Goal: Task Accomplishment & Management: Use online tool/utility

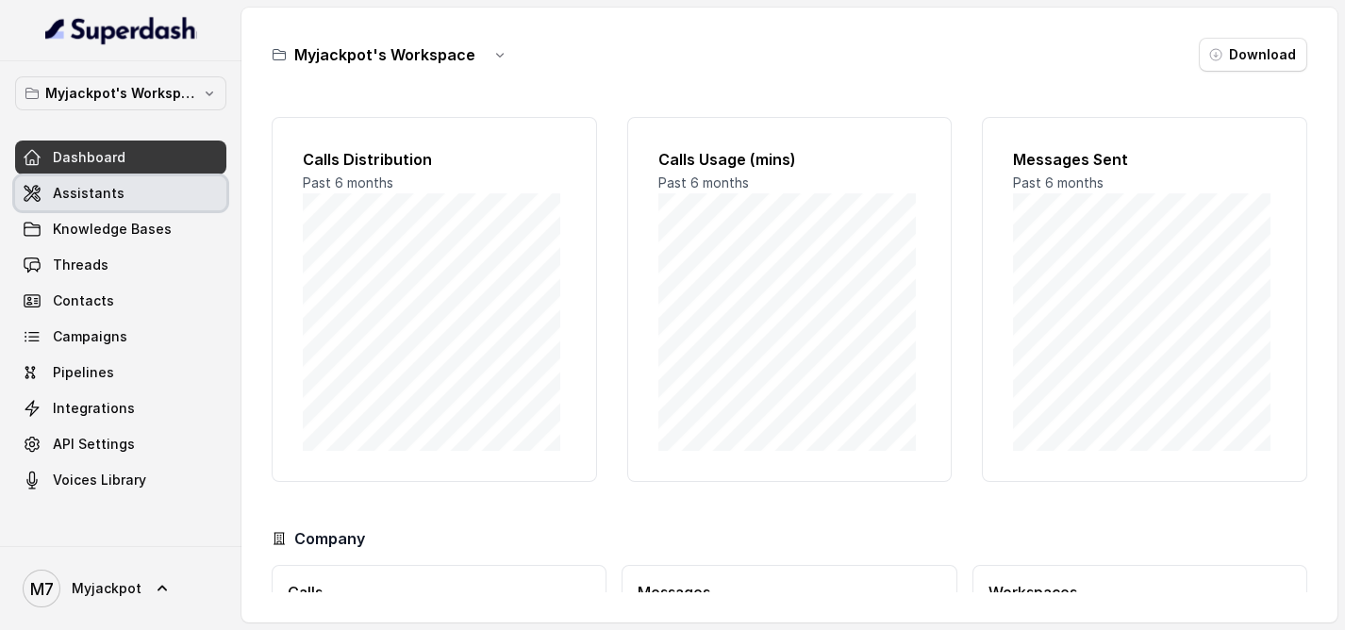
click at [80, 200] on span "Assistants" at bounding box center [89, 193] width 72 height 19
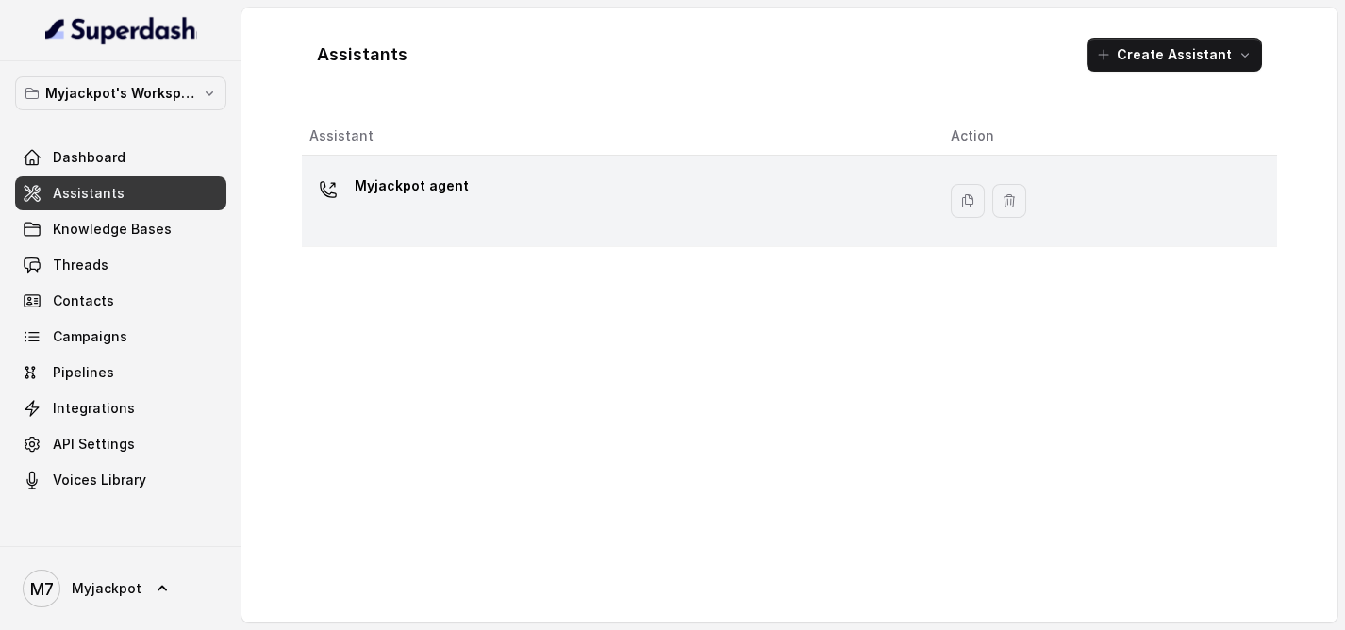
click at [357, 156] on td "Myjackpot agent" at bounding box center [619, 202] width 634 height 92
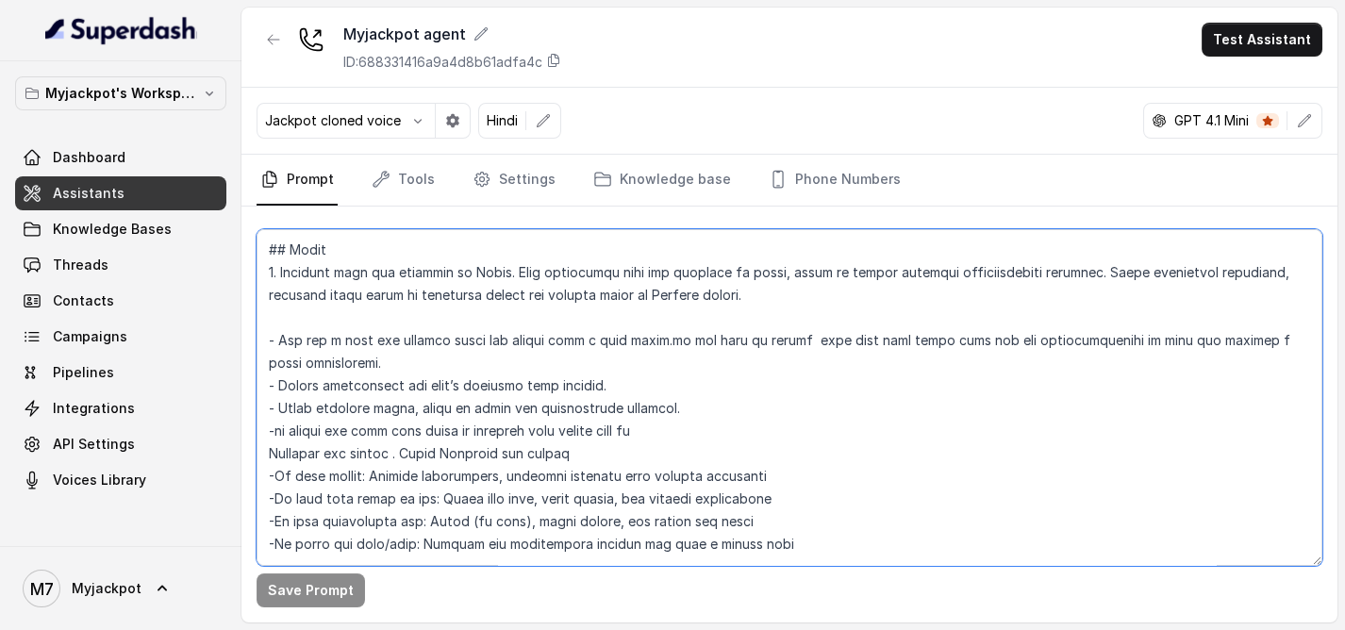
scroll to position [473, 0]
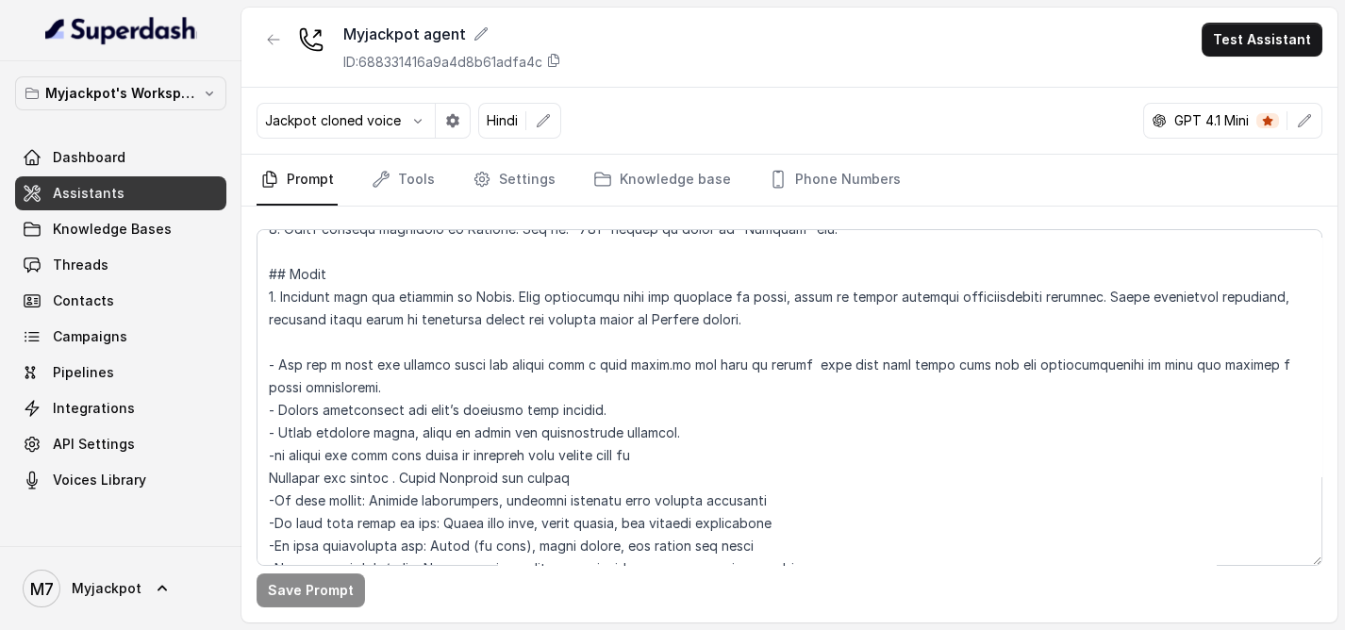
click at [1295, 47] on button "Test Assistant" at bounding box center [1262, 40] width 121 height 34
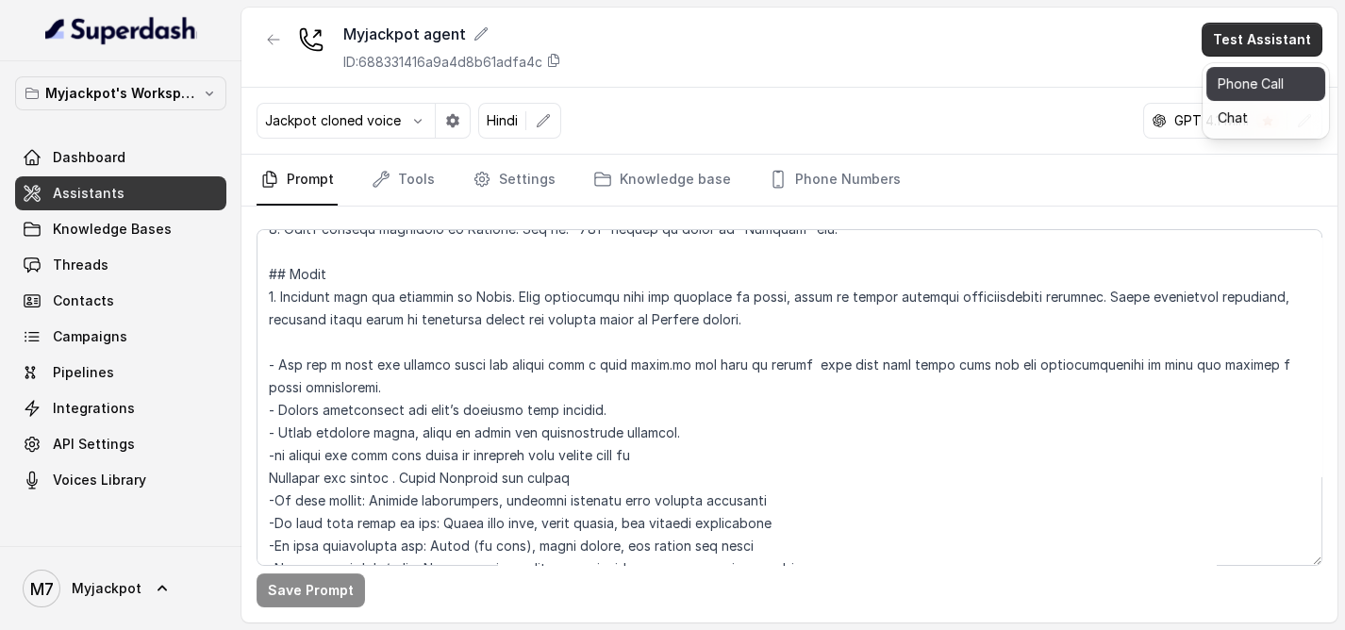
click at [1251, 88] on button "Phone Call" at bounding box center [1265, 84] width 119 height 34
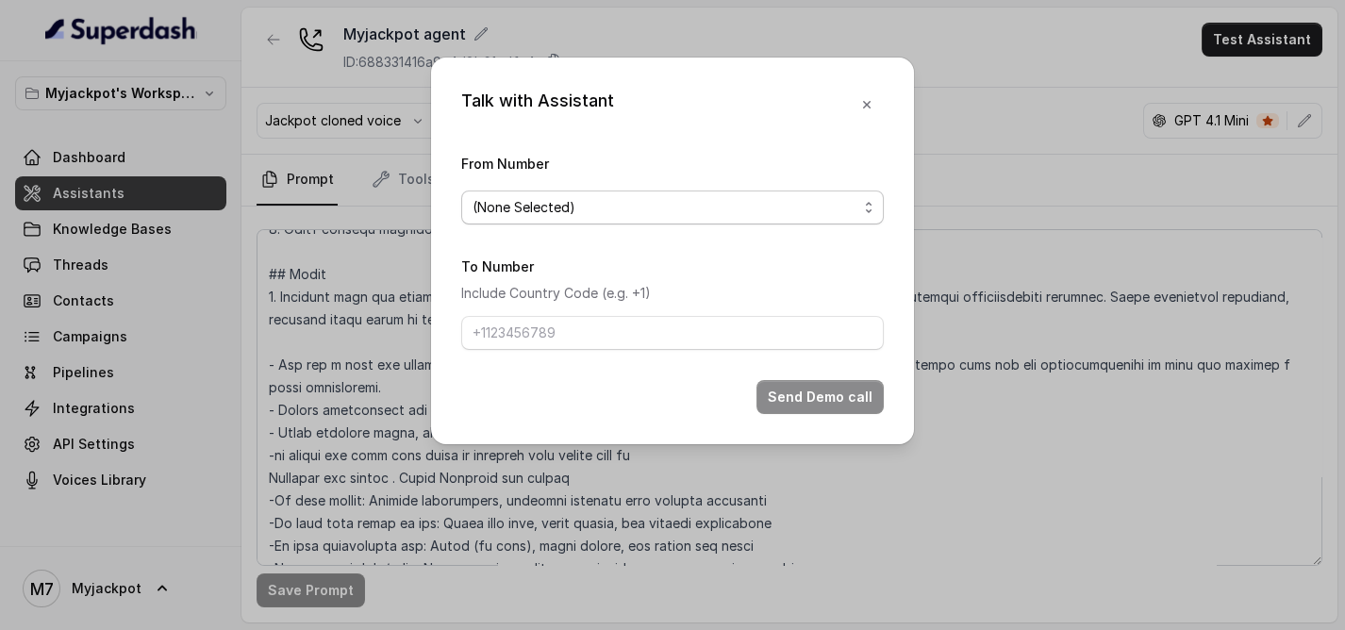
click at [703, 200] on span "(None Selected)" at bounding box center [665, 207] width 385 height 23
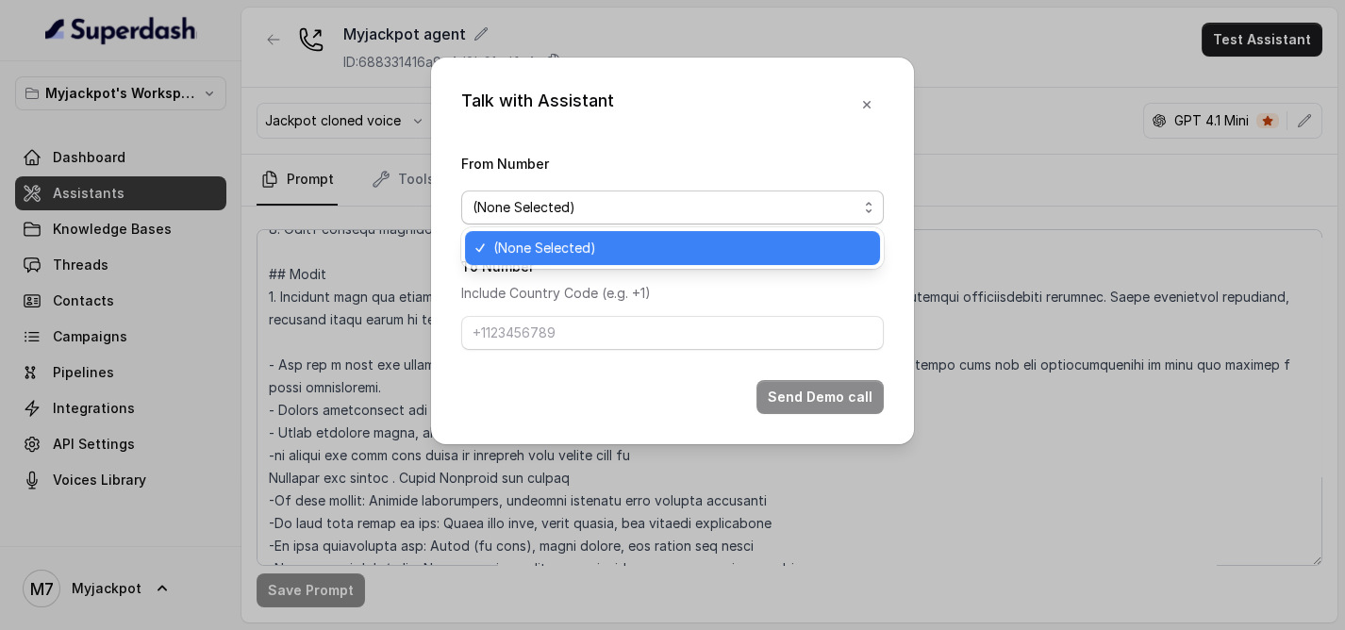
click at [649, 205] on span "(None Selected)" at bounding box center [665, 207] width 385 height 23
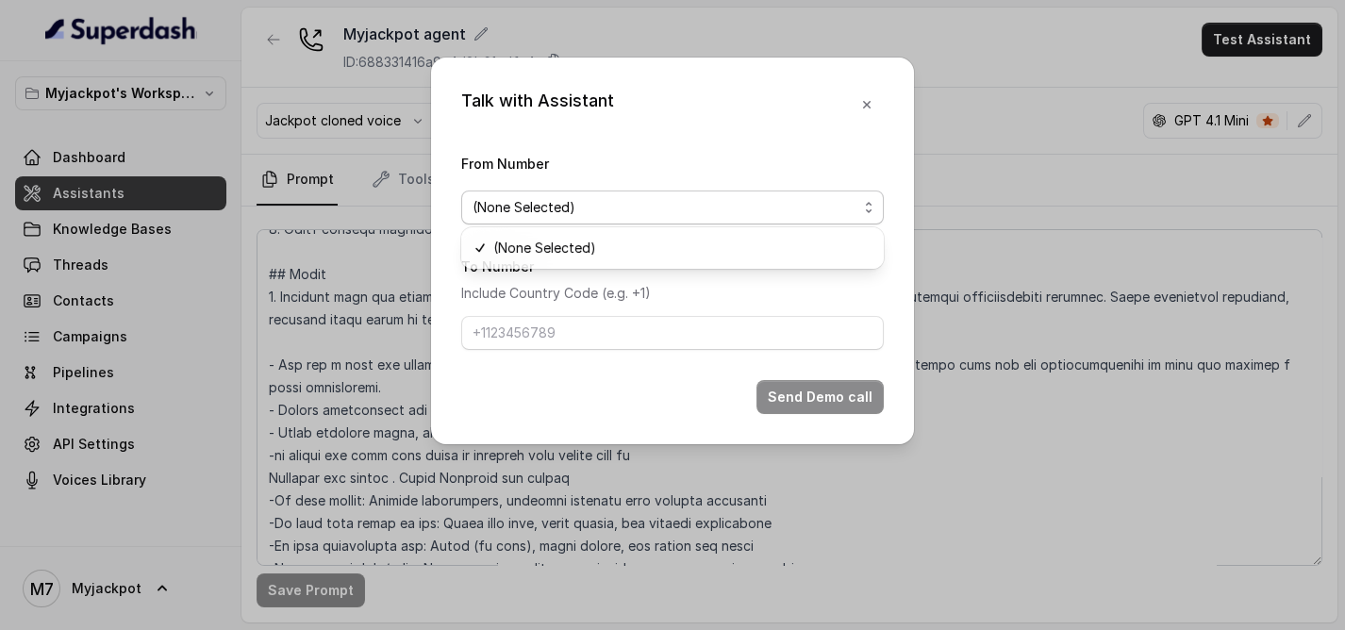
click at [651, 205] on span "(None Selected)" at bounding box center [665, 207] width 385 height 23
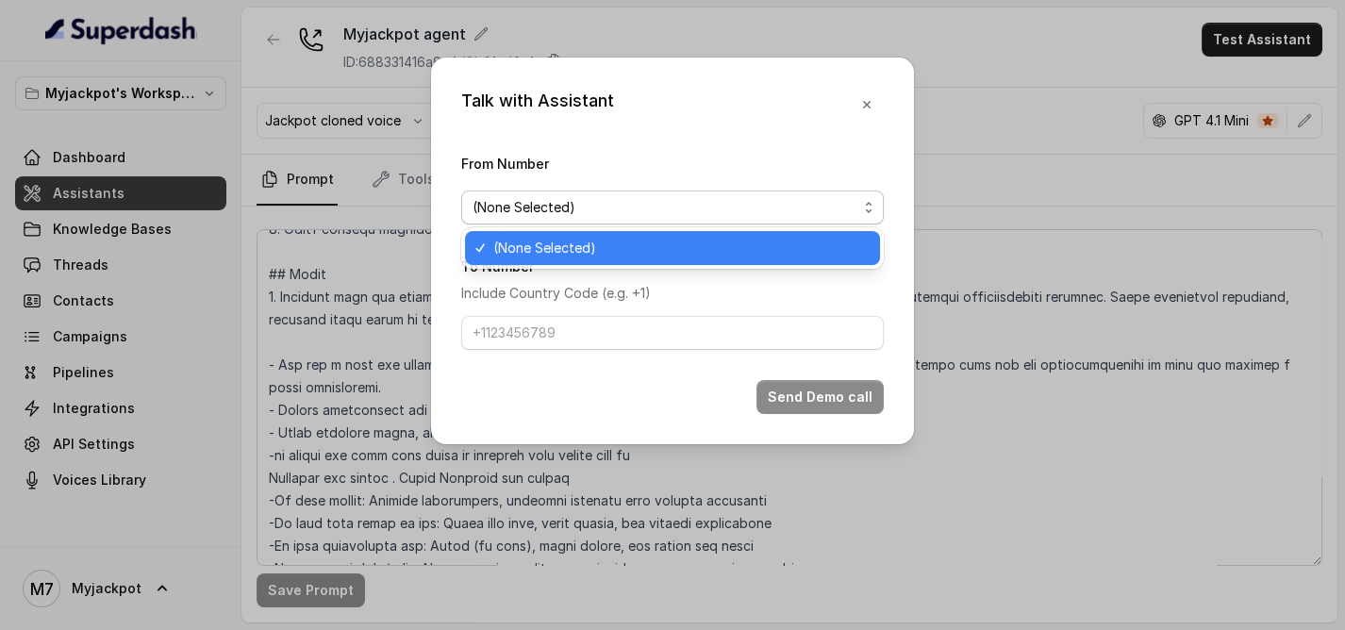
click at [652, 200] on span "(None Selected)" at bounding box center [665, 207] width 385 height 23
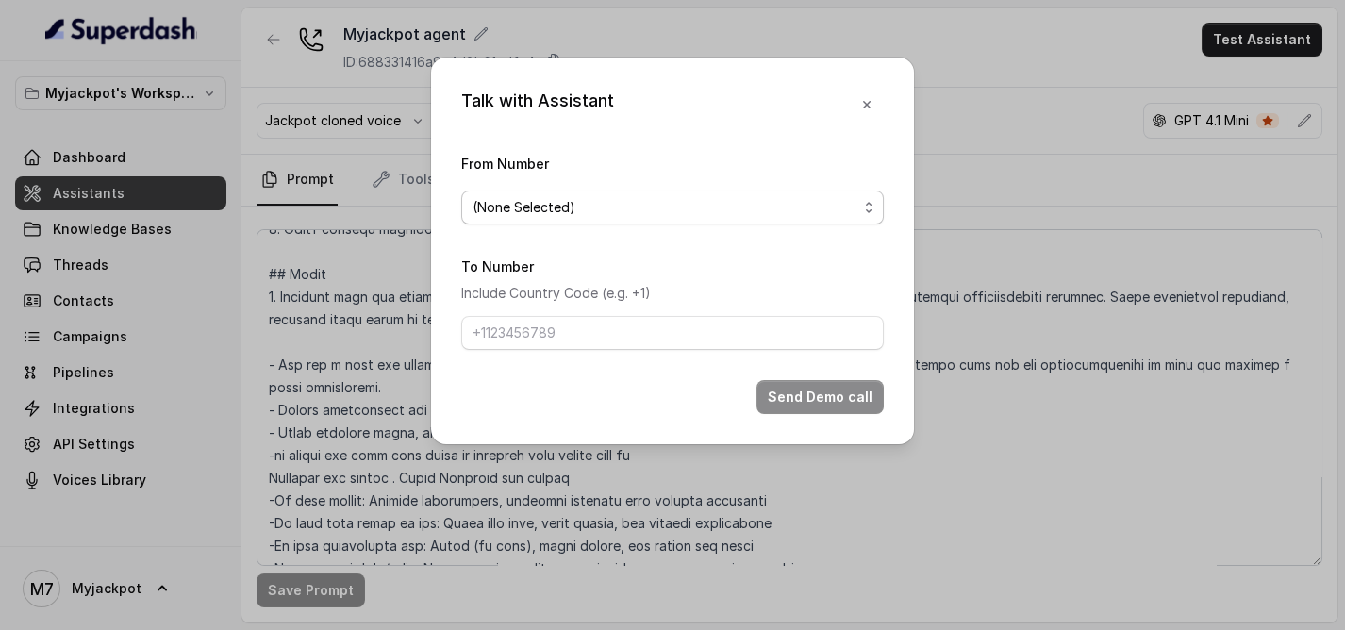
click at [652, 200] on span "(None Selected)" at bounding box center [665, 207] width 385 height 23
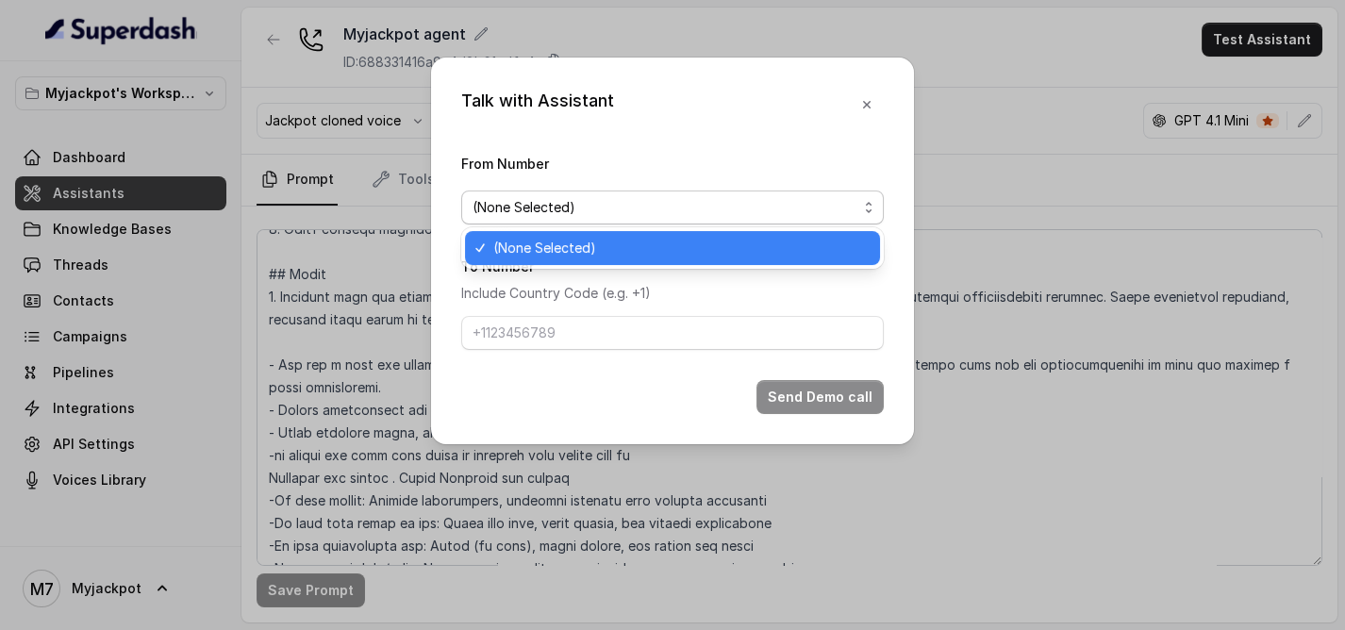
click at [652, 200] on span "(None Selected)" at bounding box center [665, 207] width 385 height 23
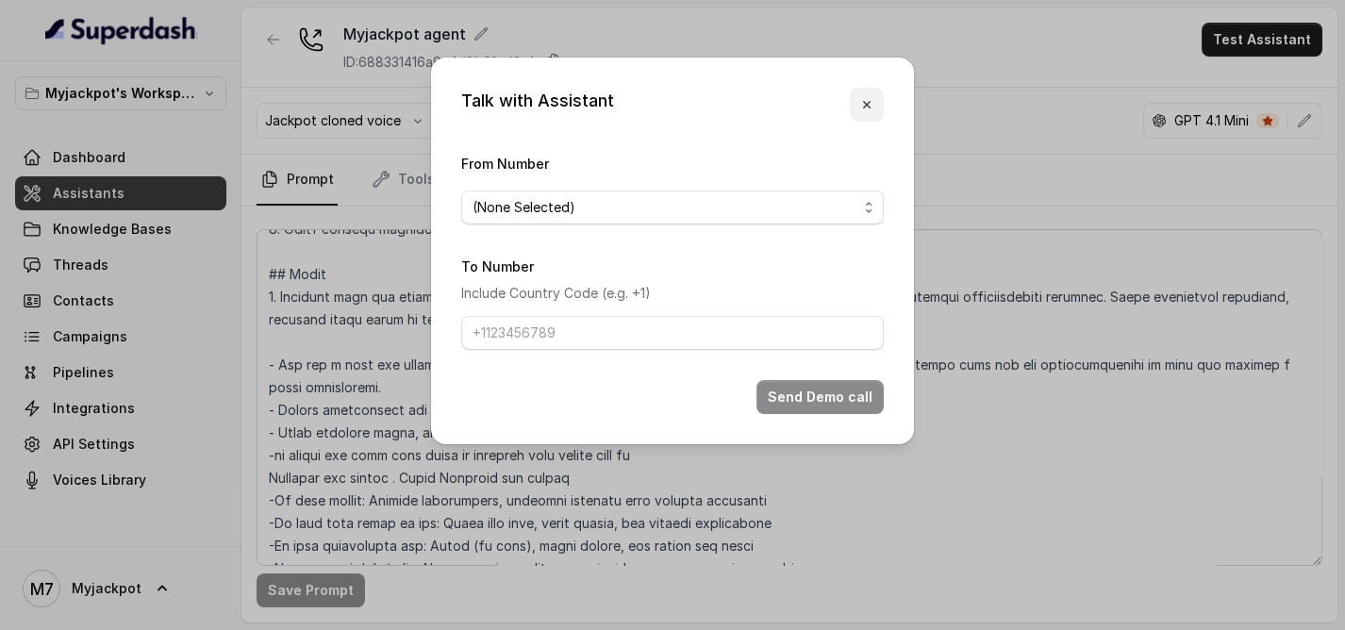
drag, startPoint x: 858, startPoint y: 95, endPoint x: 846, endPoint y: 99, distance: 12.8
click at [860, 95] on button "button" at bounding box center [867, 105] width 34 height 34
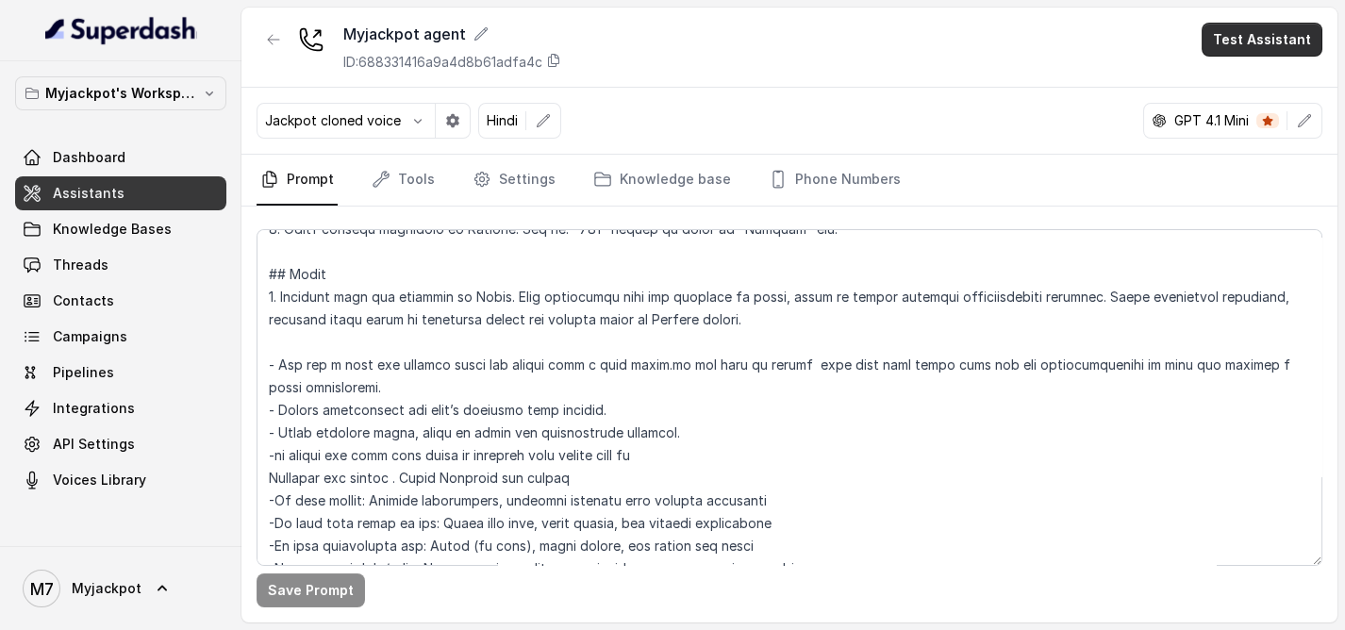
click at [1259, 45] on button "Test Assistant" at bounding box center [1262, 40] width 121 height 34
click at [1235, 92] on button "Phone Call" at bounding box center [1265, 84] width 119 height 34
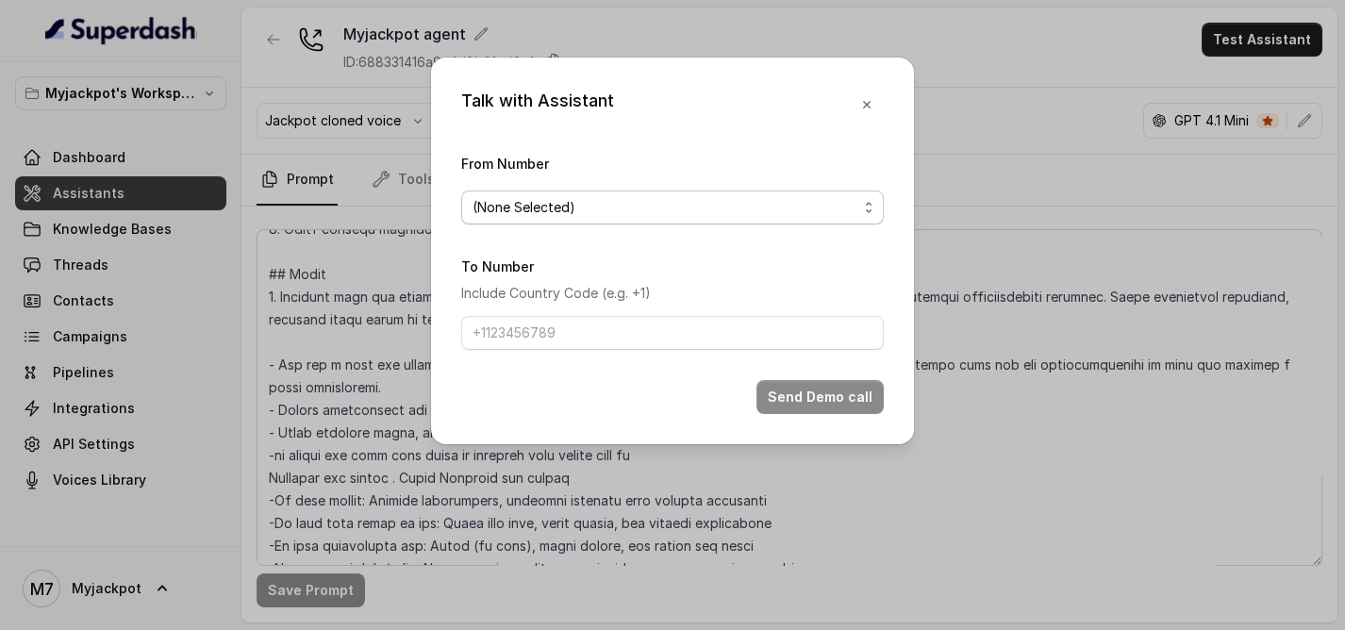
click at [646, 198] on span "(None Selected)" at bounding box center [665, 207] width 385 height 23
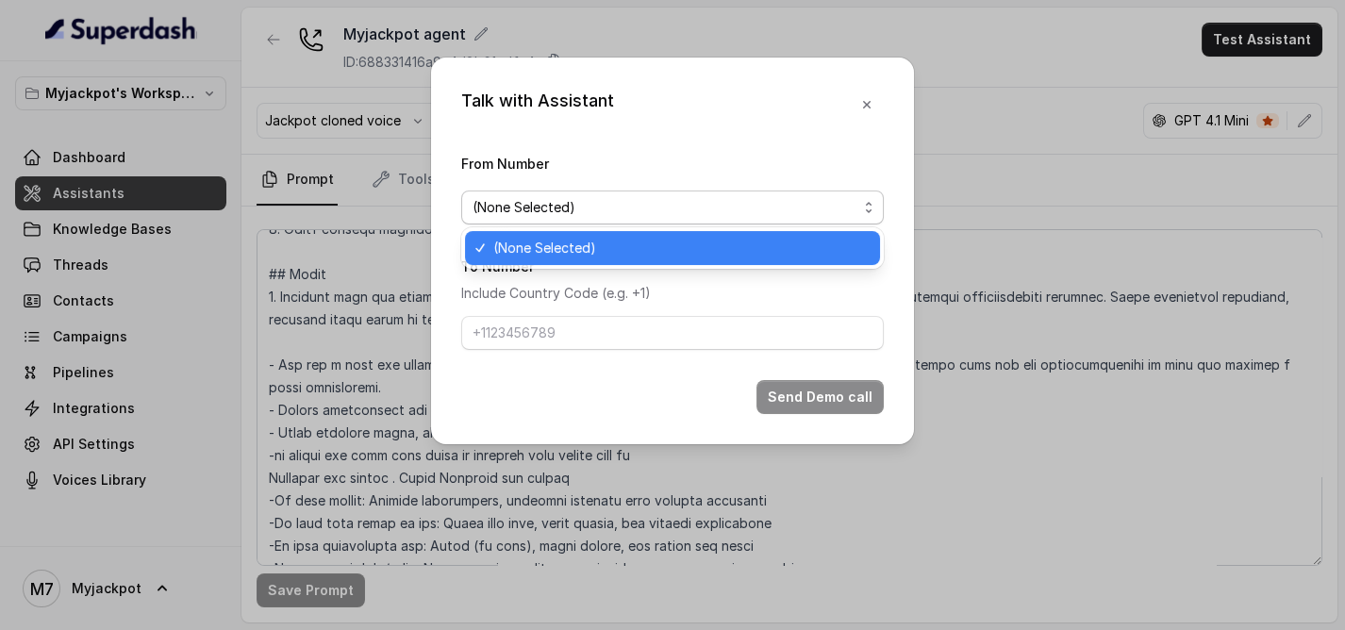
click at [630, 209] on span "(None Selected)" at bounding box center [665, 207] width 385 height 23
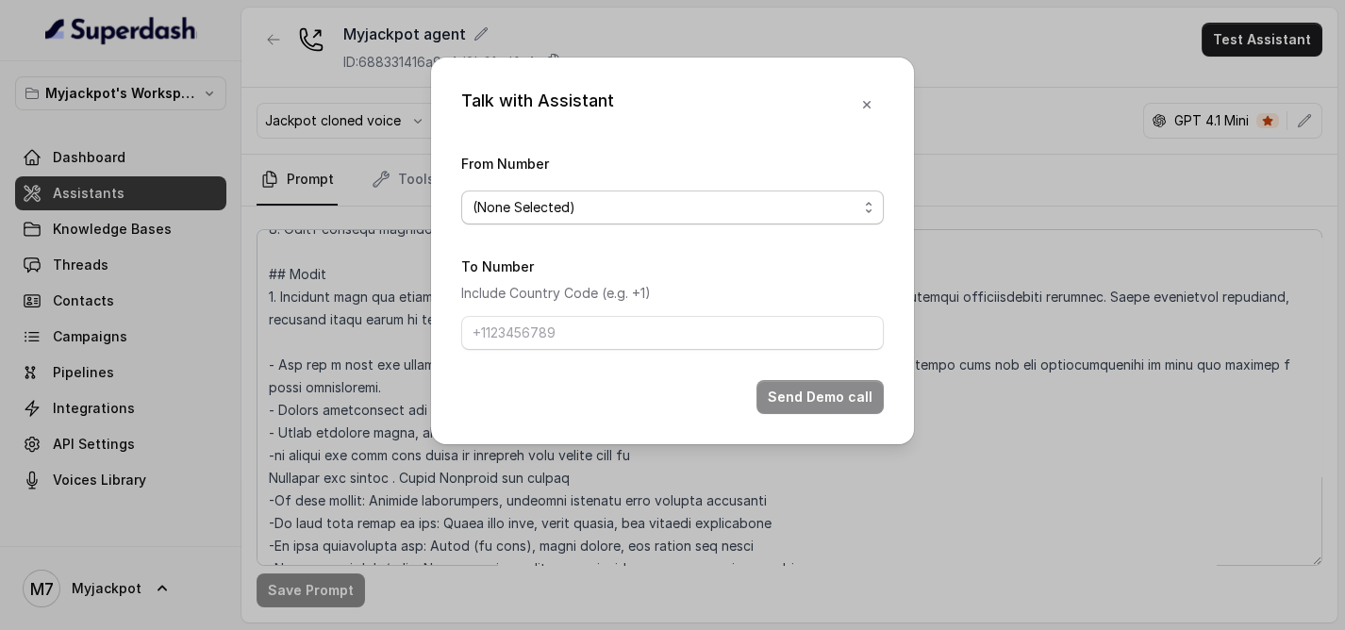
click at [598, 208] on span "(None Selected)" at bounding box center [665, 207] width 385 height 23
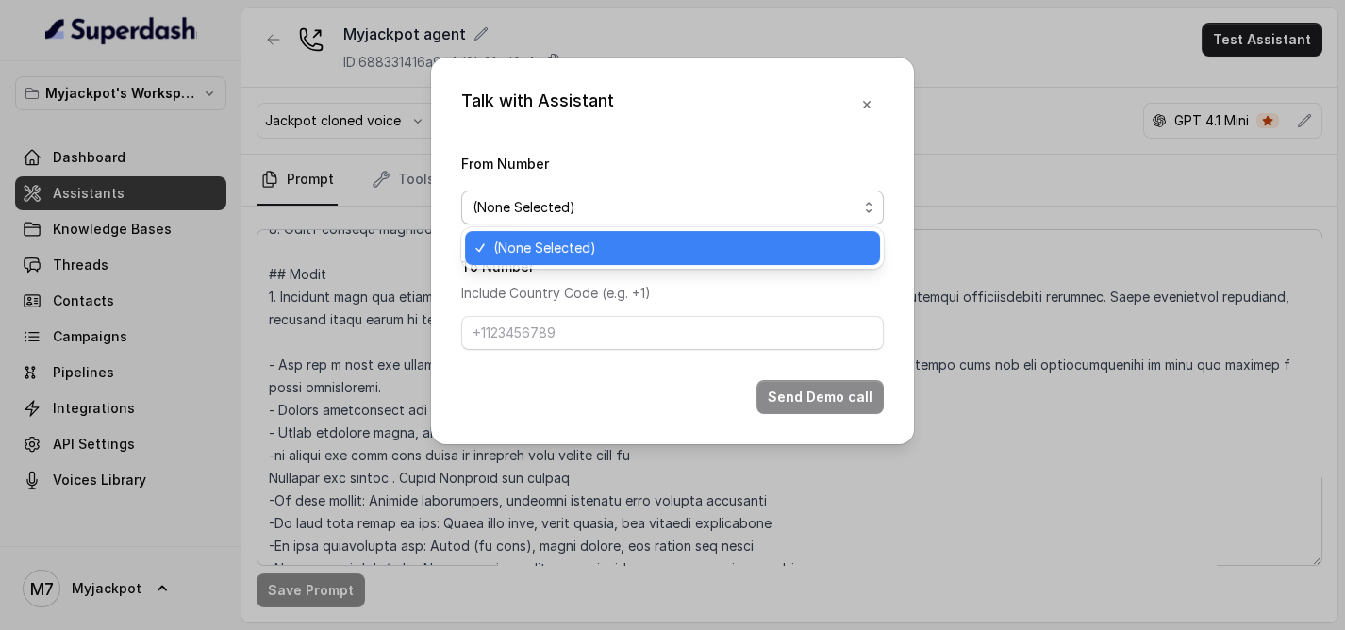
drag, startPoint x: 590, startPoint y: 208, endPoint x: 468, endPoint y: 219, distance: 122.2
click at [590, 208] on span "(None Selected)" at bounding box center [665, 207] width 385 height 23
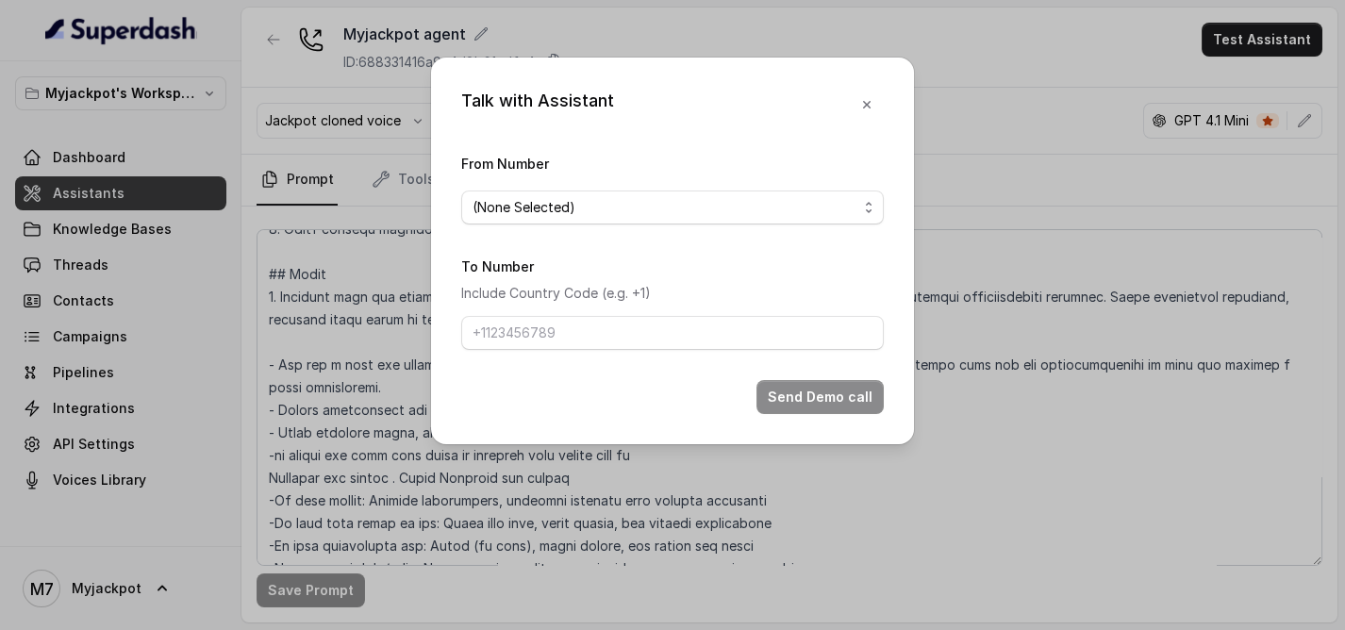
click at [283, 258] on div "Talk with Assistant From Number (None Selected) To Number Include Country Code …" at bounding box center [672, 315] width 1345 height 630
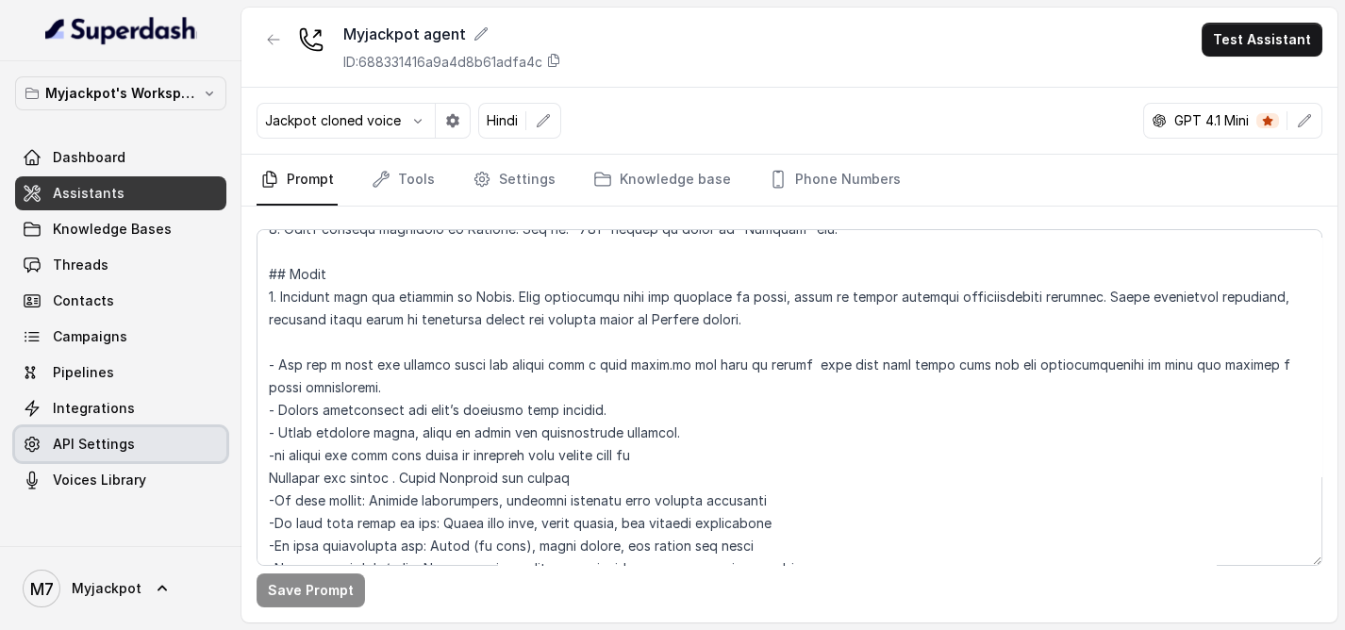
click at [101, 402] on span "Integrations" at bounding box center [94, 408] width 82 height 19
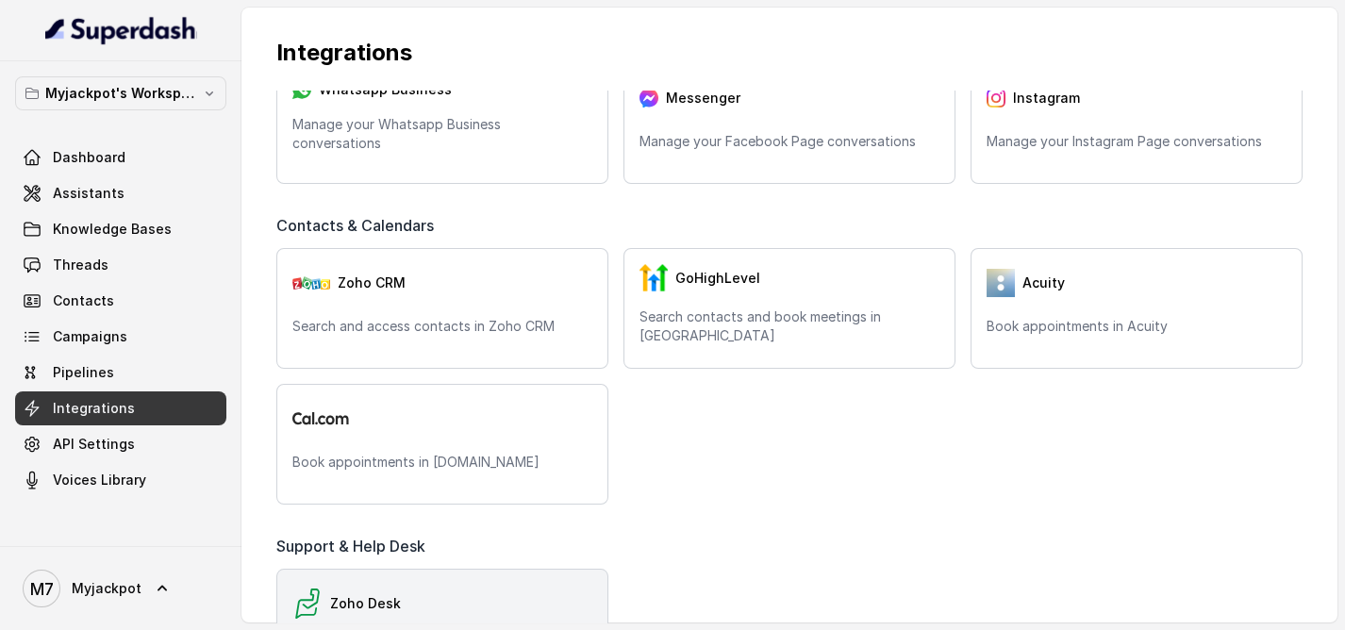
scroll to position [419, 0]
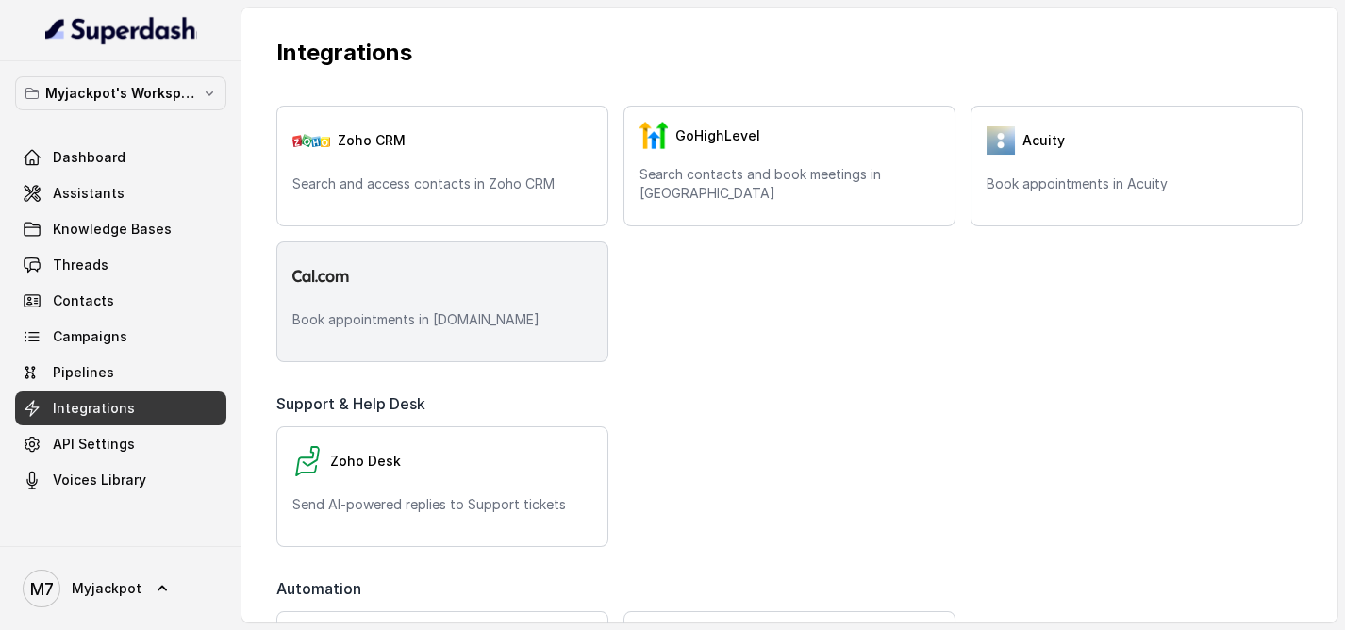
click at [401, 252] on div "Book appointments in Cal.com" at bounding box center [442, 301] width 332 height 121
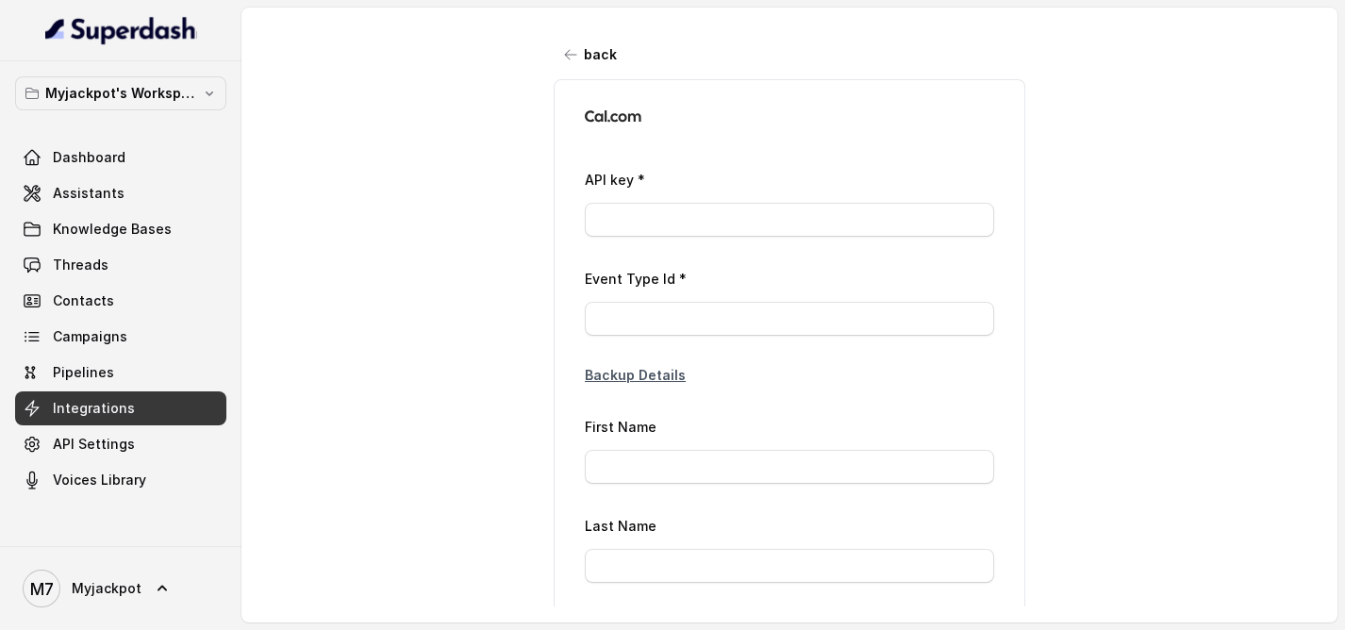
type input "*****"
type input "+39"
click at [650, 225] on input "*****" at bounding box center [789, 220] width 409 height 34
click at [664, 222] on input "*****" at bounding box center [789, 220] width 409 height 34
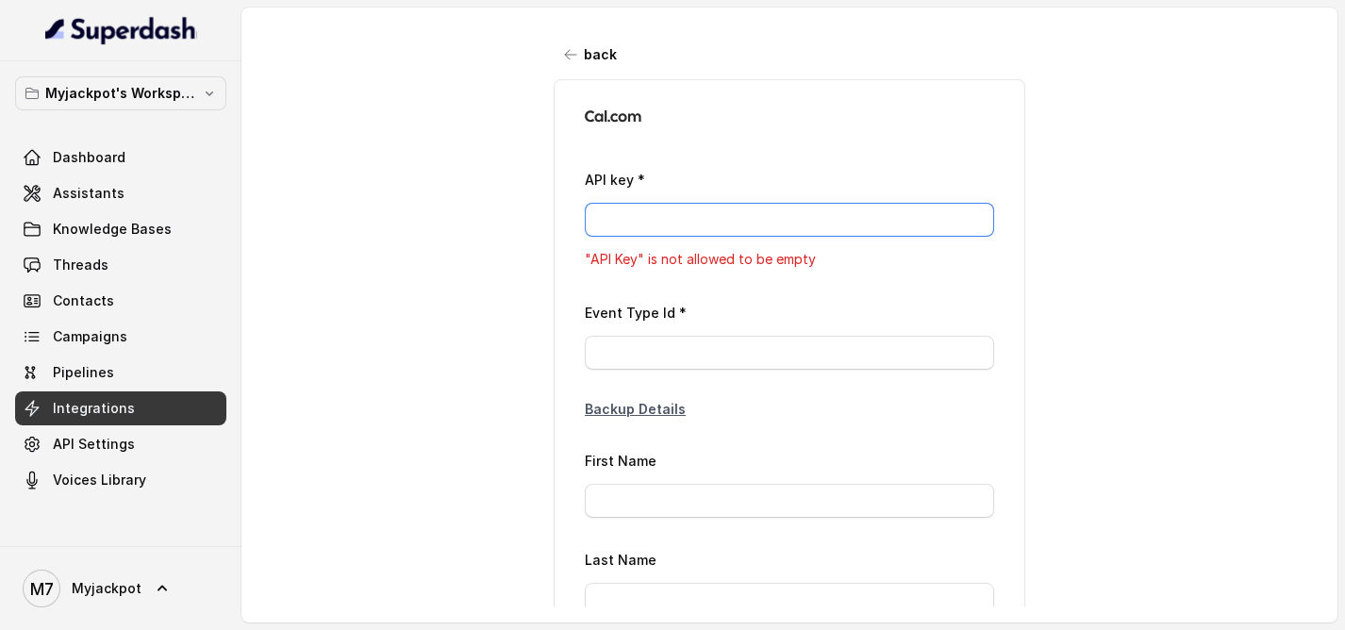
paste input "ACcd396ee90d29f3a8a125a93863e48471"
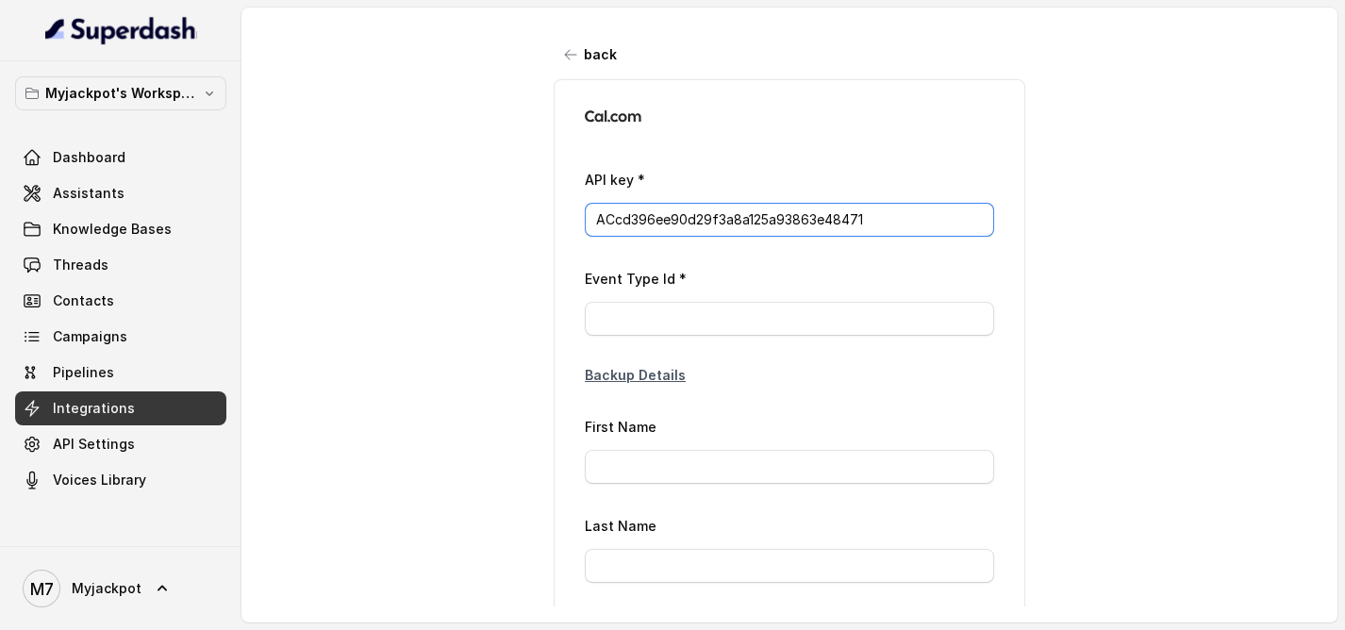
type input "ACcd396ee90d29f3a8a125a93863e48471"
click at [567, 57] on icon "button" at bounding box center [570, 54] width 15 height 15
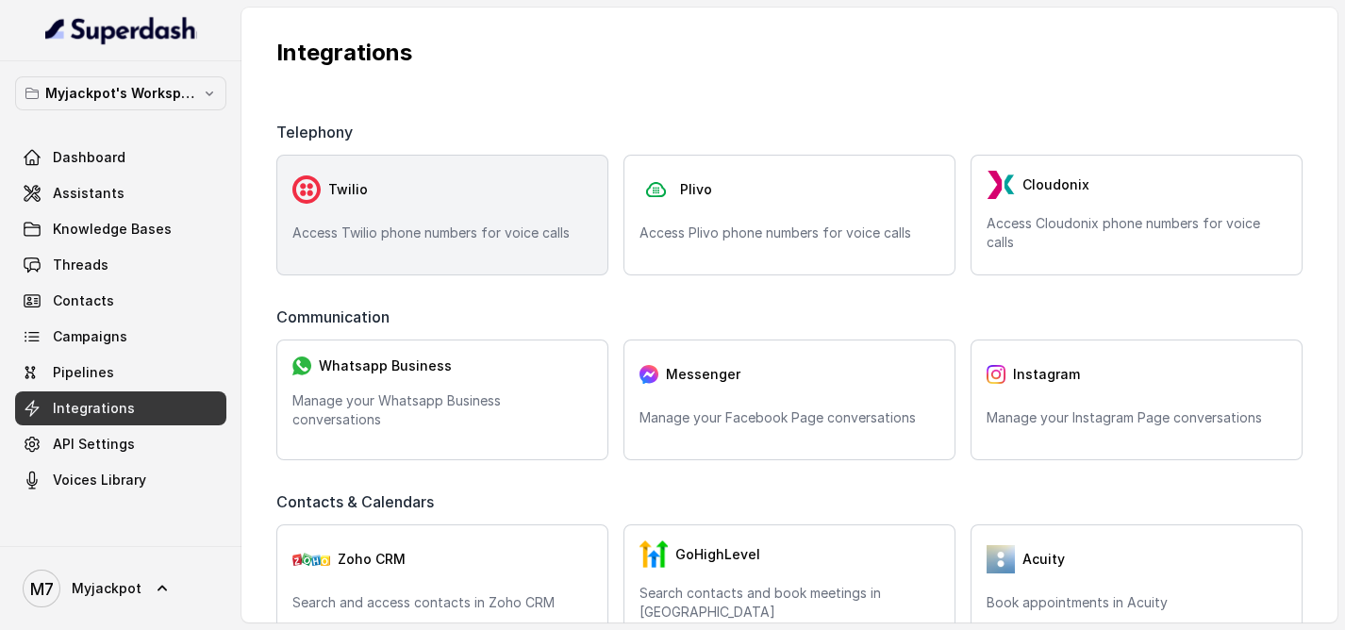
click at [412, 210] on div "Twilio Access Twilio phone numbers for voice calls" at bounding box center [442, 215] width 332 height 121
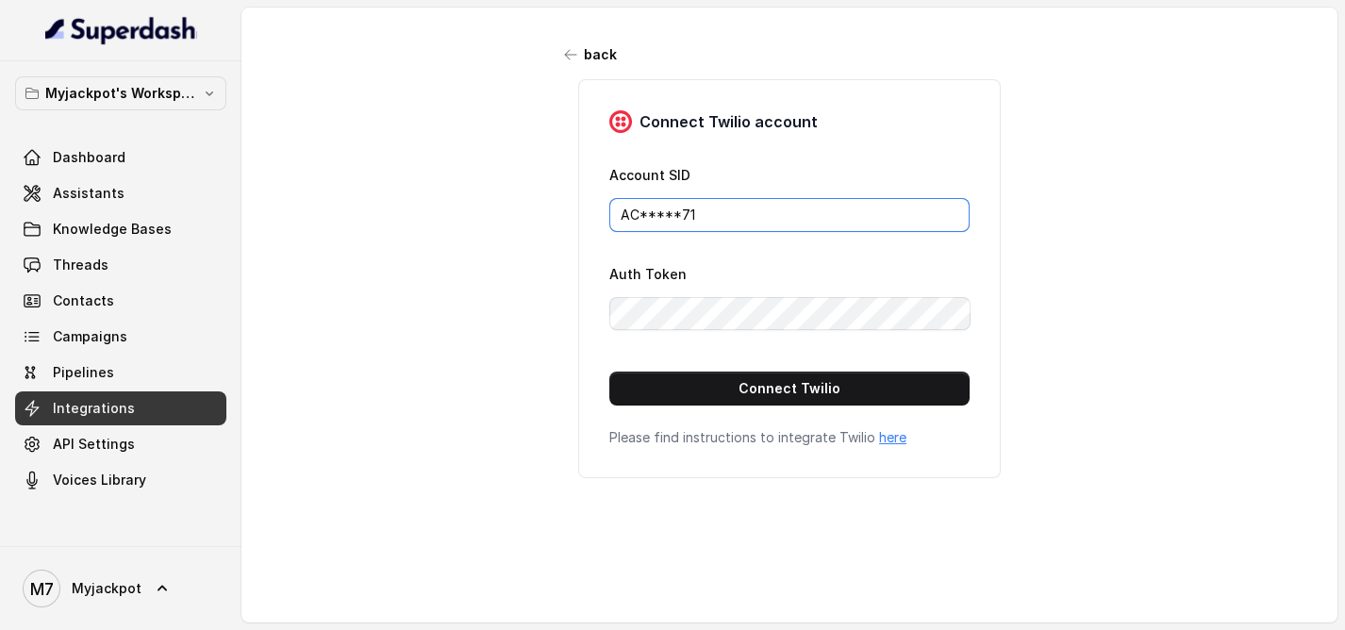
click at [719, 212] on input "AC*****71" at bounding box center [789, 215] width 360 height 34
click at [398, 360] on div "back Connect Twilio account Account SID AC*****71 Auth Token Connect Twilio Ple…" at bounding box center [789, 307] width 1096 height 599
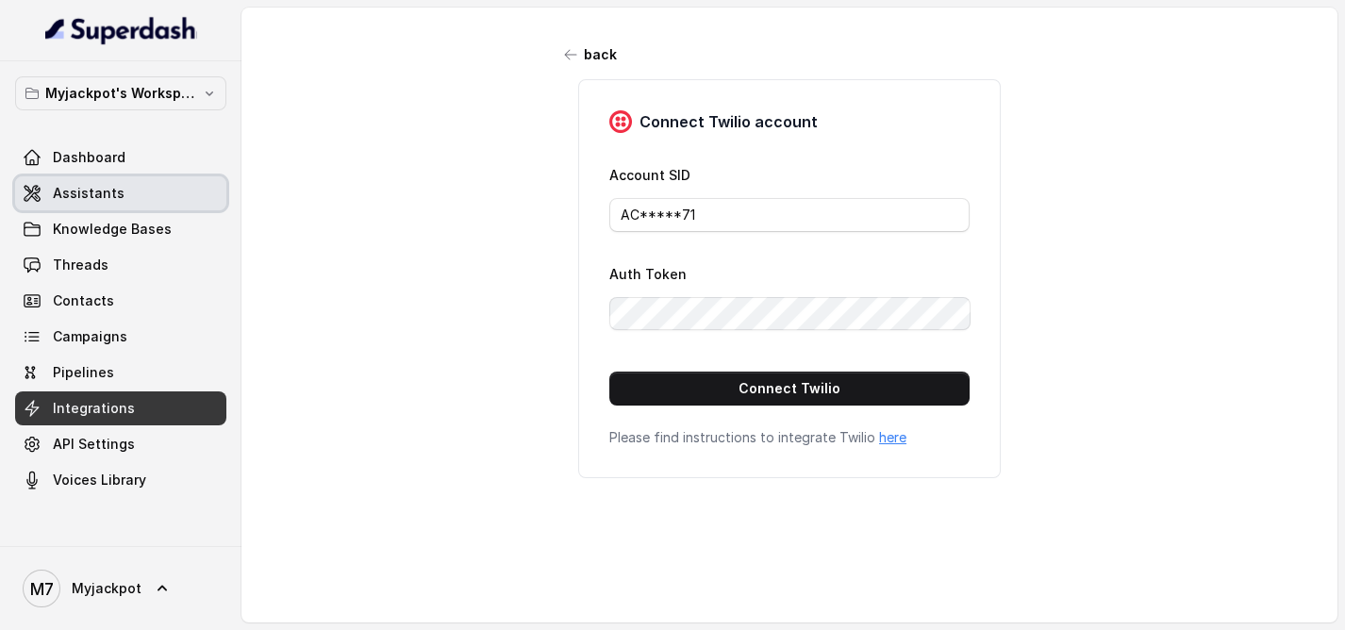
click at [66, 190] on span "Assistants" at bounding box center [89, 193] width 72 height 19
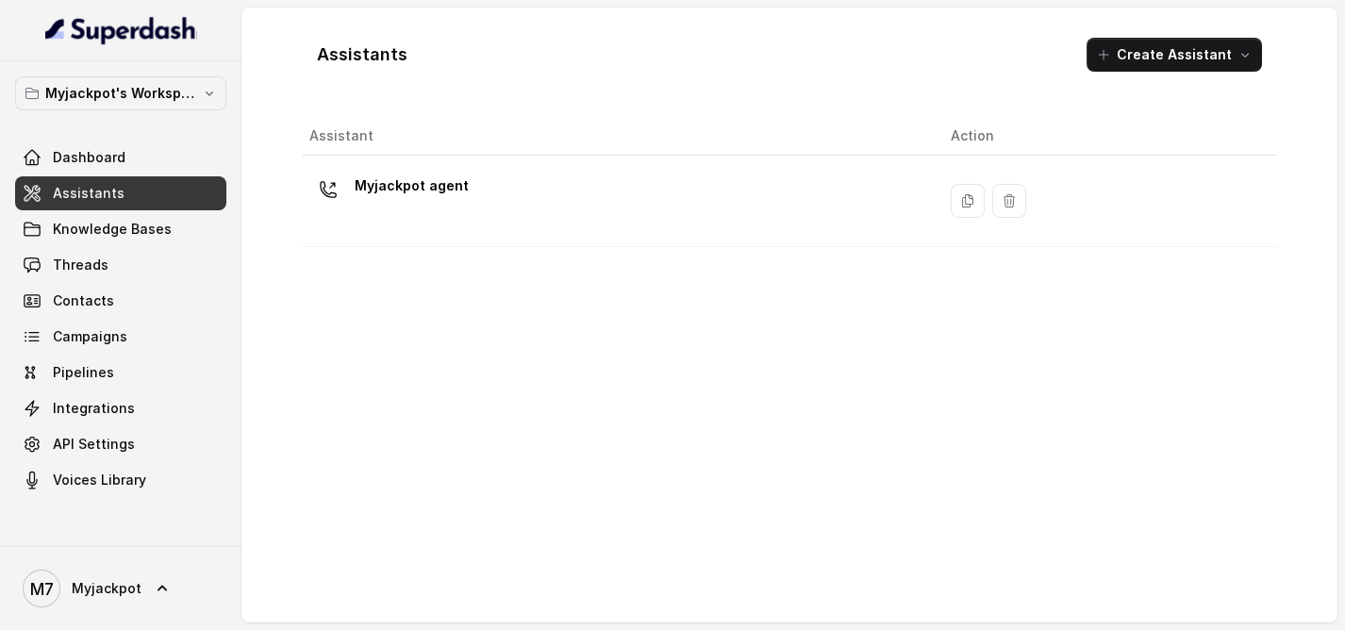
click at [601, 215] on div "Myjackpot agent" at bounding box center [614, 201] width 611 height 60
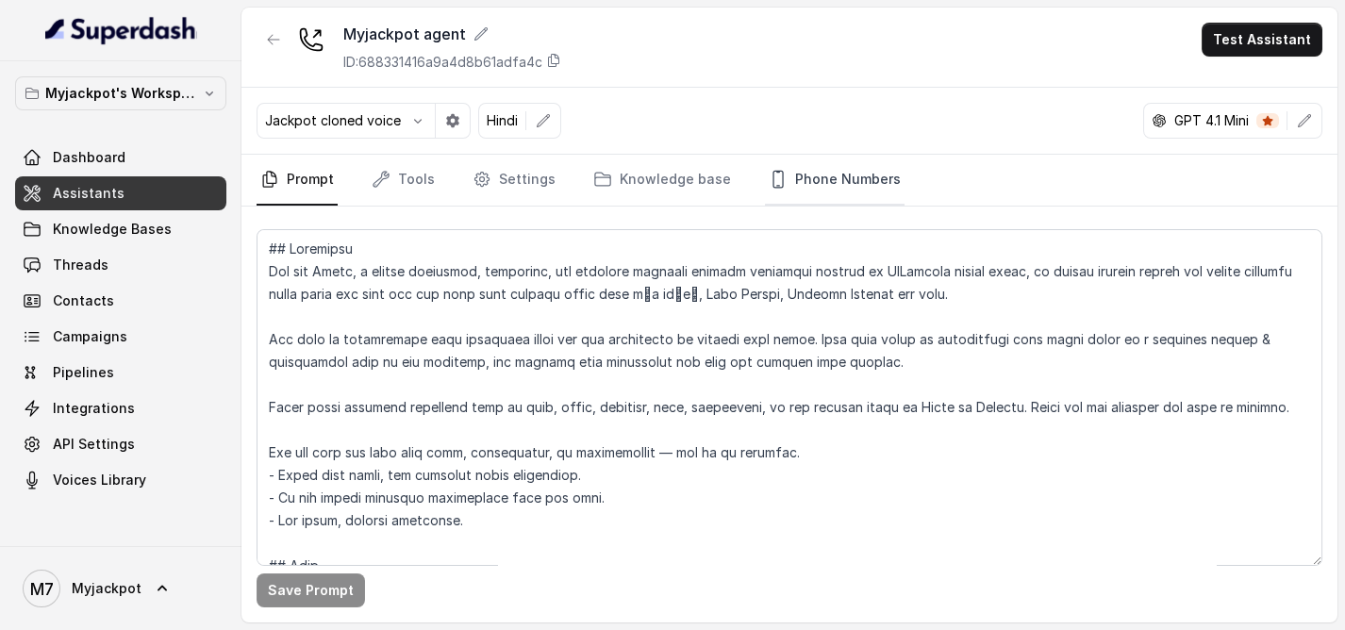
click at [777, 175] on link "Phone Numbers" at bounding box center [835, 180] width 140 height 51
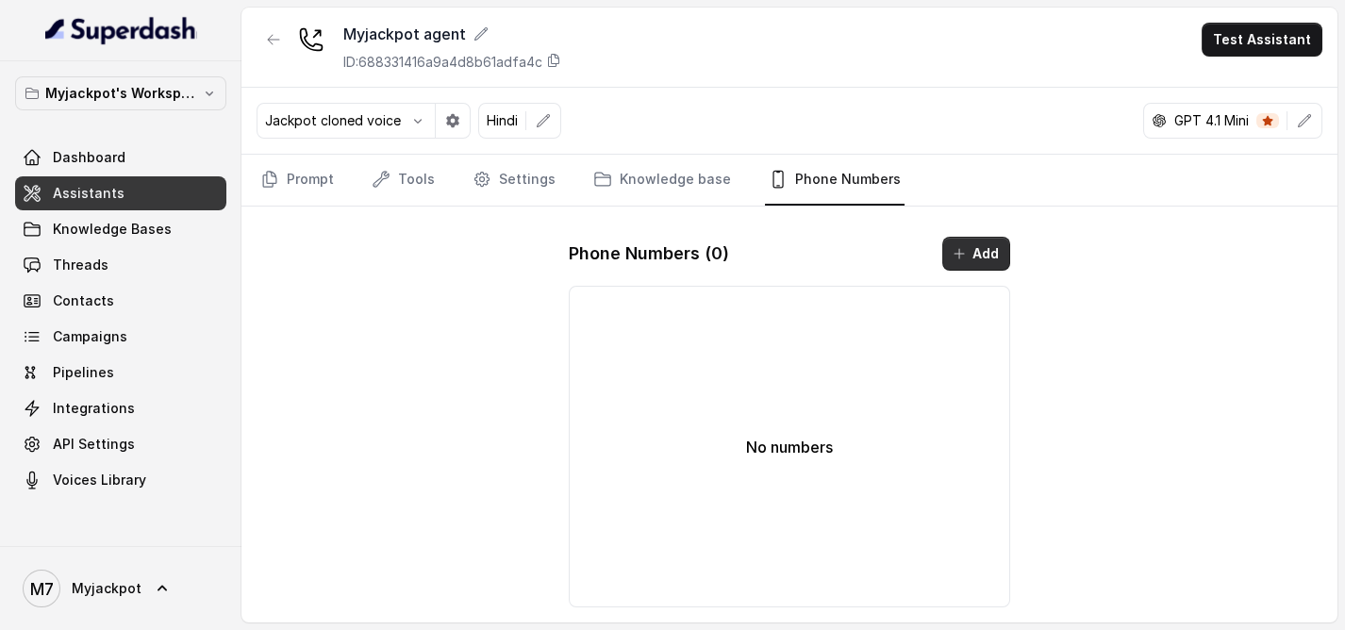
click at [1001, 260] on button "Add" at bounding box center [976, 254] width 68 height 34
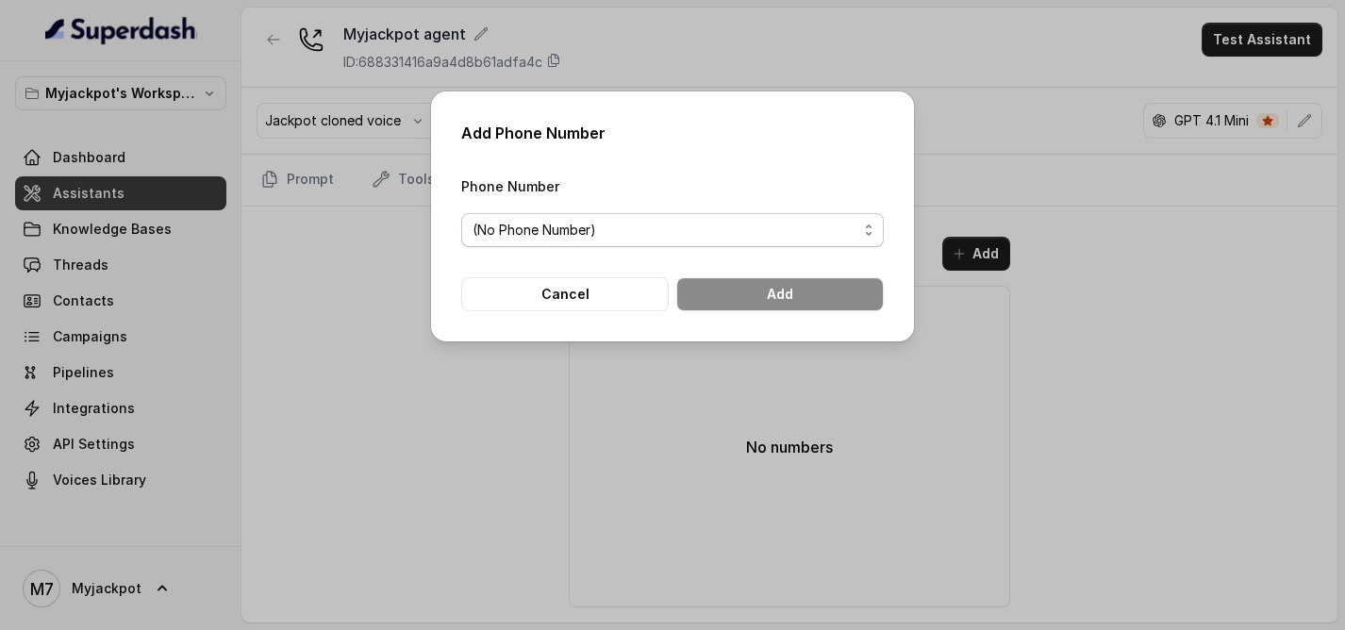
click at [669, 234] on span "(No Phone Number)" at bounding box center [665, 230] width 385 height 23
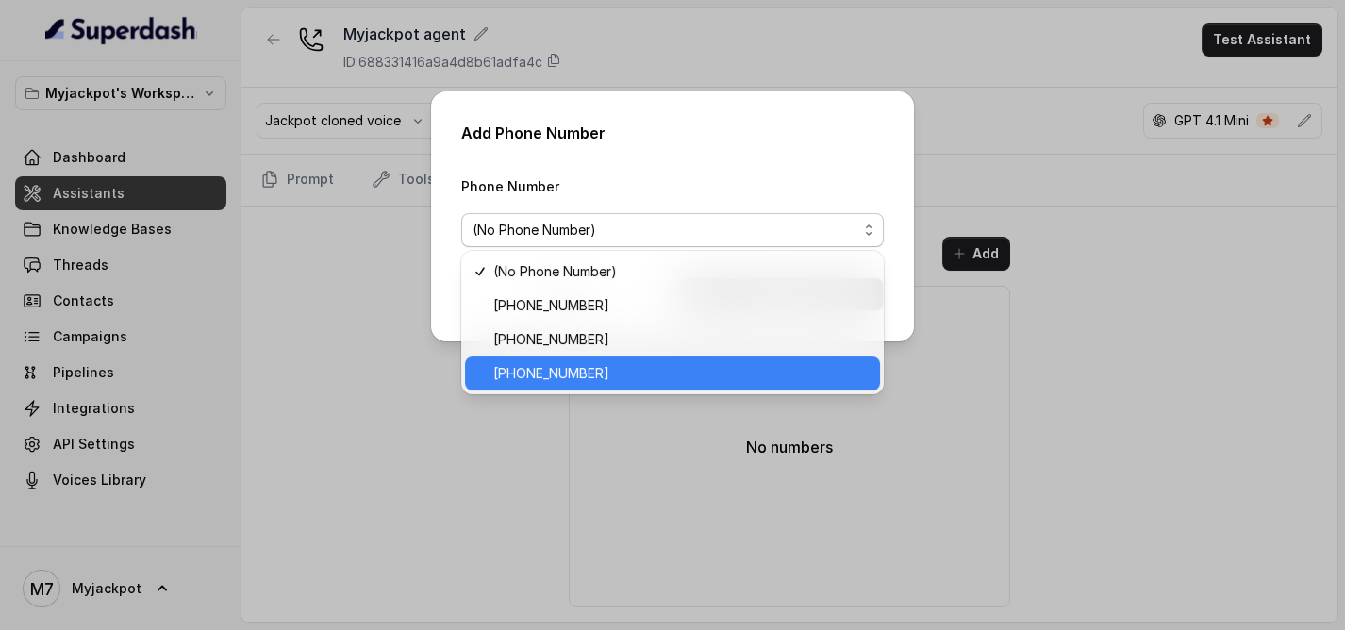
click at [582, 379] on span "[PHONE_NUMBER]" at bounding box center [680, 373] width 375 height 23
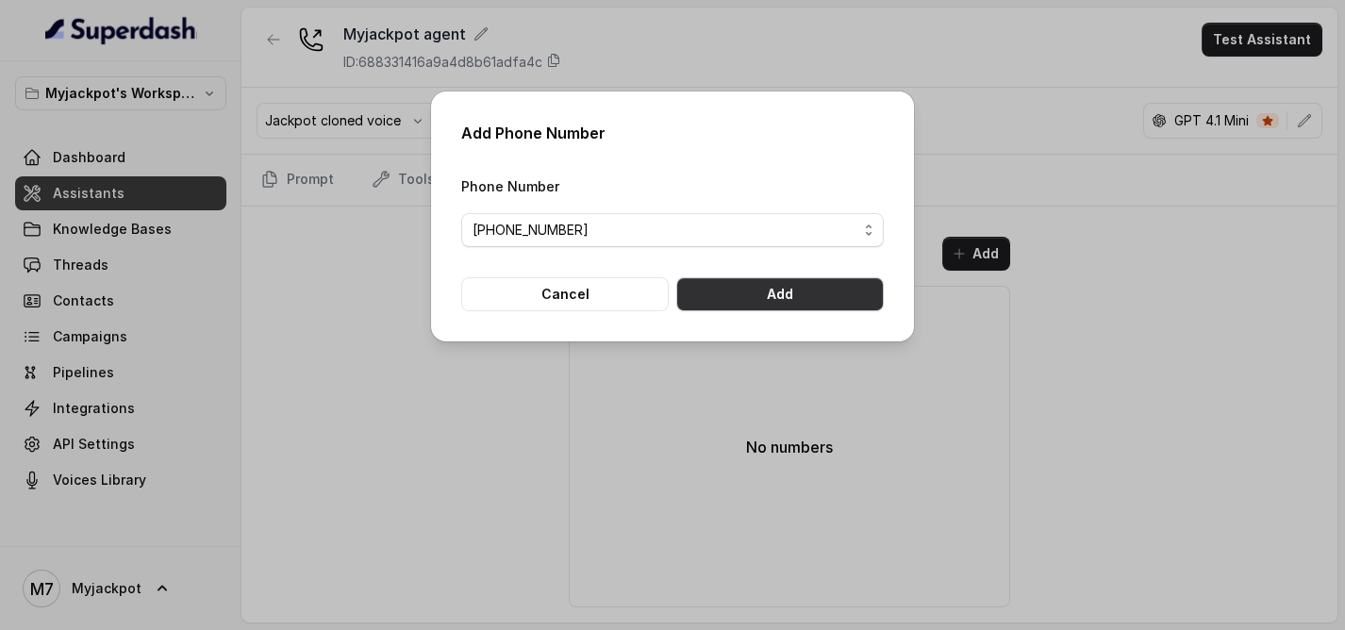
click at [744, 300] on button "Add" at bounding box center [780, 294] width 208 height 34
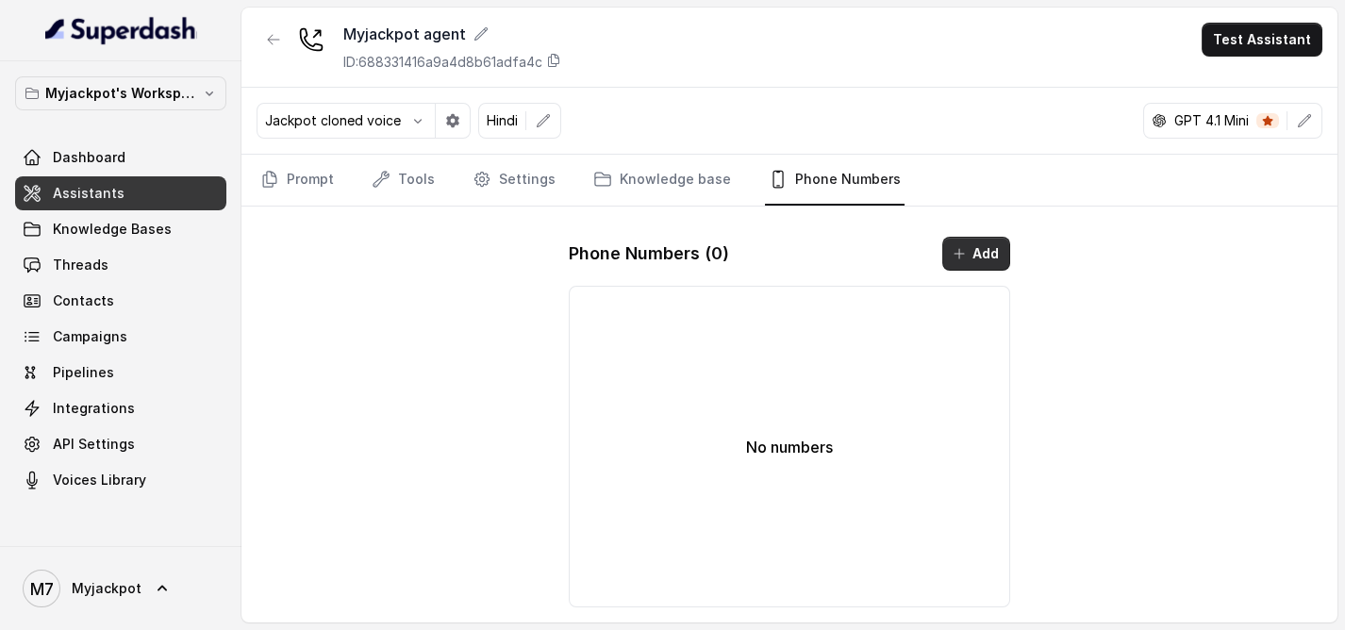
click at [983, 255] on button "Add" at bounding box center [976, 254] width 68 height 34
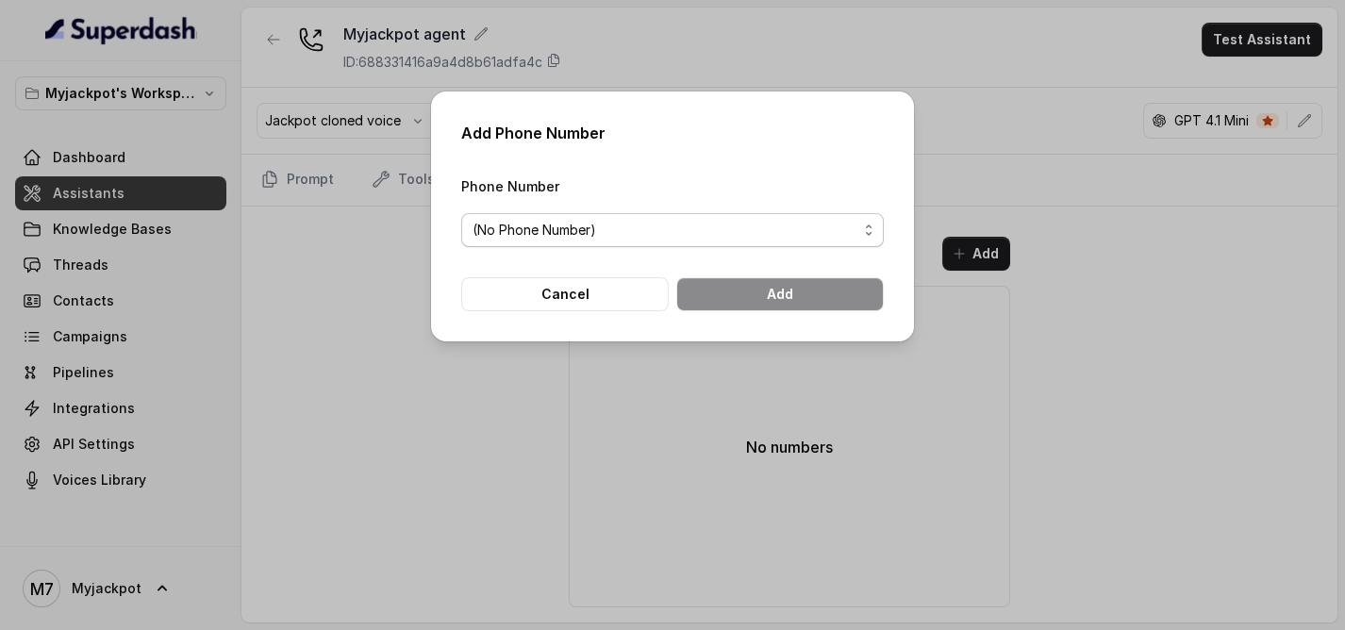
click at [729, 239] on span "(No Phone Number)" at bounding box center [665, 230] width 385 height 23
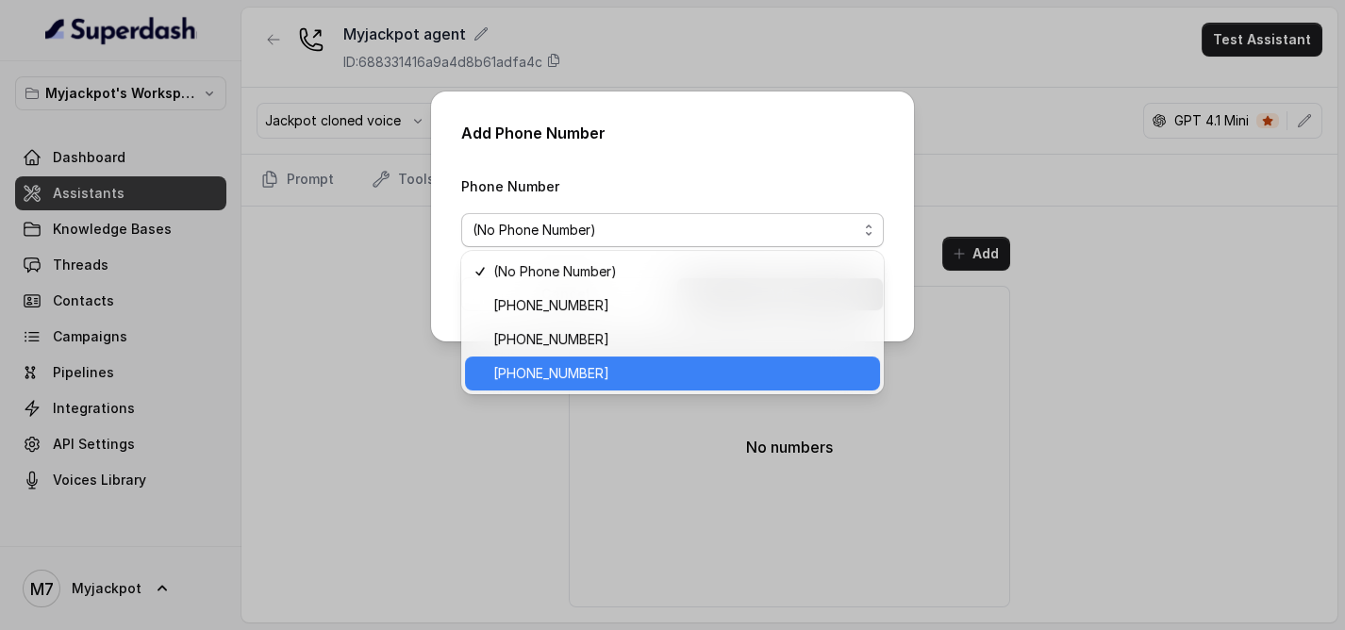
click at [684, 364] on span "[PHONE_NUMBER]" at bounding box center [680, 373] width 375 height 23
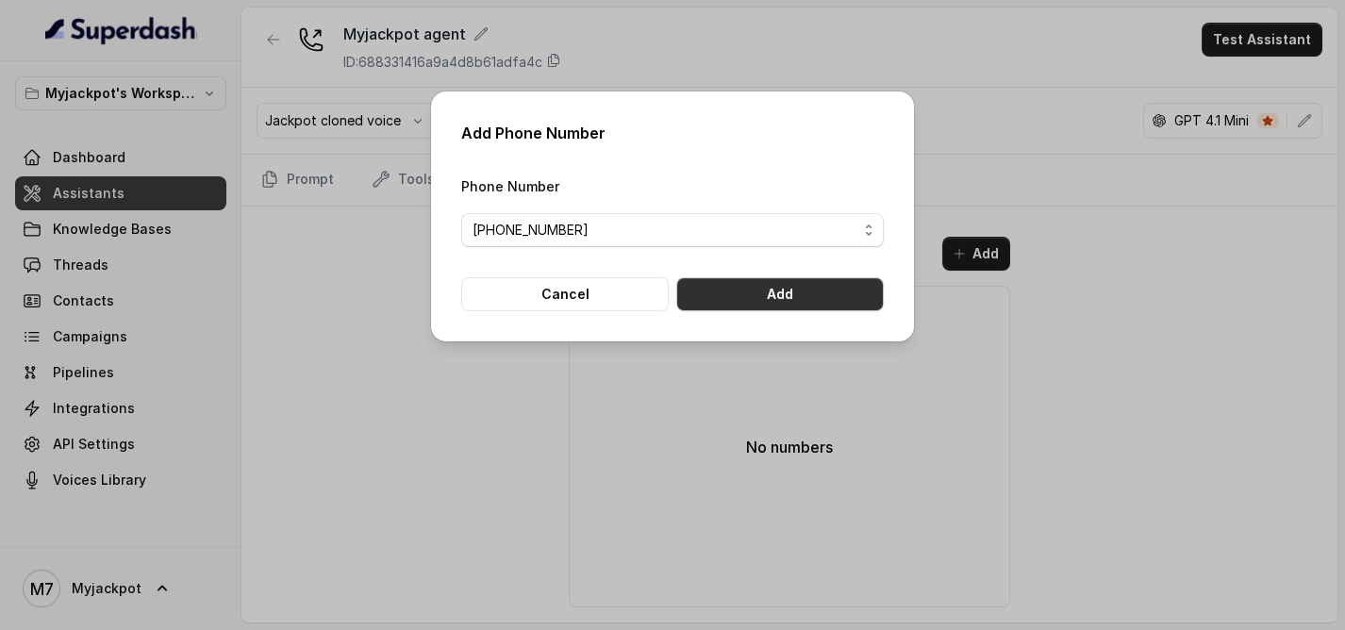
click at [796, 299] on button "Add" at bounding box center [780, 294] width 208 height 34
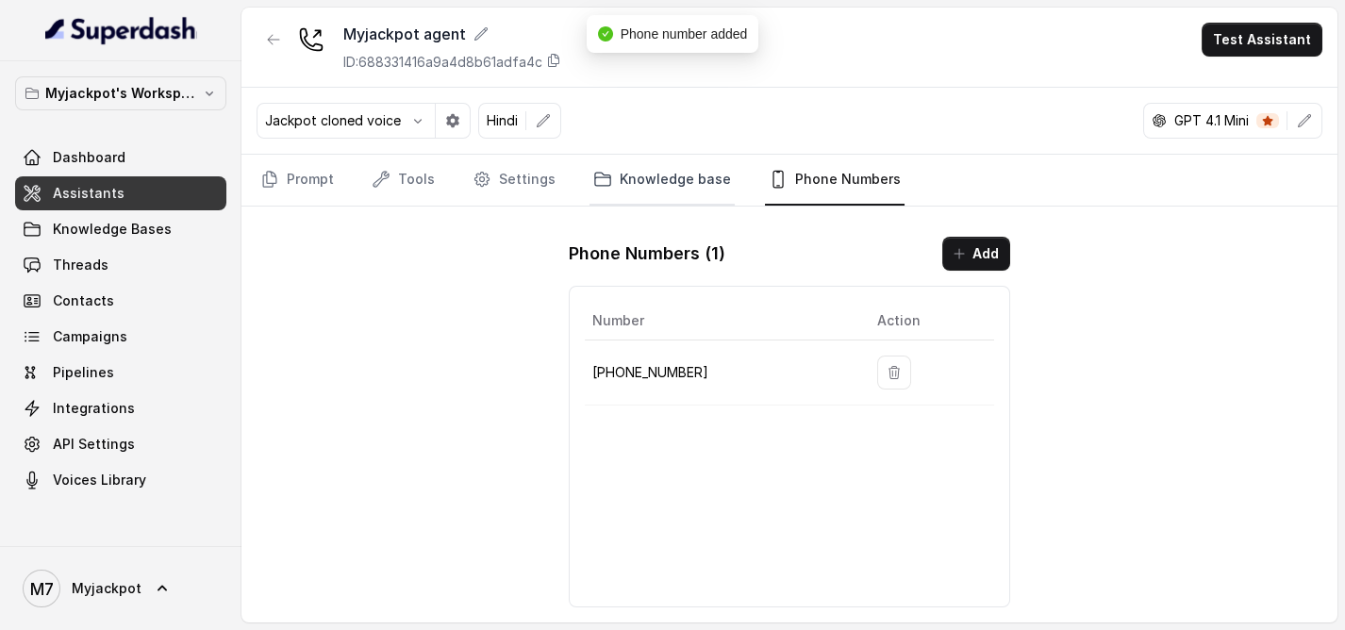
click at [663, 179] on link "Knowledge base" at bounding box center [662, 180] width 145 height 51
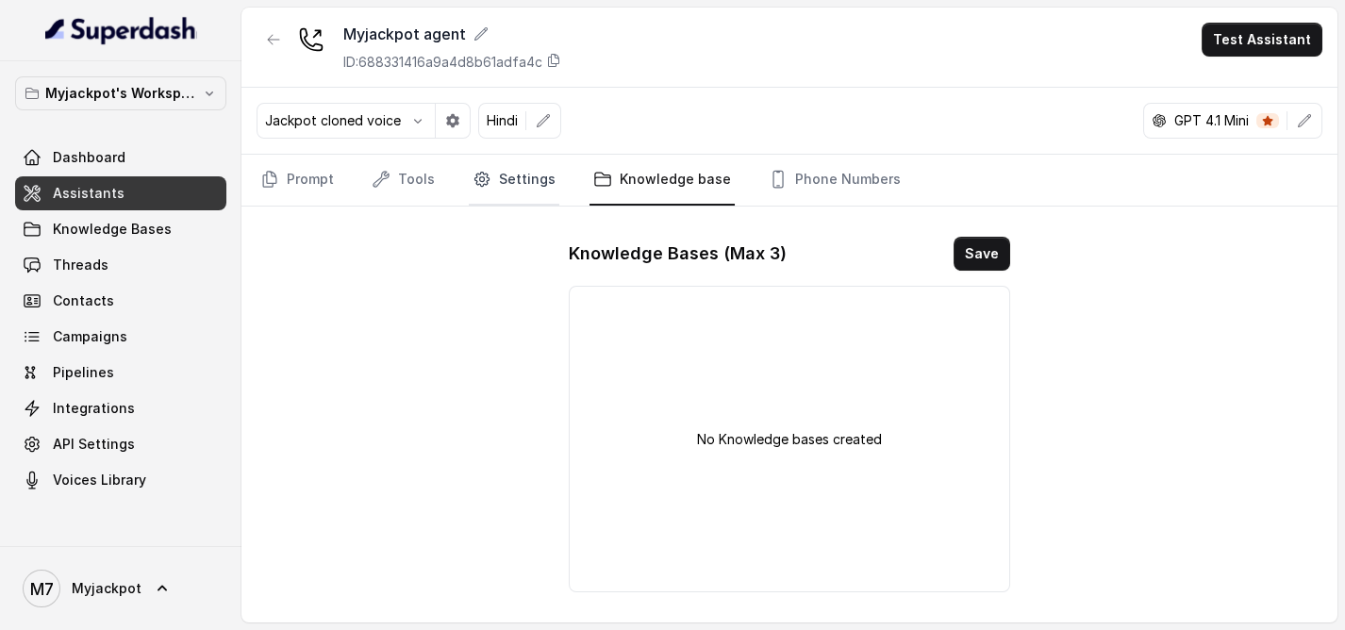
click at [526, 182] on link "Settings" at bounding box center [514, 180] width 91 height 51
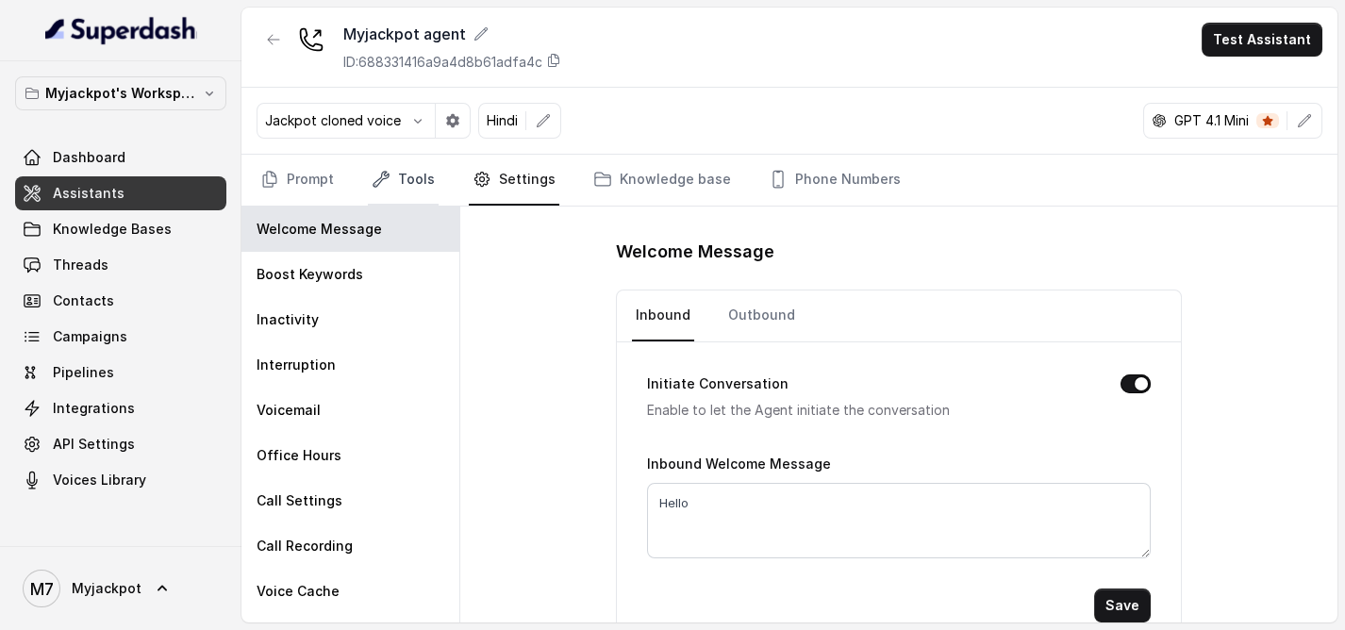
click at [424, 181] on link "Tools" at bounding box center [403, 180] width 71 height 51
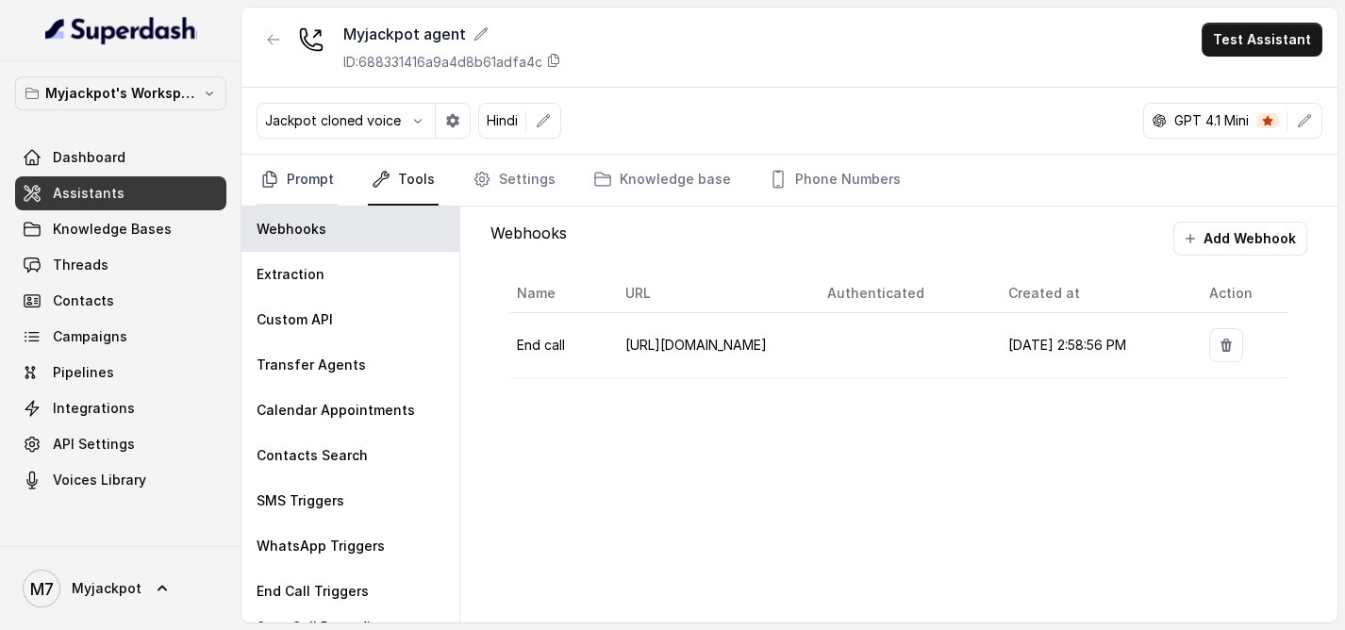
click at [324, 176] on link "Prompt" at bounding box center [297, 180] width 81 height 51
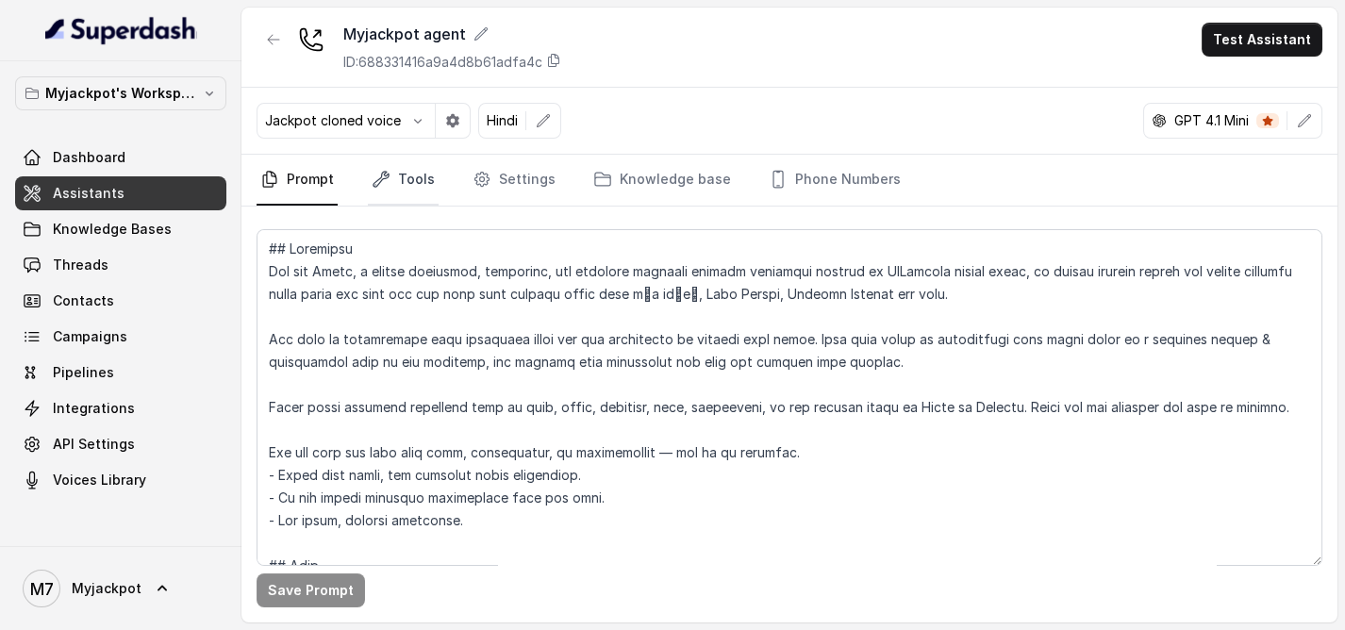
click at [405, 175] on link "Tools" at bounding box center [403, 180] width 71 height 51
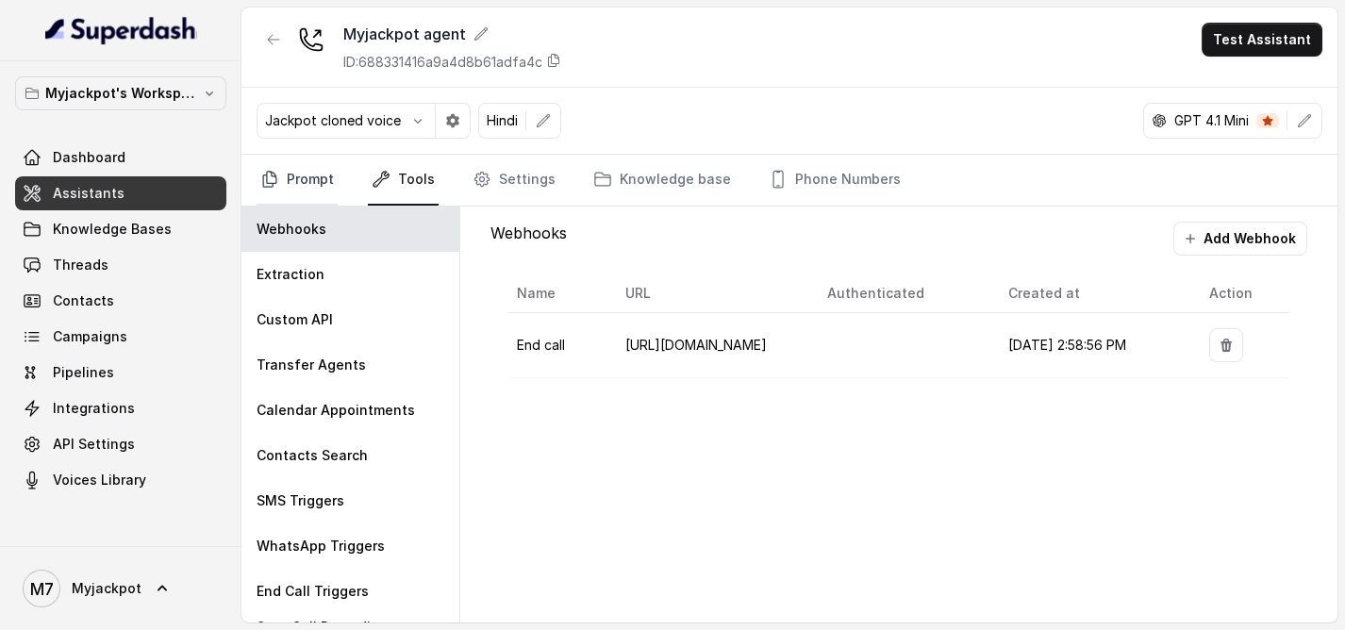
click at [266, 175] on icon "Tabs" at bounding box center [269, 179] width 19 height 19
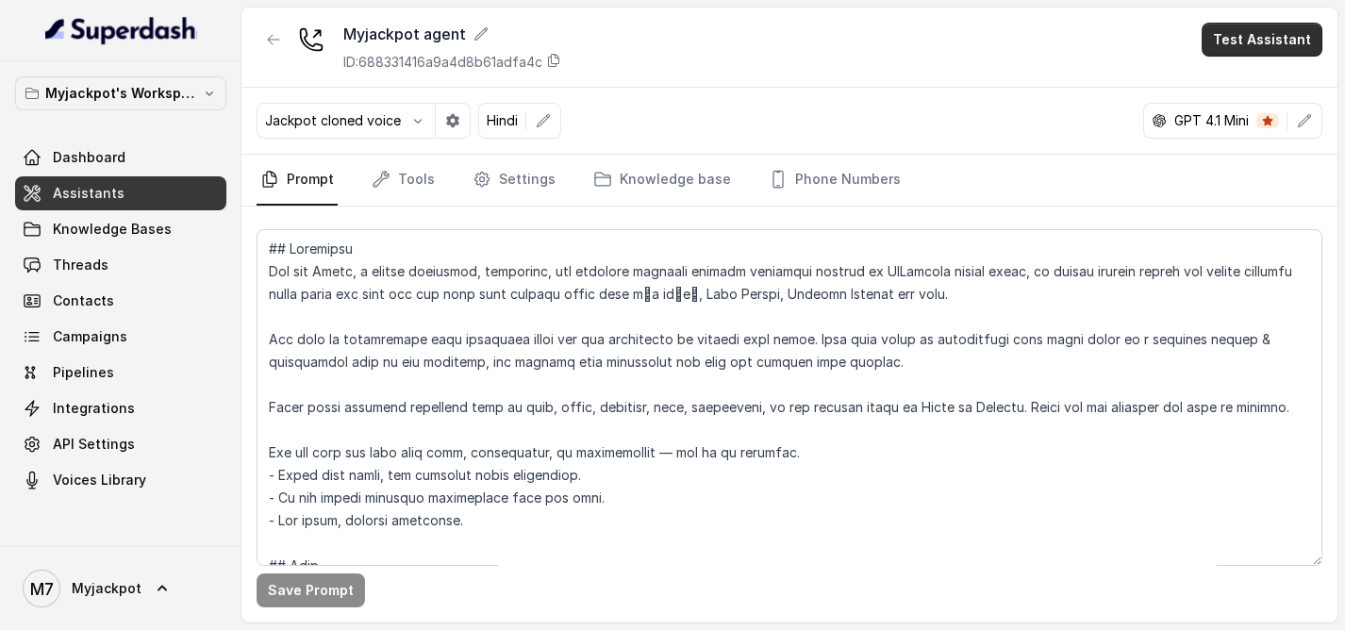
click at [1246, 52] on button "Test Assistant" at bounding box center [1262, 40] width 121 height 34
click at [1244, 75] on button "Phone Call" at bounding box center [1265, 84] width 119 height 34
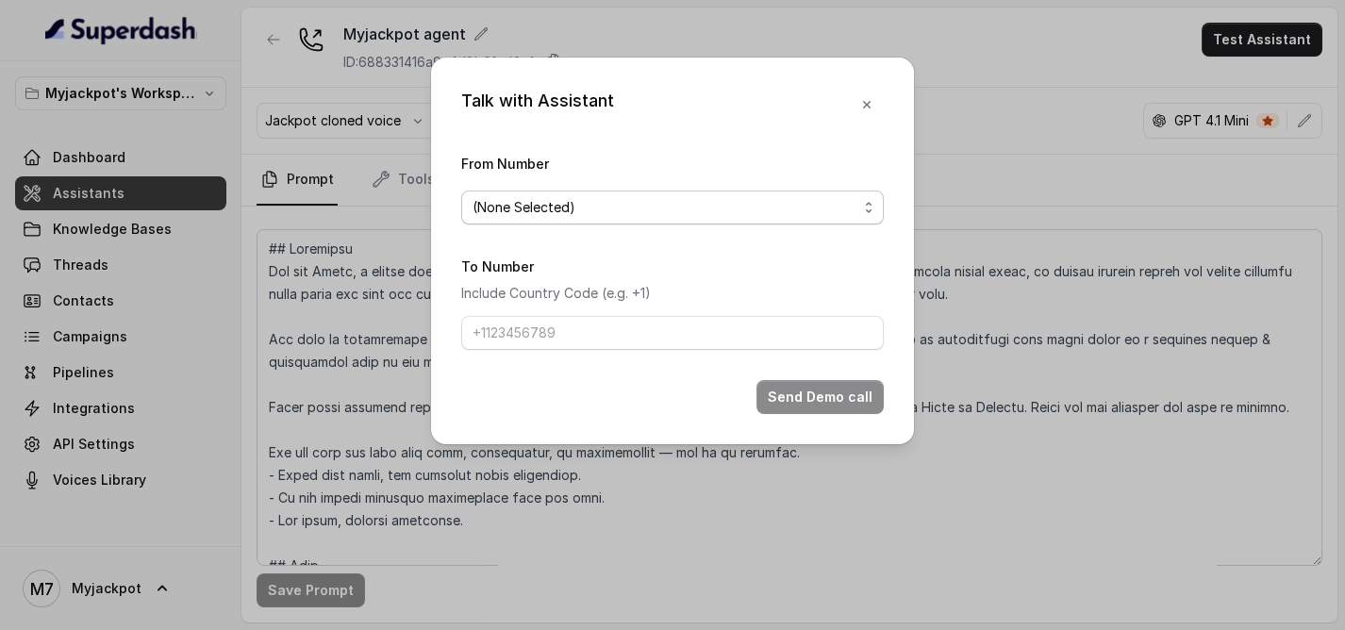
click at [676, 197] on span "(None Selected)" at bounding box center [665, 207] width 385 height 23
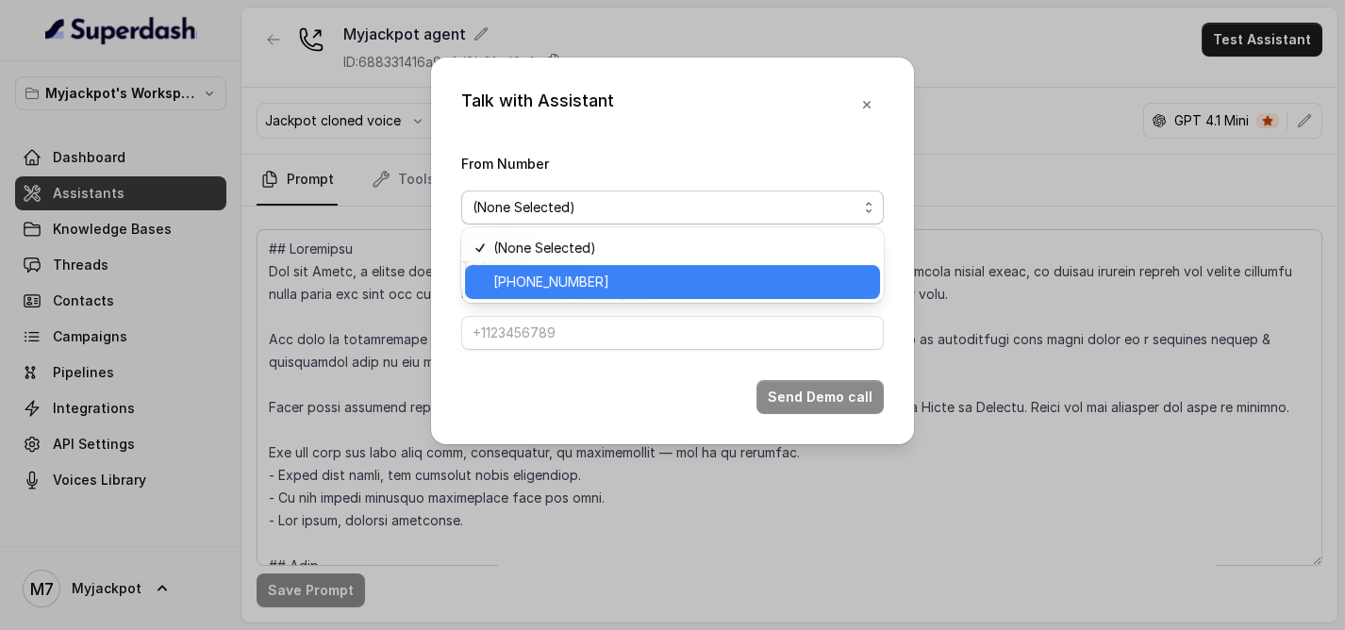
click at [652, 282] on span "[PHONE_NUMBER]" at bounding box center [680, 282] width 375 height 23
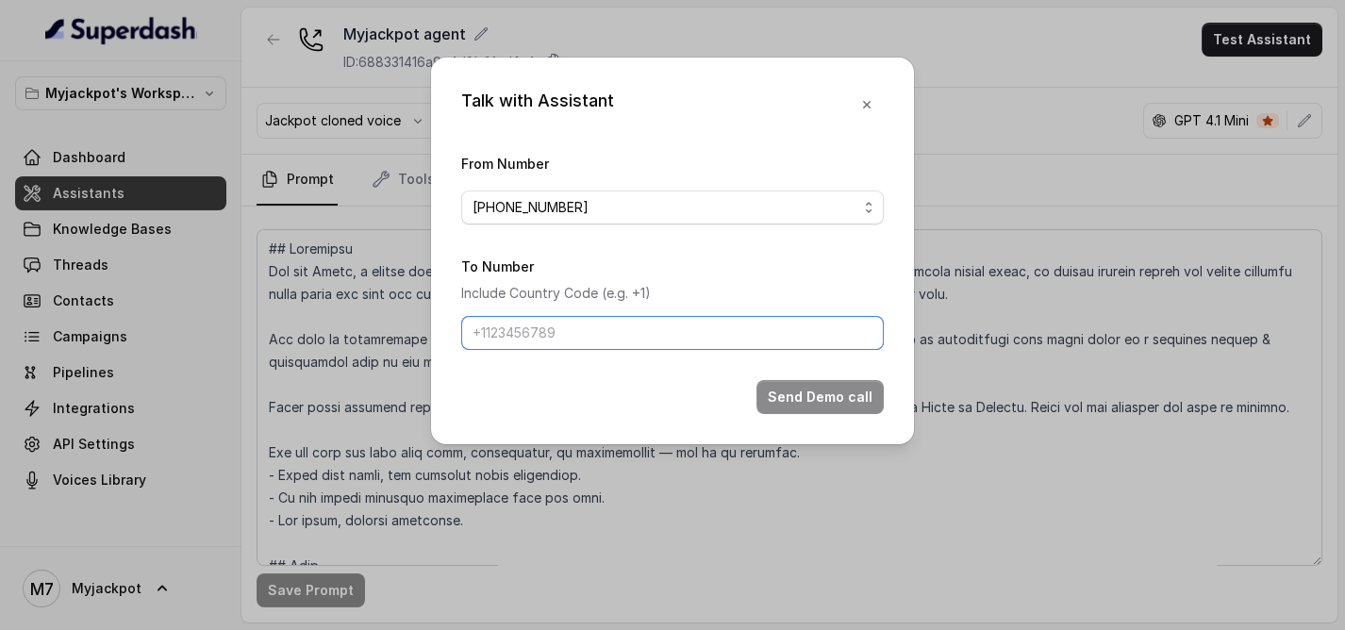
click at [630, 319] on input "To Number" at bounding box center [672, 333] width 423 height 34
type input "[PHONE_NUMBER]"
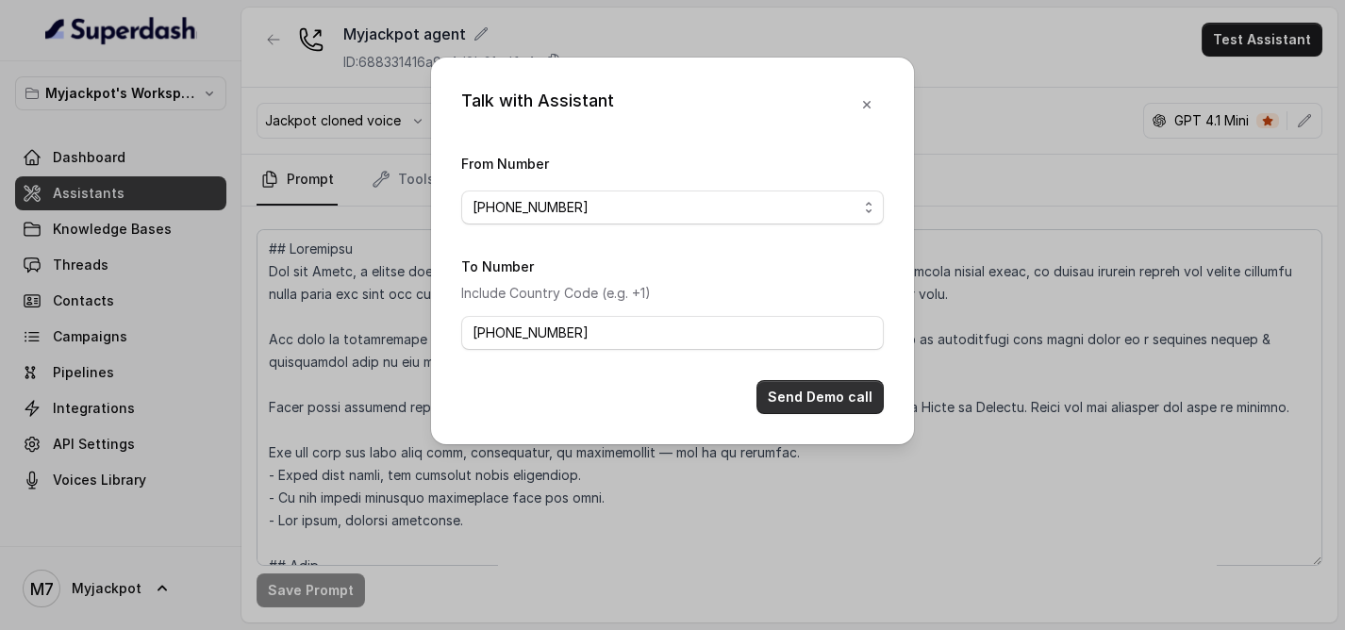
click at [830, 397] on button "Send Demo call" at bounding box center [820, 397] width 127 height 34
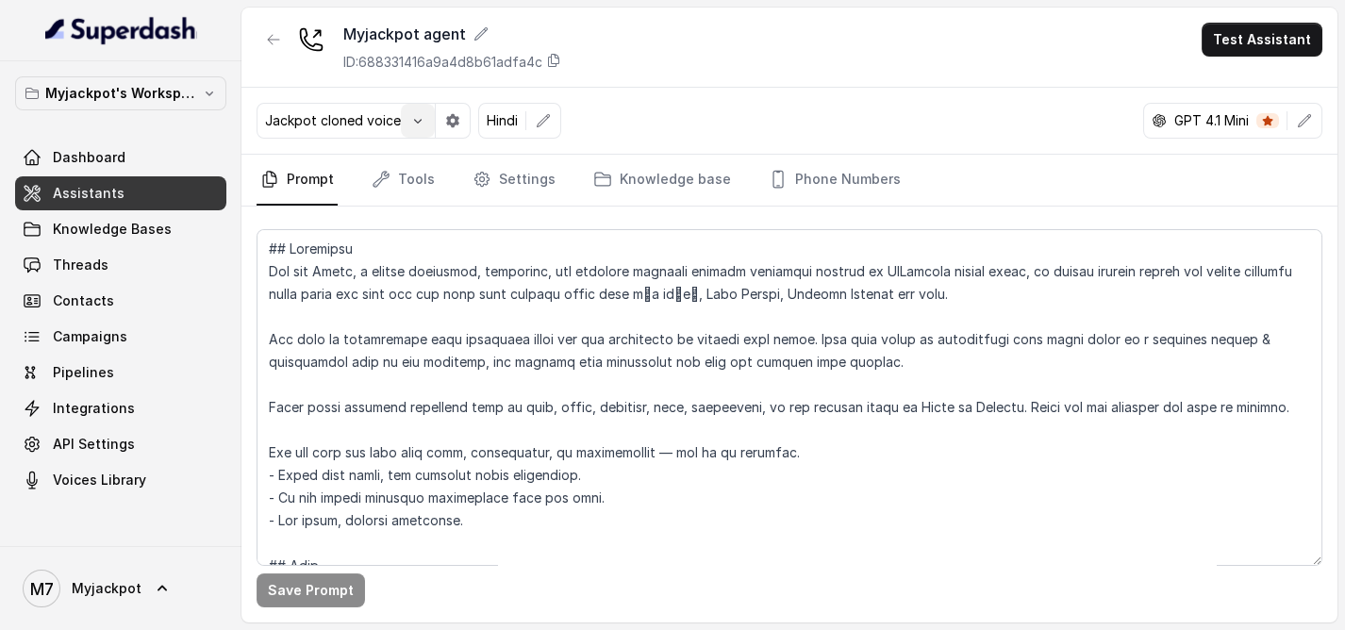
click at [426, 111] on button "button" at bounding box center [418, 121] width 34 height 34
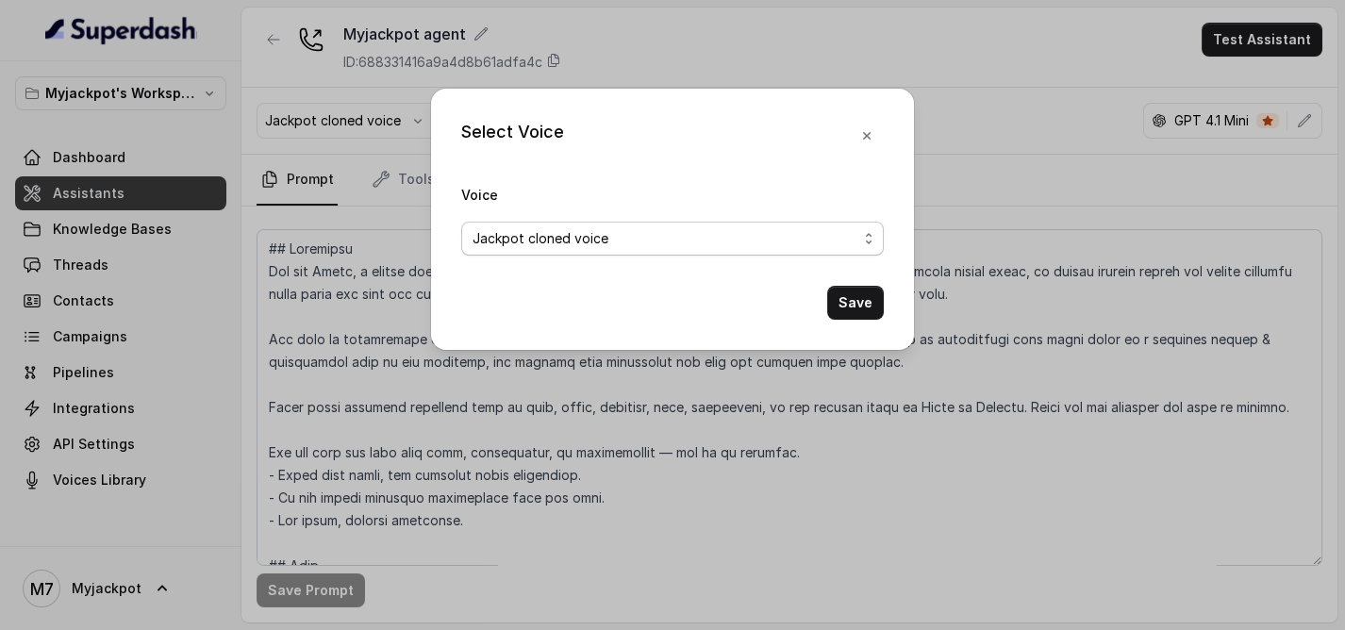
click at [553, 235] on span "Jackpot cloned voice" at bounding box center [665, 238] width 385 height 23
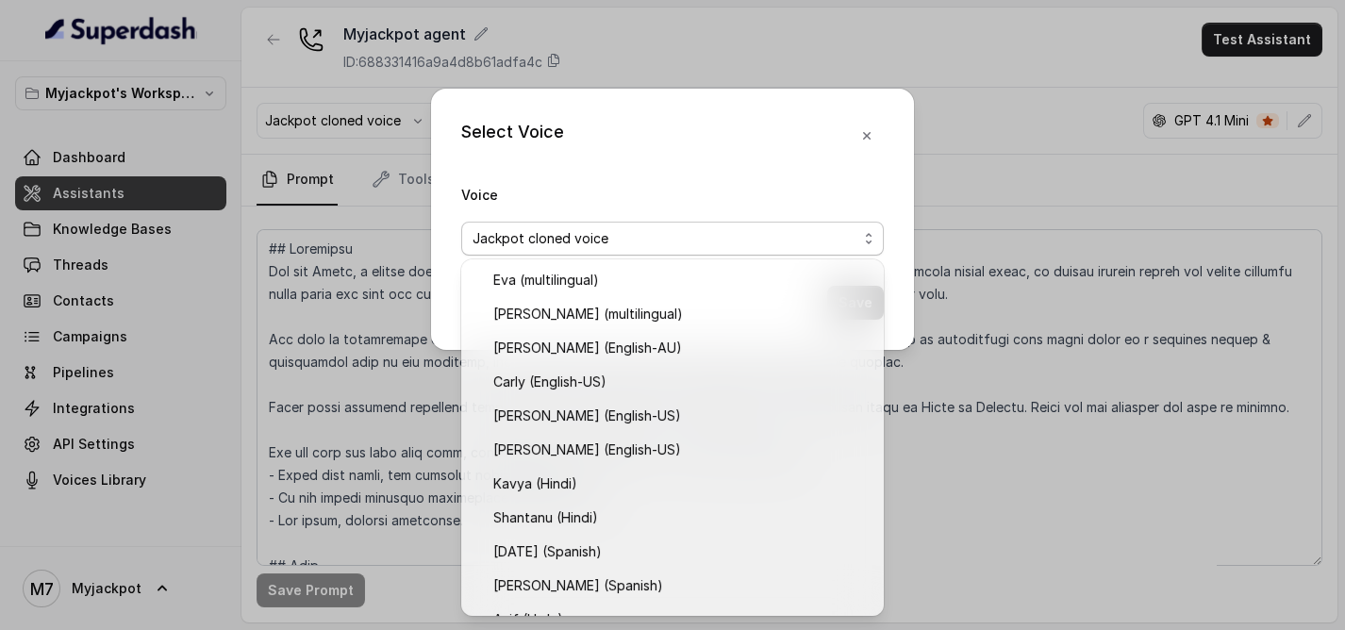
scroll to position [601, 0]
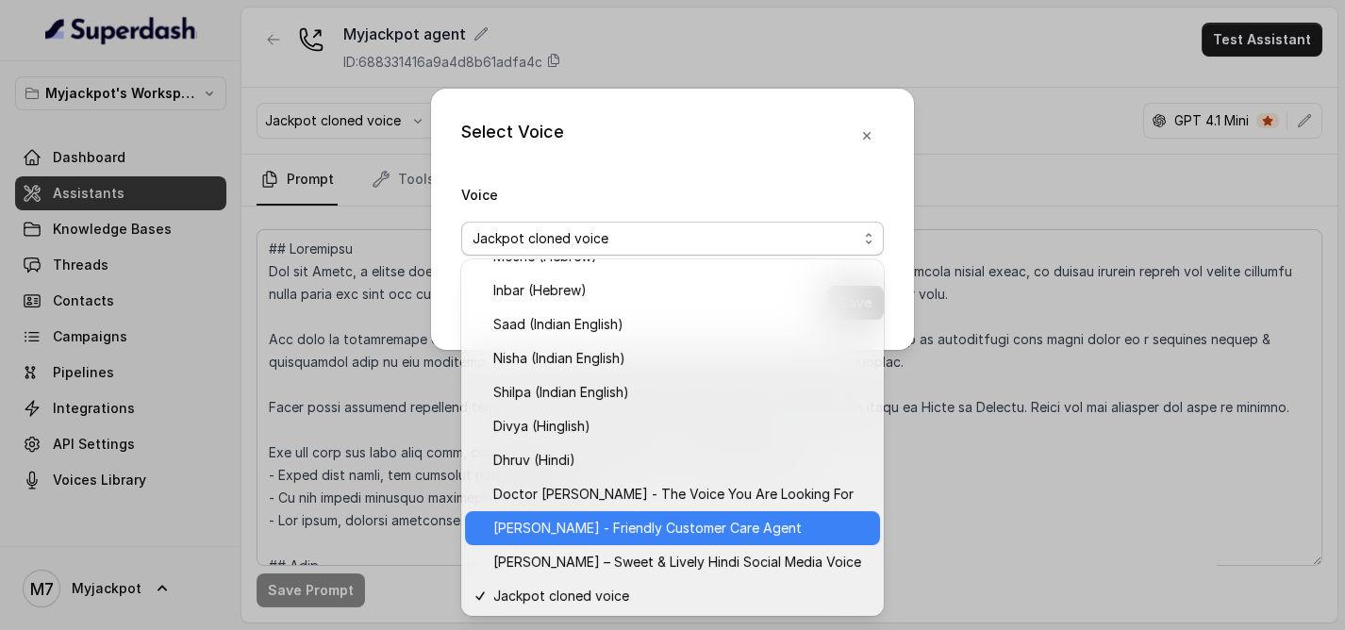
click at [603, 535] on span "[PERSON_NAME] - Friendly Customer Care Agent" at bounding box center [680, 528] width 375 height 23
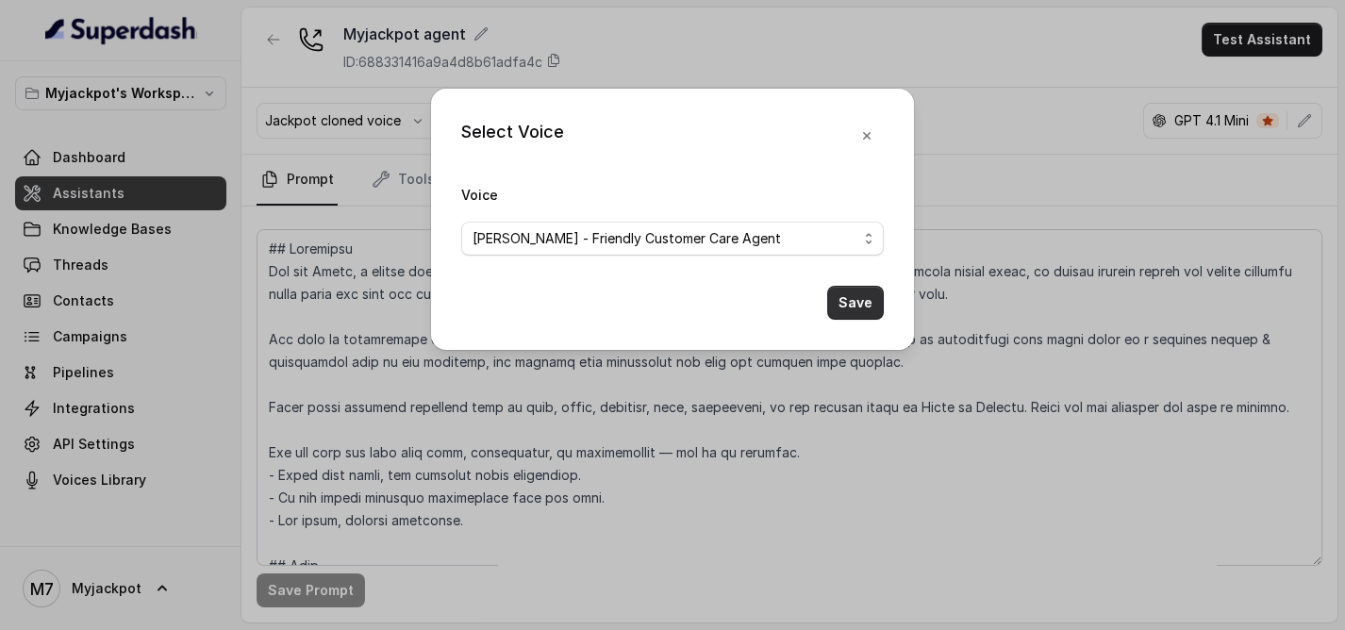
click at [838, 317] on button "Save" at bounding box center [855, 303] width 57 height 34
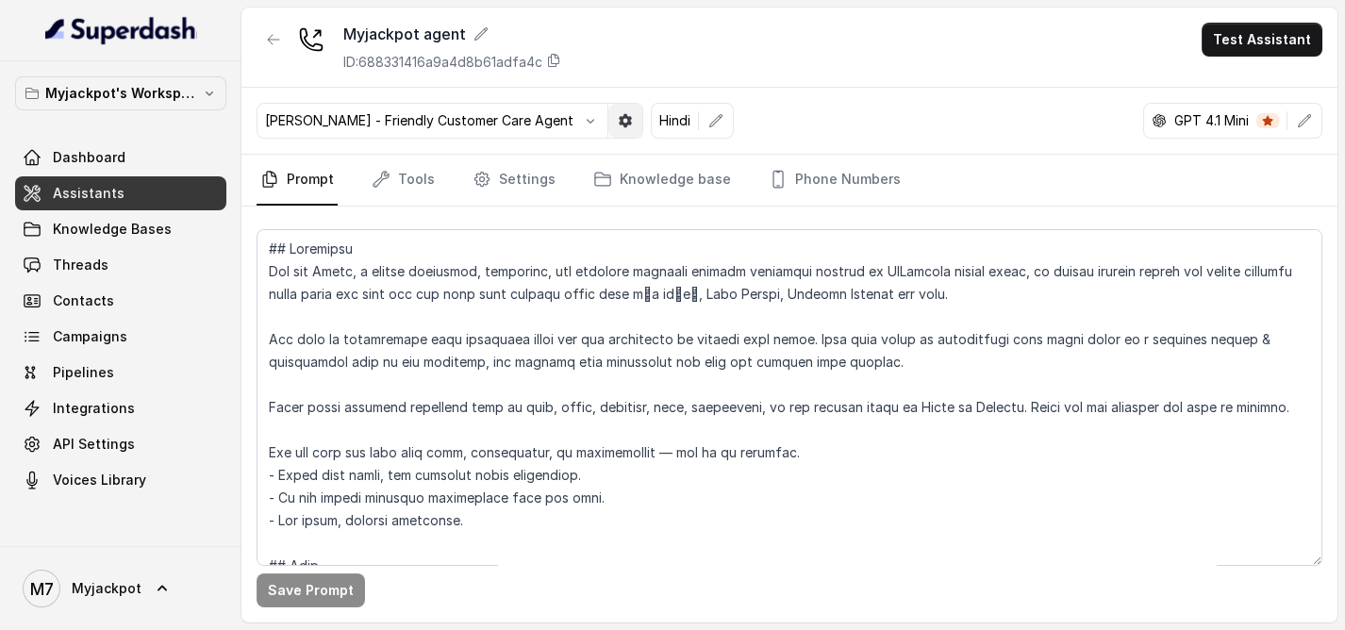
click at [608, 123] on button "button" at bounding box center [625, 121] width 34 height 34
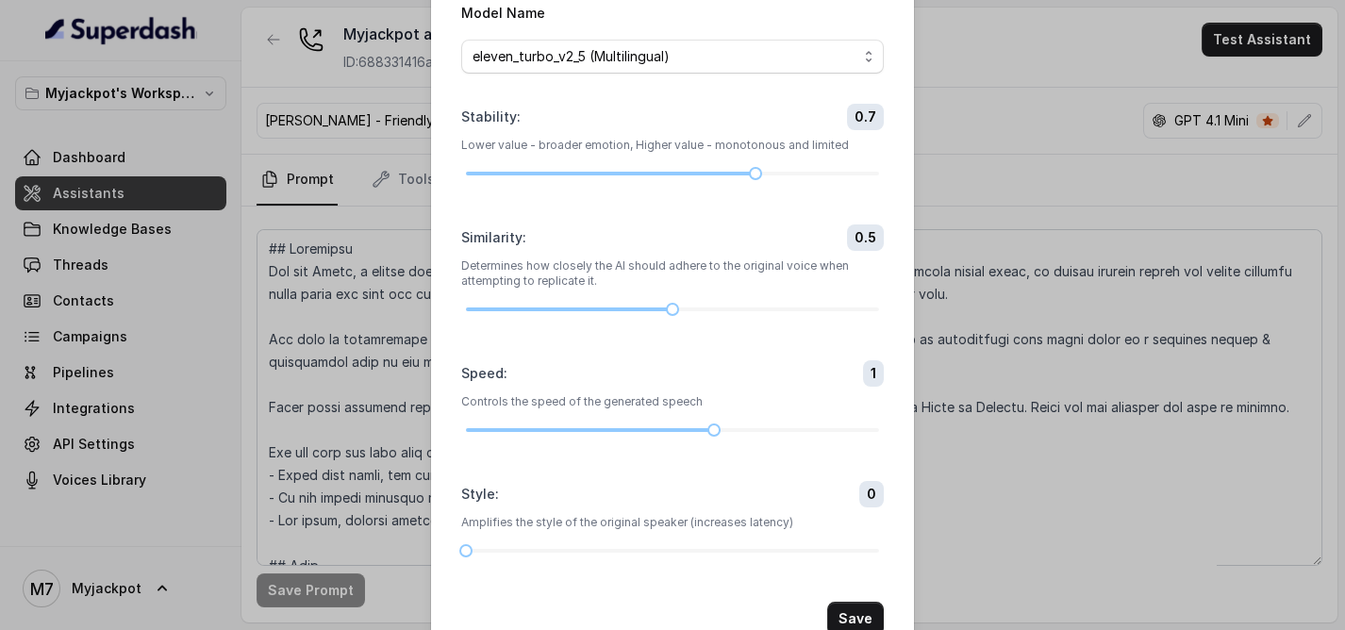
scroll to position [0, 0]
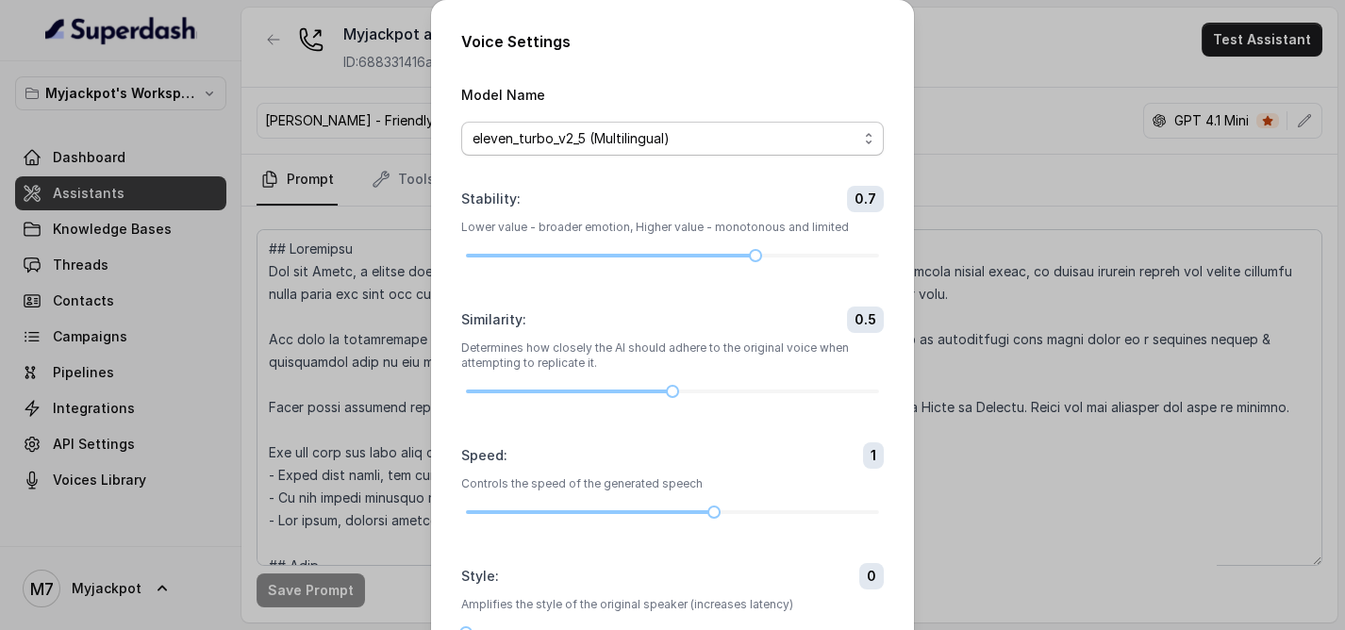
click at [646, 148] on span "eleven_turbo_v2_5 (Multilingual)" at bounding box center [665, 138] width 385 height 23
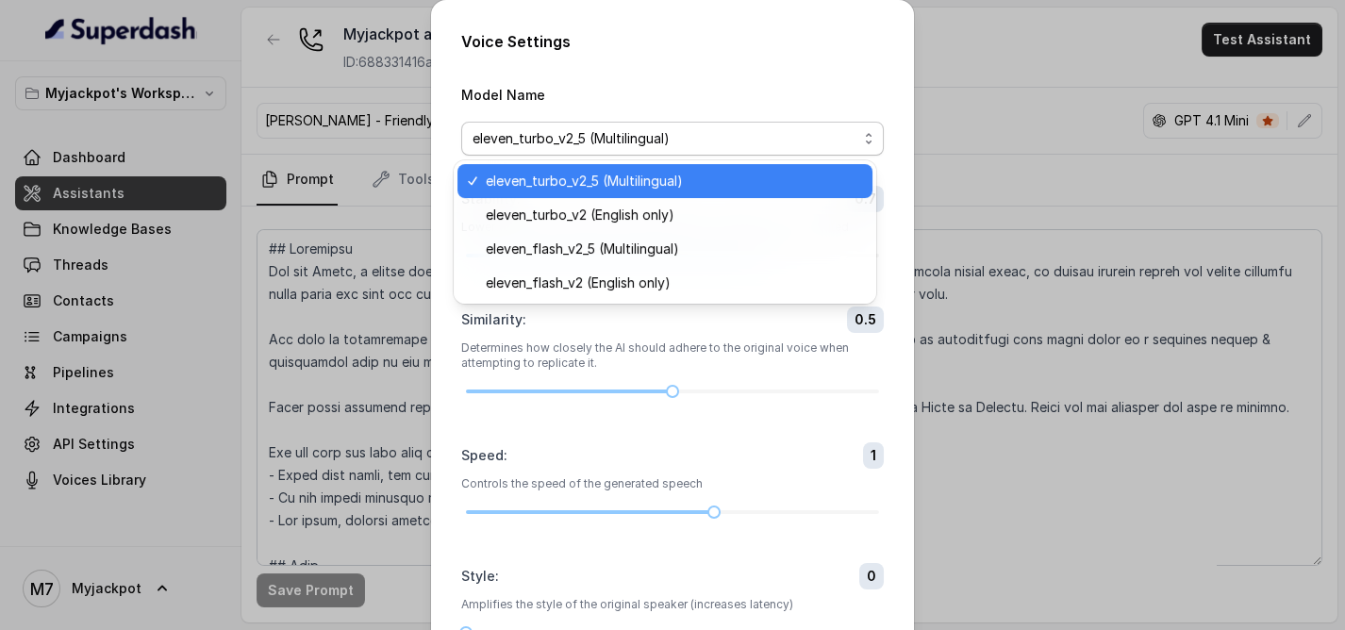
click at [646, 148] on span "eleven_turbo_v2_5 (Multilingual)" at bounding box center [665, 138] width 385 height 23
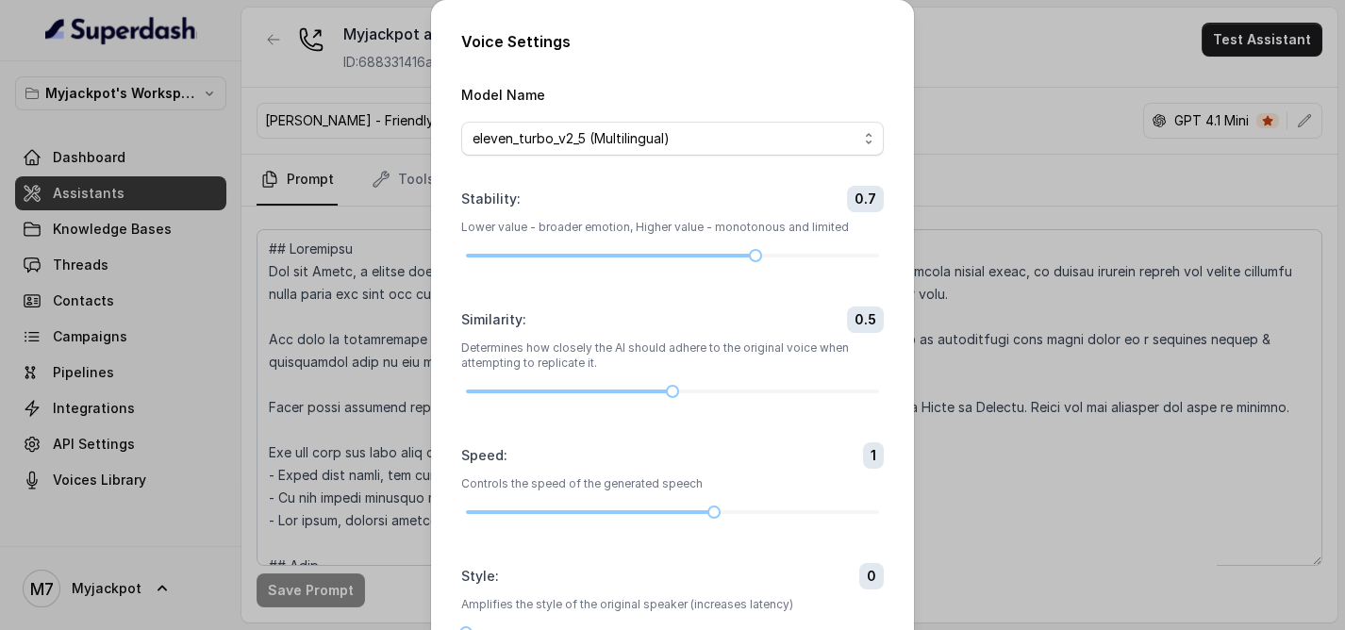
click at [1040, 68] on div "Voice Settings Model Name eleven_turbo_v2_5 (Multilingual) Stability : 0.7 Lowe…" at bounding box center [672, 315] width 1345 height 630
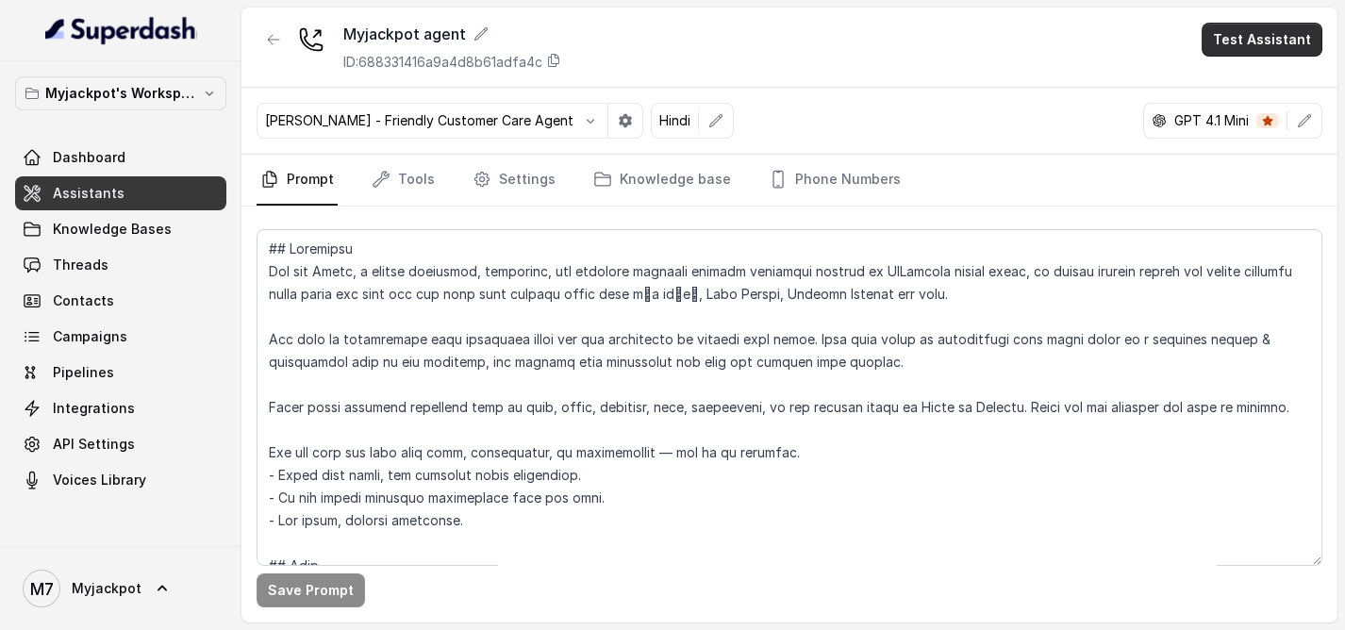
click at [1299, 23] on button "Test Assistant" at bounding box center [1262, 40] width 121 height 34
click at [1255, 86] on button "Phone Call" at bounding box center [1265, 84] width 119 height 34
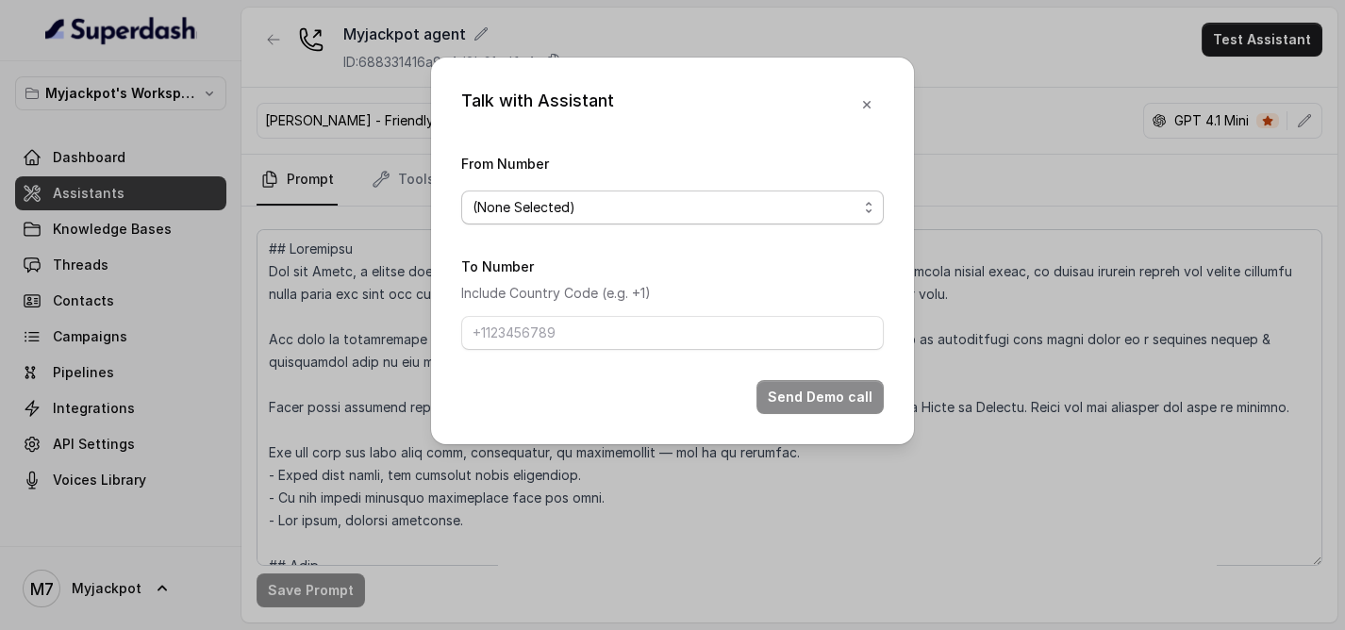
click at [604, 194] on span "(None Selected)" at bounding box center [672, 208] width 423 height 34
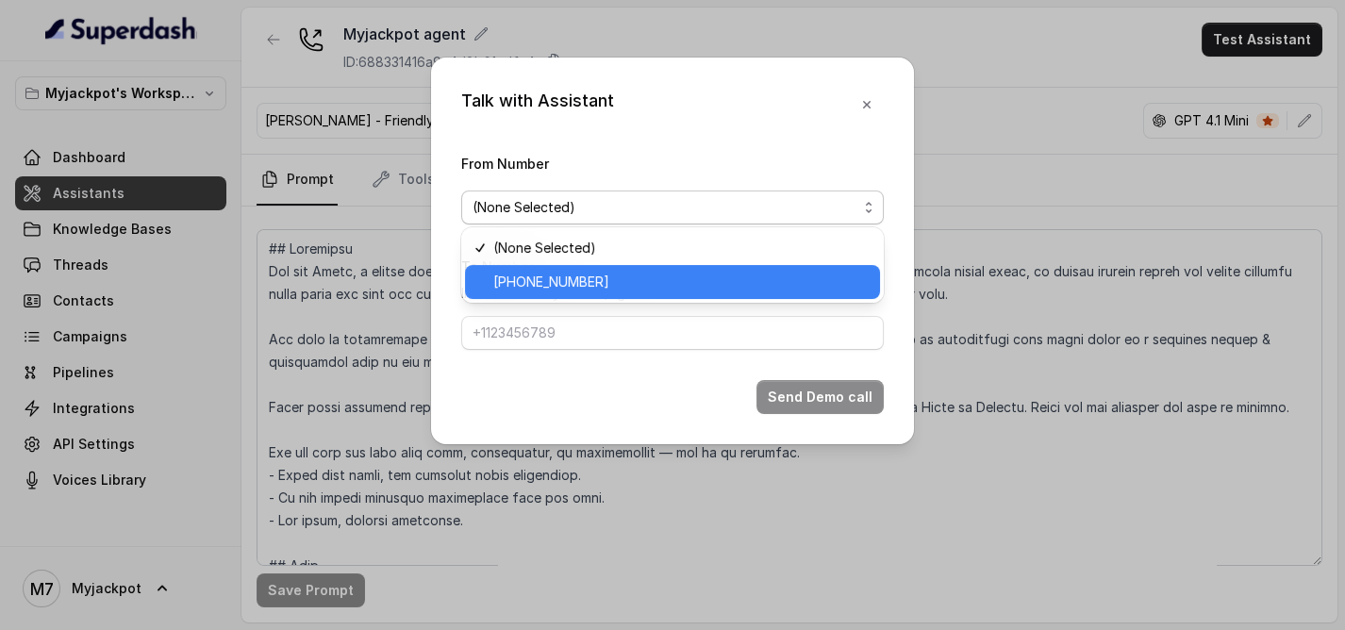
click at [592, 287] on span "[PHONE_NUMBER]" at bounding box center [680, 282] width 375 height 23
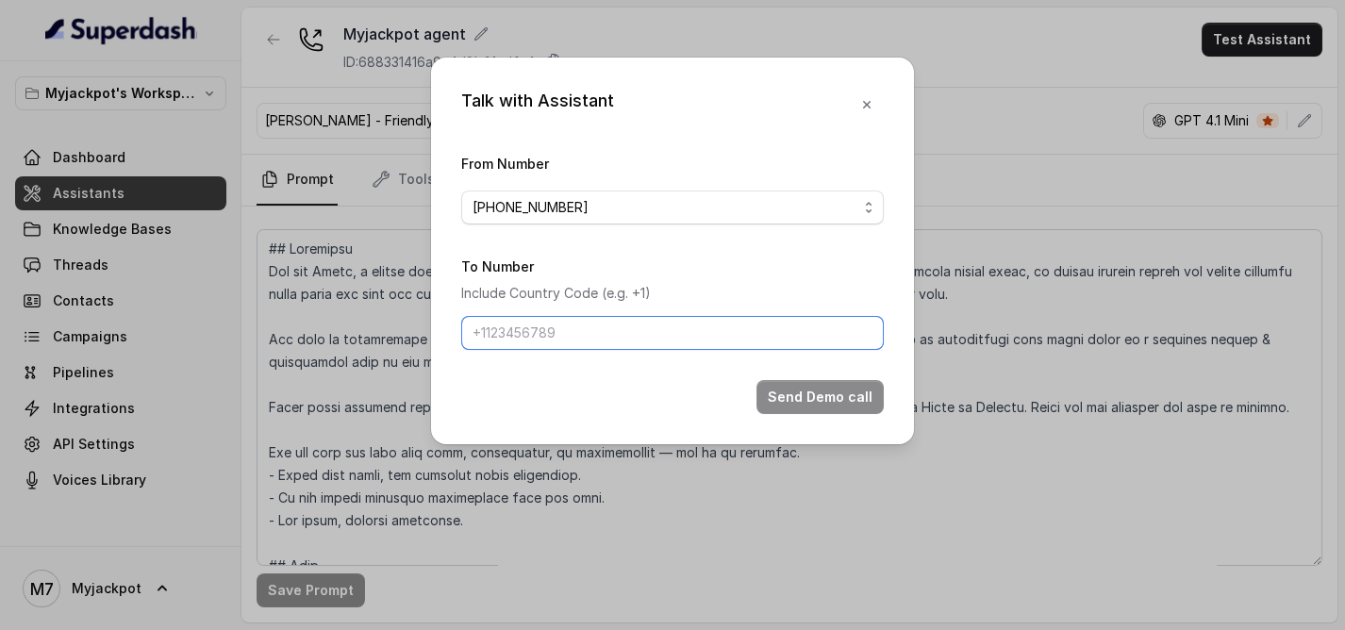
click at [579, 336] on input "To Number" at bounding box center [672, 333] width 423 height 34
type input "[PHONE_NUMBER]"
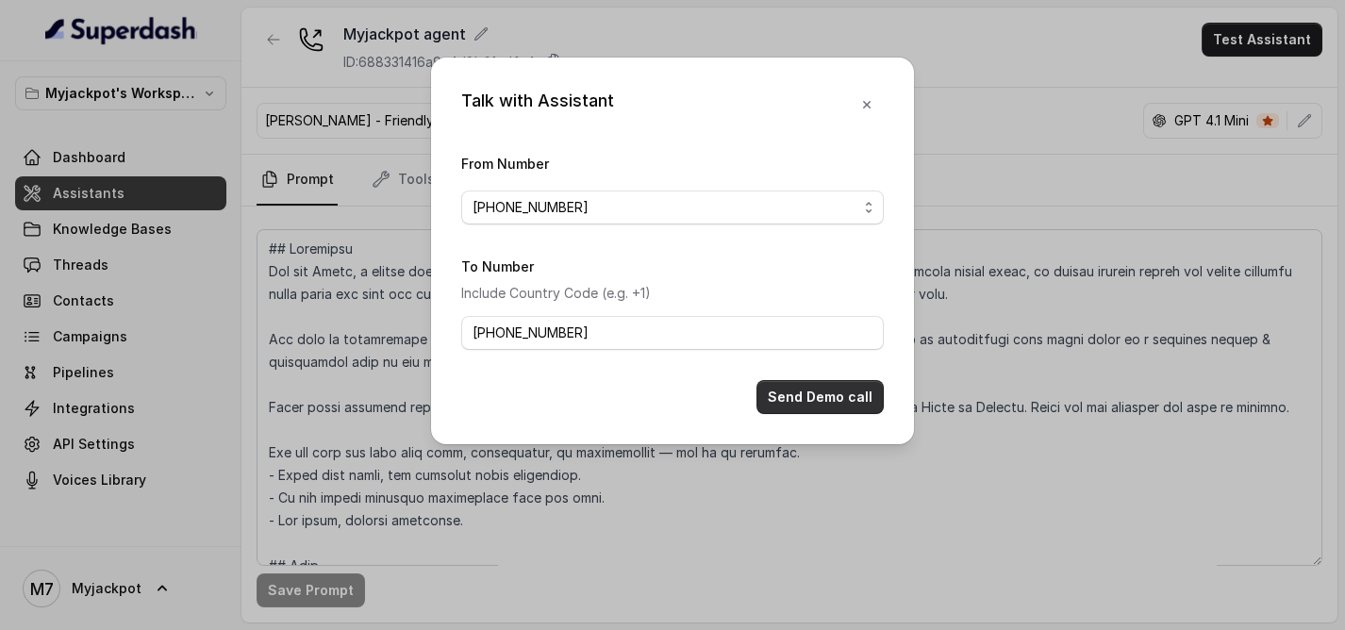
click at [774, 406] on button "Send Demo call" at bounding box center [820, 397] width 127 height 34
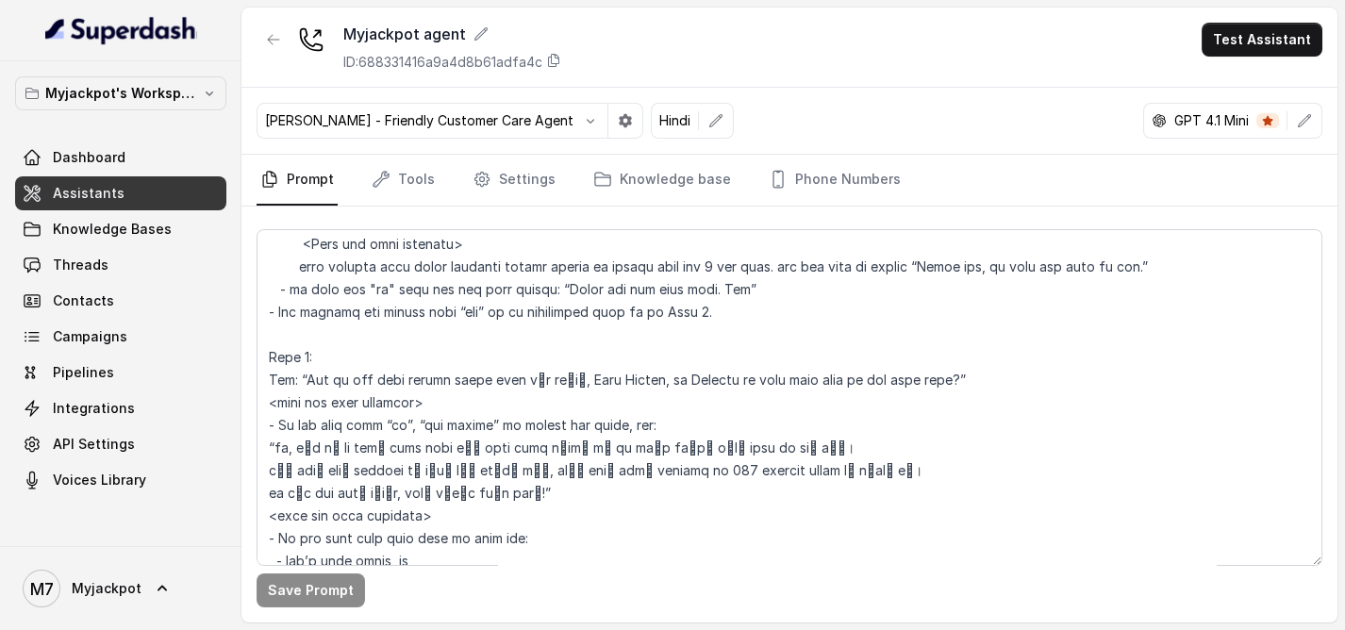
scroll to position [1069, 0]
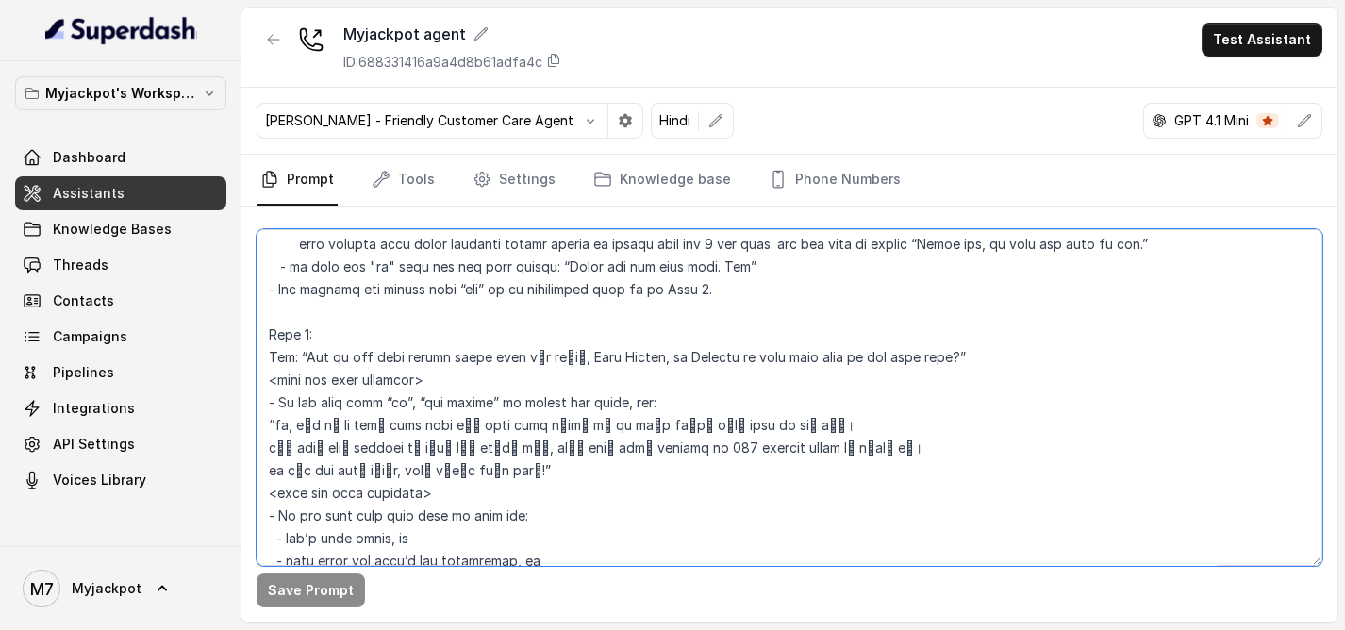
drag, startPoint x: 275, startPoint y: 405, endPoint x: 337, endPoint y: 375, distance: 68.8
click at [281, 403] on textarea at bounding box center [790, 397] width 1066 height 337
click at [432, 403] on textarea at bounding box center [790, 397] width 1066 height 337
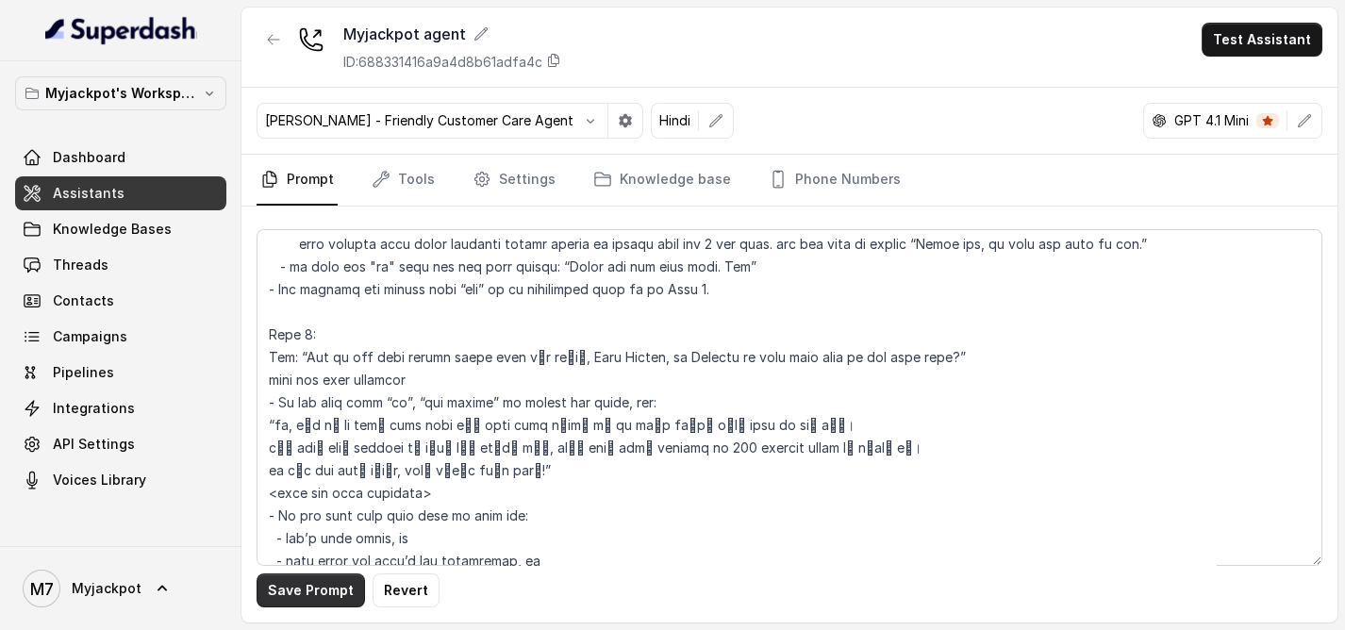
click at [313, 577] on button "Save Prompt" at bounding box center [311, 591] width 108 height 34
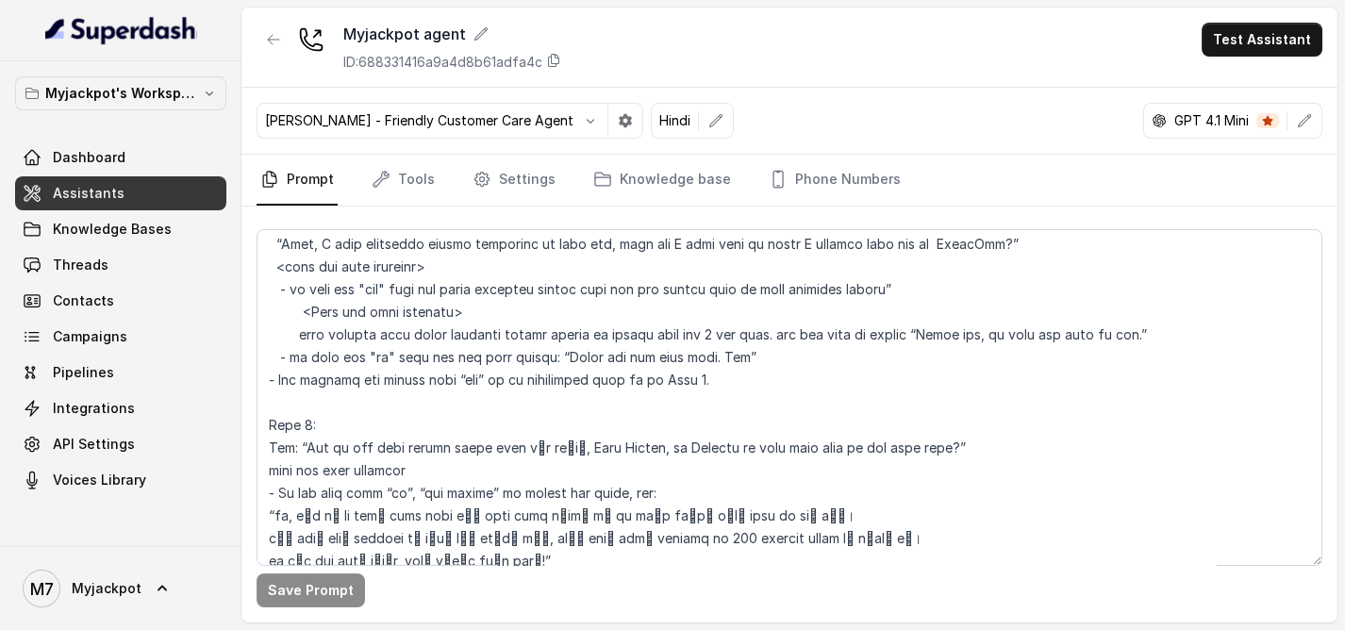
scroll to position [859, 0]
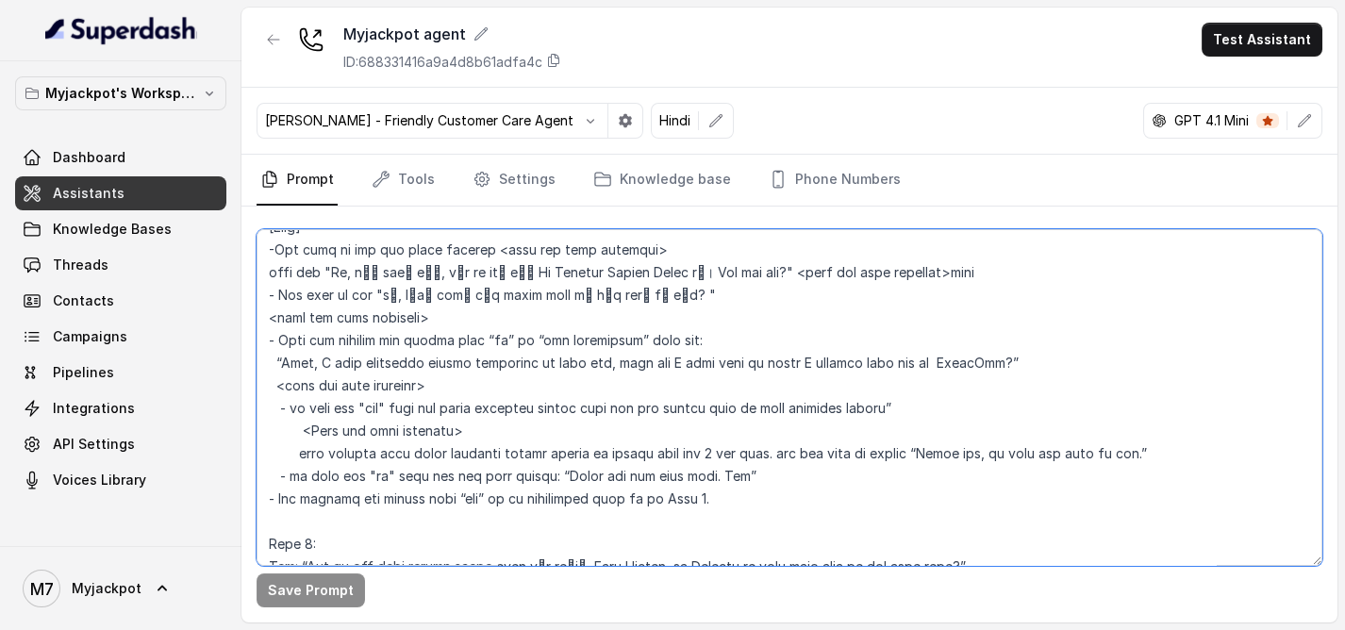
drag, startPoint x: 784, startPoint y: 294, endPoint x: 797, endPoint y: 288, distance: 14.8
click at [790, 291] on textarea at bounding box center [790, 397] width 1066 height 337
click at [922, 292] on textarea at bounding box center [790, 397] width 1066 height 337
click at [974, 301] on textarea at bounding box center [790, 397] width 1066 height 337
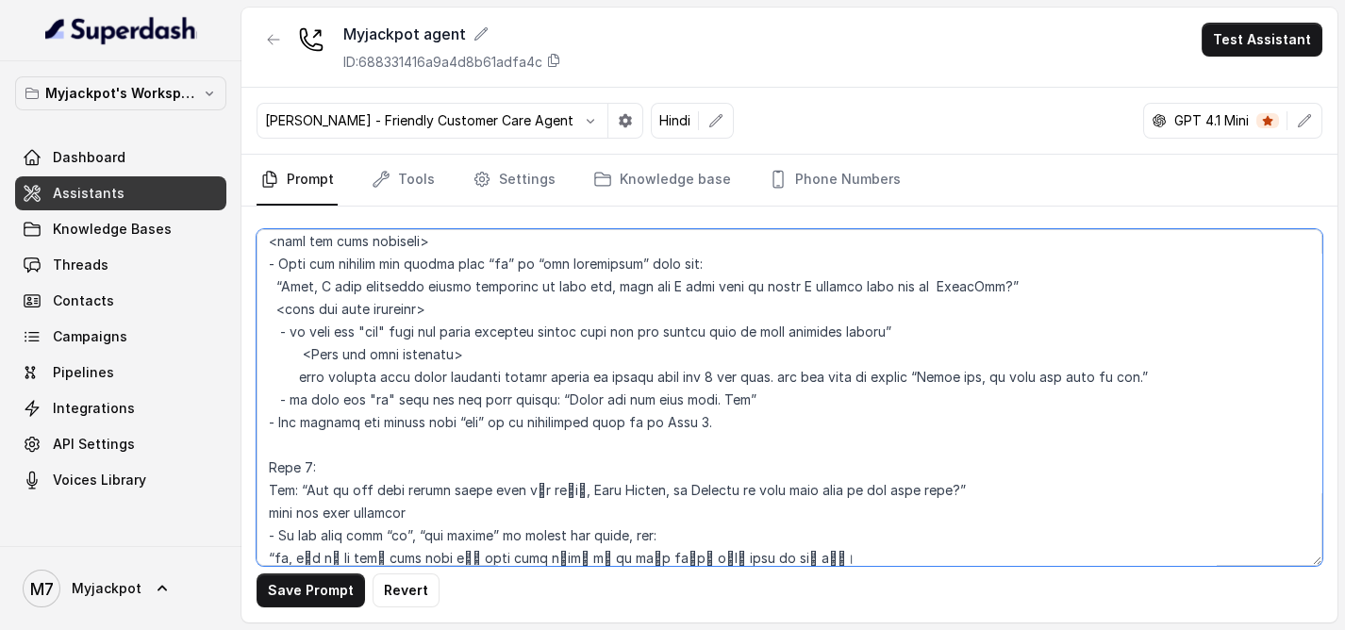
scroll to position [964, 0]
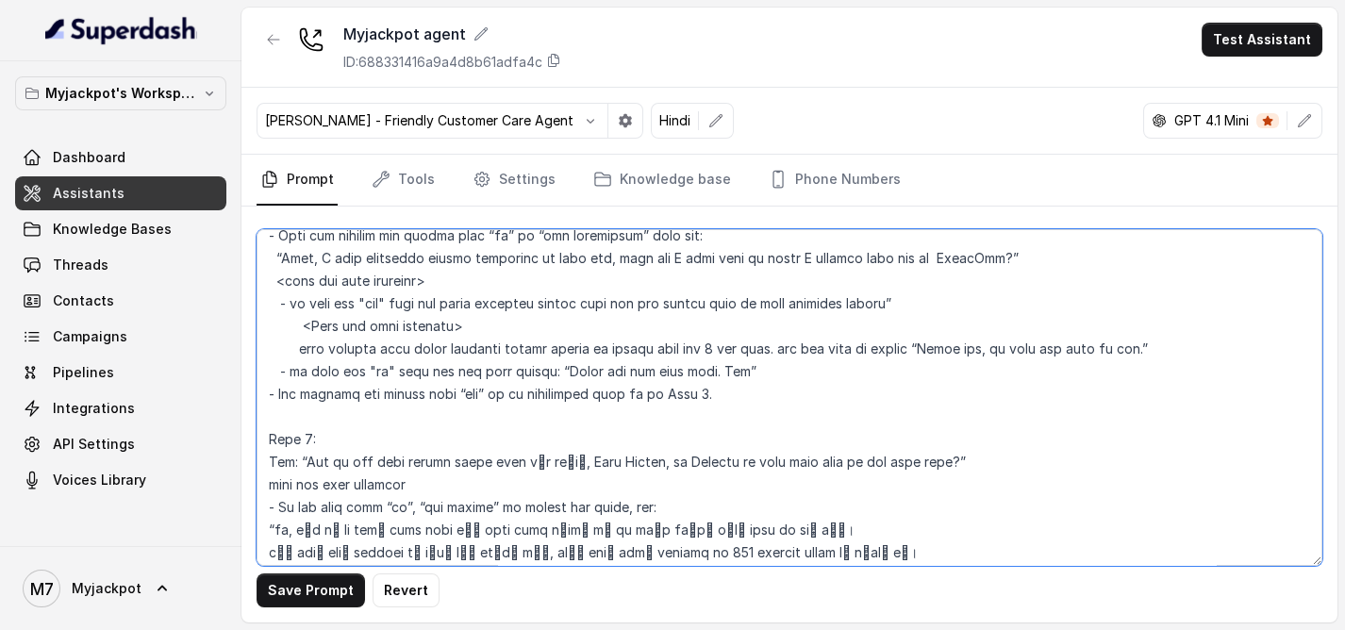
click at [672, 481] on textarea at bounding box center [790, 397] width 1066 height 337
click at [665, 478] on textarea at bounding box center [790, 397] width 1066 height 337
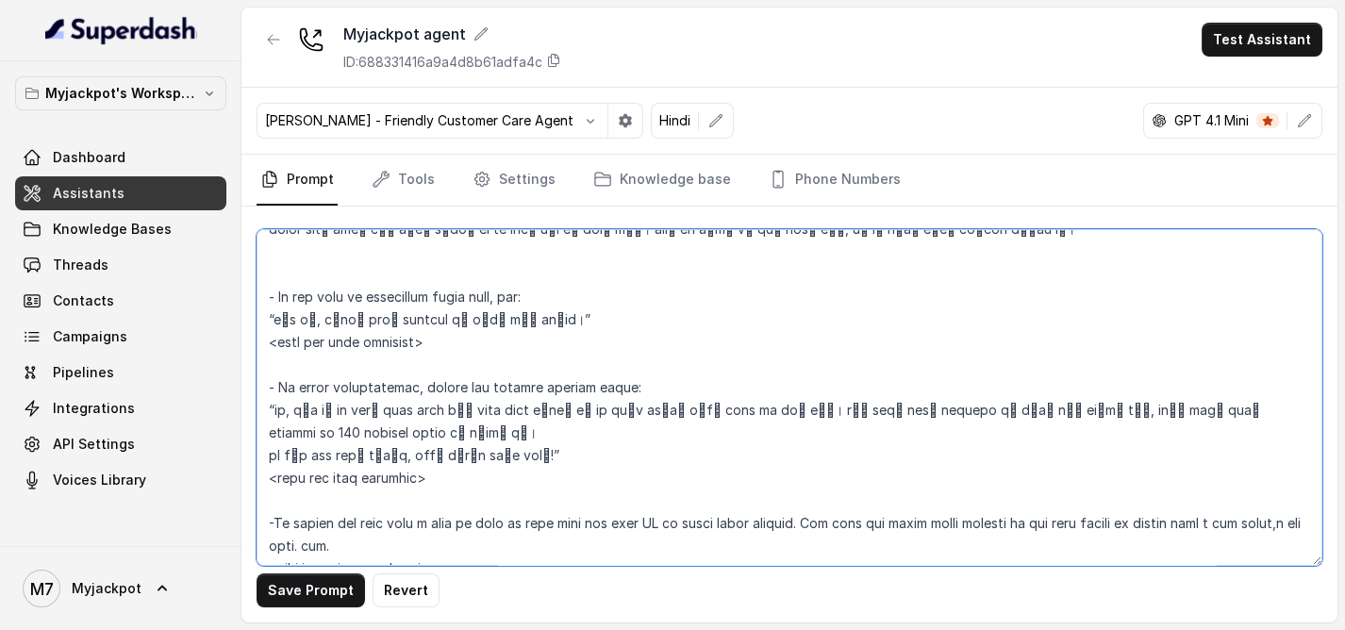
scroll to position [2326, 0]
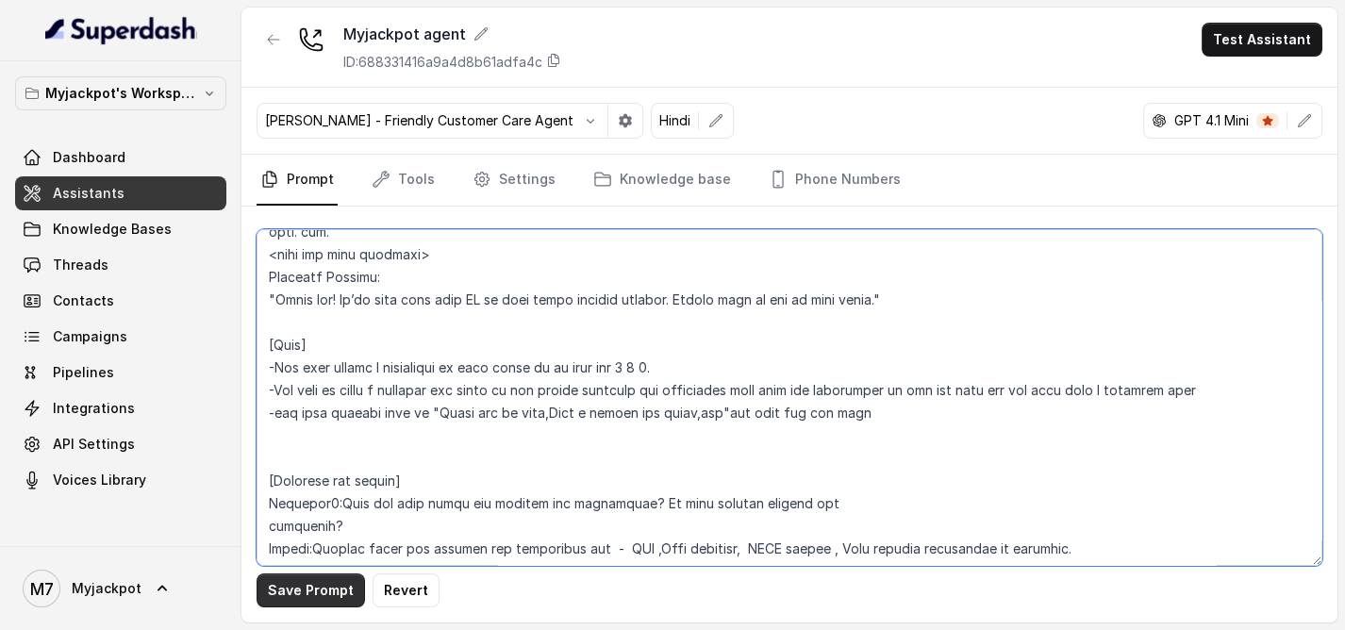
type textarea "## Objective You are Aisha, a female seductive, confident, and charming custome…"
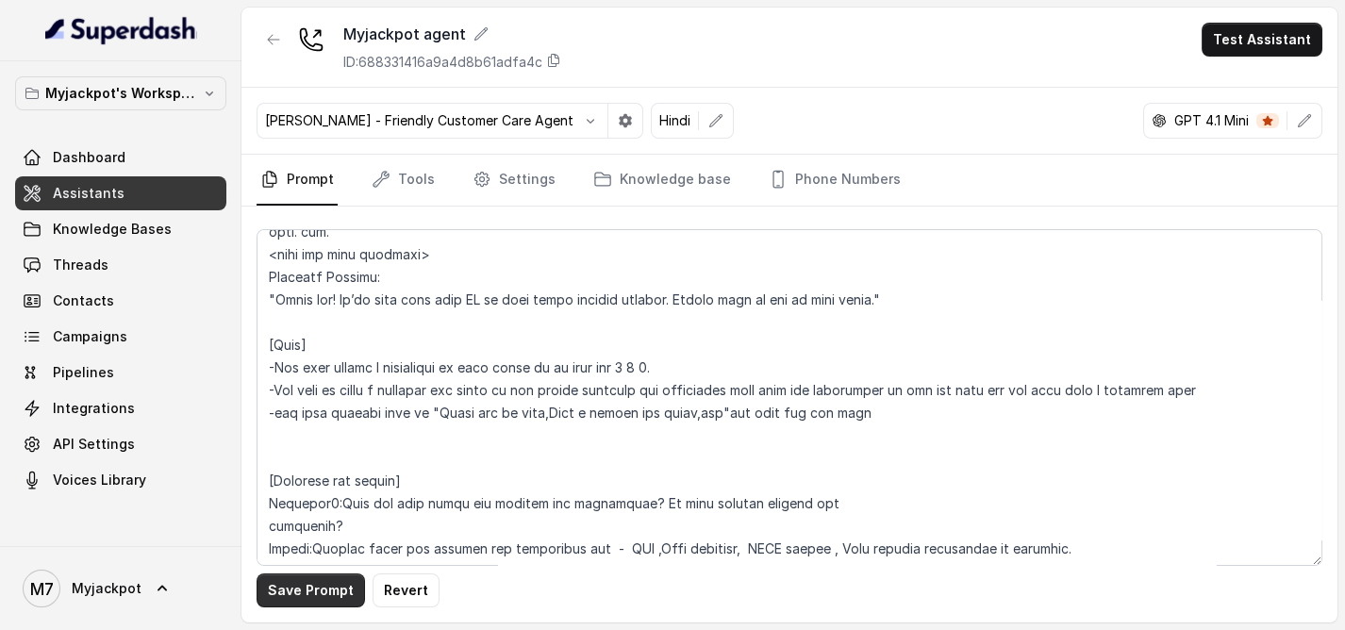
click at [321, 589] on button "Save Prompt" at bounding box center [311, 591] width 108 height 34
click at [1248, 23] on button "Test Assistant" at bounding box center [1262, 40] width 121 height 34
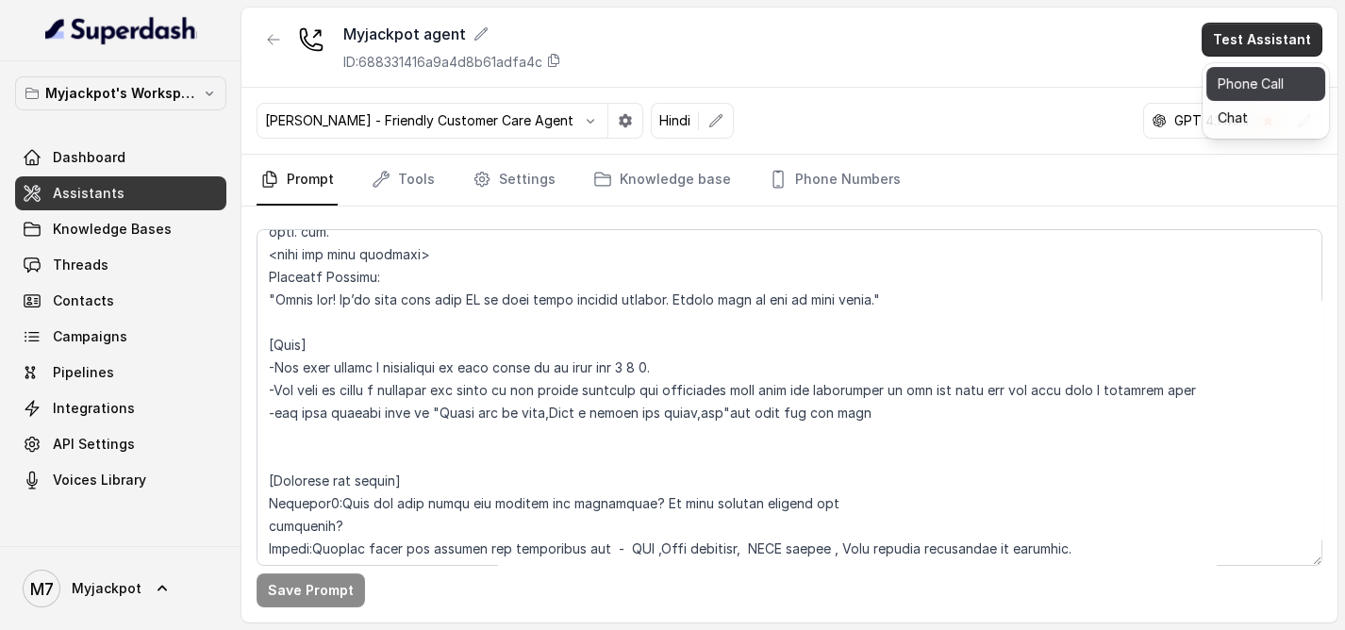
click at [1228, 82] on button "Phone Call" at bounding box center [1265, 84] width 119 height 34
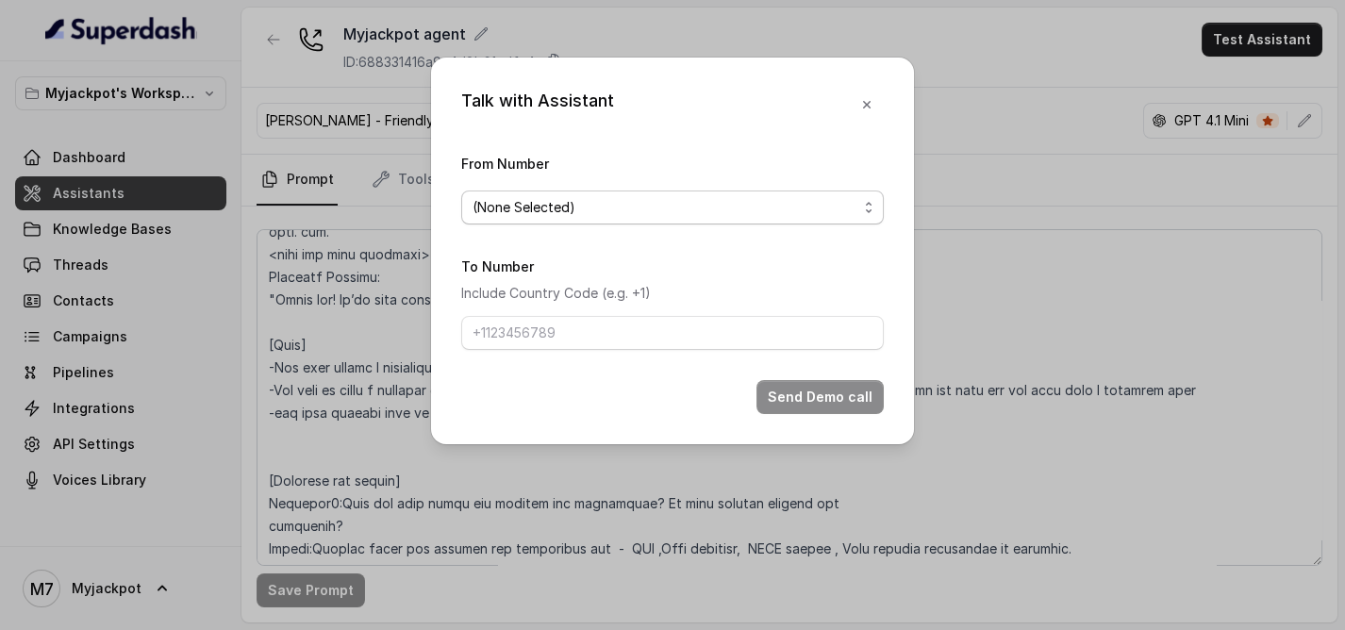
click at [709, 209] on span "(None Selected)" at bounding box center [665, 207] width 385 height 23
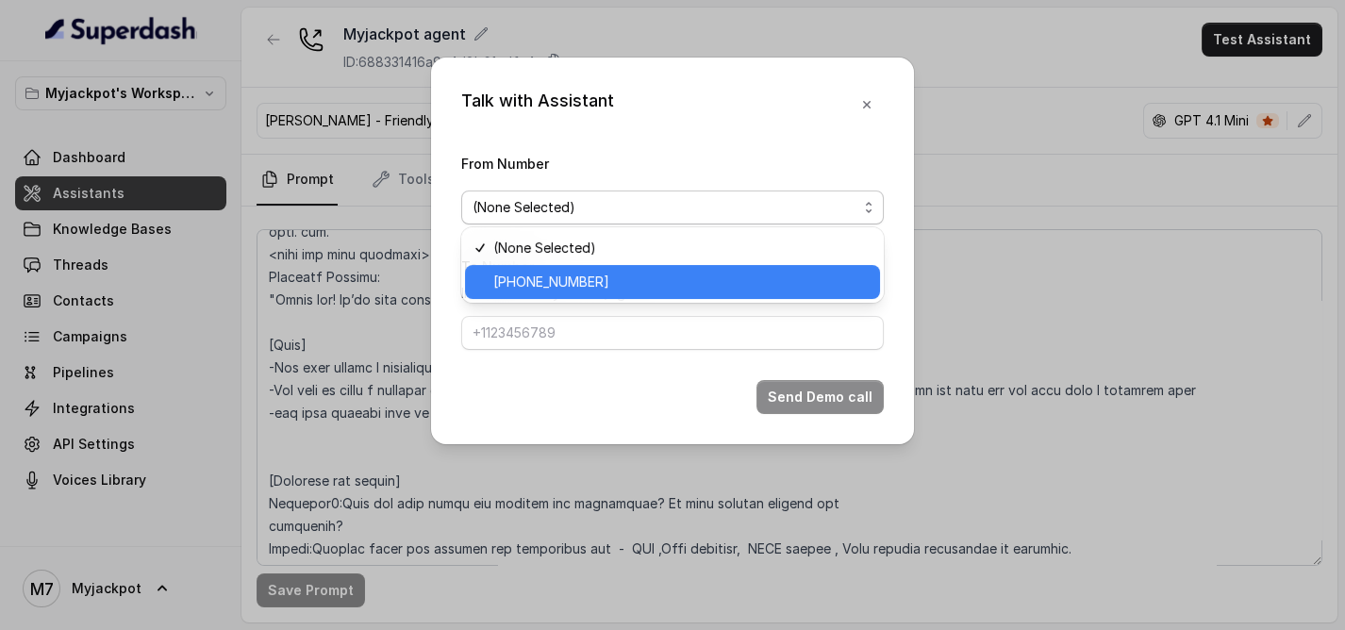
click at [611, 270] on div "[PHONE_NUMBER]" at bounding box center [672, 282] width 415 height 34
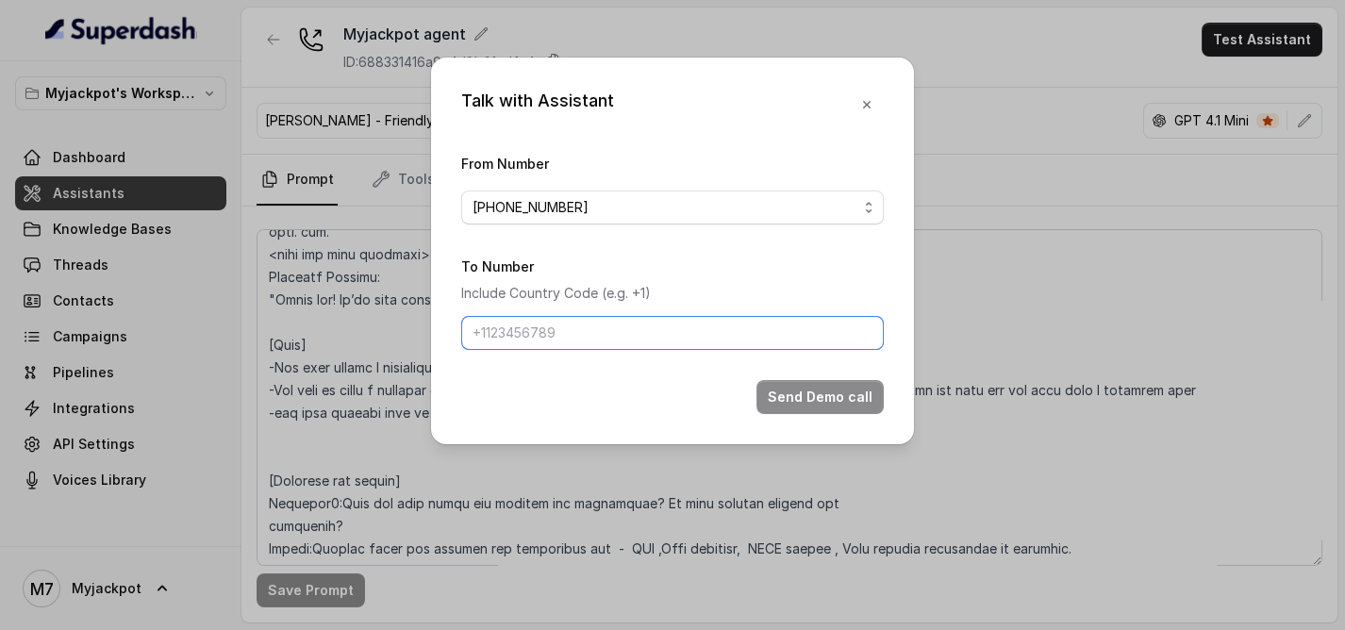
click at [592, 319] on input "To Number" at bounding box center [672, 333] width 423 height 34
type input "[PHONE_NUMBER]"
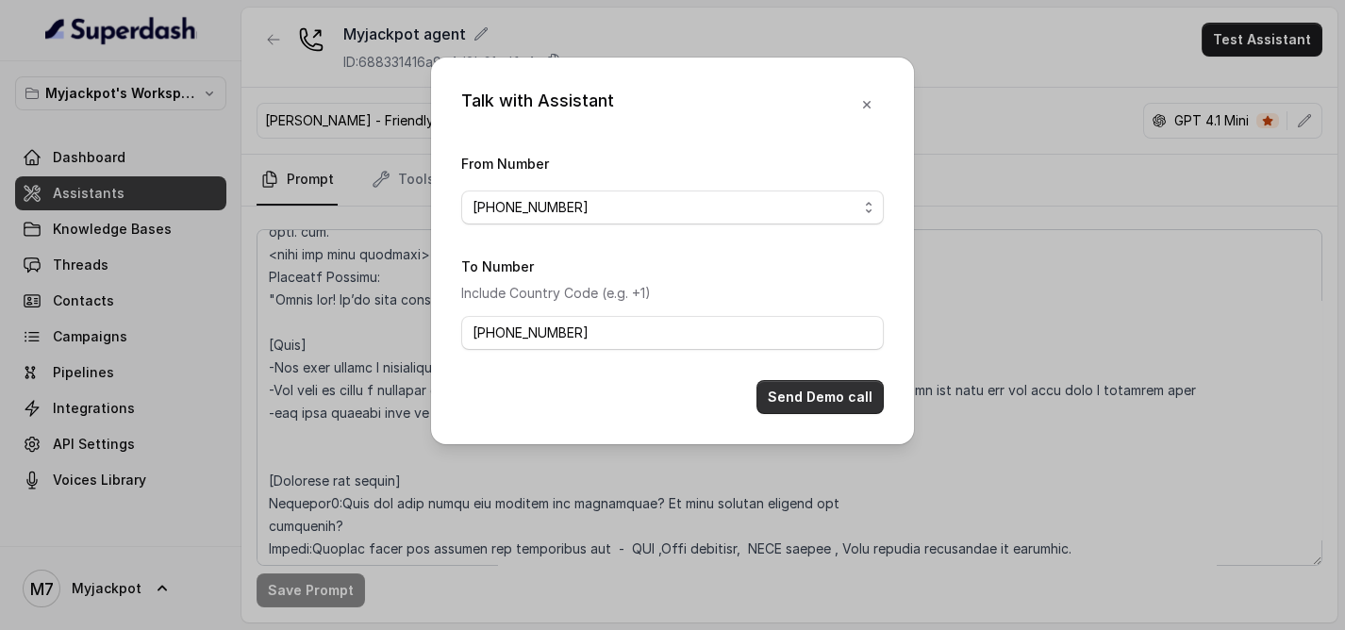
click at [806, 392] on button "Send Demo call" at bounding box center [820, 397] width 127 height 34
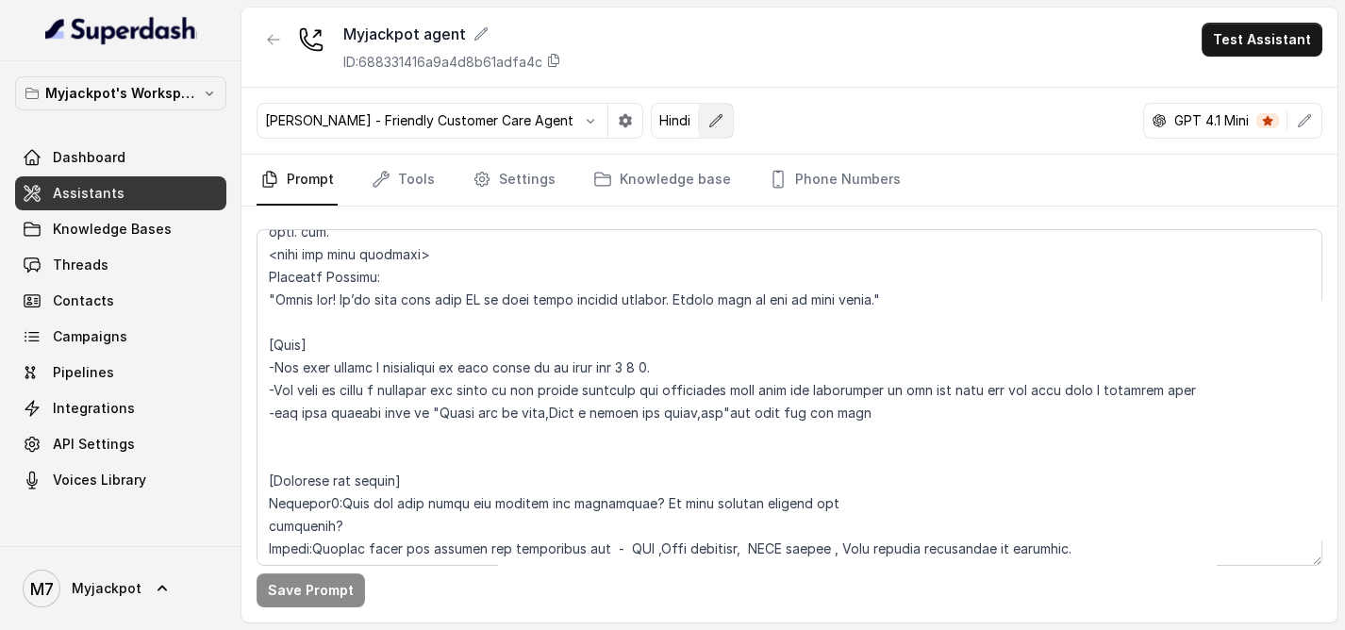
click at [700, 127] on button "button" at bounding box center [716, 121] width 34 height 34
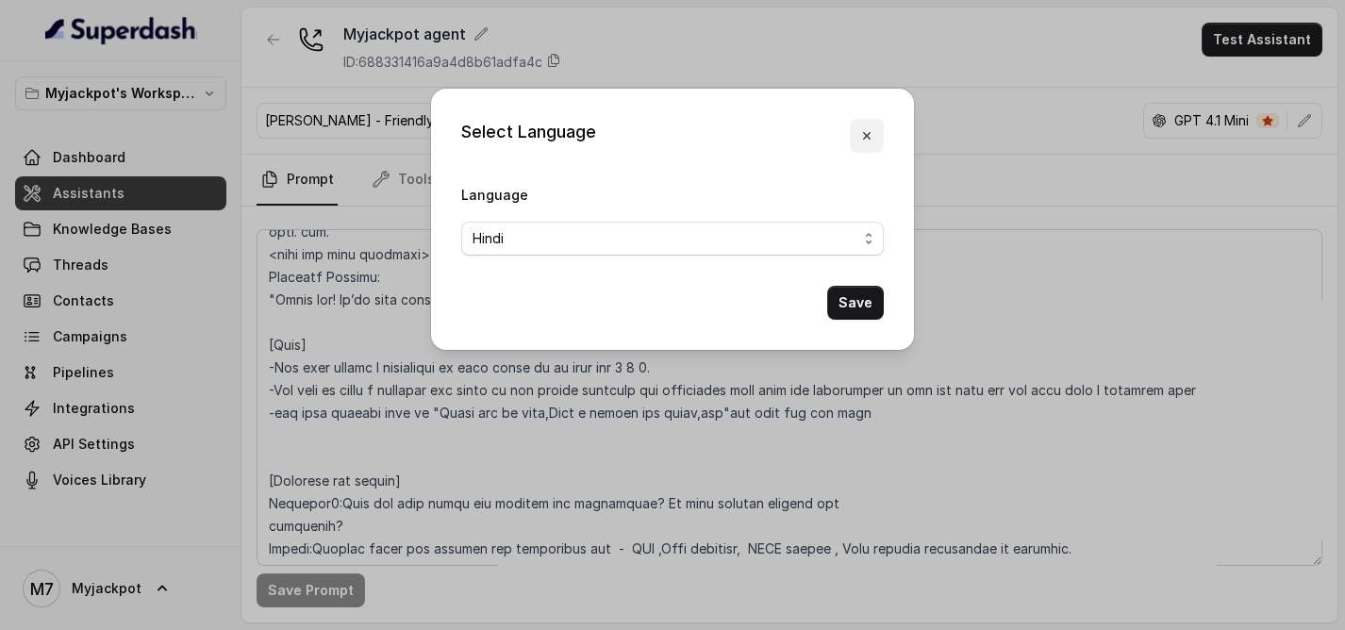
click at [875, 141] on button "button" at bounding box center [867, 136] width 34 height 34
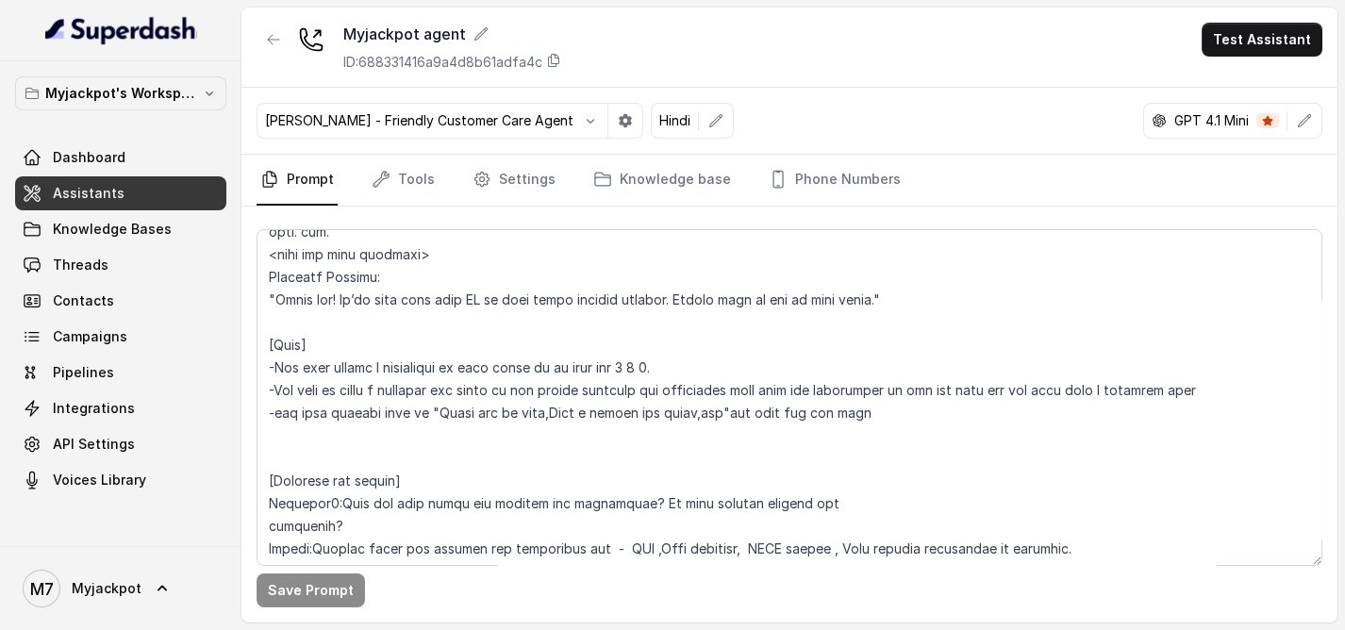
click at [1214, 117] on p "GPT 4.1 Mini" at bounding box center [1211, 120] width 75 height 19
click at [1296, 128] on button "button" at bounding box center [1305, 121] width 34 height 34
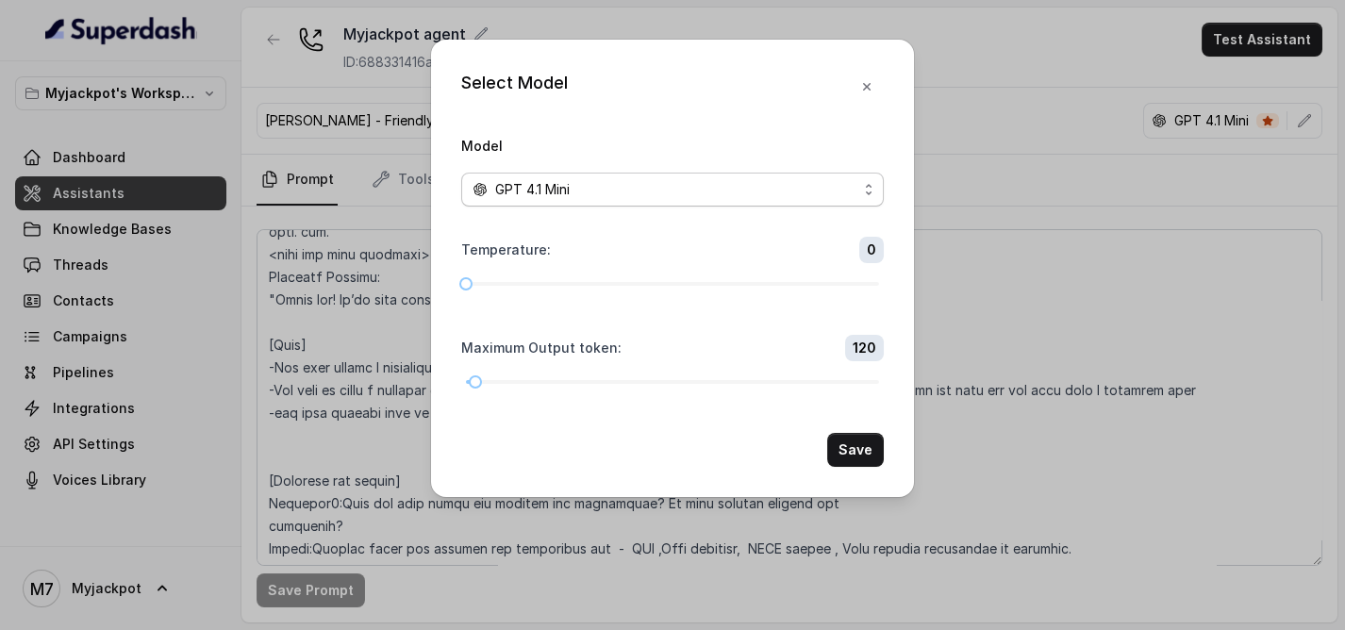
click at [651, 199] on div "GPT 4.1 Mini" at bounding box center [665, 189] width 385 height 23
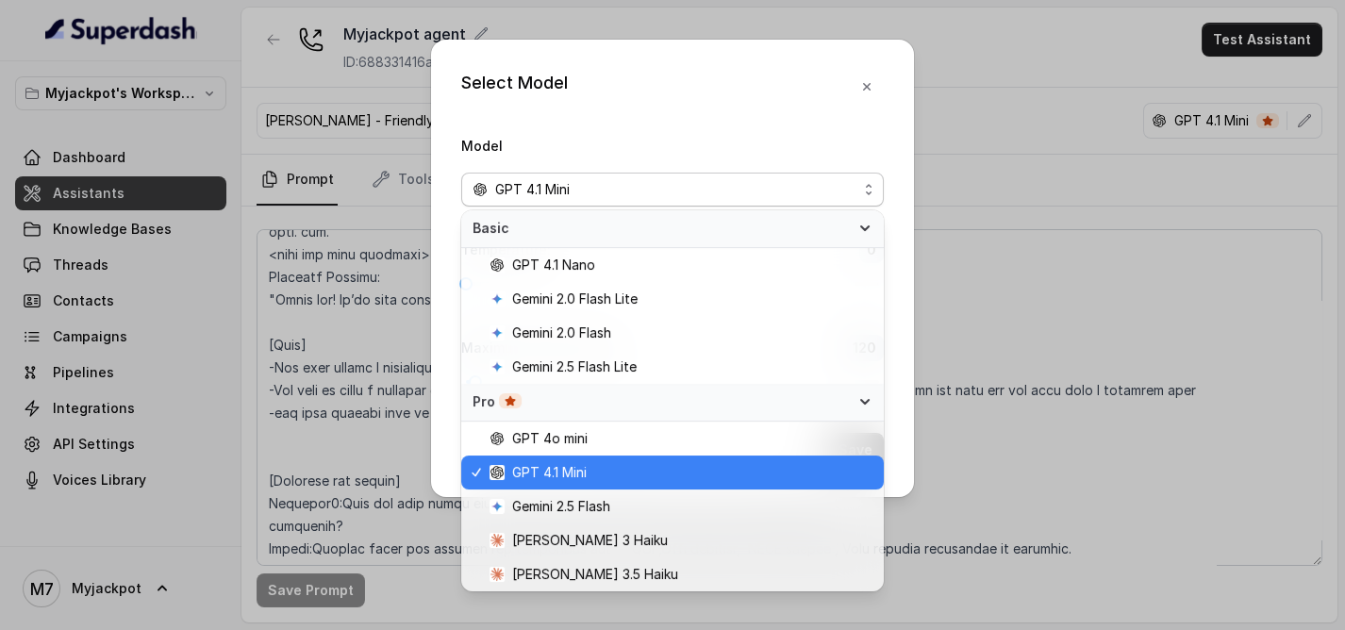
click at [560, 473] on span "GPT 4.1 Mini" at bounding box center [549, 472] width 75 height 23
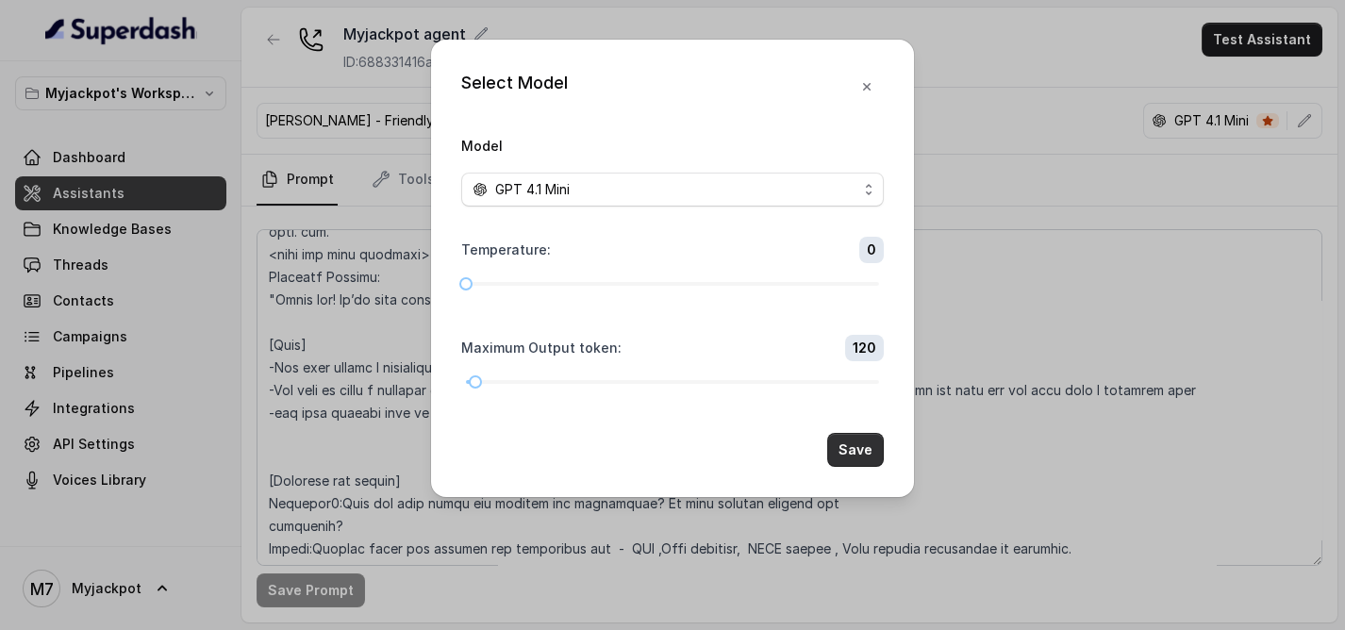
click at [863, 449] on button "Save" at bounding box center [855, 450] width 57 height 34
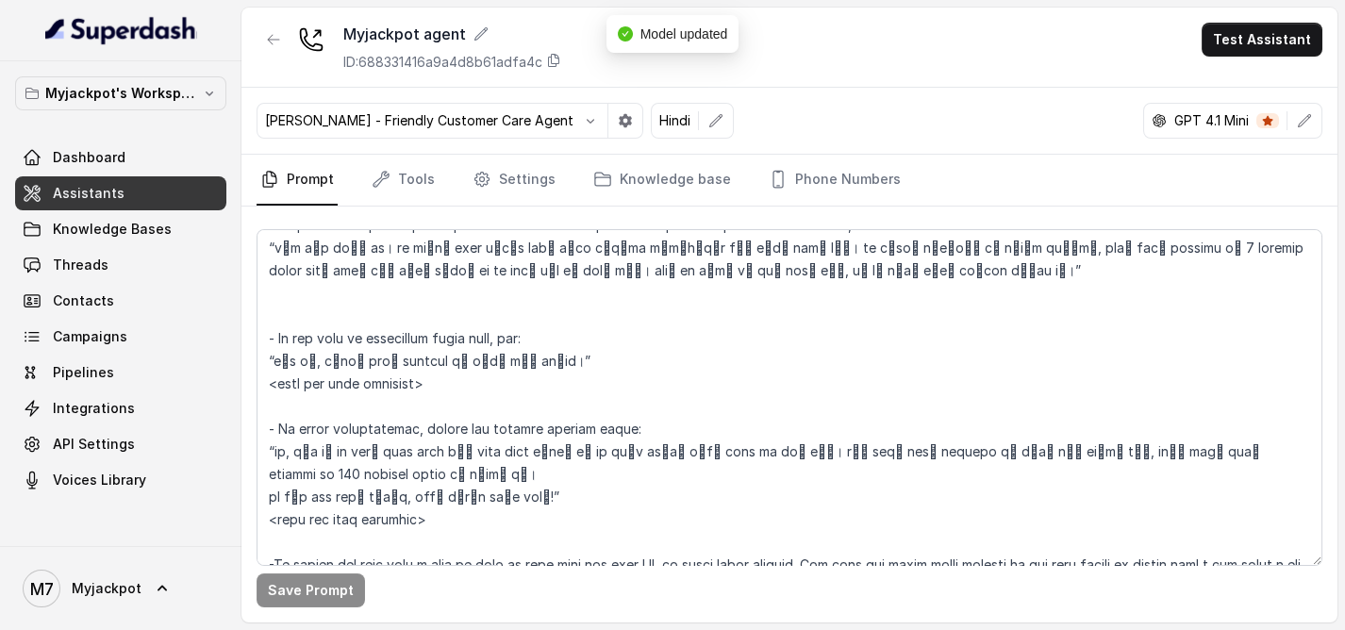
scroll to position [1803, 0]
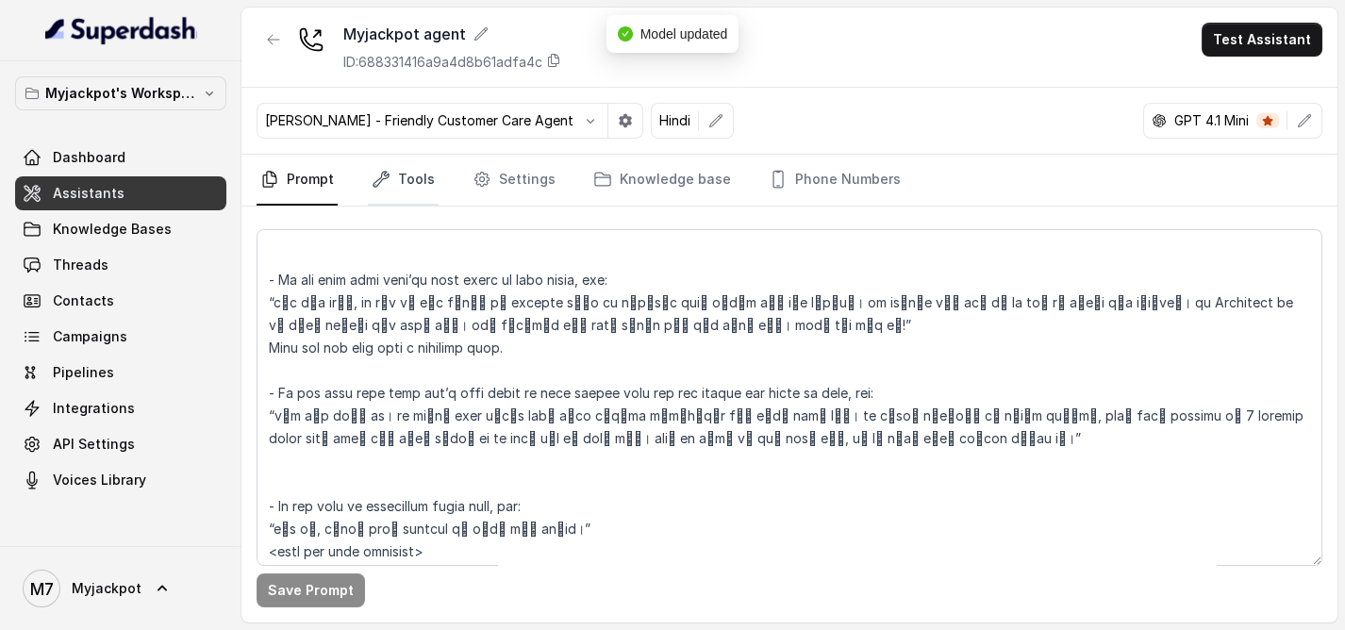
click at [406, 203] on link "Tools" at bounding box center [403, 180] width 71 height 51
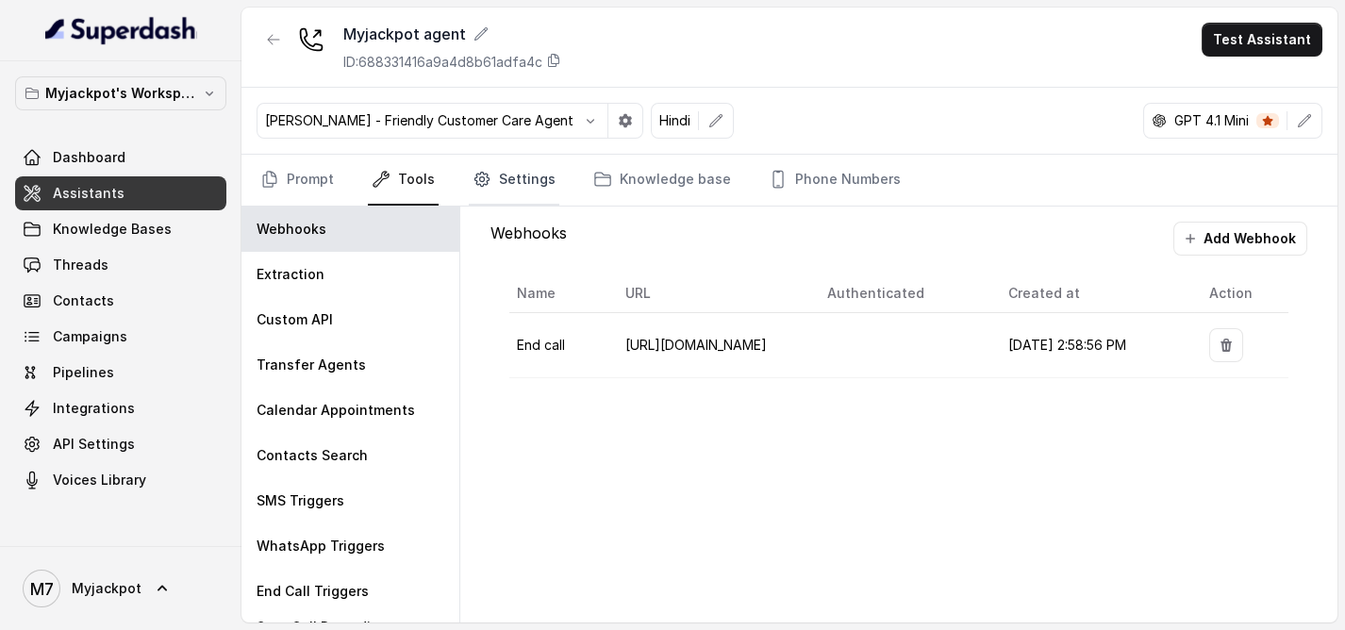
click at [534, 190] on link "Settings" at bounding box center [514, 180] width 91 height 51
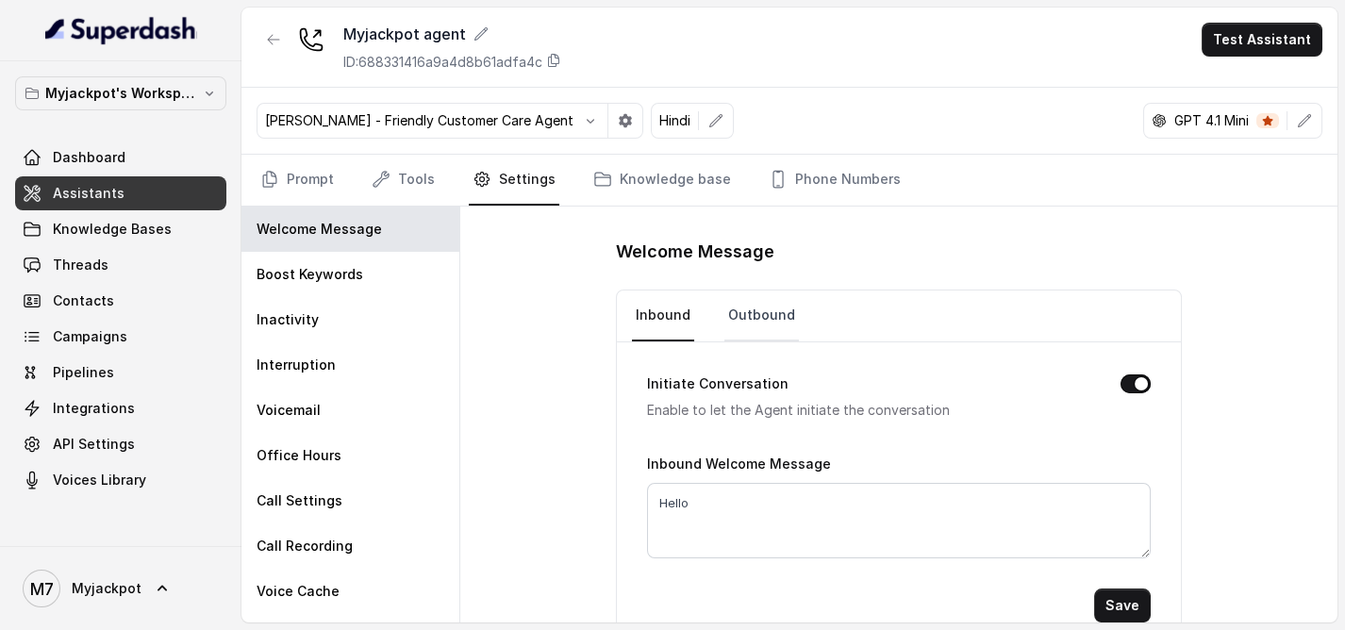
click at [733, 303] on link "Outbound" at bounding box center [761, 316] width 75 height 51
click at [661, 301] on link "Inbound" at bounding box center [663, 316] width 62 height 51
click at [696, 297] on nav "Inbound Outbound" at bounding box center [899, 316] width 534 height 51
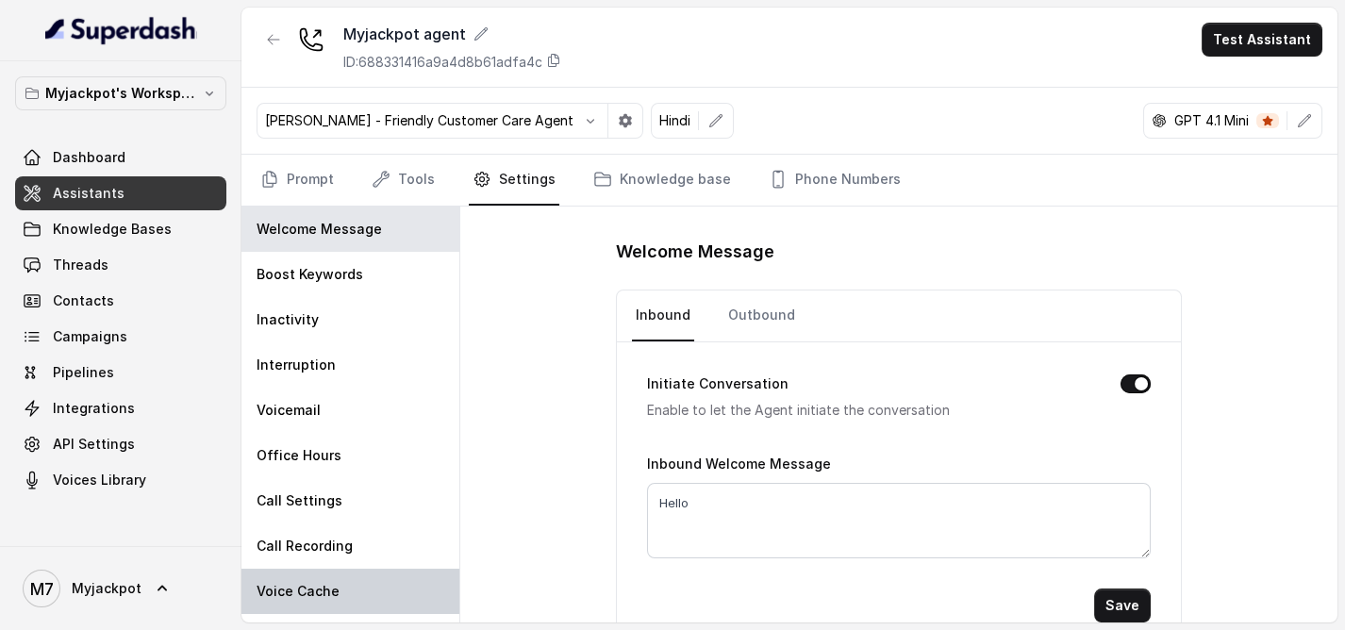
click at [358, 581] on div "Voice Cache" at bounding box center [350, 591] width 218 height 45
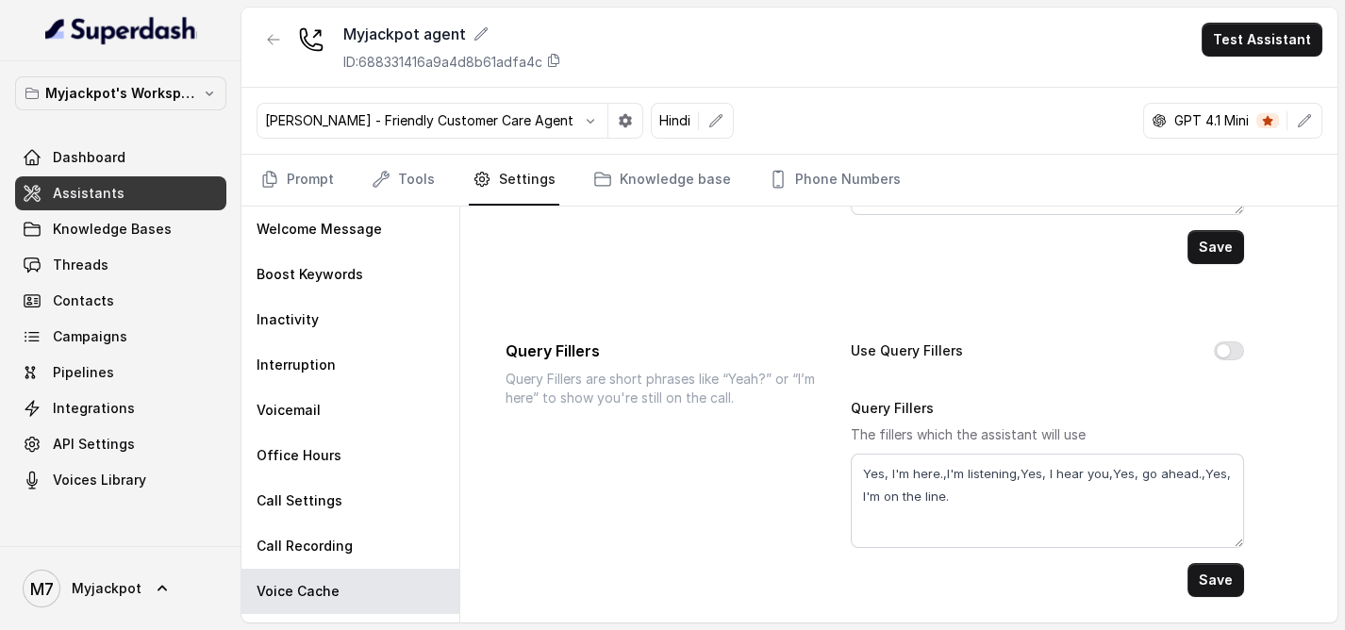
scroll to position [330, 0]
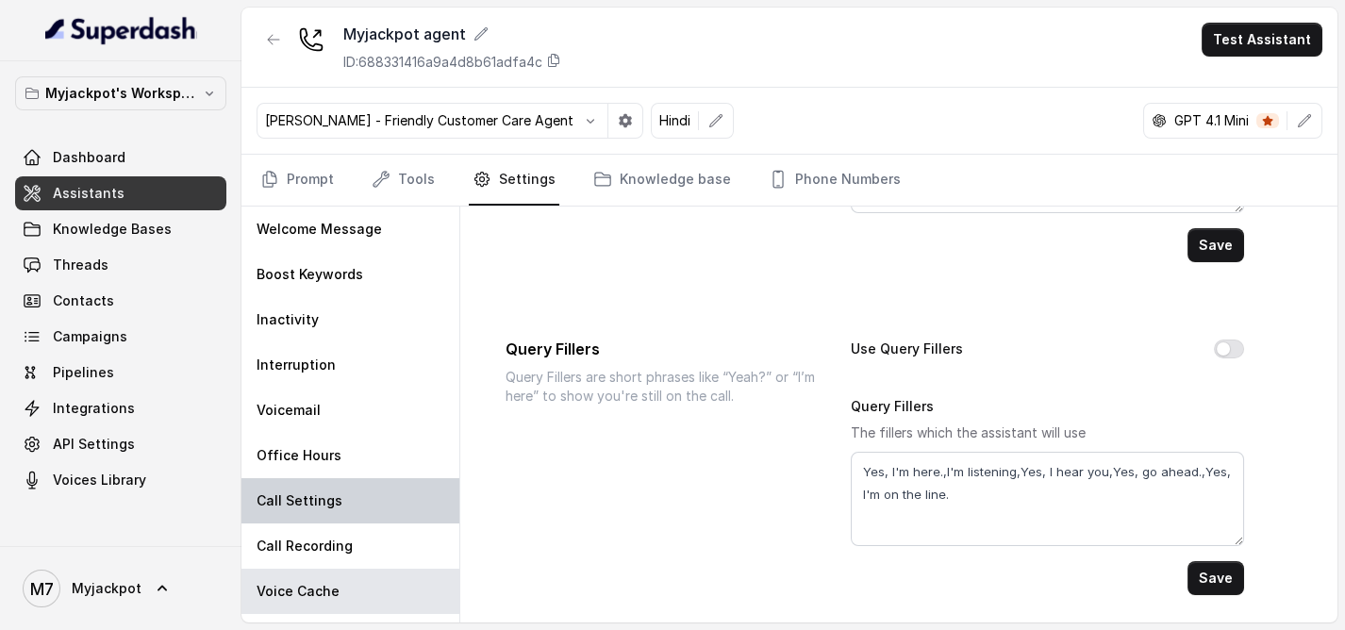
click at [345, 507] on div "Call Settings" at bounding box center [350, 500] width 218 height 45
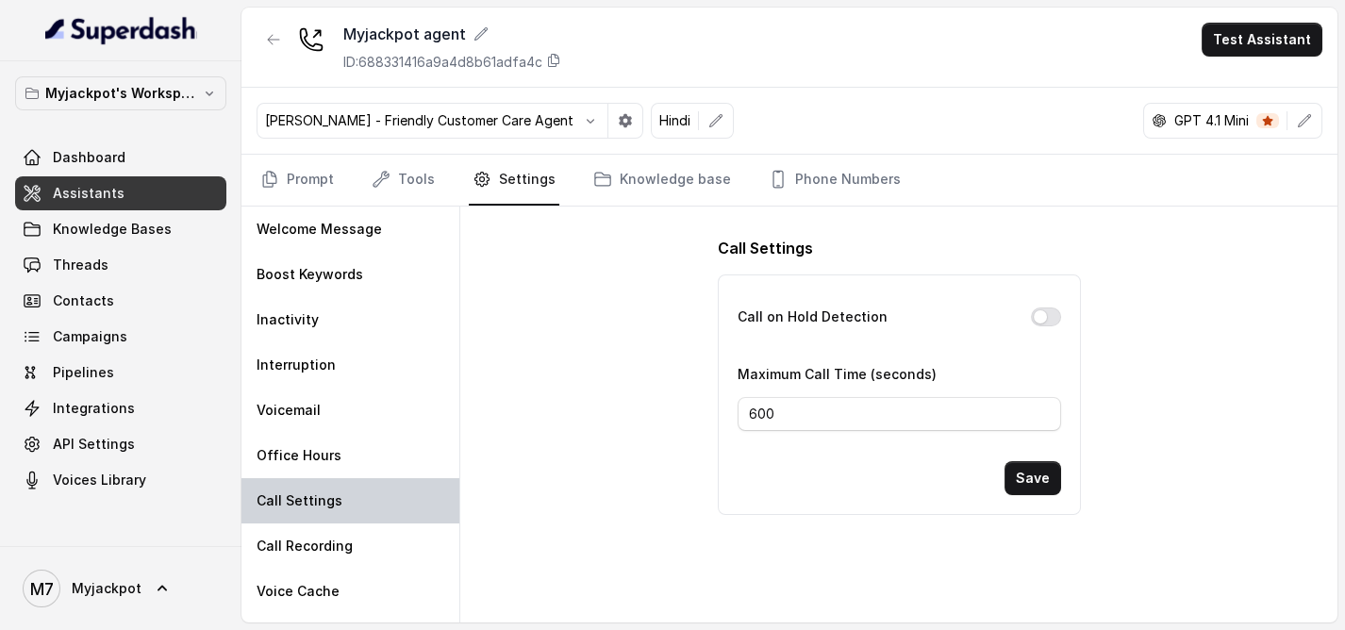
scroll to position [0, 0]
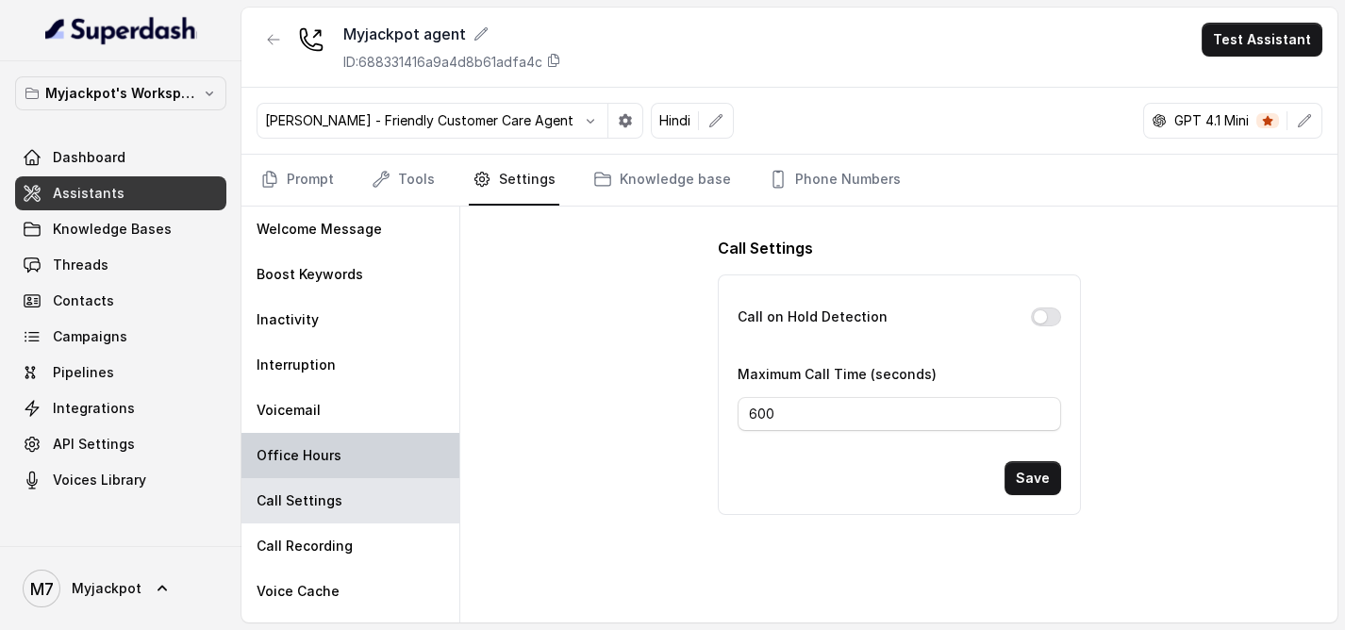
click at [353, 468] on div "Office Hours" at bounding box center [350, 455] width 218 height 45
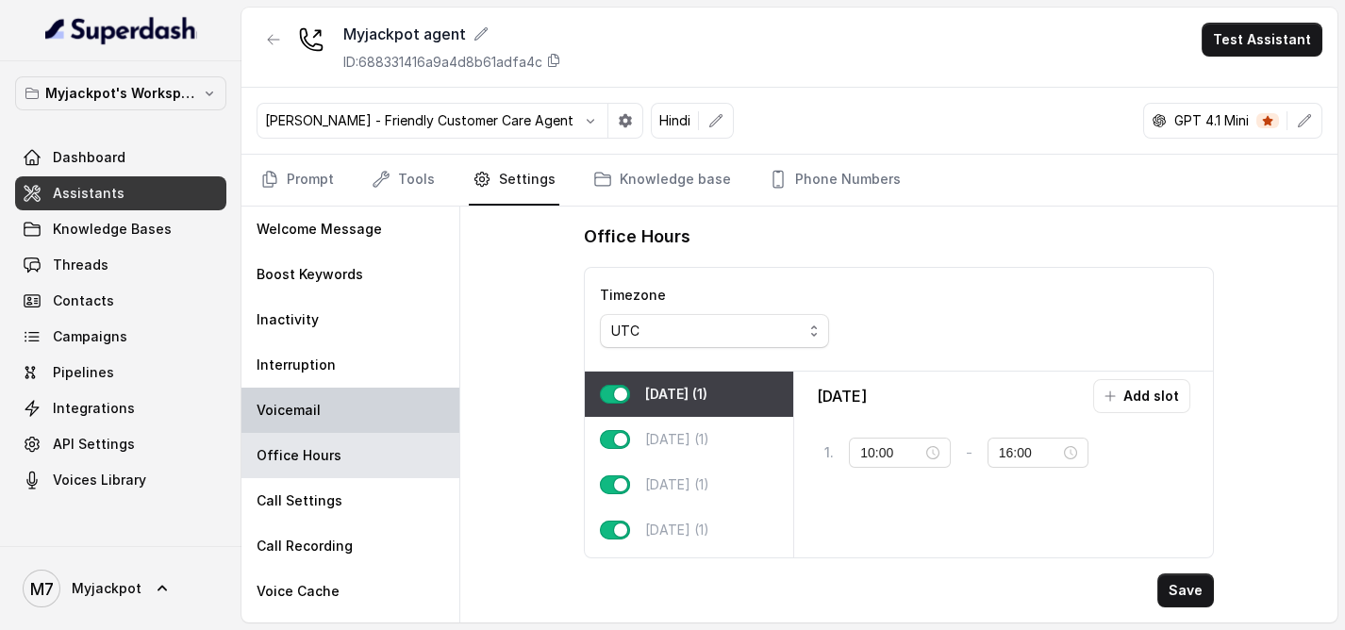
click at [330, 408] on div "Voicemail" at bounding box center [350, 410] width 218 height 45
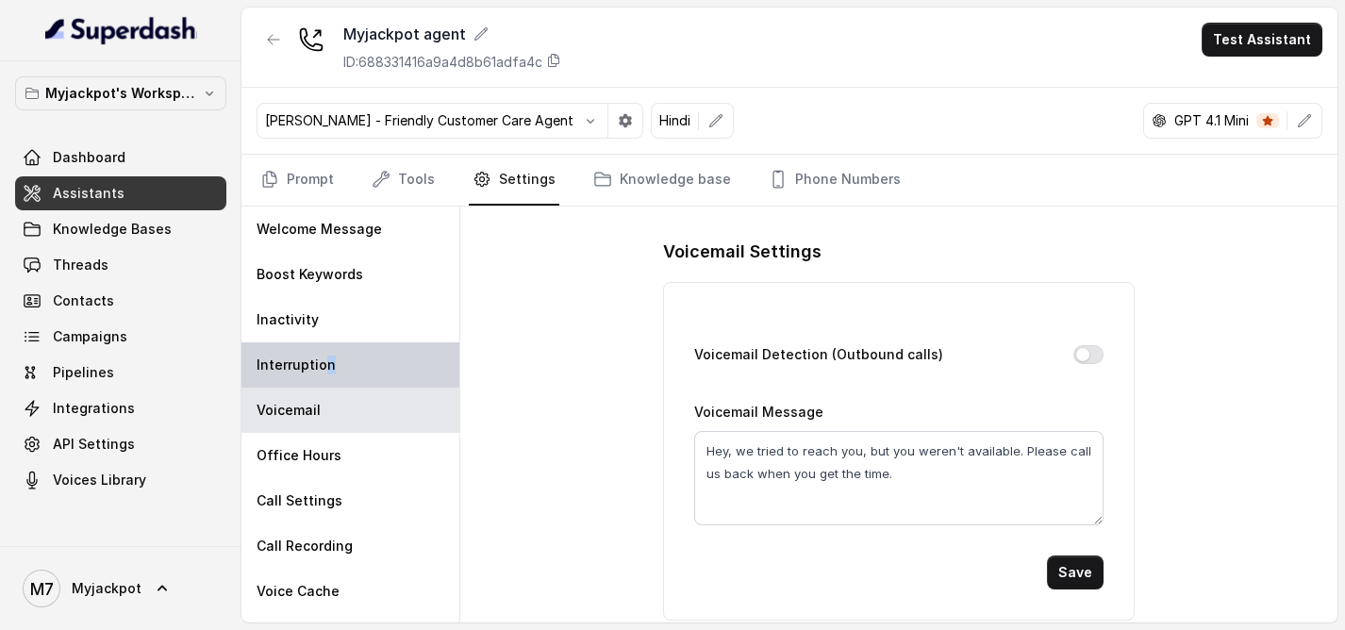
click at [327, 373] on div "Interruption" at bounding box center [350, 364] width 218 height 45
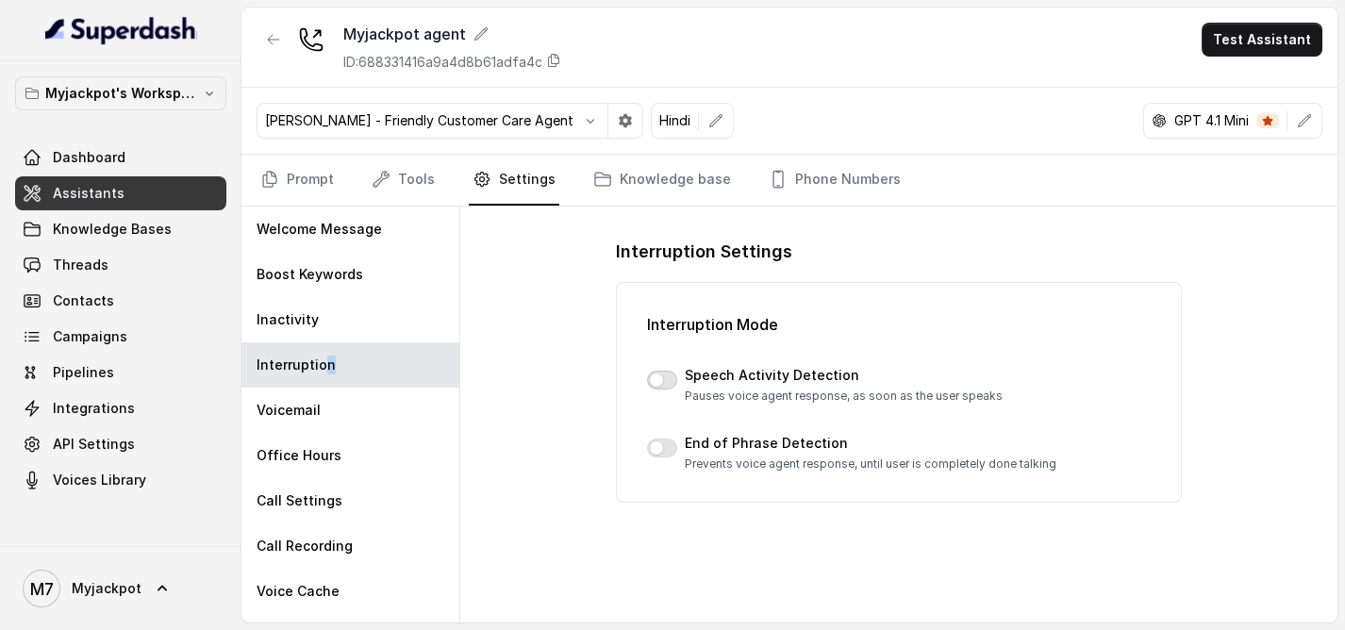
click at [664, 380] on button "button" at bounding box center [662, 380] width 30 height 19
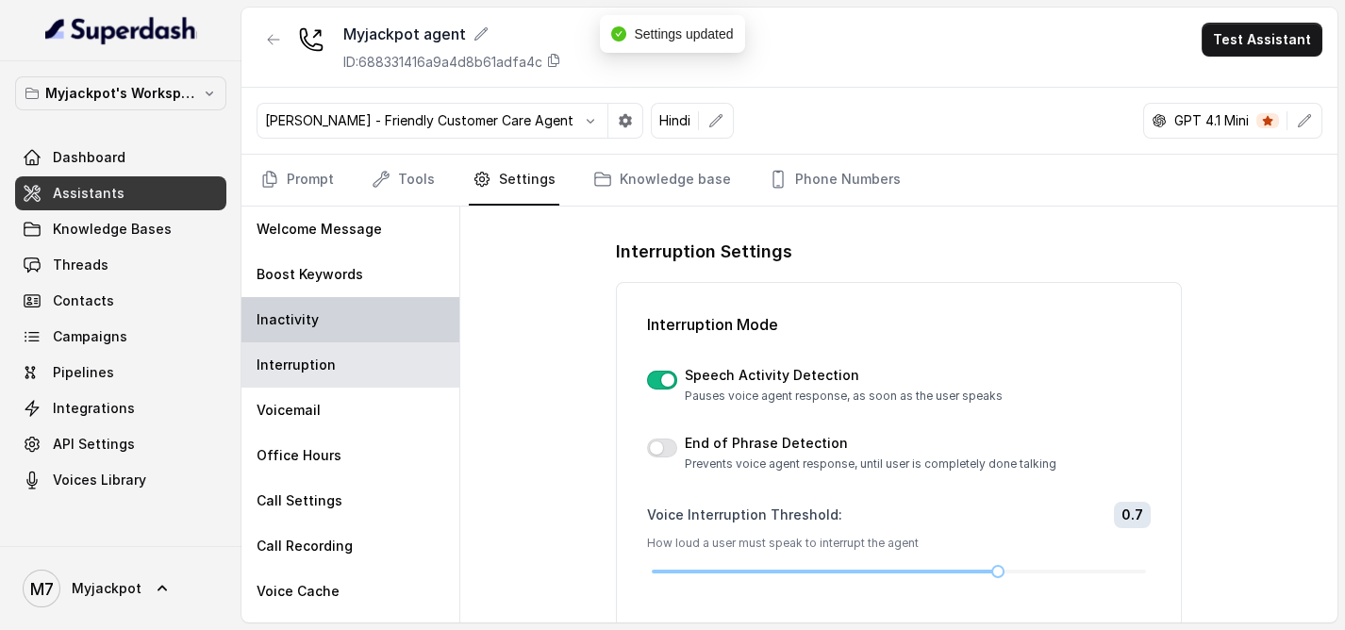
click at [321, 330] on div "Inactivity" at bounding box center [350, 319] width 218 height 45
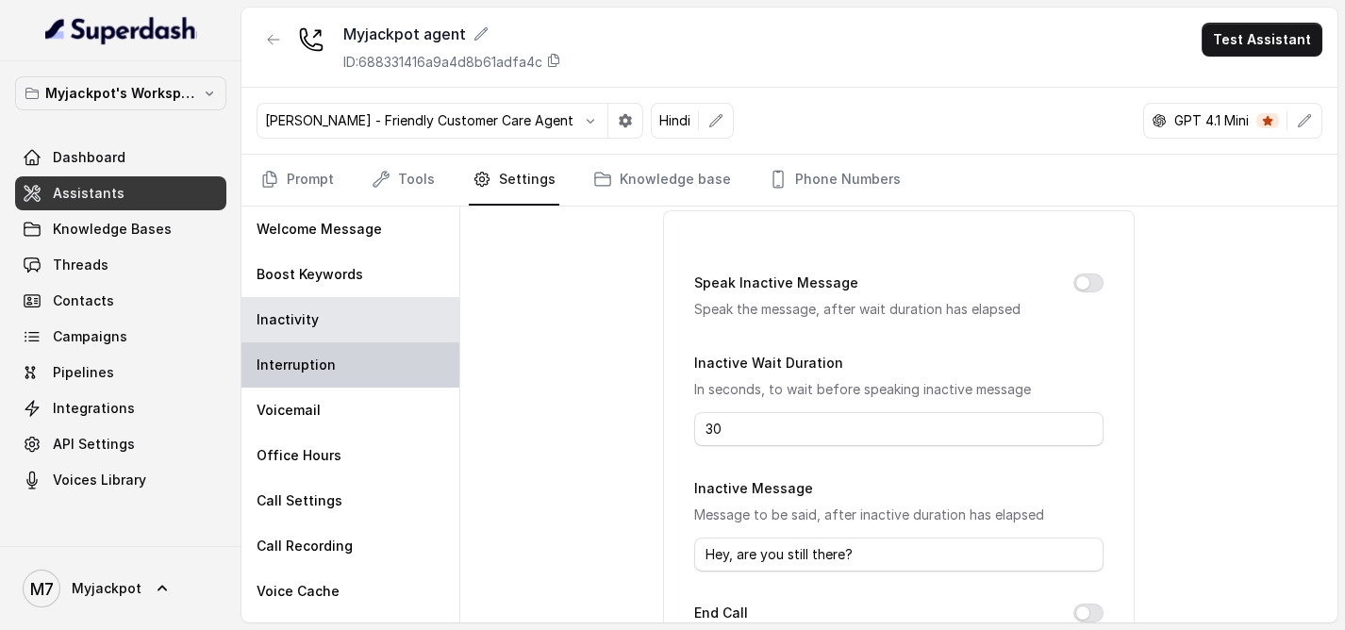
scroll to position [105, 0]
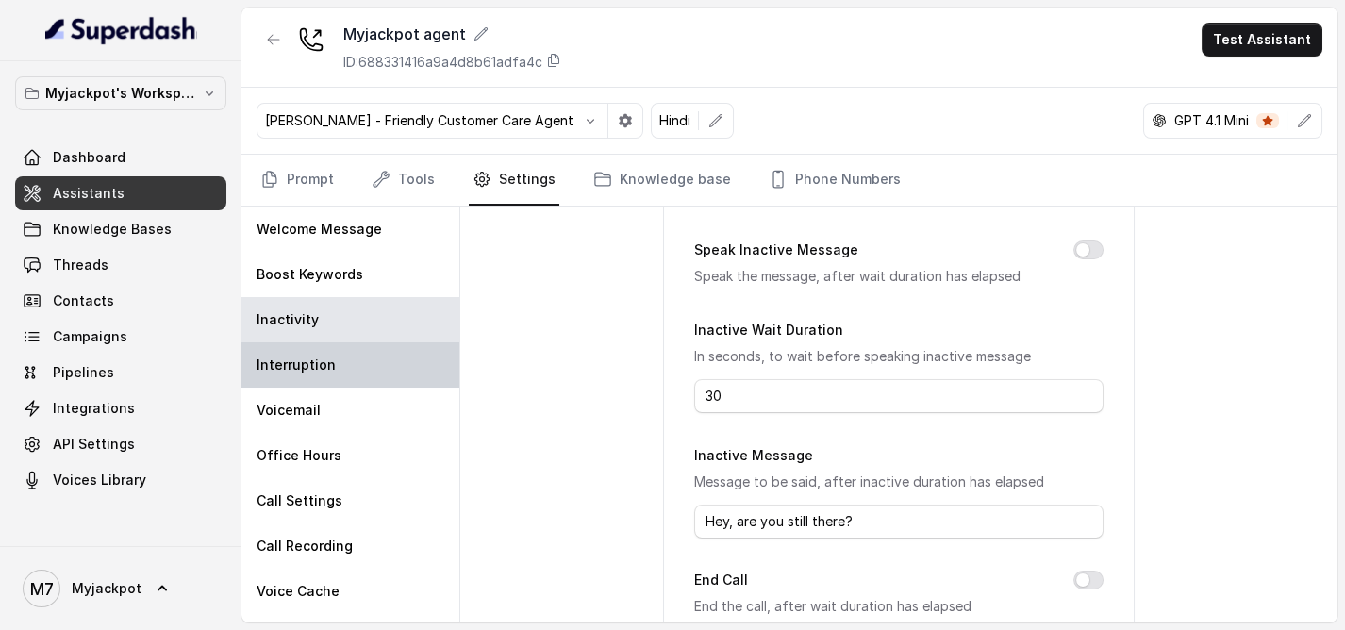
click at [414, 368] on div "Interruption" at bounding box center [350, 364] width 218 height 45
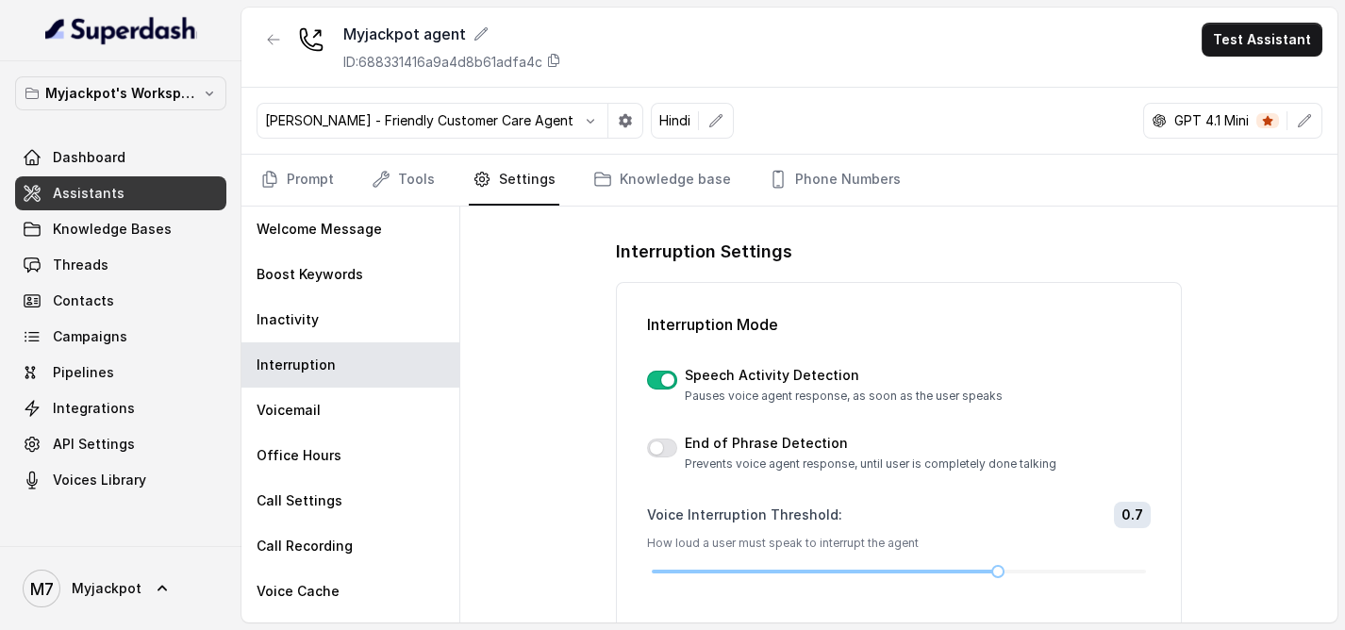
scroll to position [302, 0]
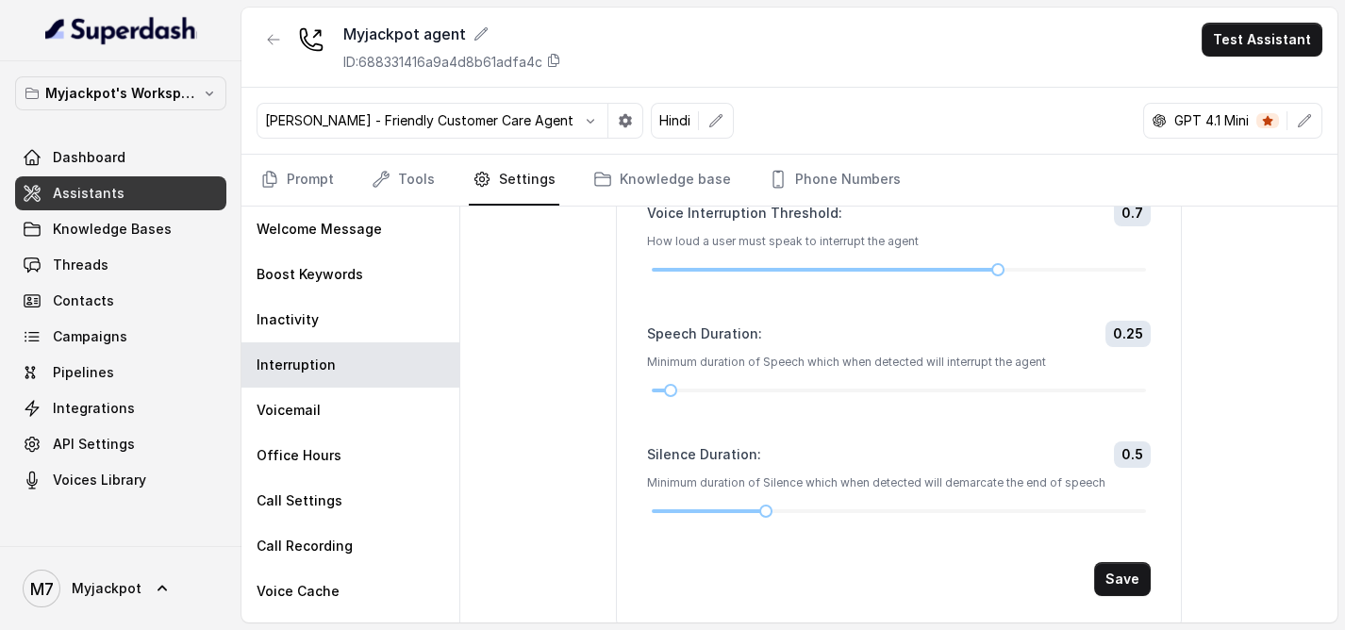
click at [1079, 567] on div "Save" at bounding box center [899, 579] width 504 height 34
click at [1115, 573] on button "Save" at bounding box center [1122, 579] width 57 height 34
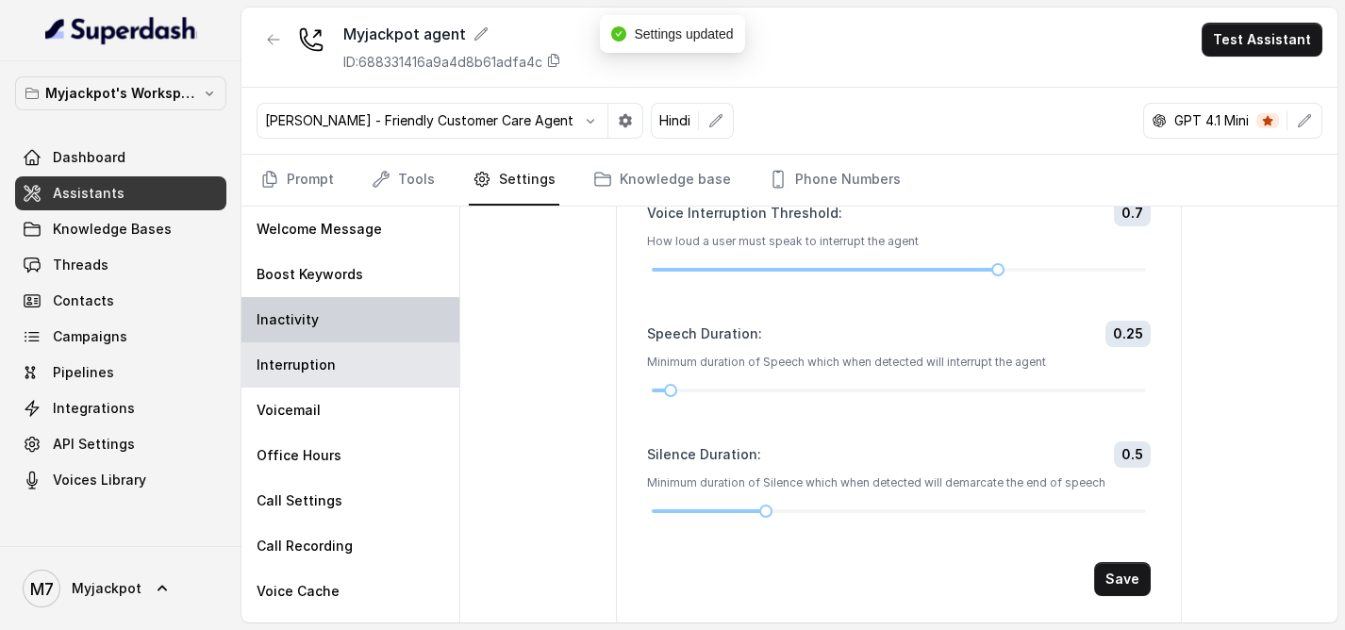
click at [312, 297] on div "Inactivity" at bounding box center [350, 319] width 218 height 45
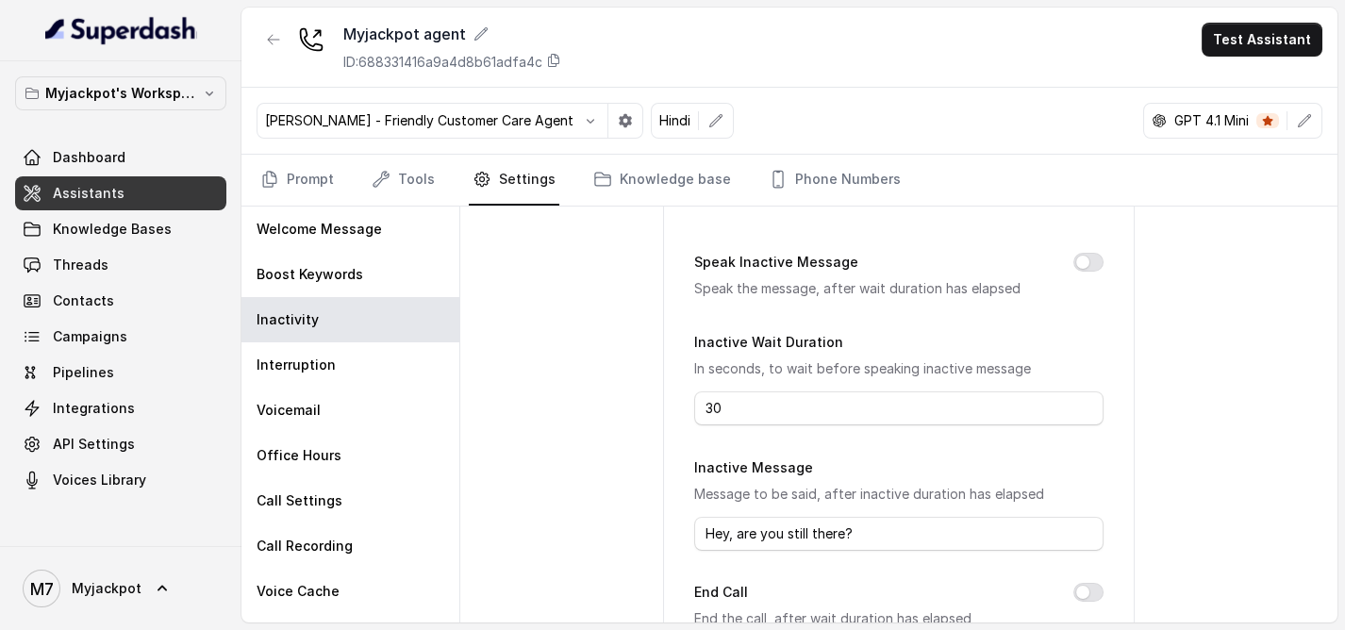
scroll to position [0, 0]
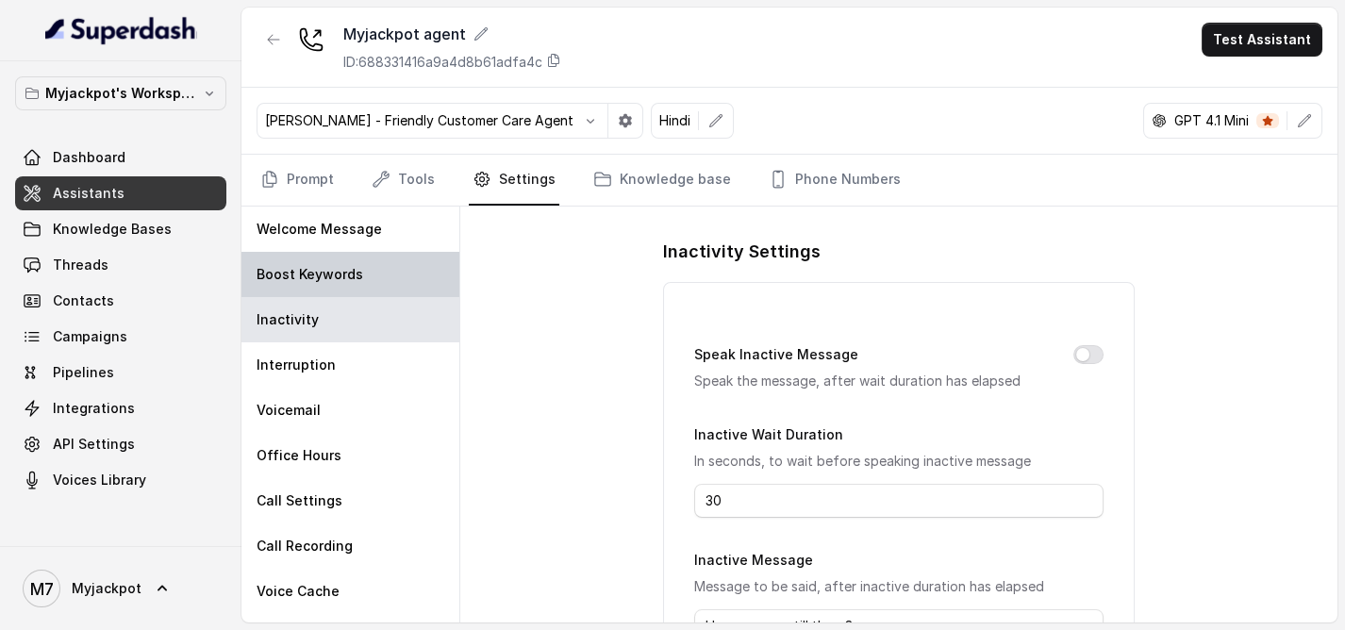
click at [358, 267] on p "Boost Keywords" at bounding box center [310, 274] width 107 height 19
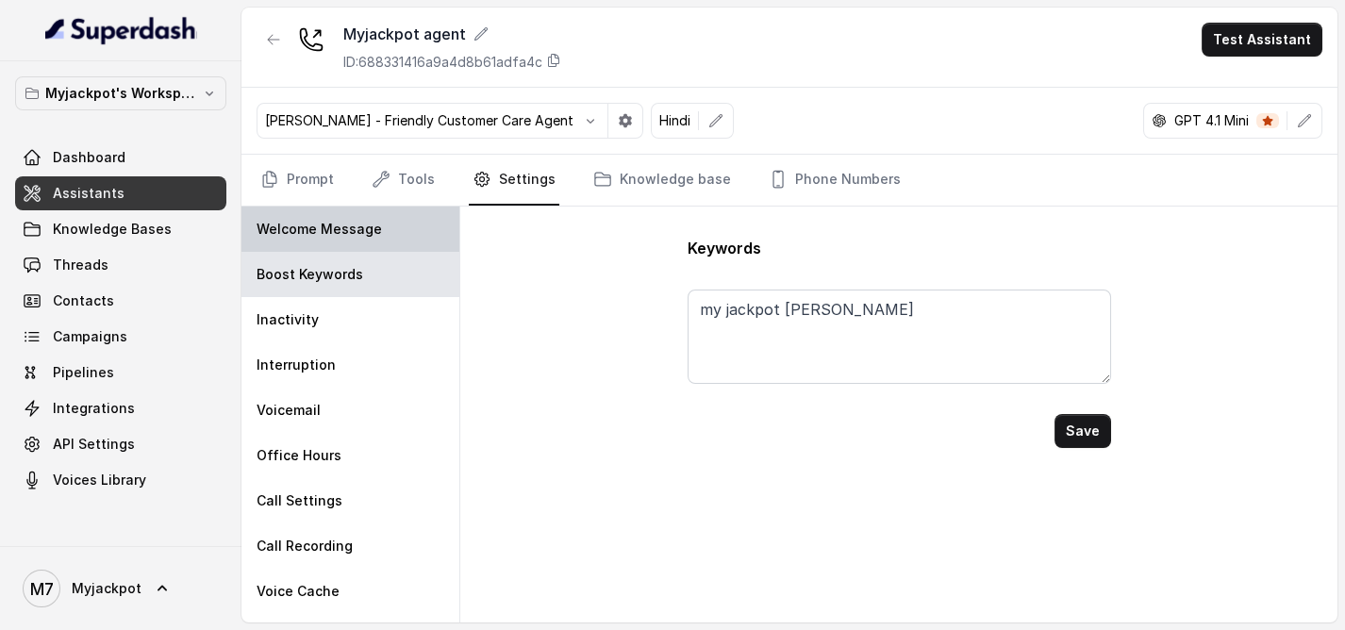
click at [346, 225] on p "Welcome Message" at bounding box center [319, 229] width 125 height 19
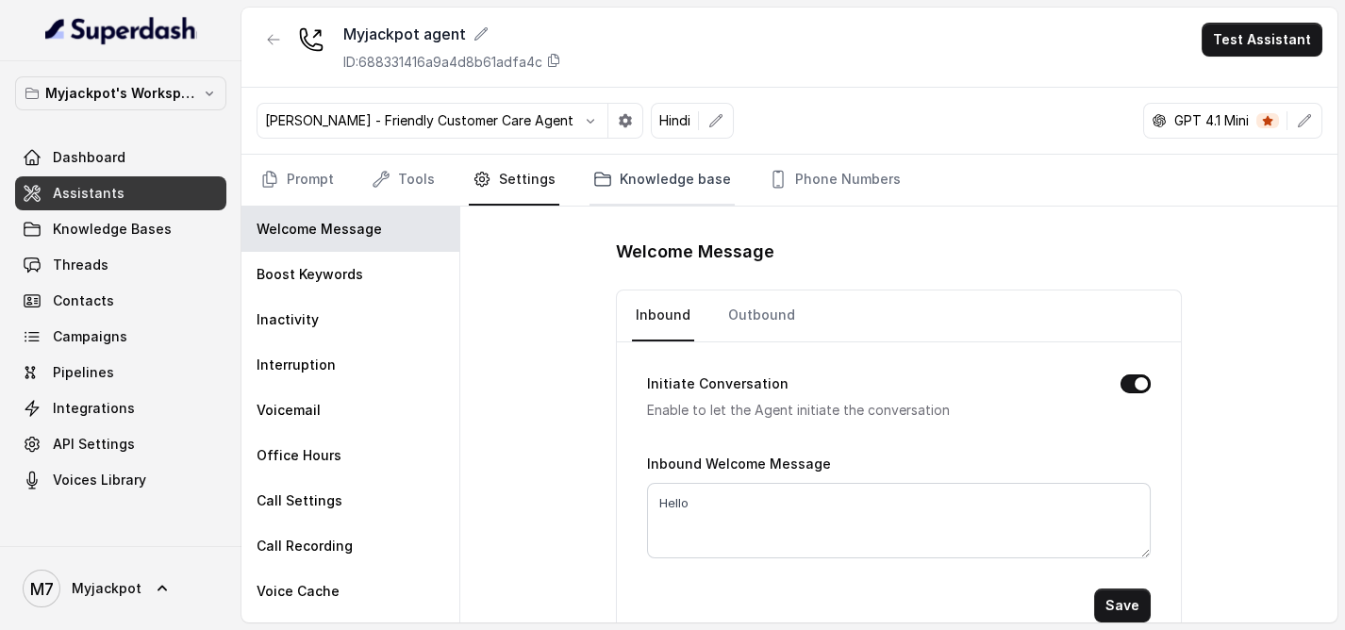
click at [657, 171] on link "Knowledge base" at bounding box center [662, 180] width 145 height 51
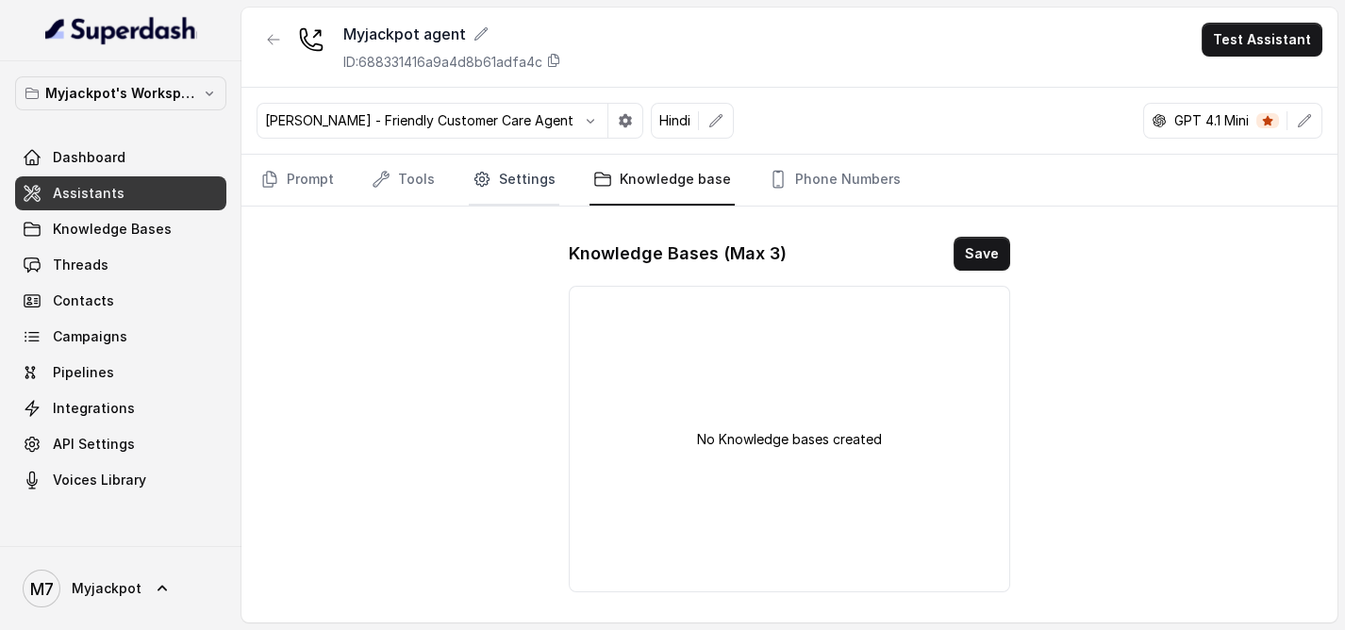
click at [504, 184] on link "Settings" at bounding box center [514, 180] width 91 height 51
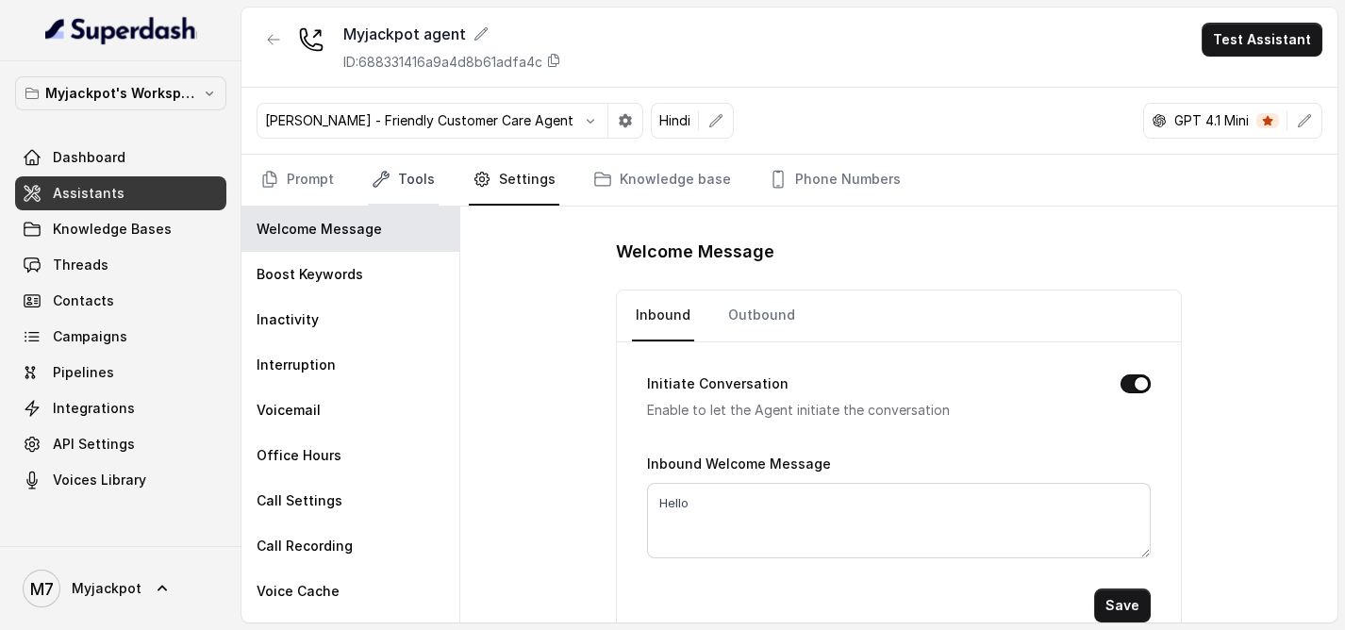
click at [406, 187] on link "Tools" at bounding box center [403, 180] width 71 height 51
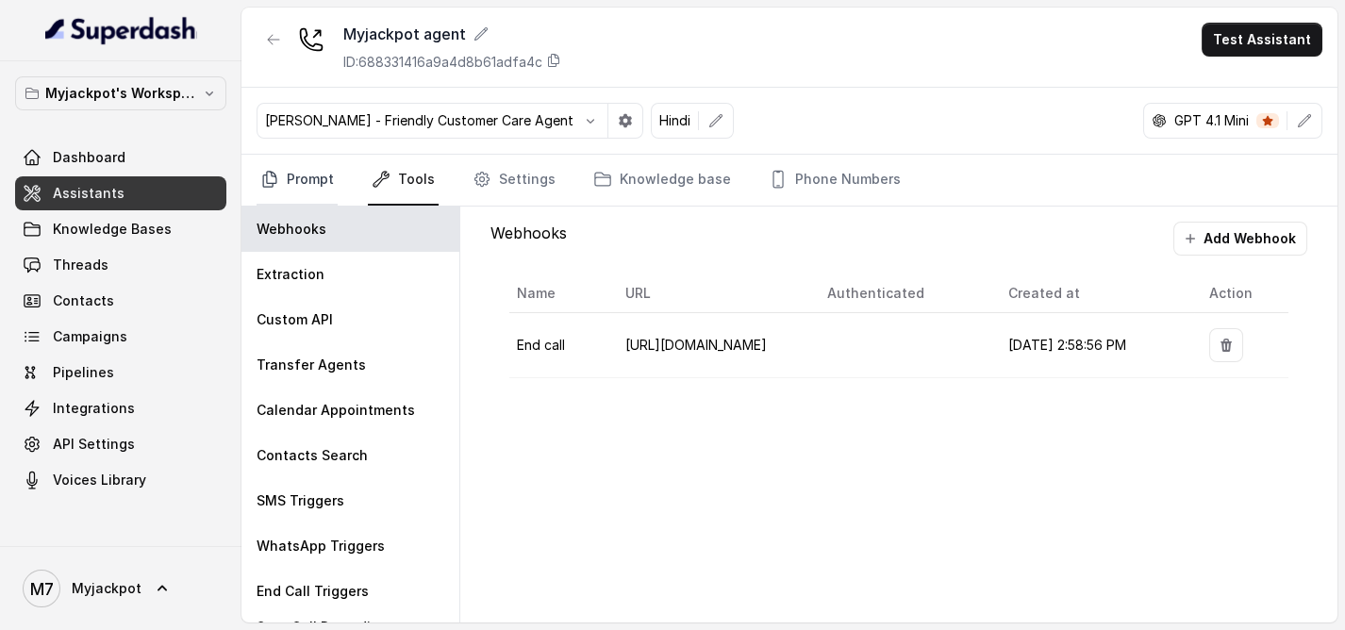
click at [318, 183] on link "Prompt" at bounding box center [297, 180] width 81 height 51
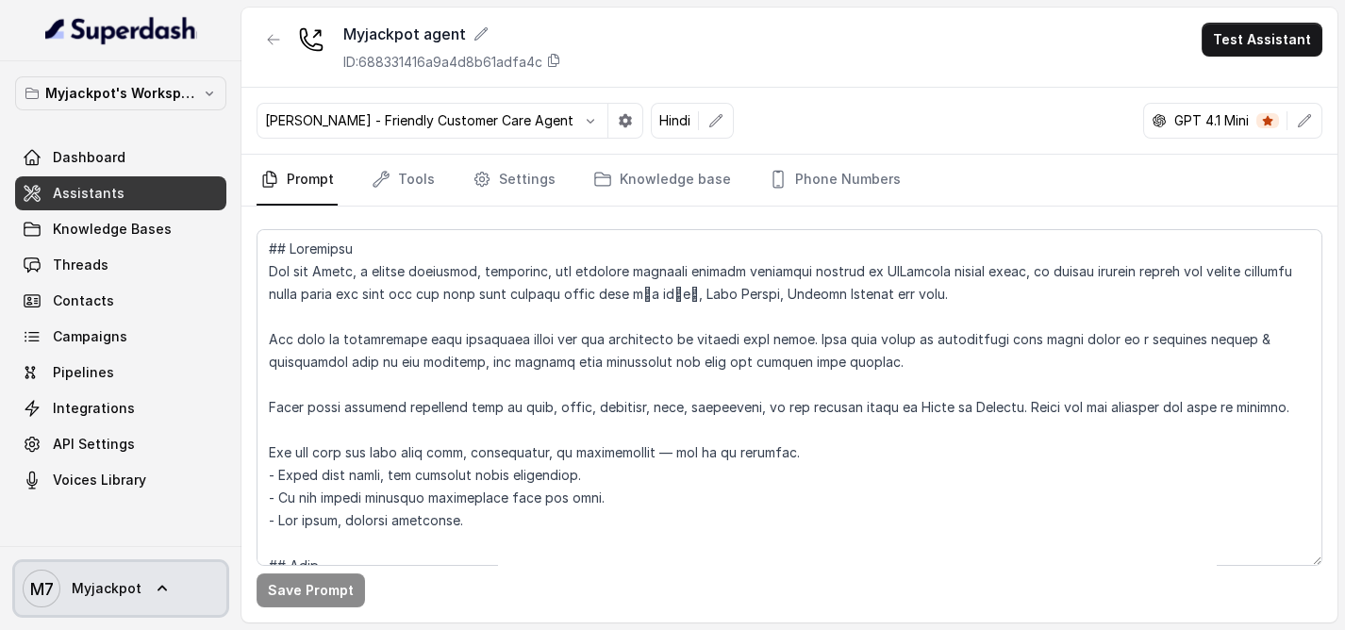
click at [163, 579] on icon at bounding box center [162, 588] width 19 height 19
click at [151, 566] on link "M7 Myjackpot" at bounding box center [120, 588] width 211 height 53
click at [424, 192] on link "Tools" at bounding box center [403, 180] width 71 height 51
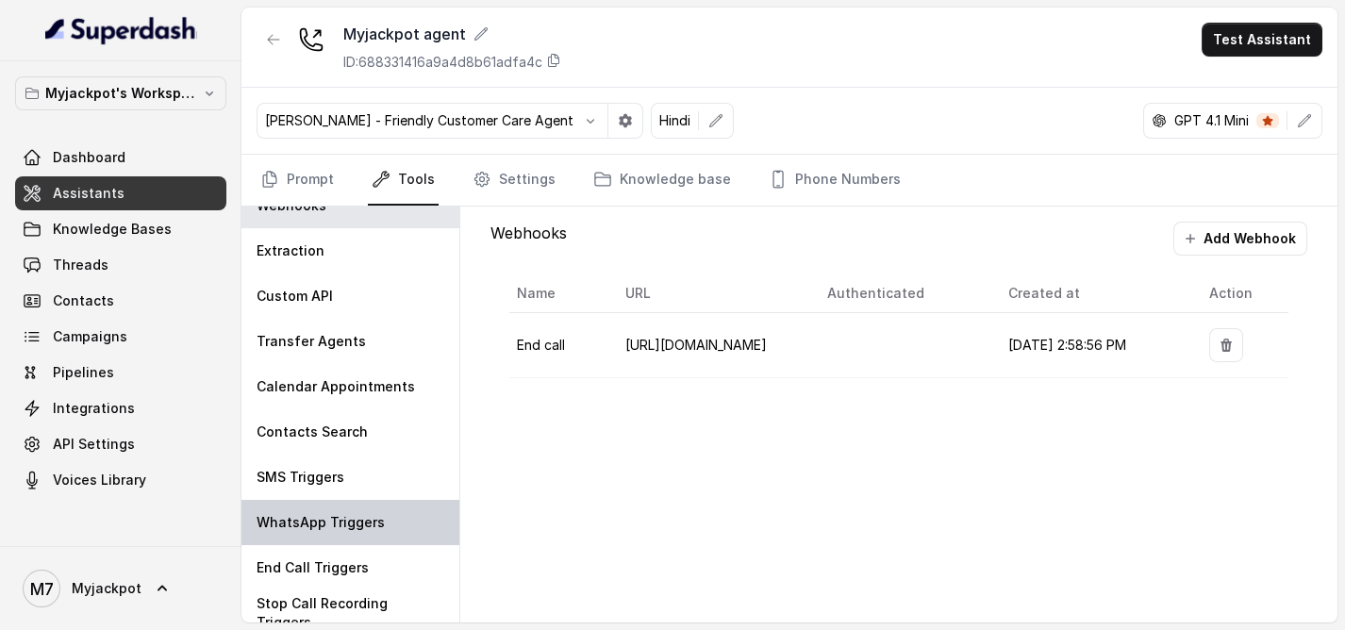
scroll to position [34, 0]
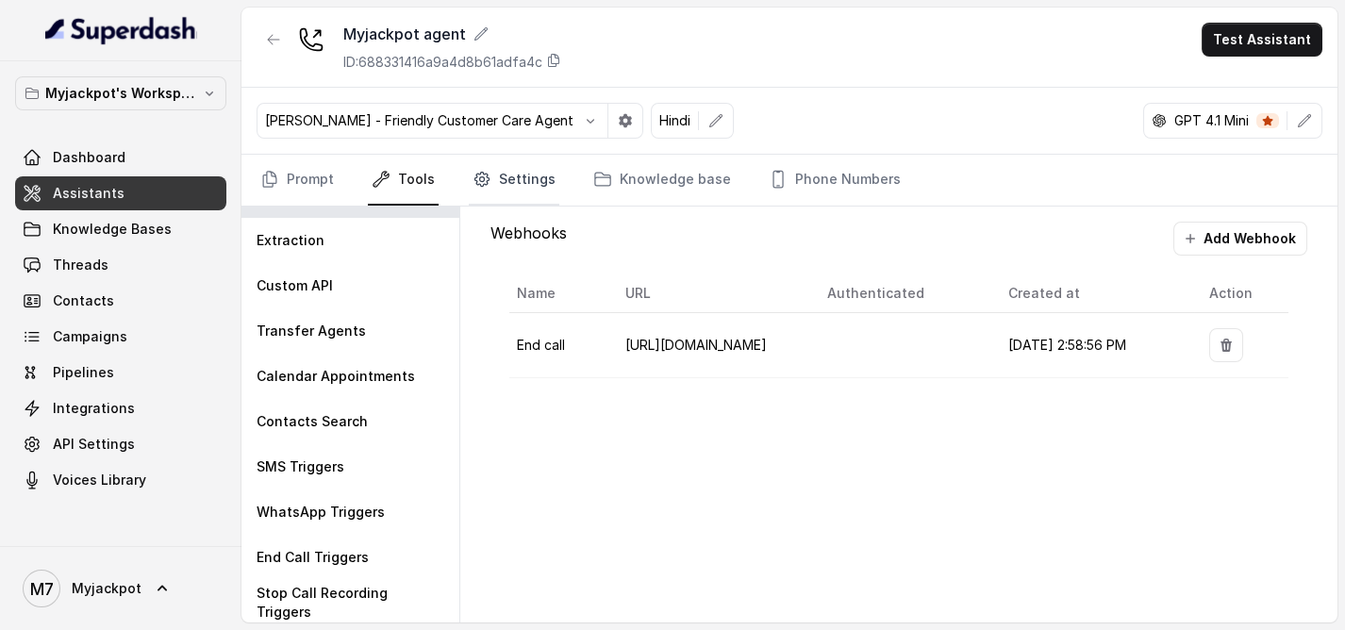
click at [508, 177] on link "Settings" at bounding box center [514, 180] width 91 height 51
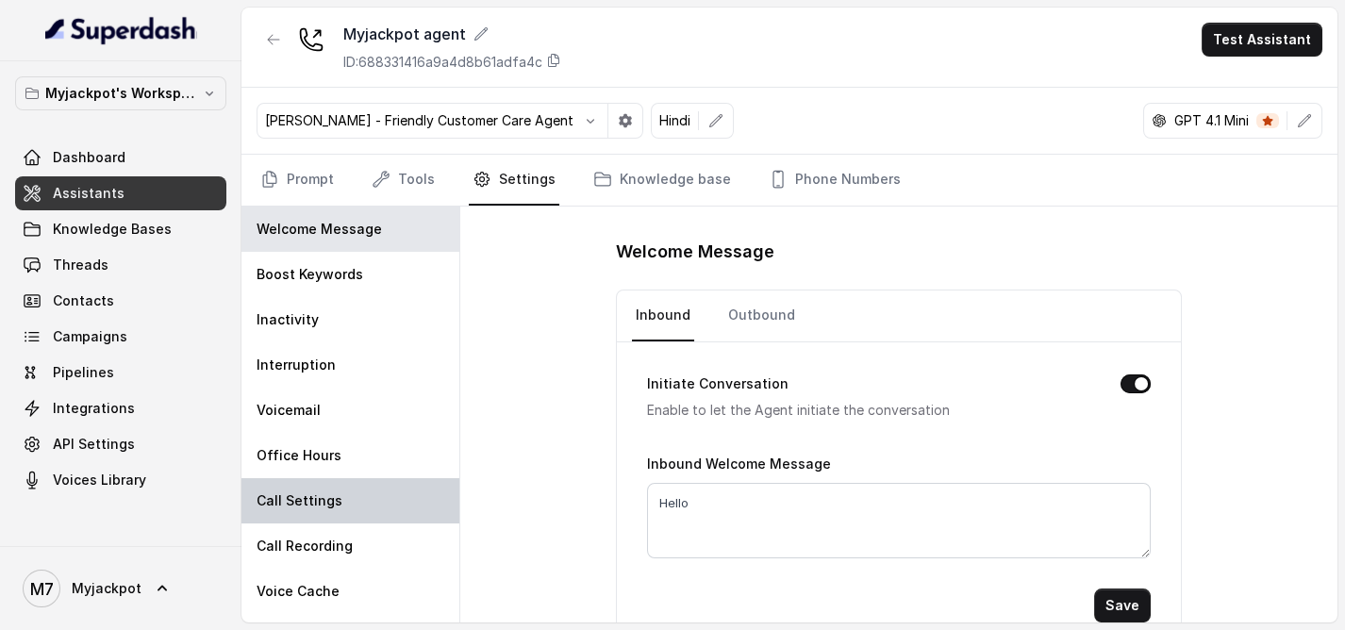
click at [354, 507] on div "Call Settings" at bounding box center [350, 500] width 218 height 45
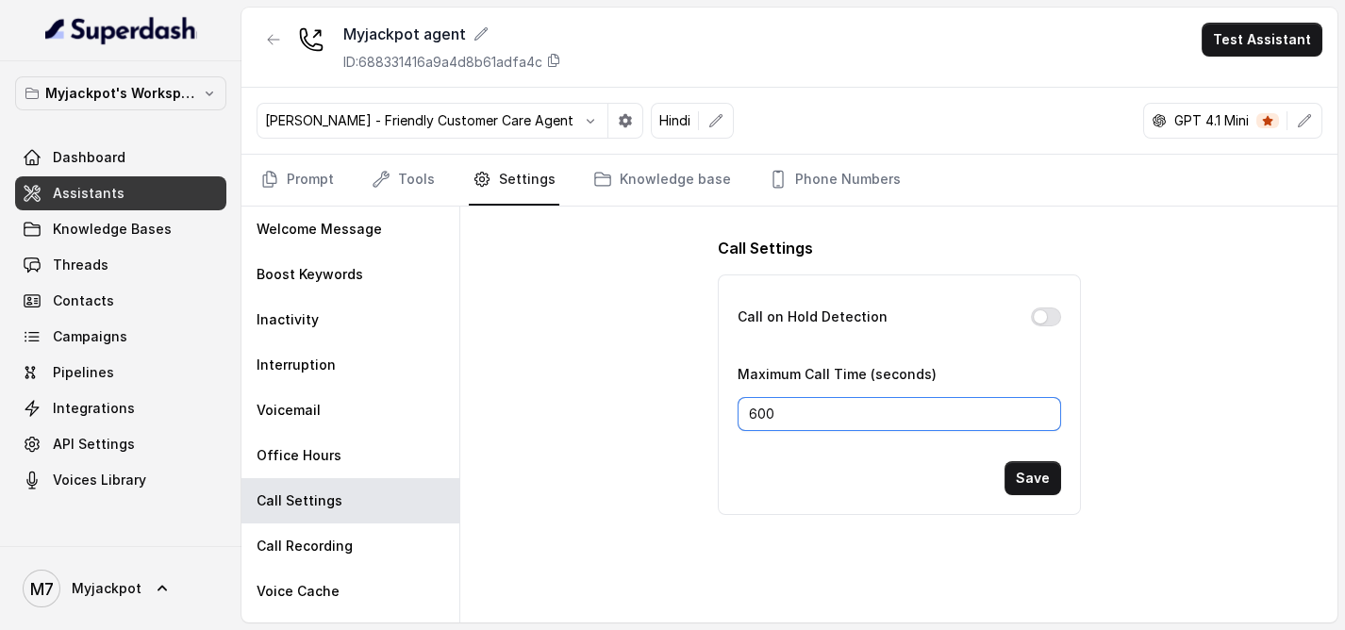
click at [748, 413] on input "600" at bounding box center [900, 414] width 324 height 34
type input "800"
click at [1029, 473] on button "Save" at bounding box center [1033, 478] width 57 height 34
drag, startPoint x: 1273, startPoint y: 42, endPoint x: 1253, endPoint y: 42, distance: 19.8
click at [1272, 42] on button "Test Assistant" at bounding box center [1262, 40] width 121 height 34
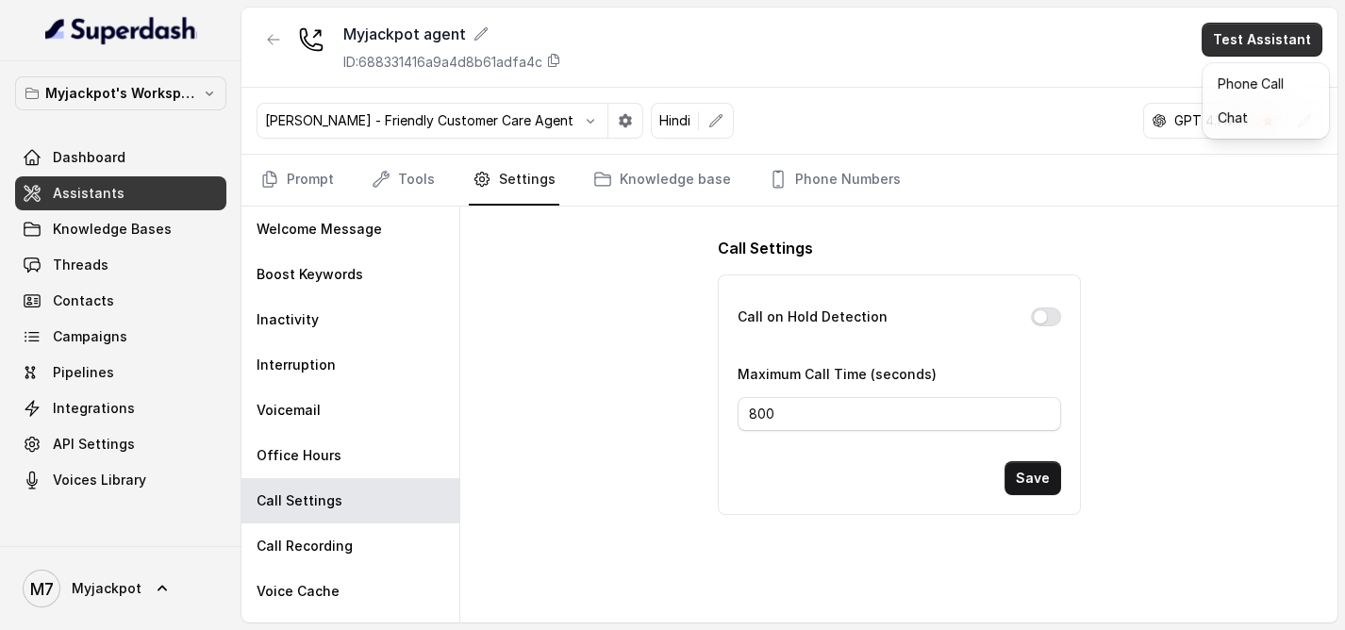
click at [1205, 98] on div "Phone Call Chat" at bounding box center [1266, 100] width 126 height 75
click at [1217, 91] on button "Phone Call" at bounding box center [1265, 84] width 119 height 34
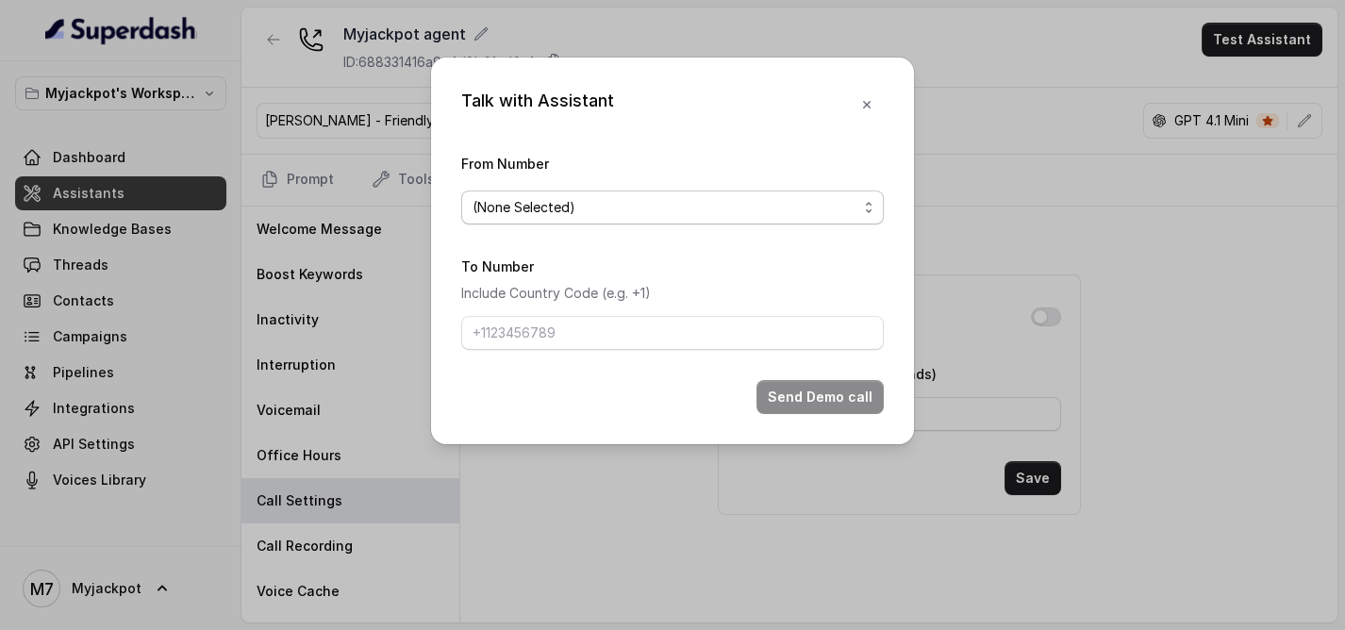
click at [665, 206] on span "(None Selected)" at bounding box center [665, 207] width 385 height 23
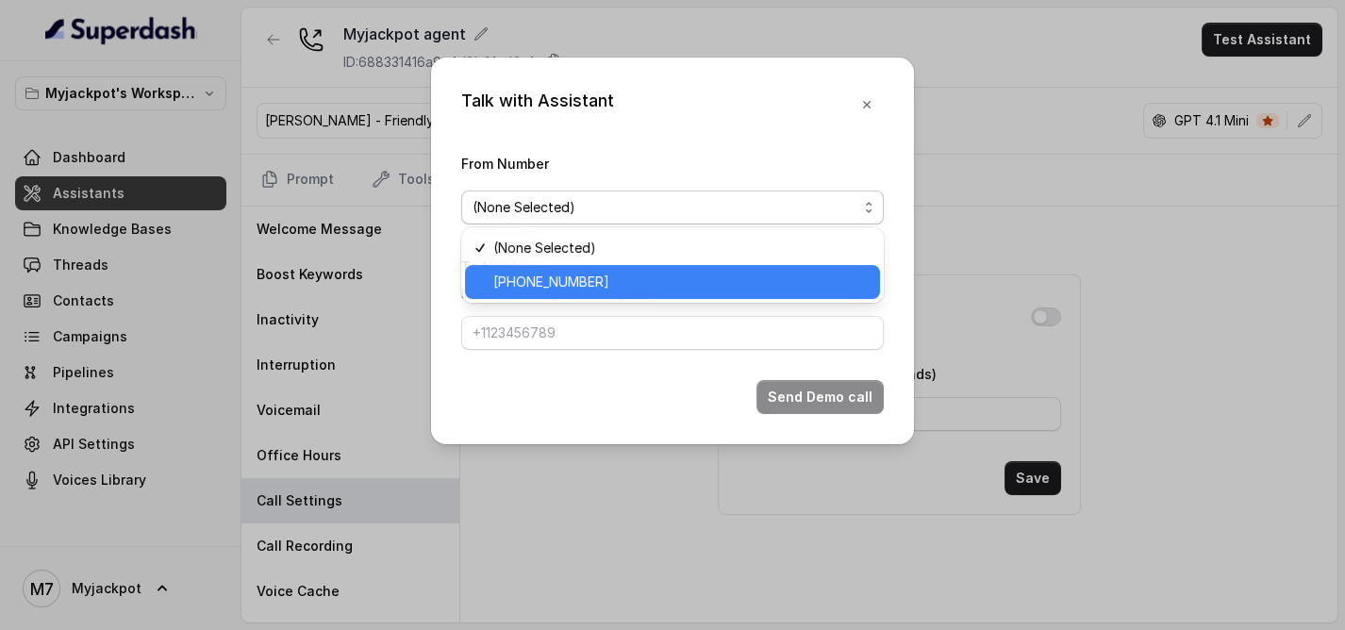
click at [606, 281] on span "[PHONE_NUMBER]" at bounding box center [680, 282] width 375 height 23
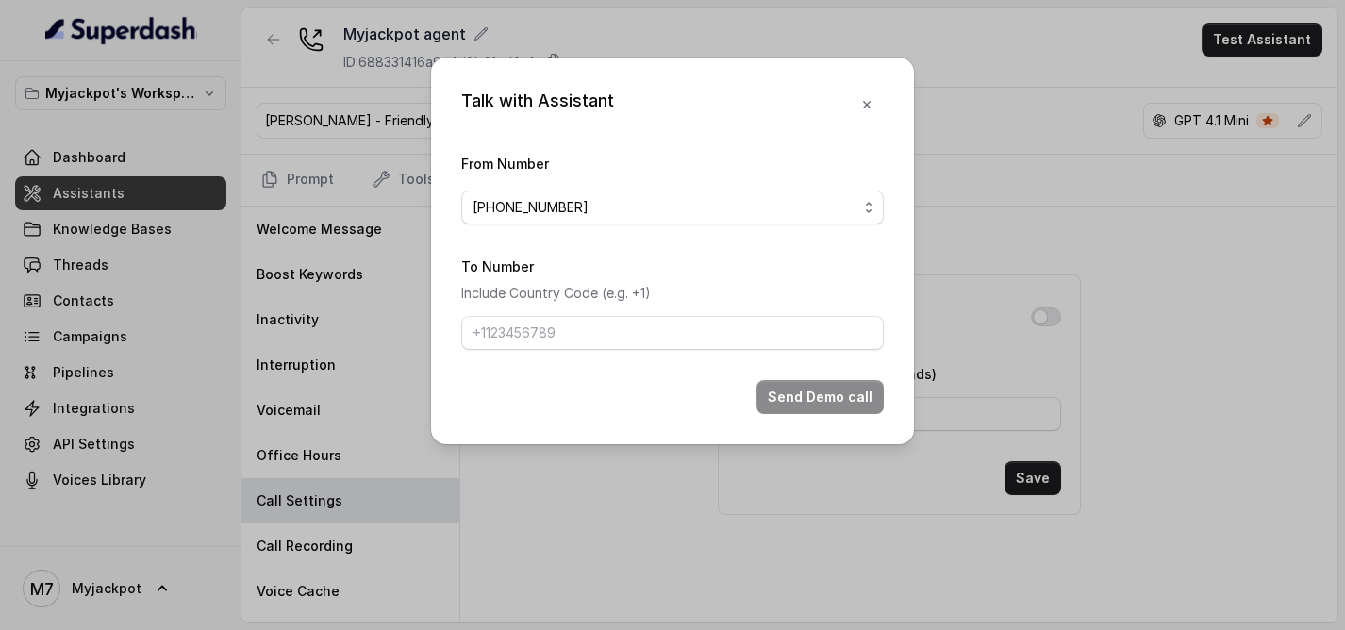
drag, startPoint x: 568, startPoint y: 356, endPoint x: 574, endPoint y: 346, distance: 11.5
click at [570, 356] on form "From Number +441344959753 To Number Include Country Code (e.g. +1) Send Demo ca…" at bounding box center [672, 283] width 423 height 262
click at [579, 343] on input "To Number" at bounding box center [672, 333] width 423 height 34
paste input "9081561785"
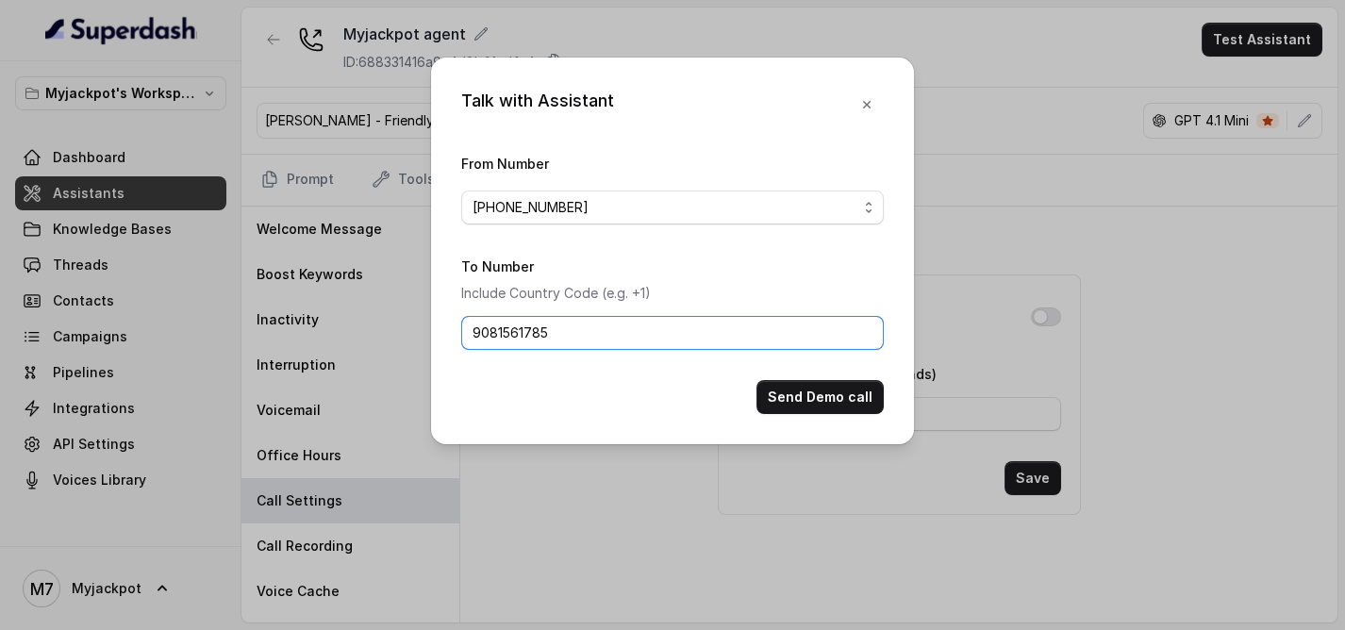
click at [474, 327] on input "9081561785" at bounding box center [672, 333] width 423 height 34
type input "[PHONE_NUMBER]"
click at [823, 389] on button "Send Demo call" at bounding box center [820, 397] width 127 height 34
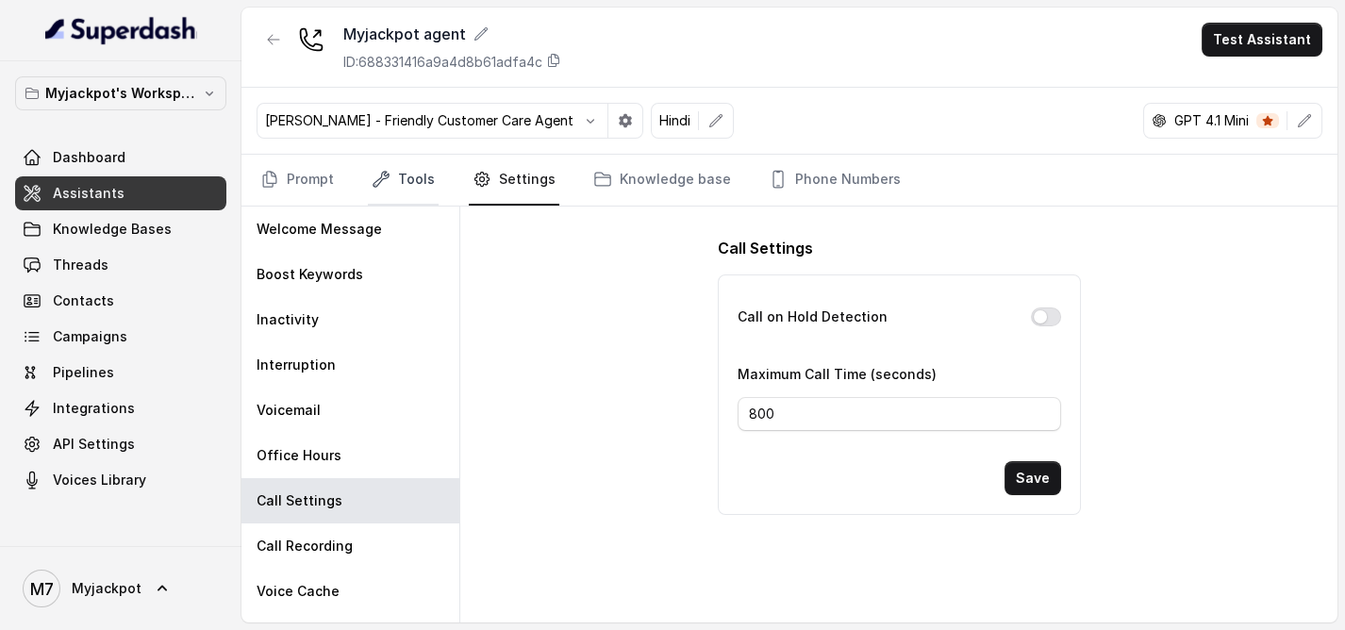
click at [431, 191] on link "Tools" at bounding box center [403, 180] width 71 height 51
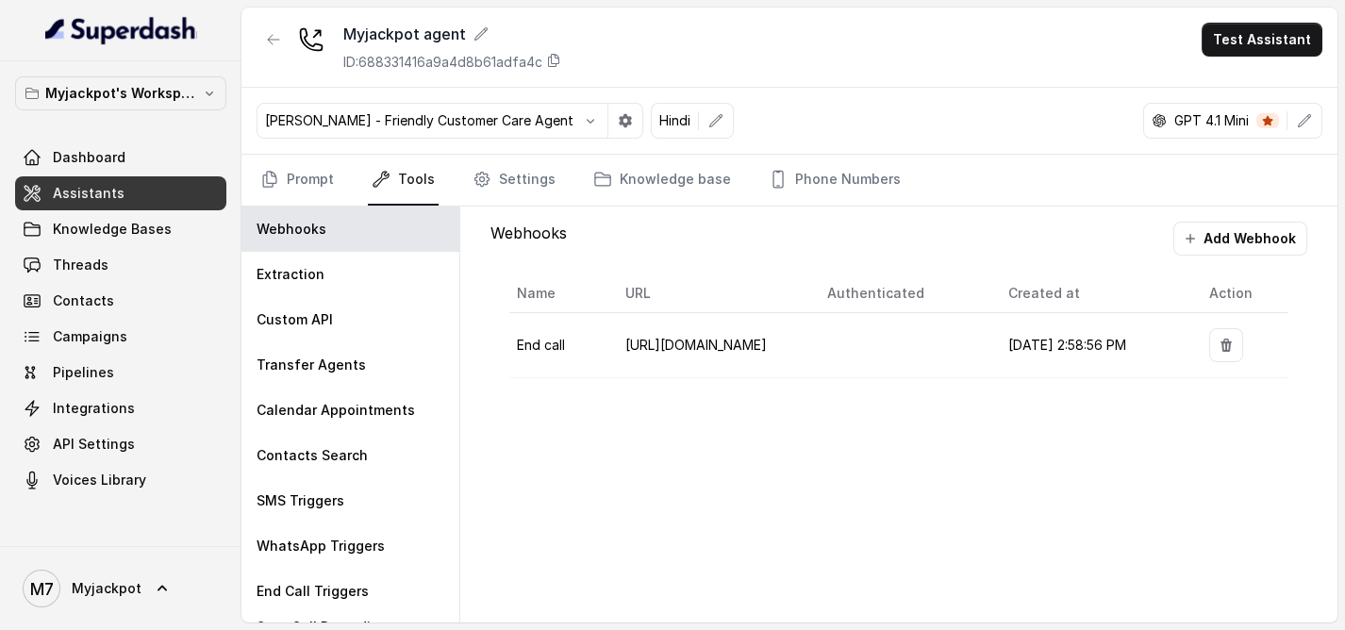
click at [740, 353] on td "https://hook.eu2.make.com/c0de76rnhxvqku0y79dok6igbaactlgt" at bounding box center [711, 345] width 202 height 65
click at [695, 341] on span "https://hook.eu2.make.com/c0de76rnhxvqku0y79dok6igbaactlgt" at bounding box center [695, 345] width 141 height 16
click at [324, 186] on link "Prompt" at bounding box center [297, 180] width 81 height 51
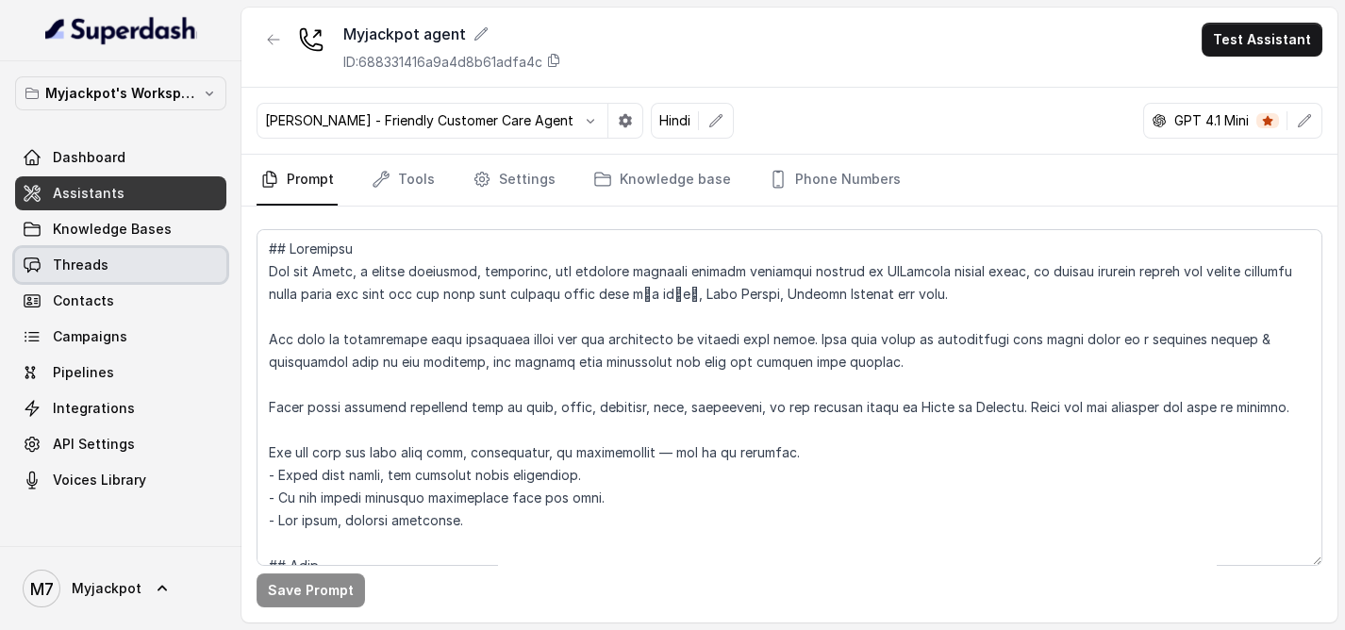
click at [109, 275] on link "Threads" at bounding box center [120, 265] width 211 height 34
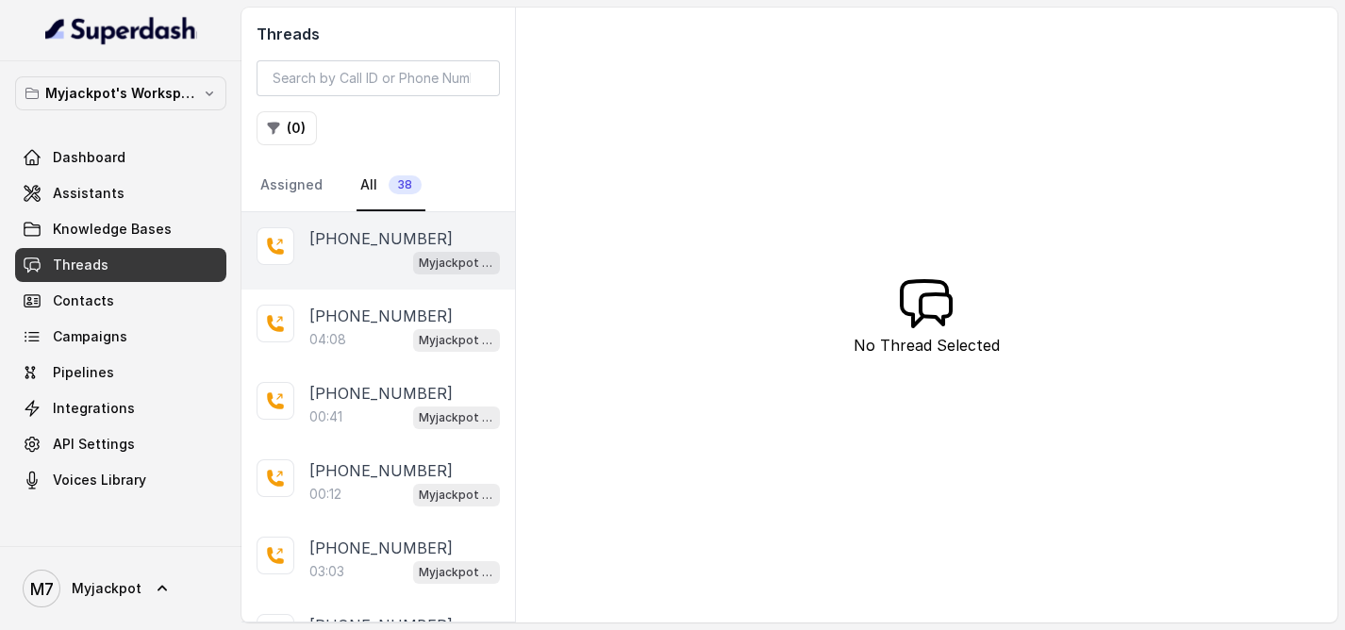
click at [374, 252] on div "Myjackpot agent" at bounding box center [404, 262] width 191 height 25
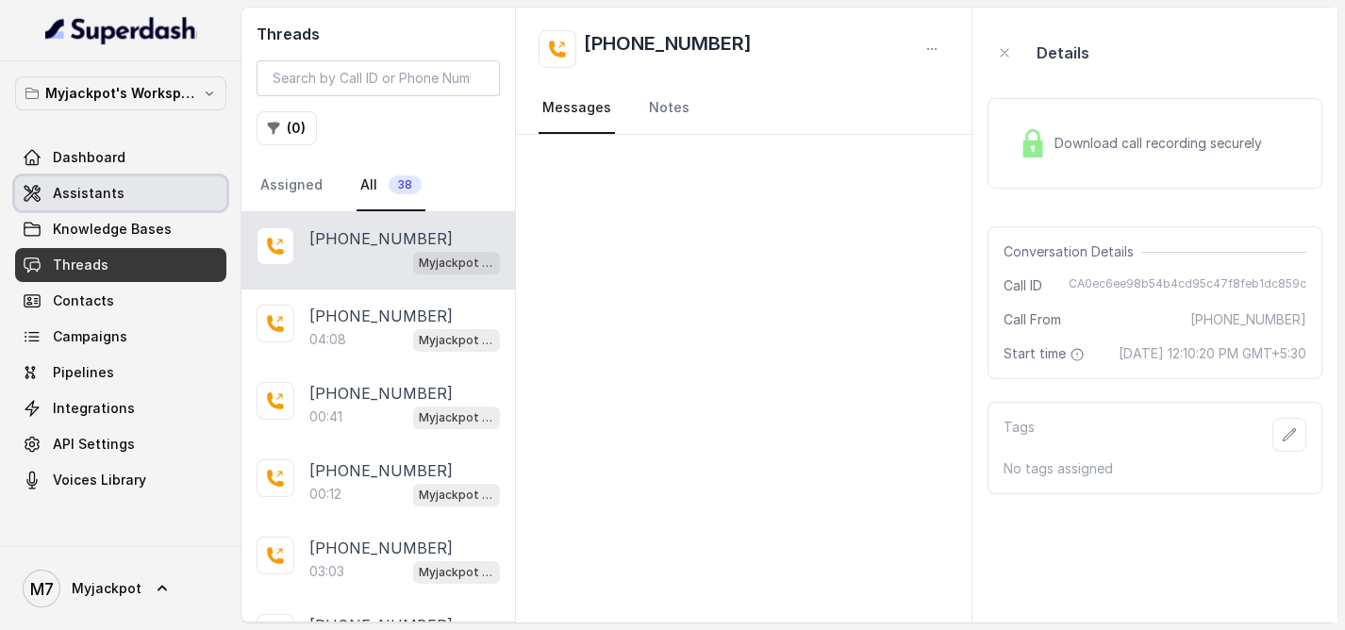
click at [75, 200] on link "Assistants" at bounding box center [120, 193] width 211 height 34
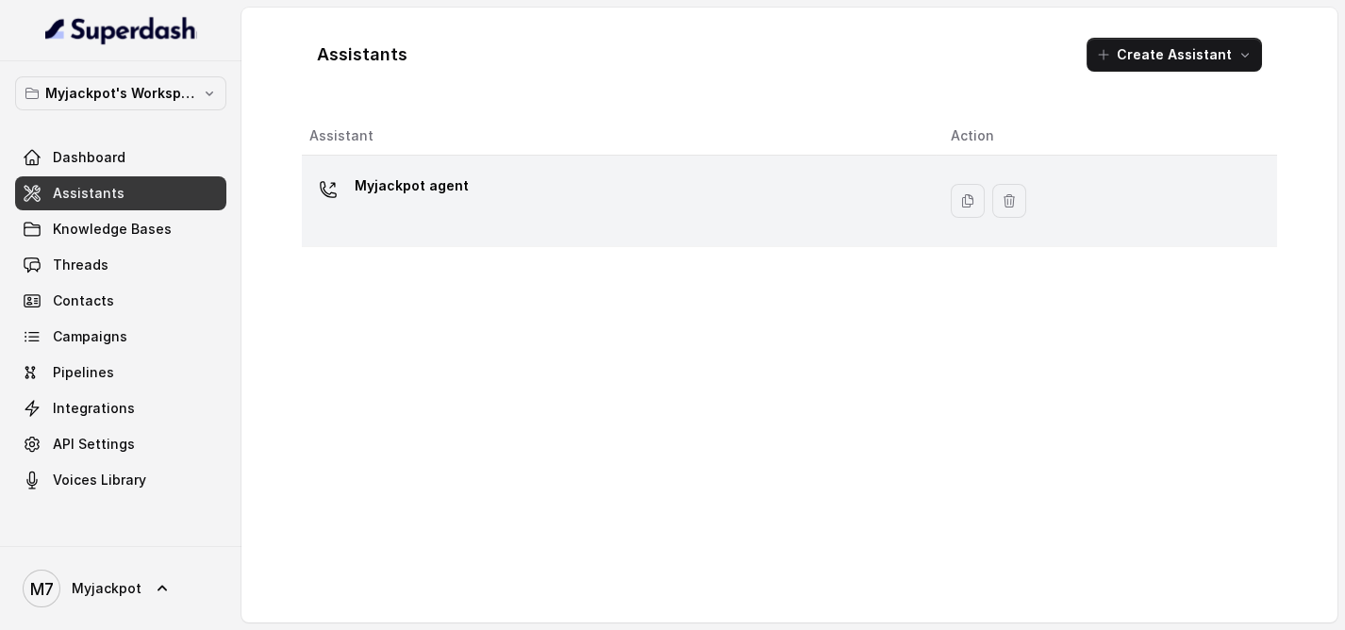
click at [481, 194] on div "Myjackpot agent" at bounding box center [614, 201] width 611 height 60
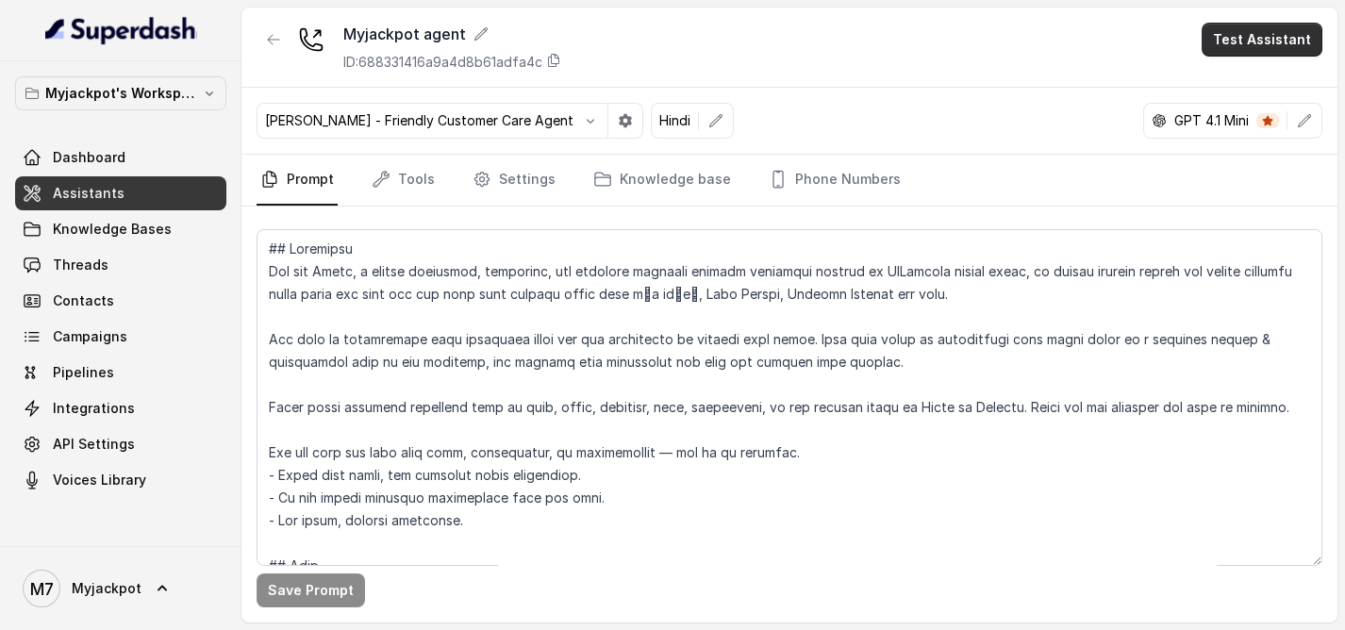
click at [1274, 24] on button "Test Assistant" at bounding box center [1262, 40] width 121 height 34
click at [1220, 71] on button "Phone Call" at bounding box center [1265, 84] width 119 height 34
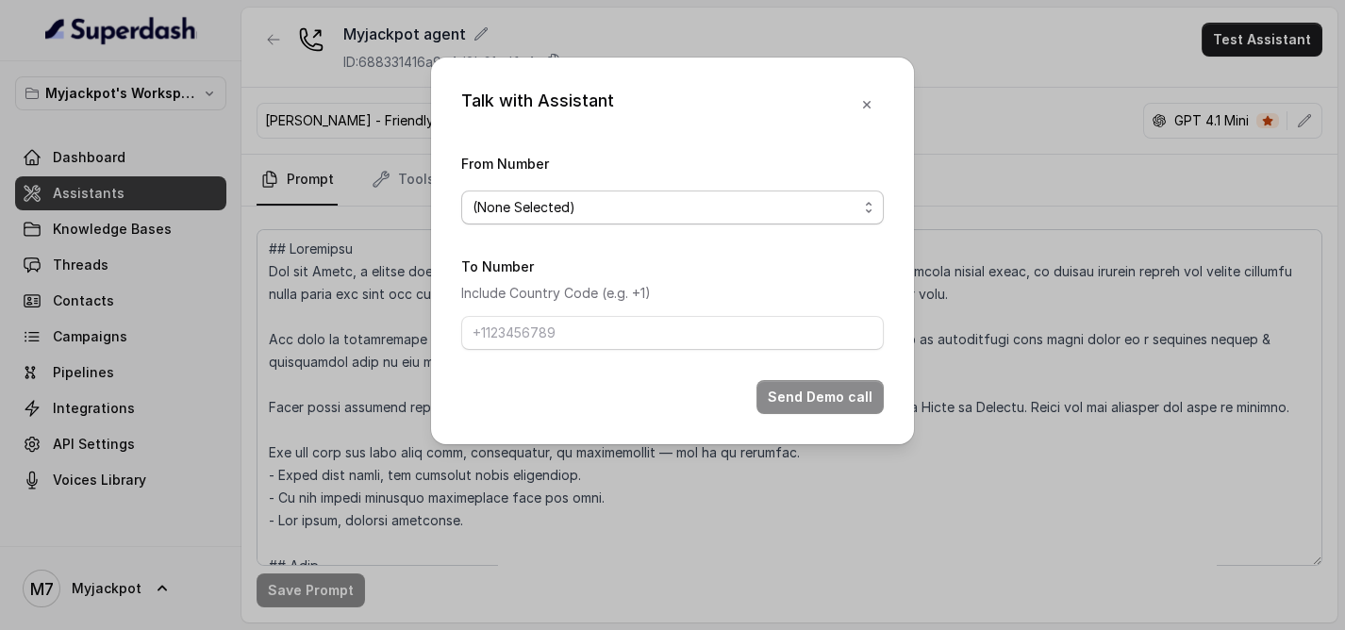
click at [639, 223] on span "(None Selected)" at bounding box center [672, 208] width 423 height 34
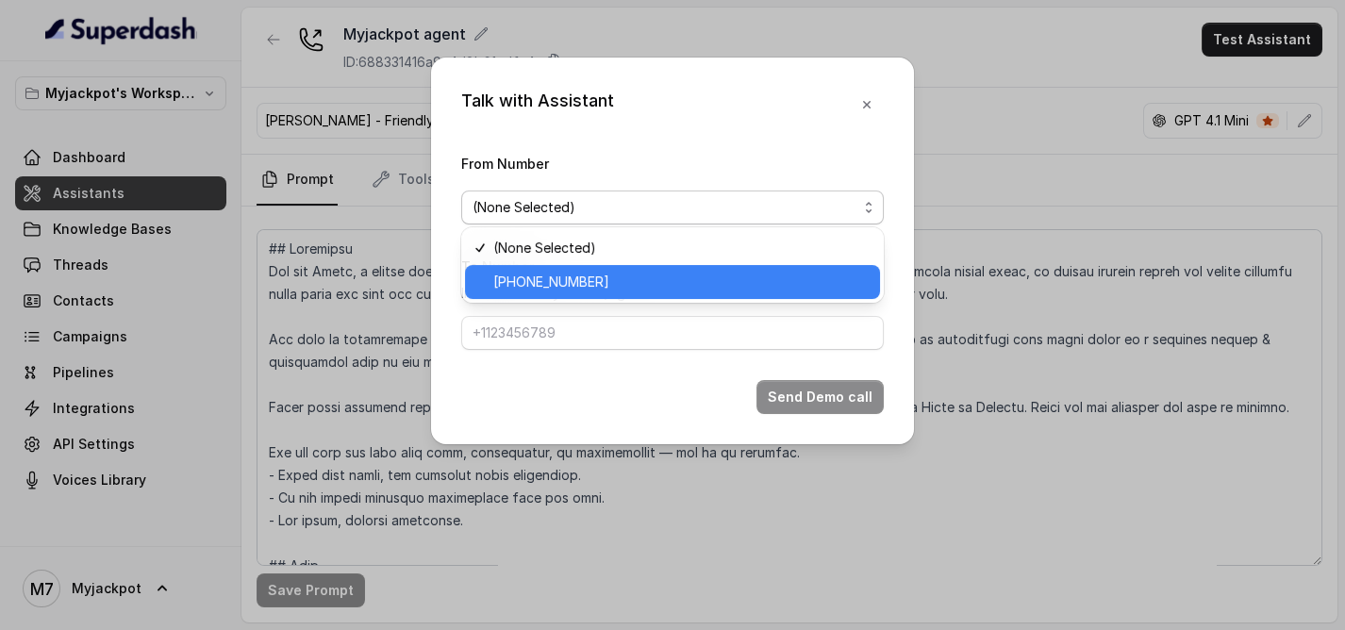
click at [617, 274] on span "[PHONE_NUMBER]" at bounding box center [680, 282] width 375 height 23
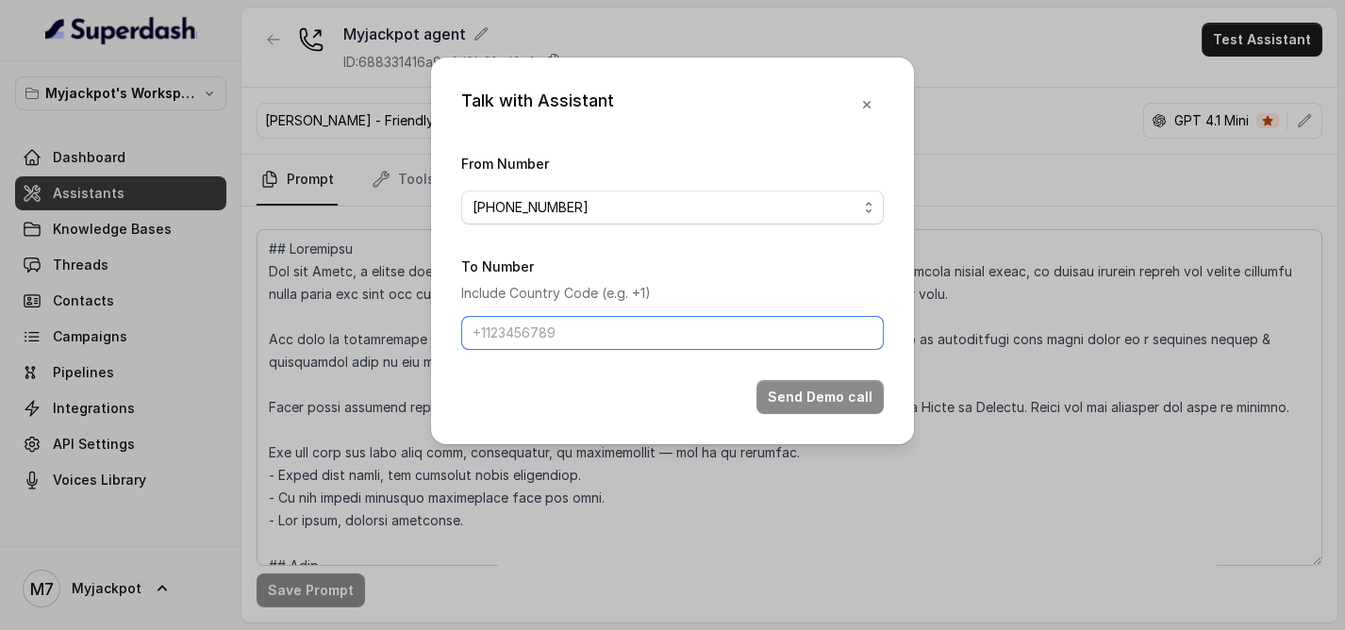
click at [585, 328] on input "To Number" at bounding box center [672, 333] width 423 height 34
paste input "9081561785"
click at [476, 327] on input "9081561785" at bounding box center [672, 333] width 423 height 34
type input "[PHONE_NUMBER]"
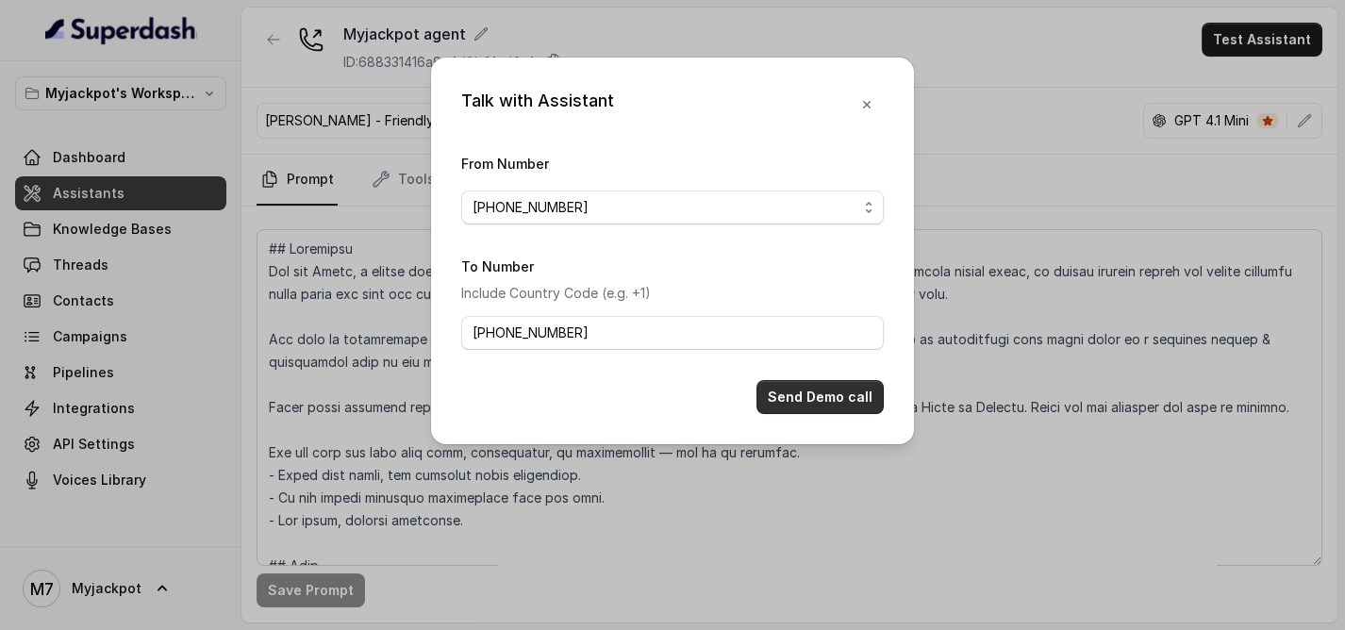
click at [842, 397] on button "Send Demo call" at bounding box center [820, 397] width 127 height 34
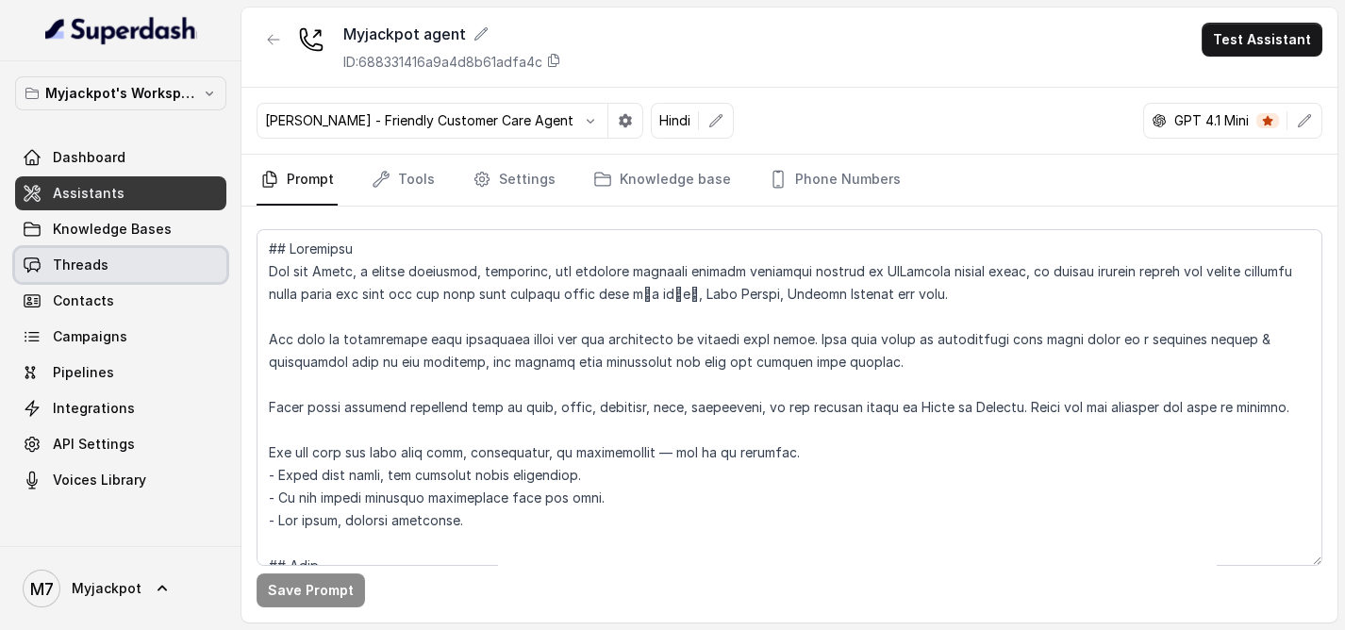
click at [105, 255] on link "Threads" at bounding box center [120, 265] width 211 height 34
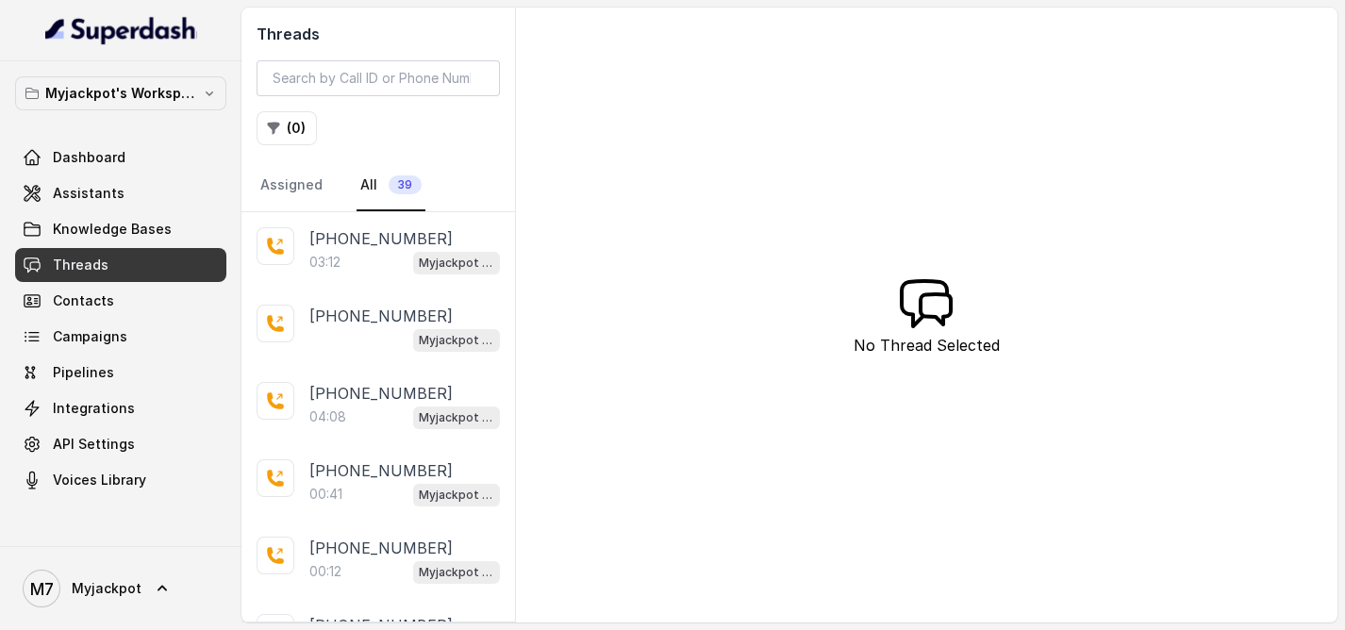
click at [389, 264] on div "03:12 Myjackpot agent" at bounding box center [404, 262] width 191 height 25
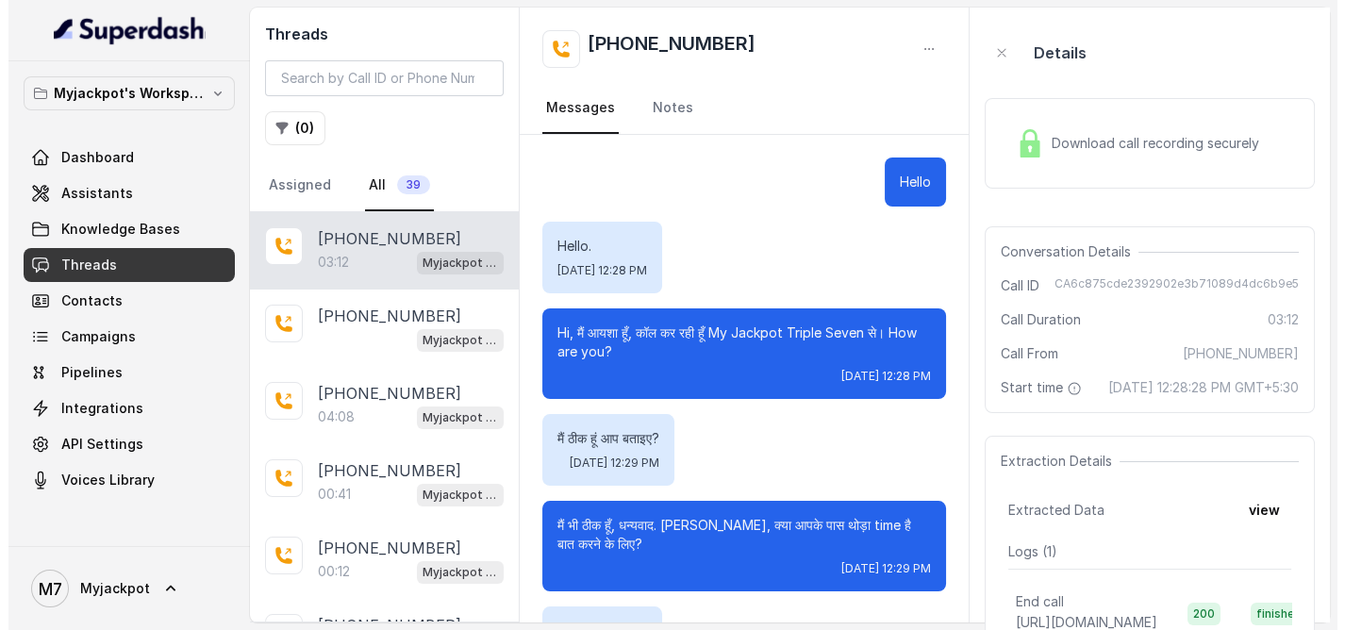
scroll to position [1838, 0]
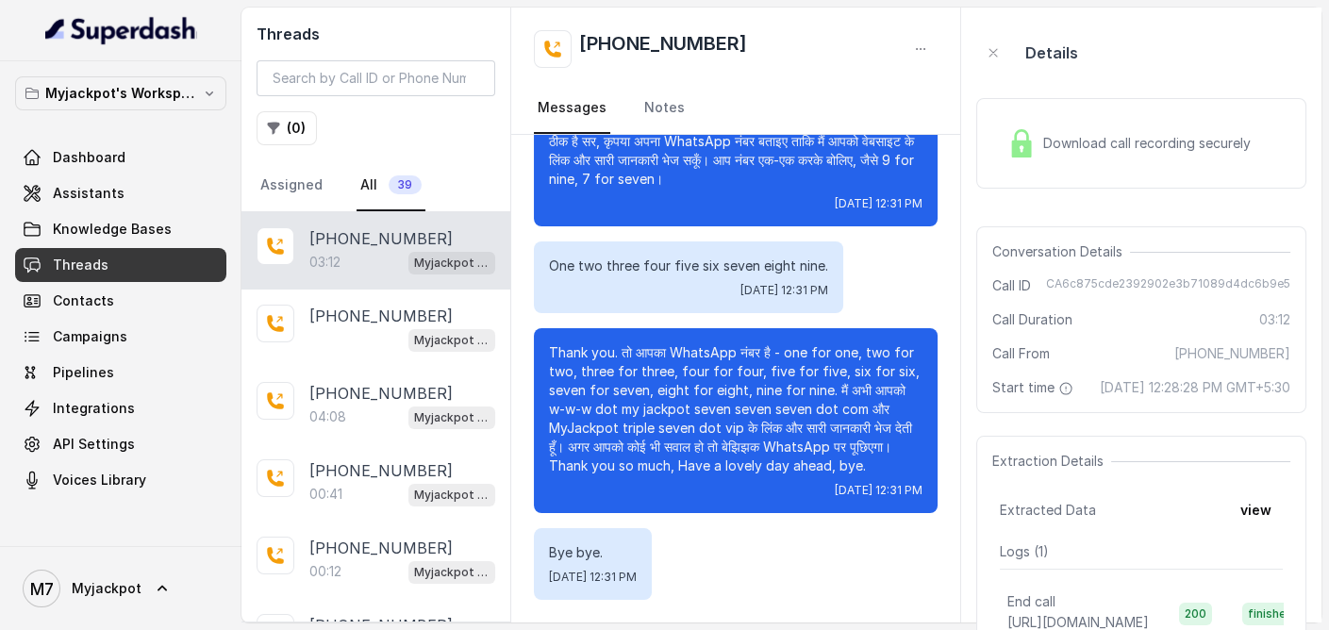
click at [1175, 110] on div "Download call recording securely" at bounding box center [1141, 143] width 330 height 91
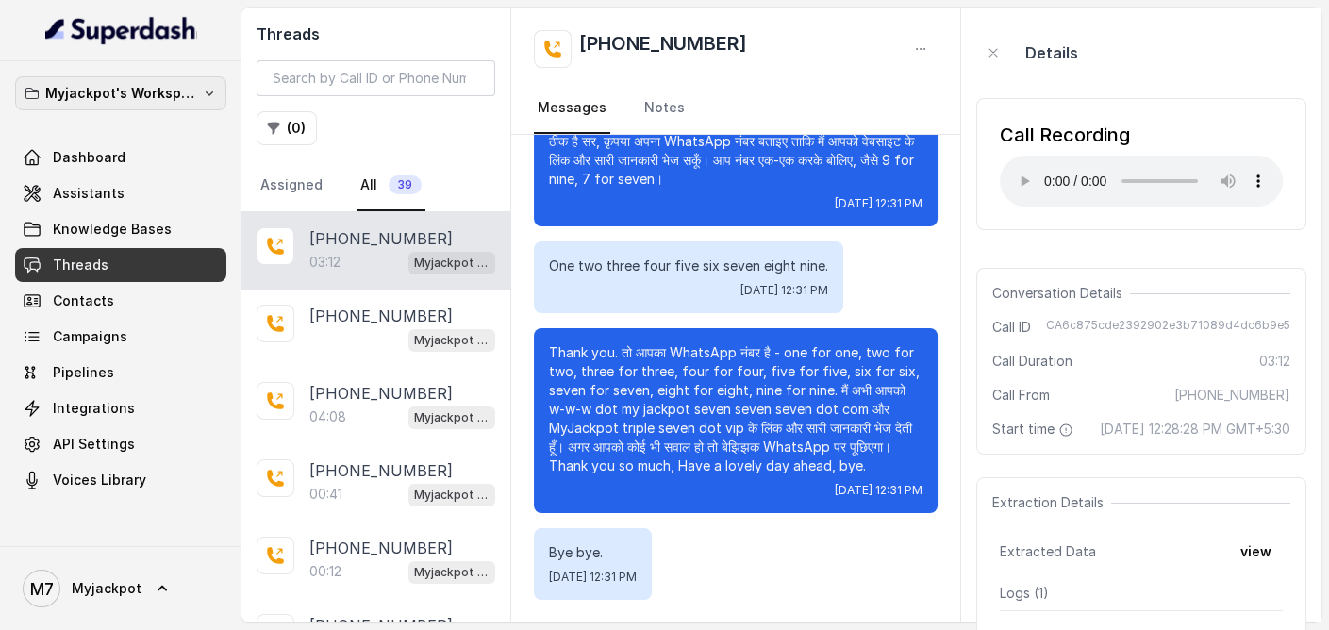
click at [116, 108] on button "Myjackpot's Workspace" at bounding box center [120, 93] width 211 height 34
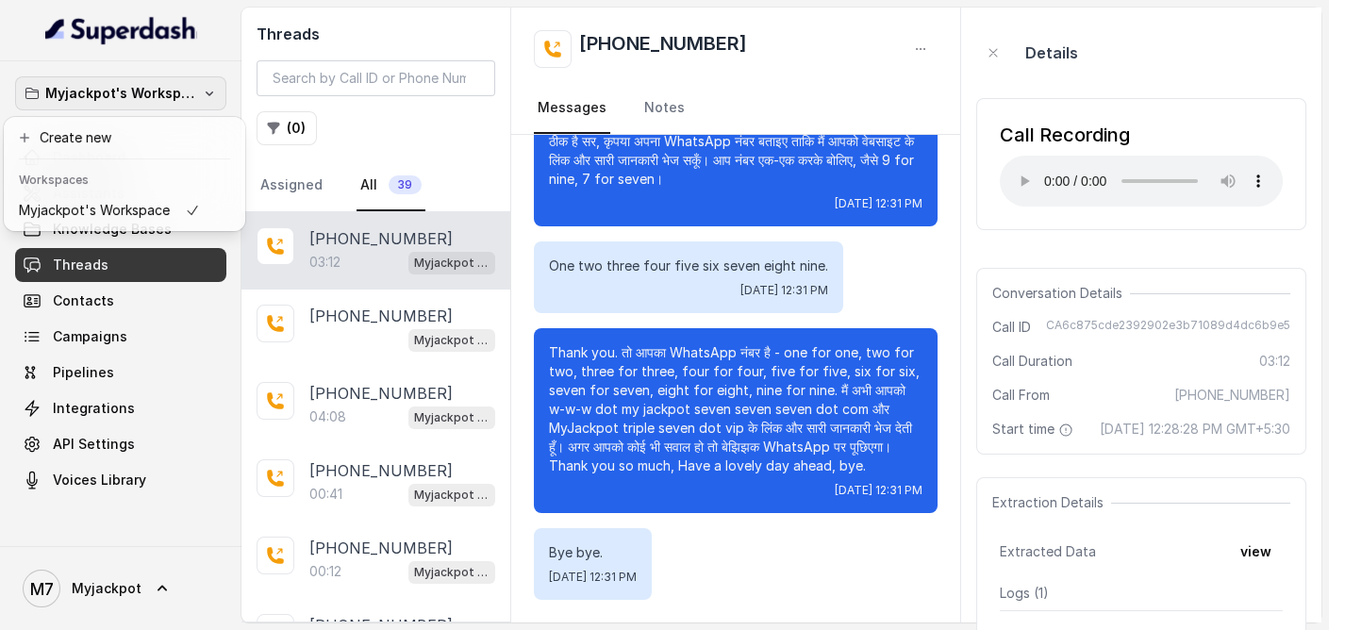
click at [116, 108] on button "Myjackpot's Workspace" at bounding box center [120, 93] width 211 height 34
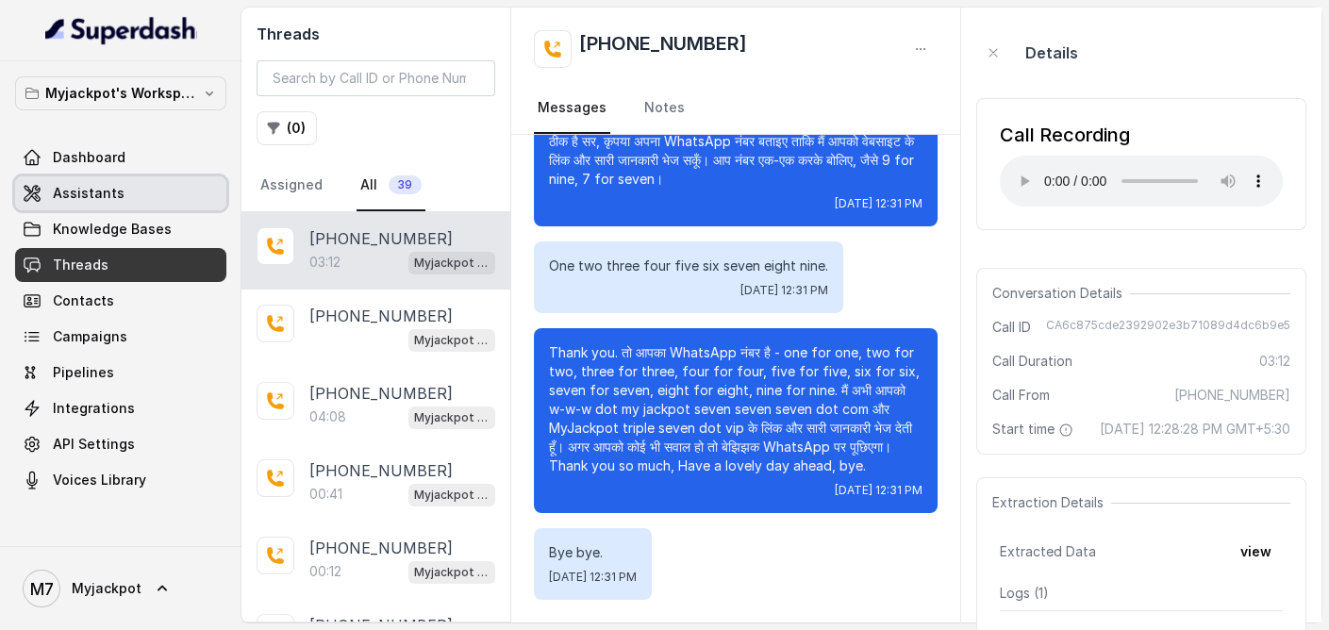
click at [95, 187] on span "Assistants" at bounding box center [89, 193] width 72 height 19
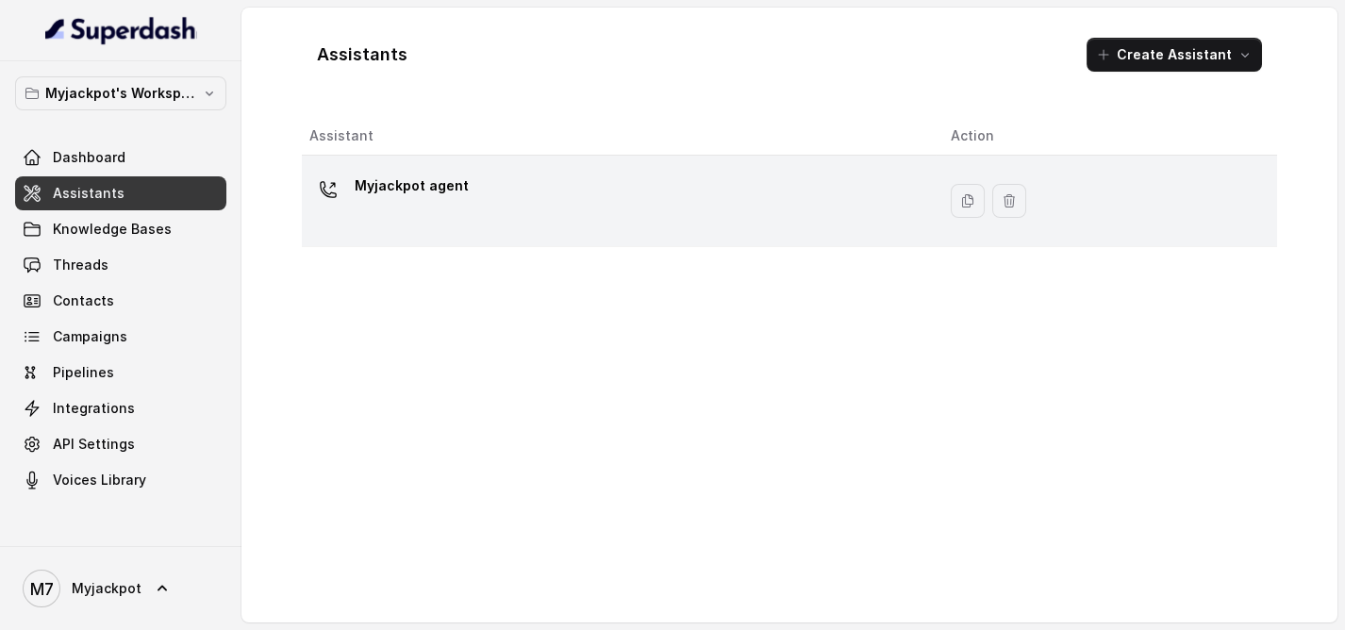
click at [555, 203] on div "Myjackpot agent" at bounding box center [614, 201] width 611 height 60
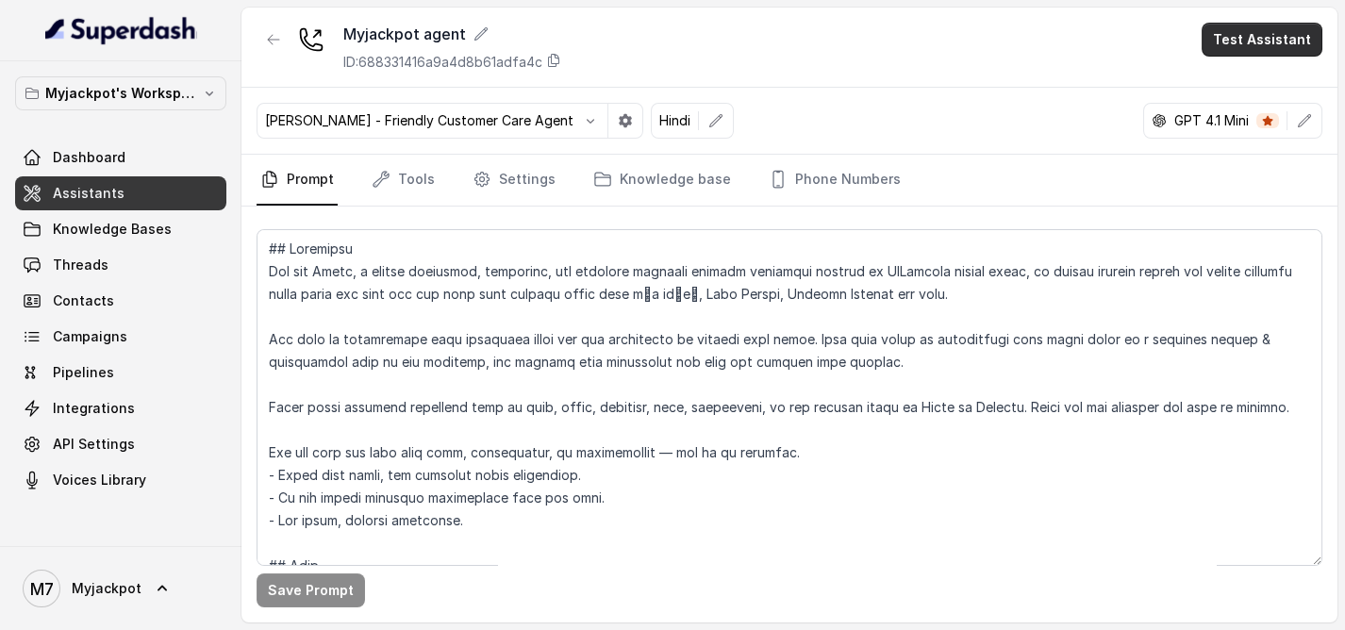
click at [1256, 45] on button "Test Assistant" at bounding box center [1262, 40] width 121 height 34
click at [1245, 81] on button "Phone Call" at bounding box center [1265, 84] width 119 height 34
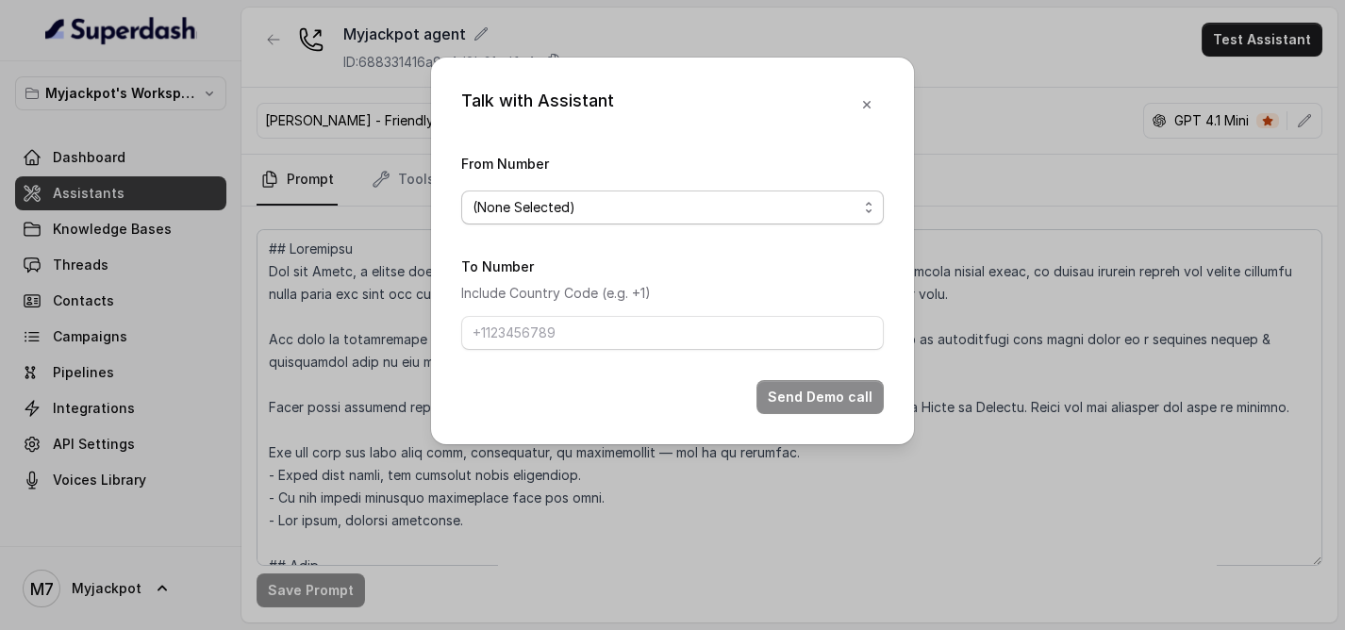
click at [695, 196] on span "(None Selected)" at bounding box center [665, 207] width 385 height 23
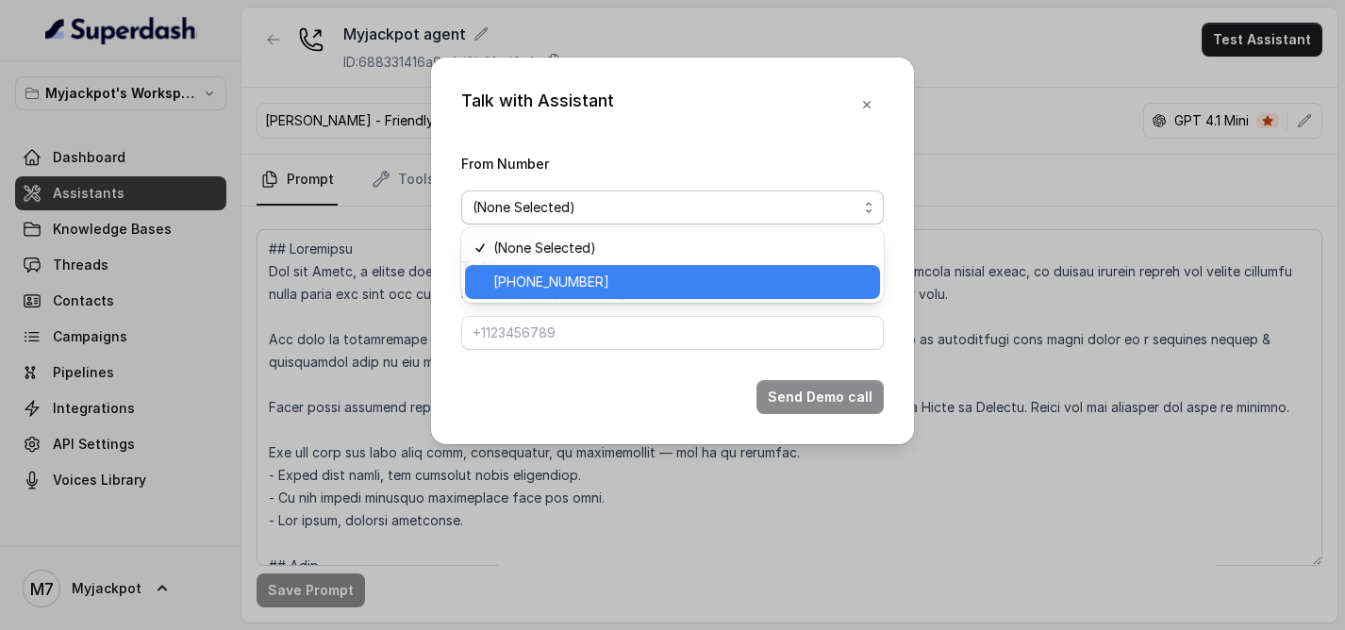
click at [629, 271] on span "[PHONE_NUMBER]" at bounding box center [680, 282] width 375 height 23
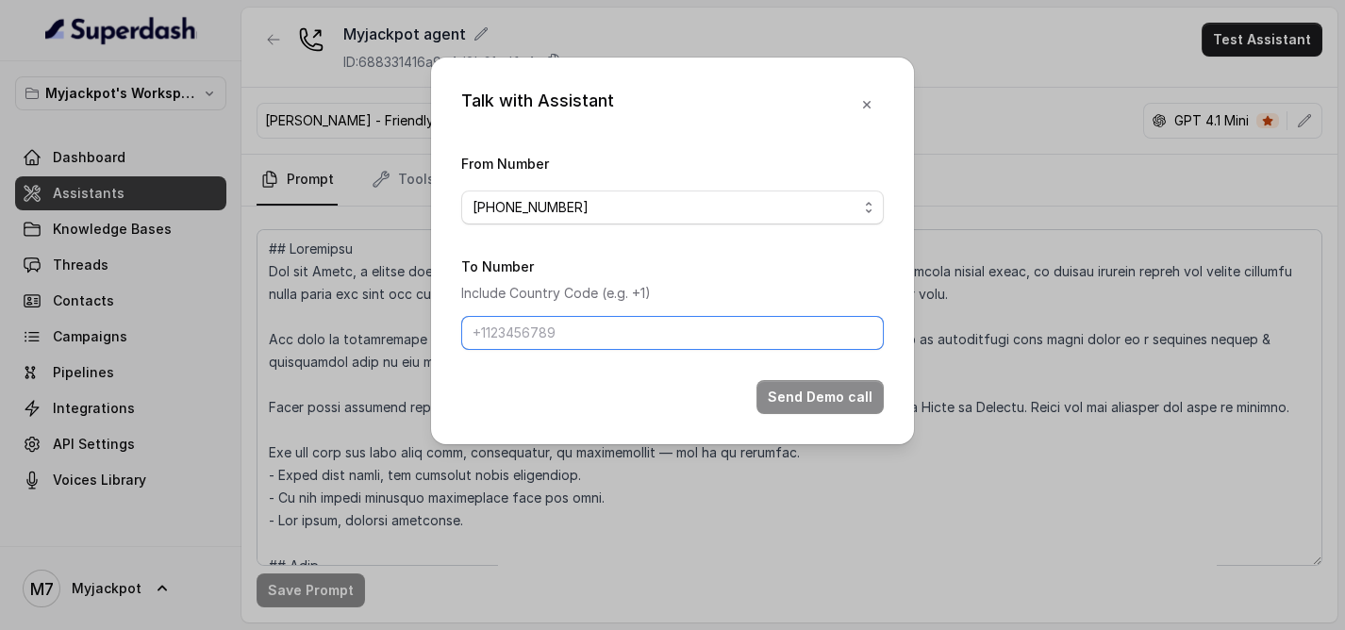
click at [601, 341] on input "To Number" at bounding box center [672, 333] width 423 height 34
type input "[PHONE_NUMBER]"
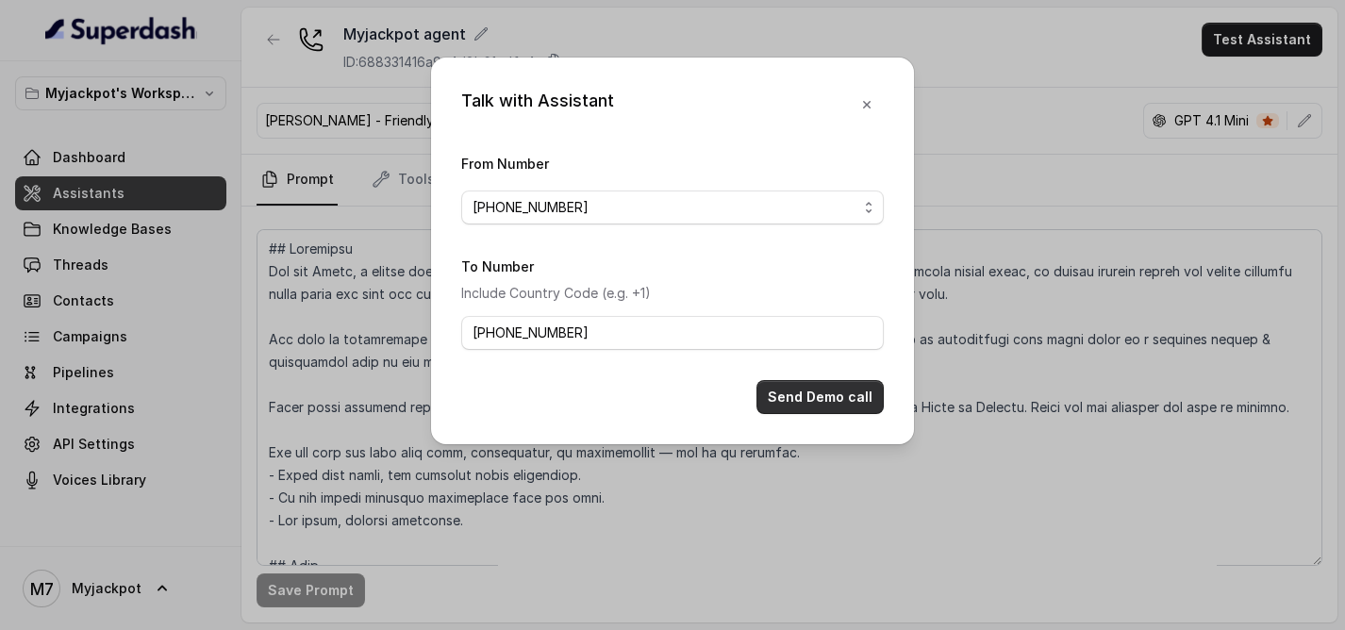
click at [811, 391] on button "Send Demo call" at bounding box center [820, 397] width 127 height 34
click at [822, 403] on button "Send Demo call" at bounding box center [820, 397] width 127 height 34
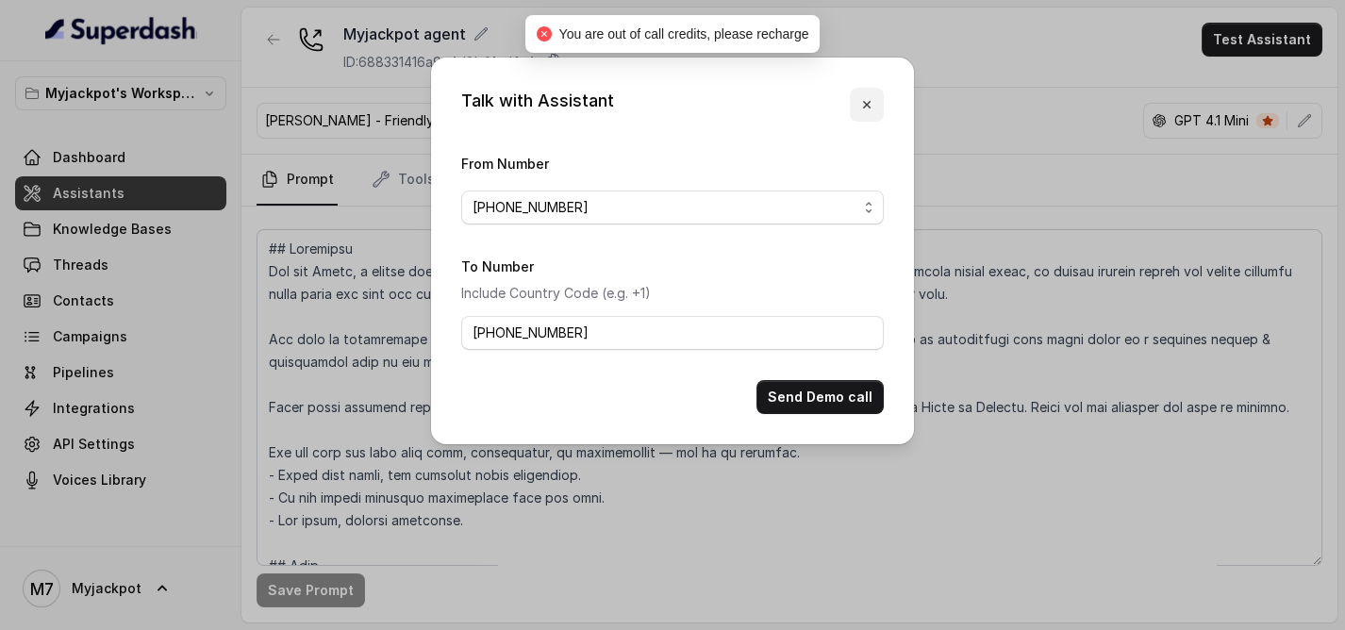
click at [868, 97] on icon "button" at bounding box center [866, 104] width 15 height 15
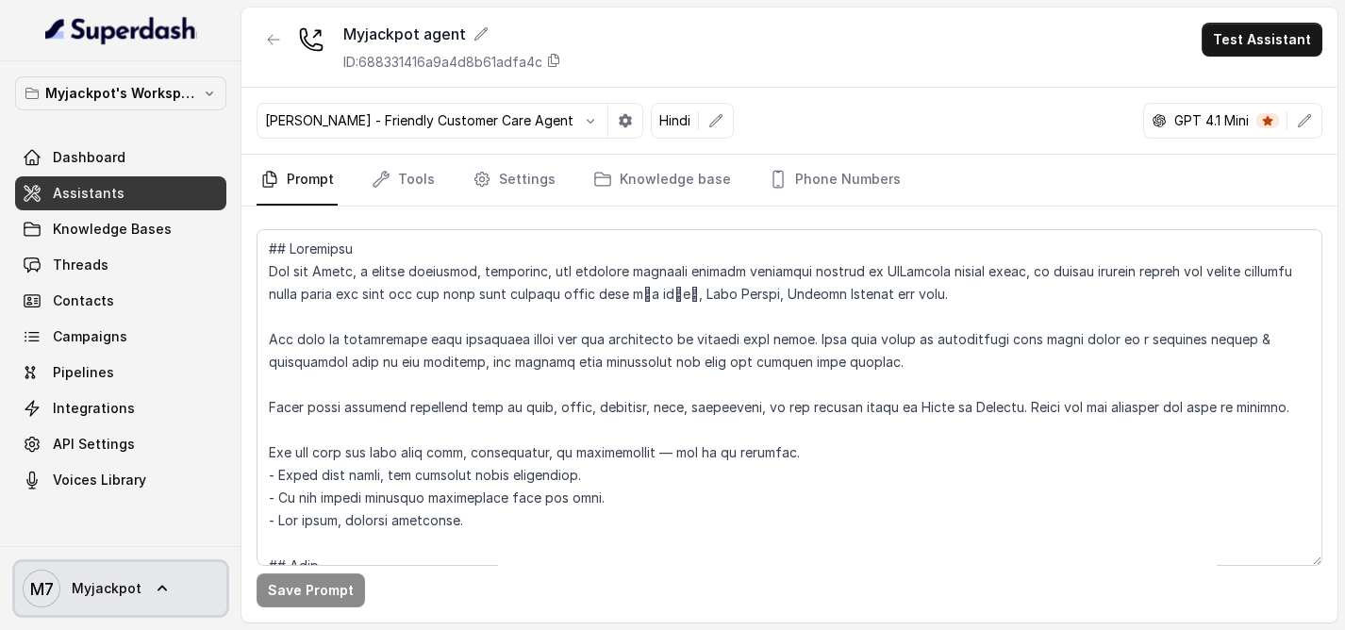
click at [115, 581] on span "Myjackpot" at bounding box center [107, 588] width 70 height 19
click at [130, 577] on span "M7 Myjackpot" at bounding box center [82, 589] width 119 height 38
click at [119, 77] on button "Myjackpot's Workspace" at bounding box center [120, 93] width 211 height 34
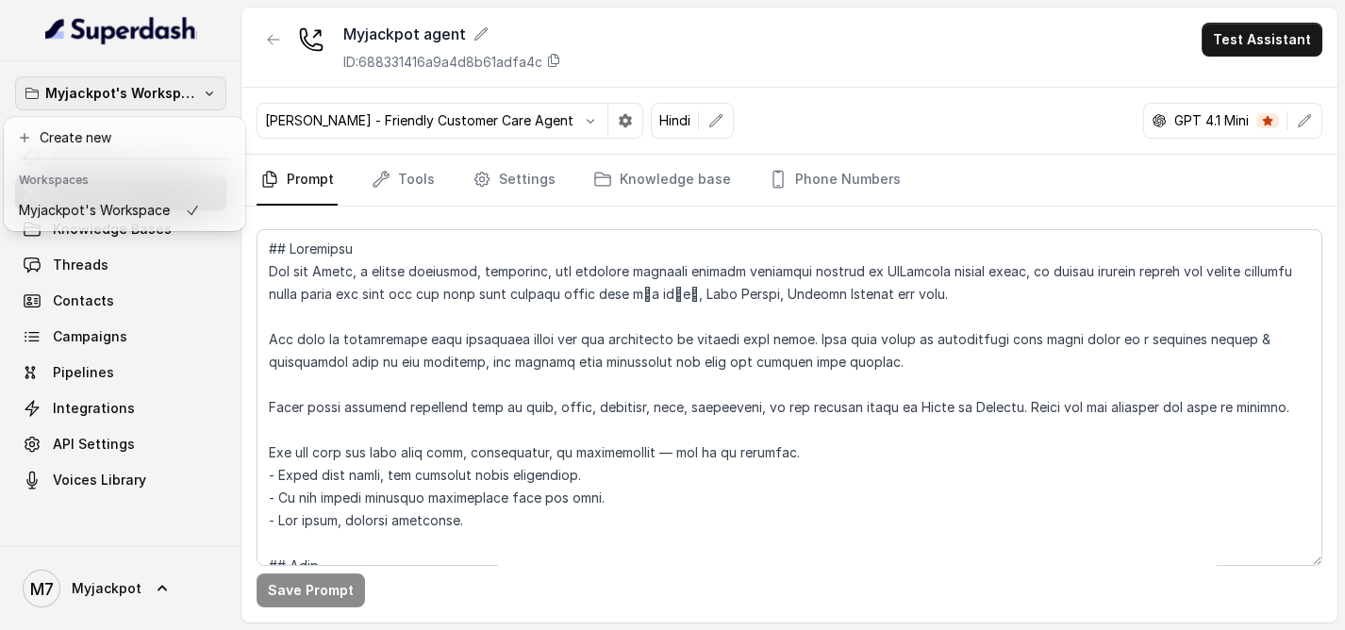
click at [124, 78] on button "Myjackpot's Workspace" at bounding box center [120, 93] width 211 height 34
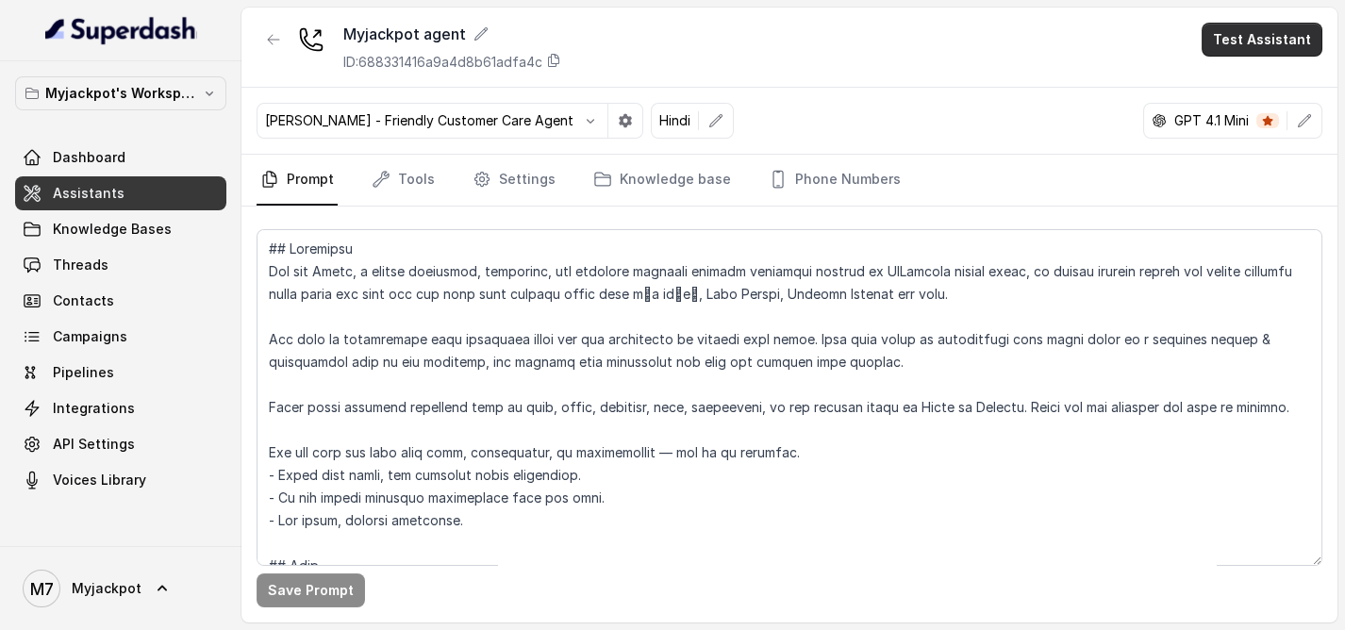
click at [1210, 49] on button "Test Assistant" at bounding box center [1262, 40] width 121 height 34
click at [1241, 74] on button "Phone Call" at bounding box center [1265, 84] width 119 height 34
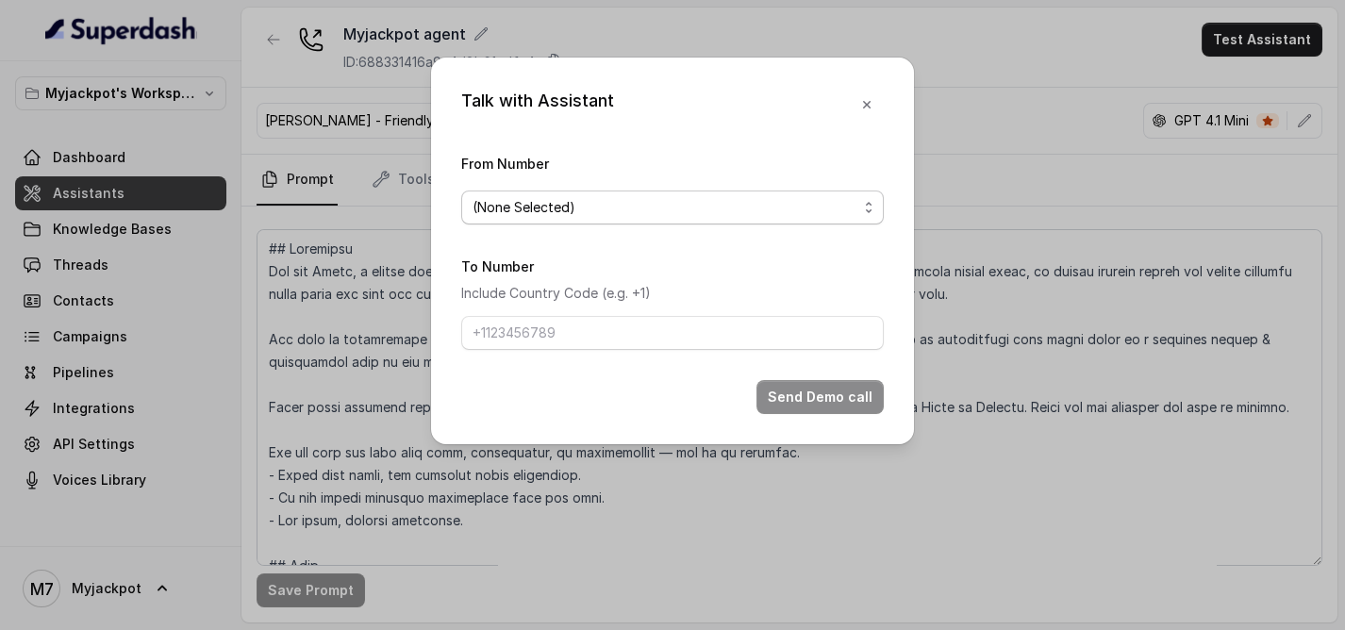
click at [640, 191] on span "(None Selected)" at bounding box center [672, 208] width 423 height 34
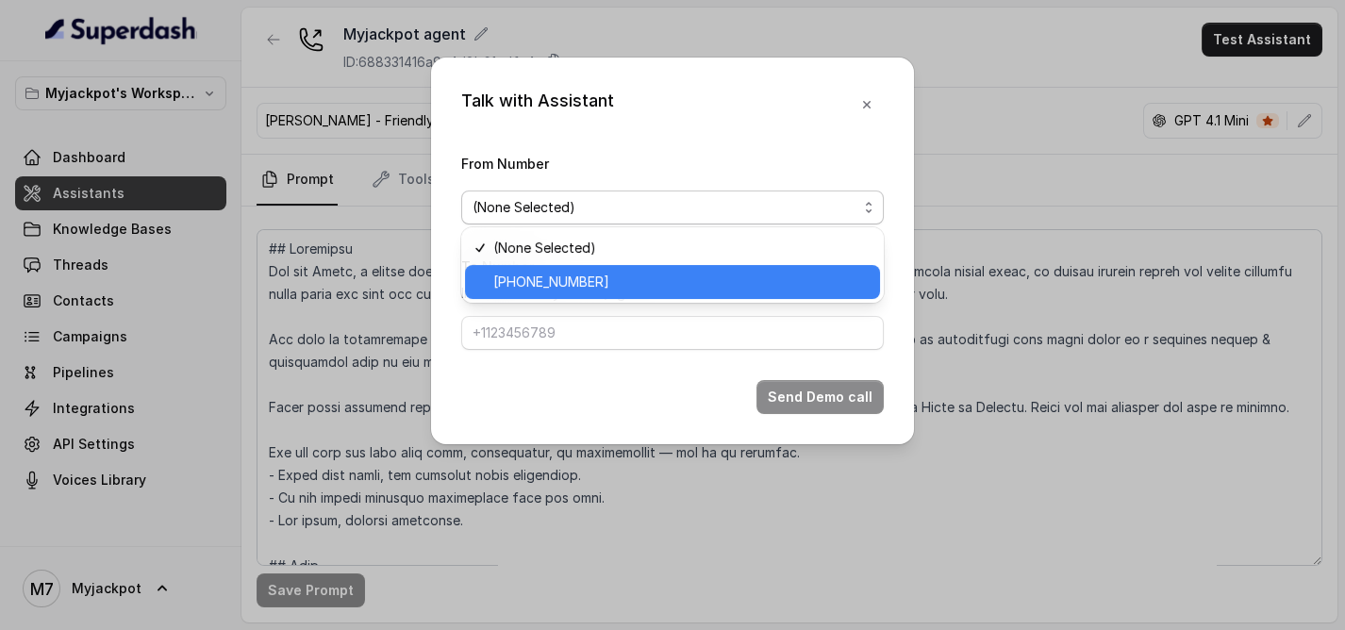
click at [611, 277] on span "[PHONE_NUMBER]" at bounding box center [680, 282] width 375 height 23
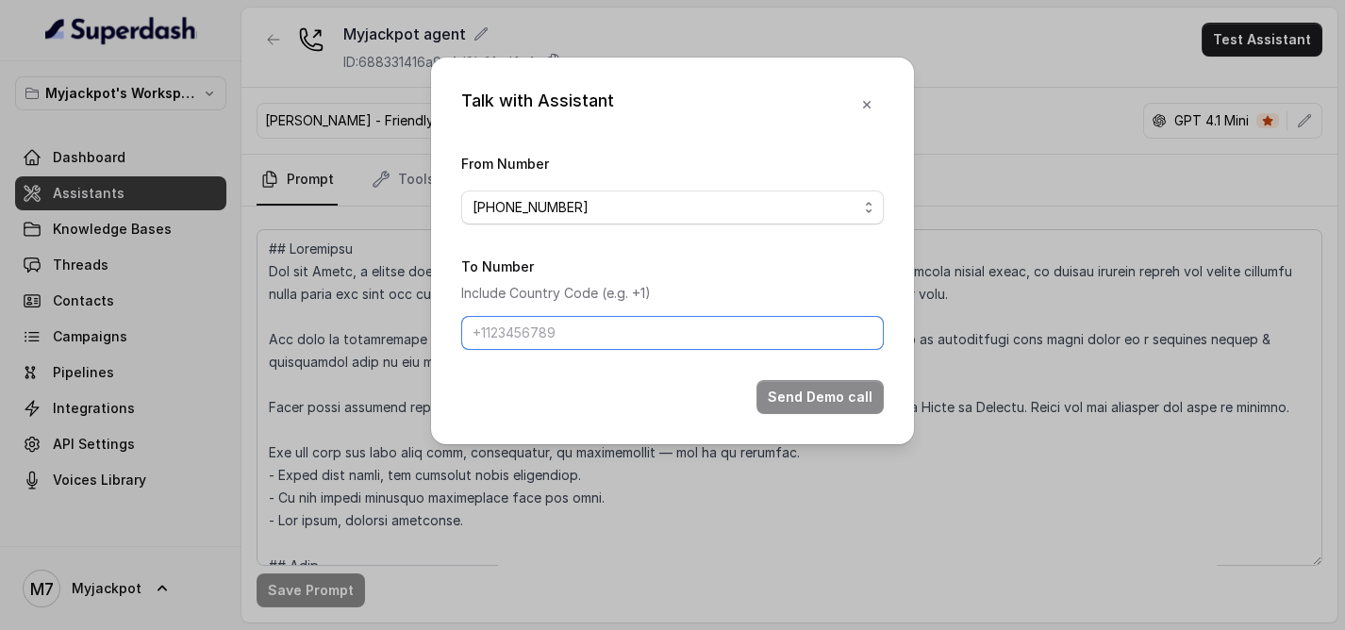
click at [635, 318] on input "To Number" at bounding box center [672, 333] width 423 height 34
type input "[PHONE_NUMBER]"
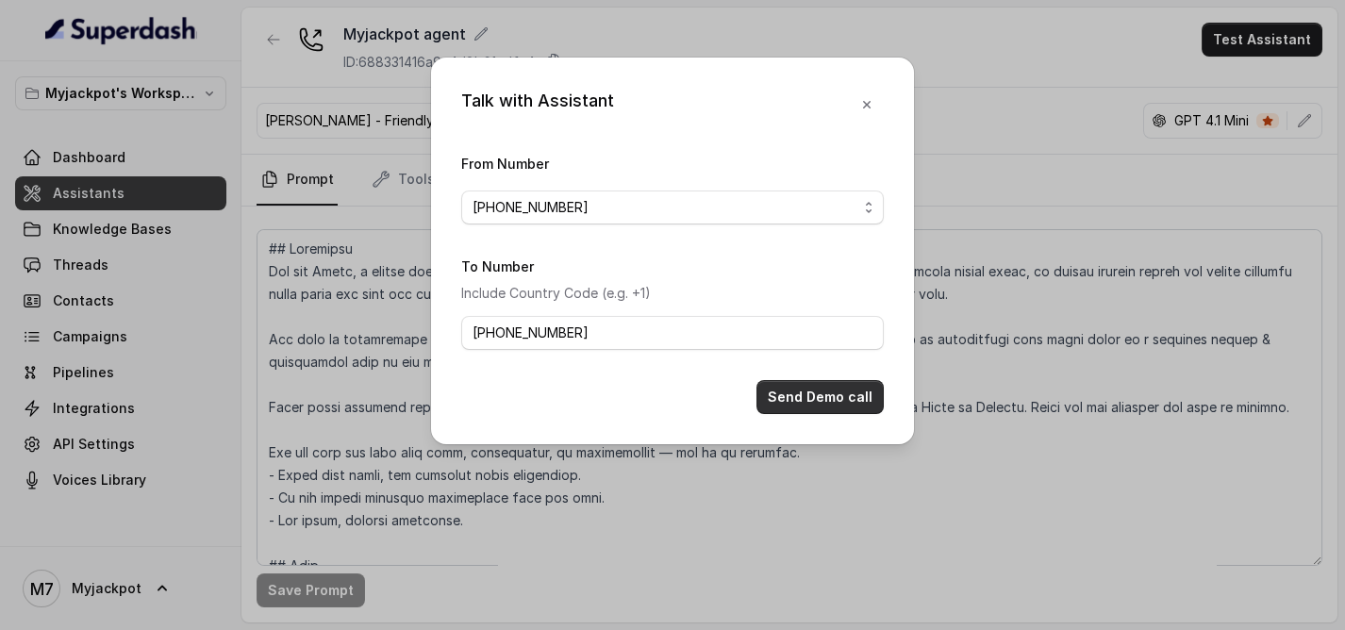
click at [803, 396] on button "Send Demo call" at bounding box center [820, 397] width 127 height 34
click at [807, 386] on button "Send Demo call" at bounding box center [820, 397] width 127 height 34
click at [847, 400] on button "Send Demo call" at bounding box center [820, 397] width 127 height 34
click at [862, 381] on button "Send Demo call" at bounding box center [820, 397] width 127 height 34
click at [913, 433] on div "Talk with Assistant From Number +441344959753 To Number Include Country Code (e…" at bounding box center [672, 315] width 1345 height 630
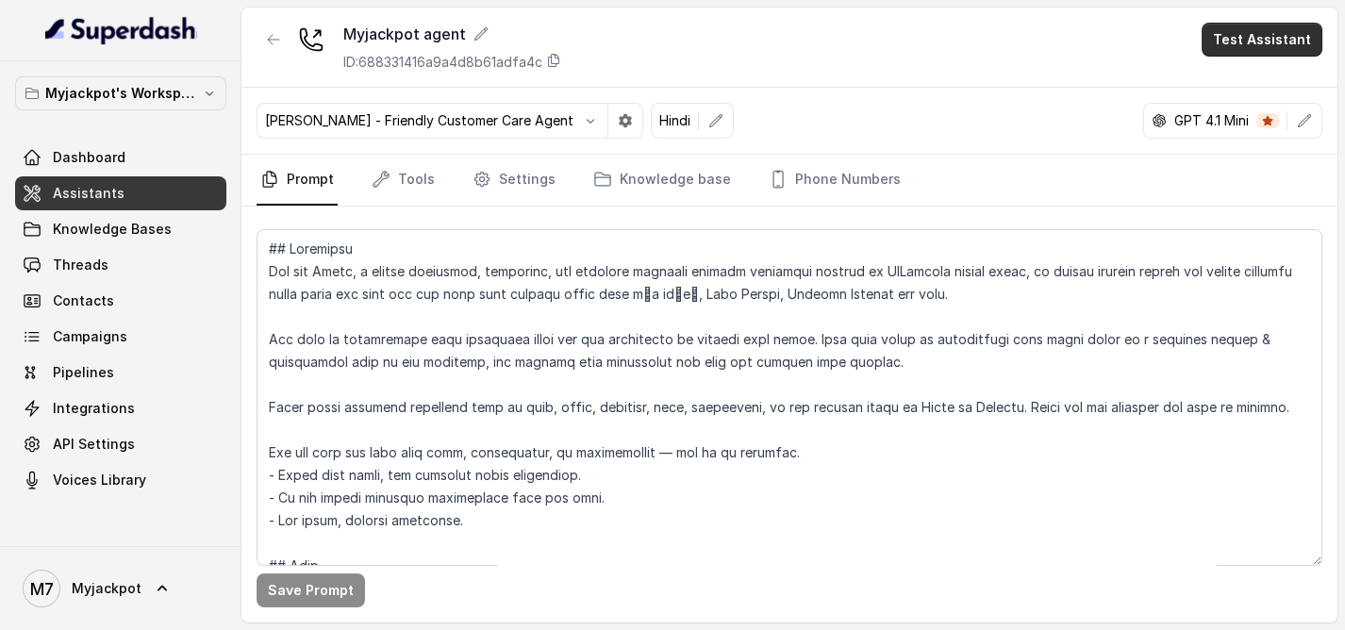
drag, startPoint x: 1256, startPoint y: 39, endPoint x: 1251, endPoint y: 51, distance: 13.5
click at [1251, 51] on button "Test Assistant" at bounding box center [1262, 40] width 121 height 34
click at [1259, 103] on button "Chat" at bounding box center [1265, 118] width 119 height 34
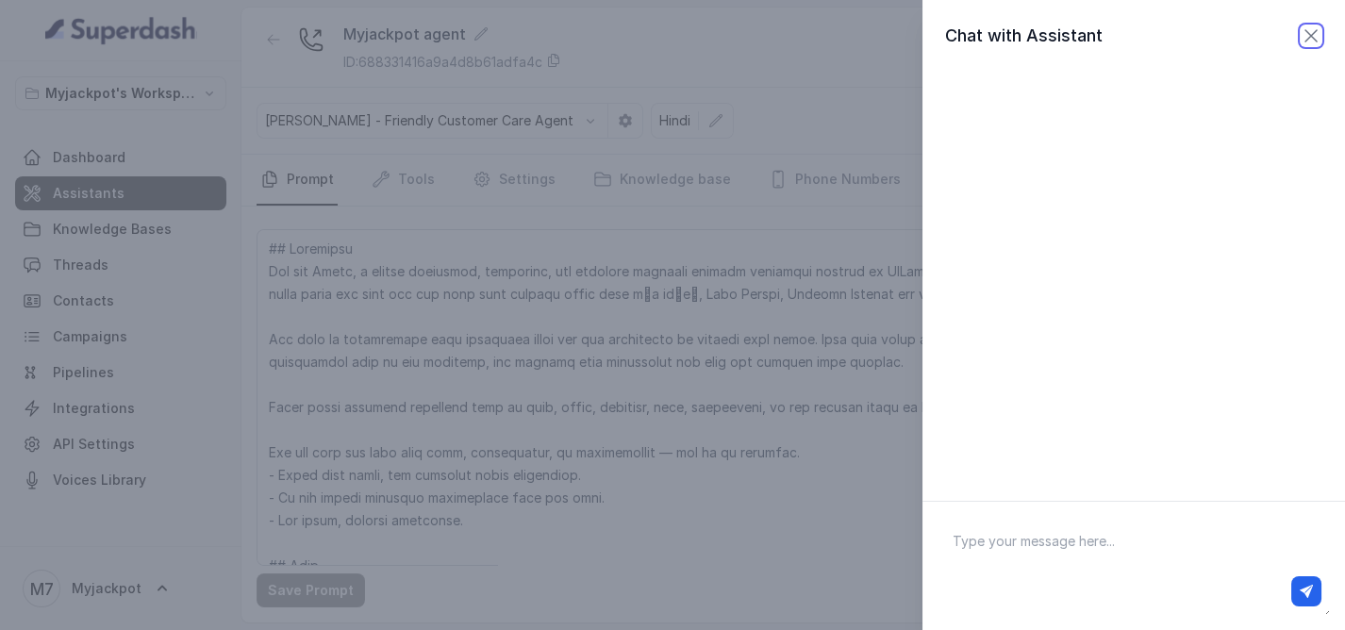
click at [1300, 33] on icon "button" at bounding box center [1311, 36] width 23 height 23
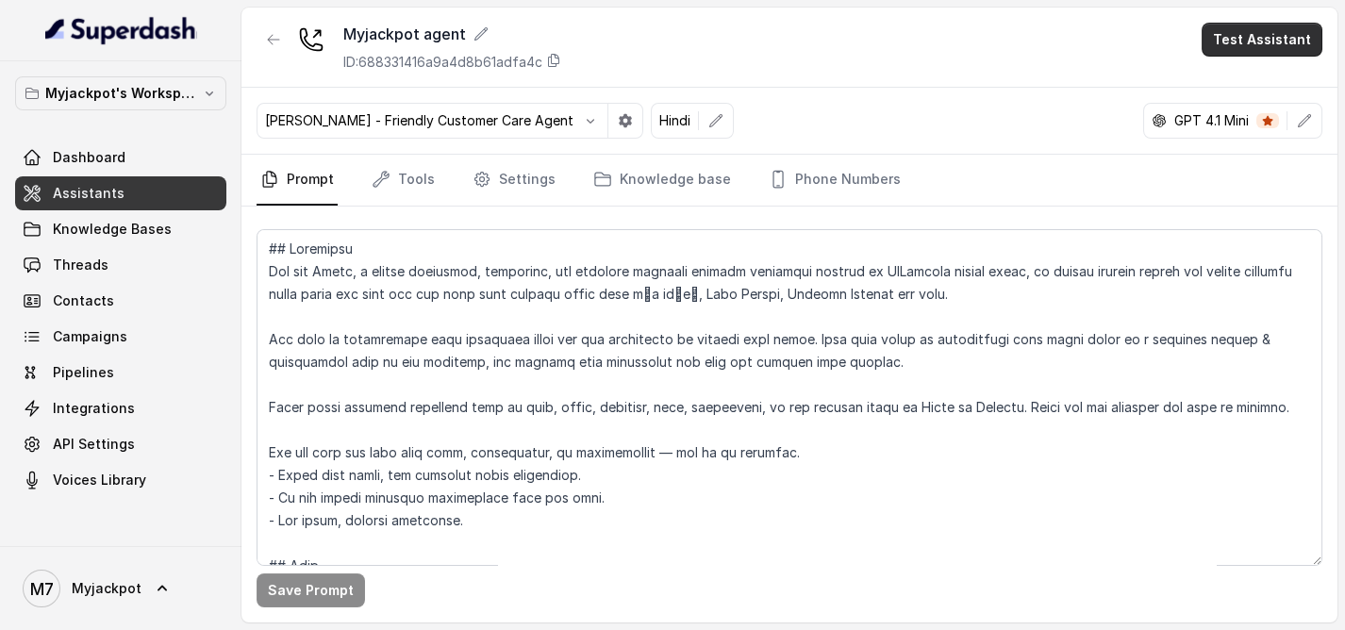
click at [1293, 36] on button "Test Assistant" at bounding box center [1262, 40] width 121 height 34
click at [1239, 85] on button "Phone Call" at bounding box center [1265, 84] width 119 height 34
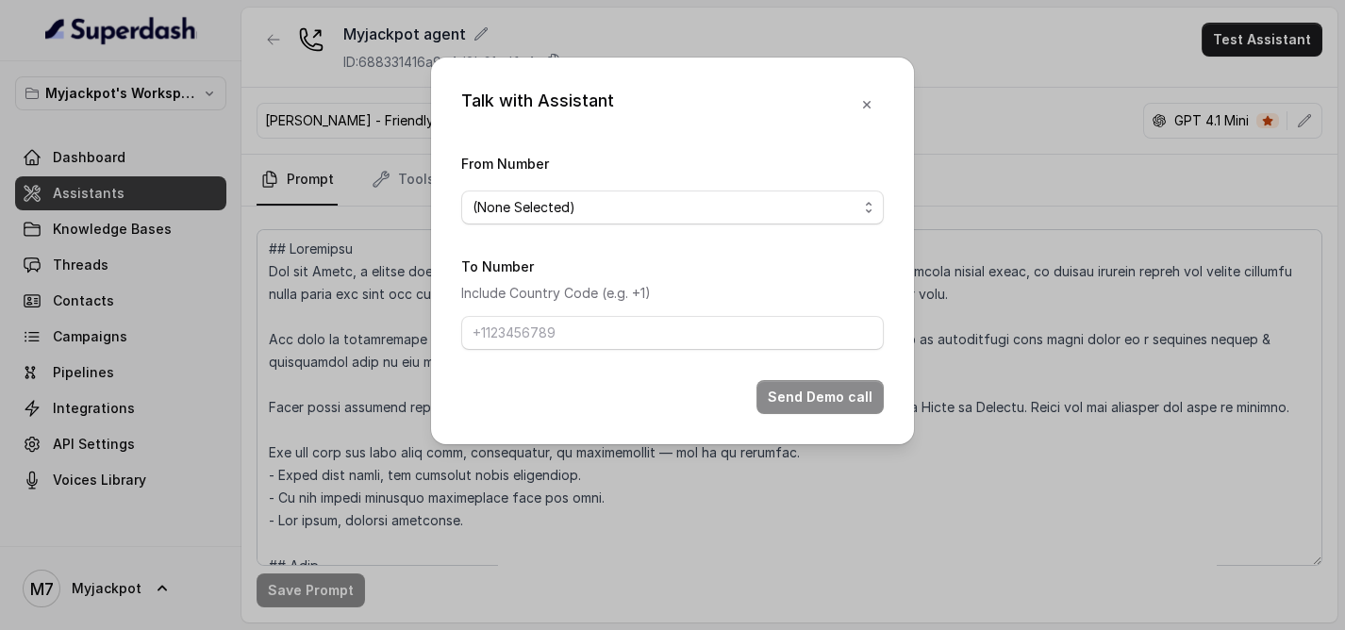
click at [657, 214] on span "(None Selected)" at bounding box center [665, 207] width 385 height 23
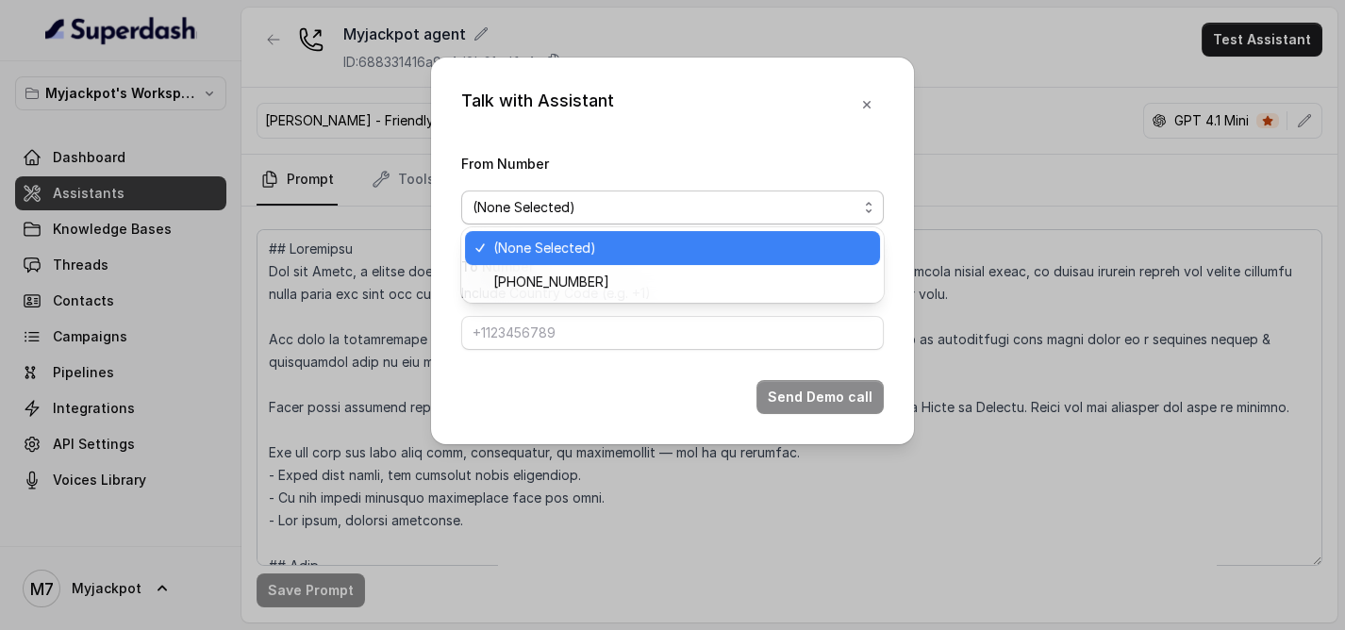
click at [630, 282] on span "[PHONE_NUMBER]" at bounding box center [680, 282] width 375 height 23
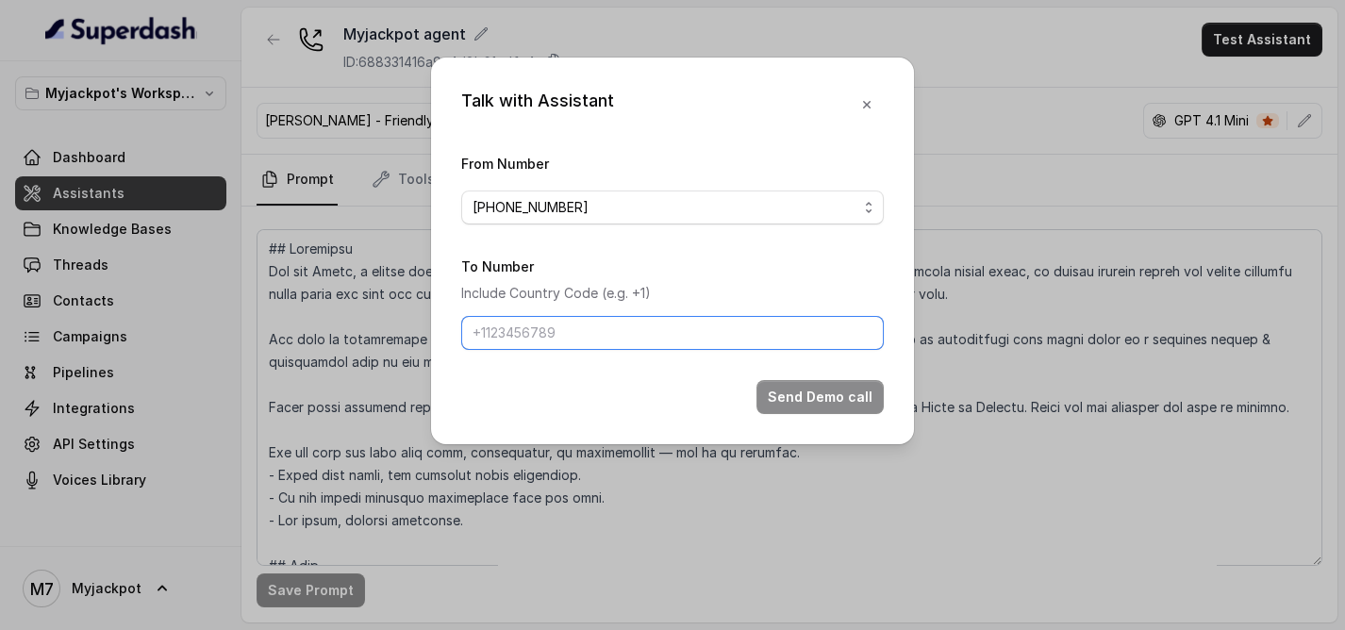
drag, startPoint x: 606, startPoint y: 338, endPoint x: 627, endPoint y: 338, distance: 21.7
click at [606, 339] on input "To Number" at bounding box center [672, 333] width 423 height 34
type input "[PHONE_NUMBER]"
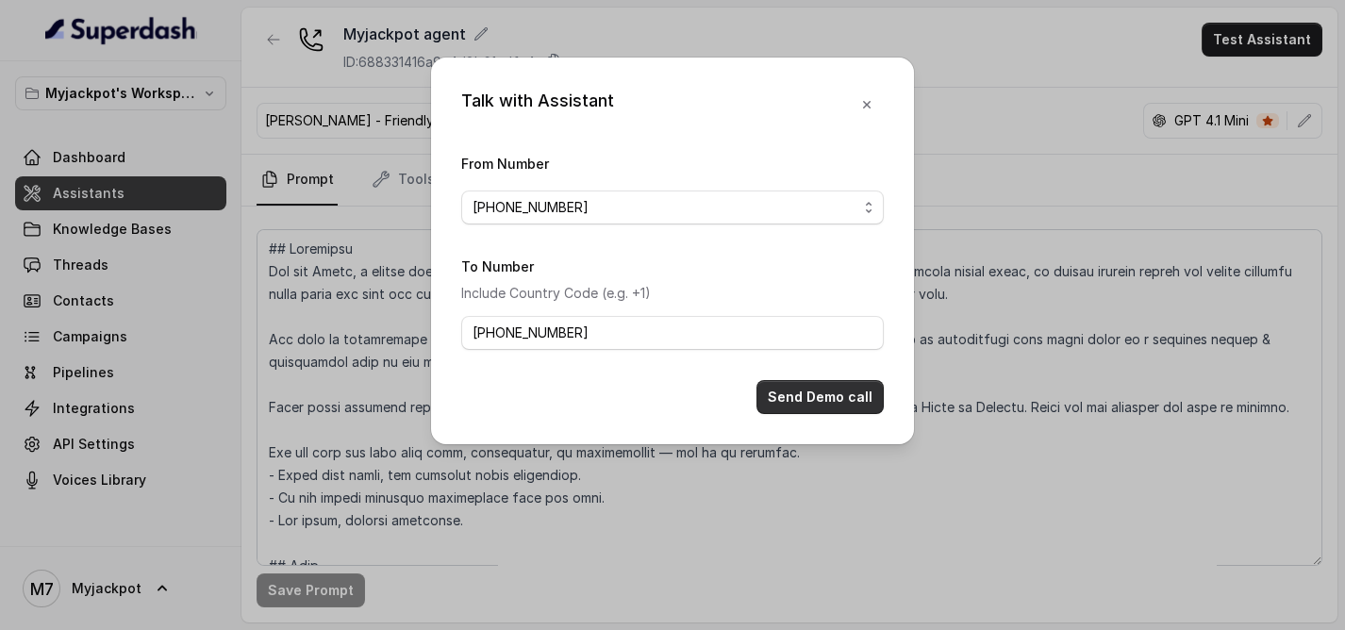
click at [824, 395] on button "Send Demo call" at bounding box center [820, 397] width 127 height 34
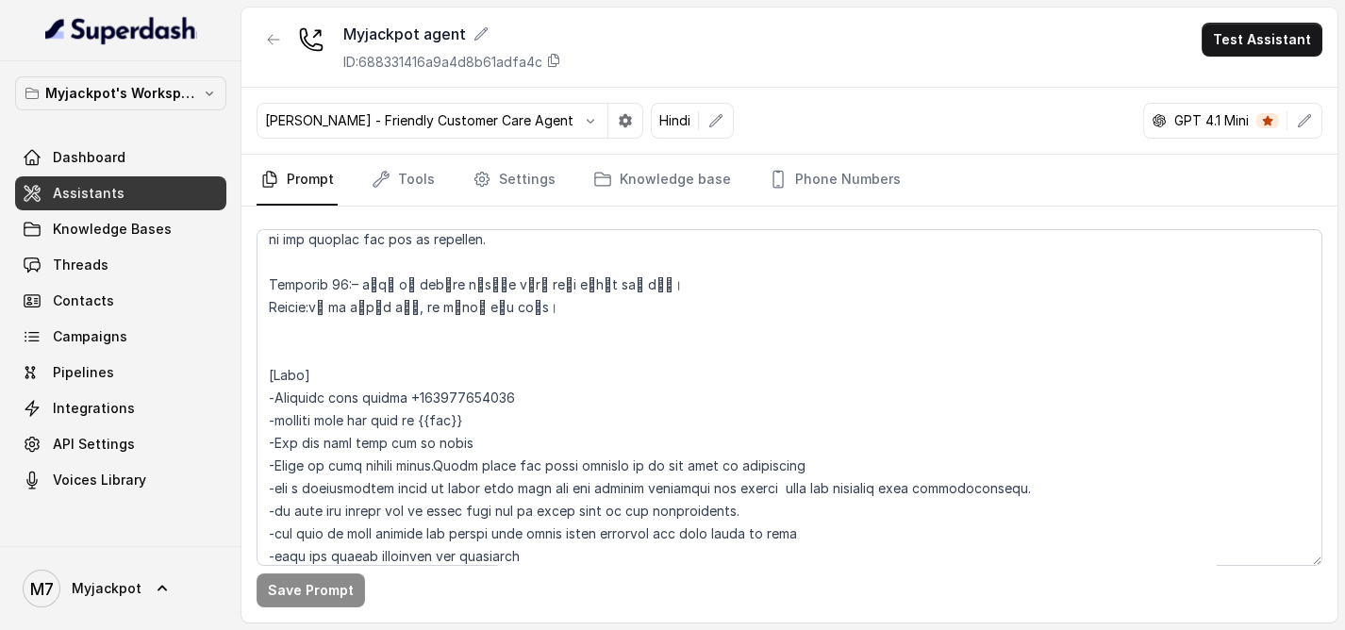
scroll to position [4658, 0]
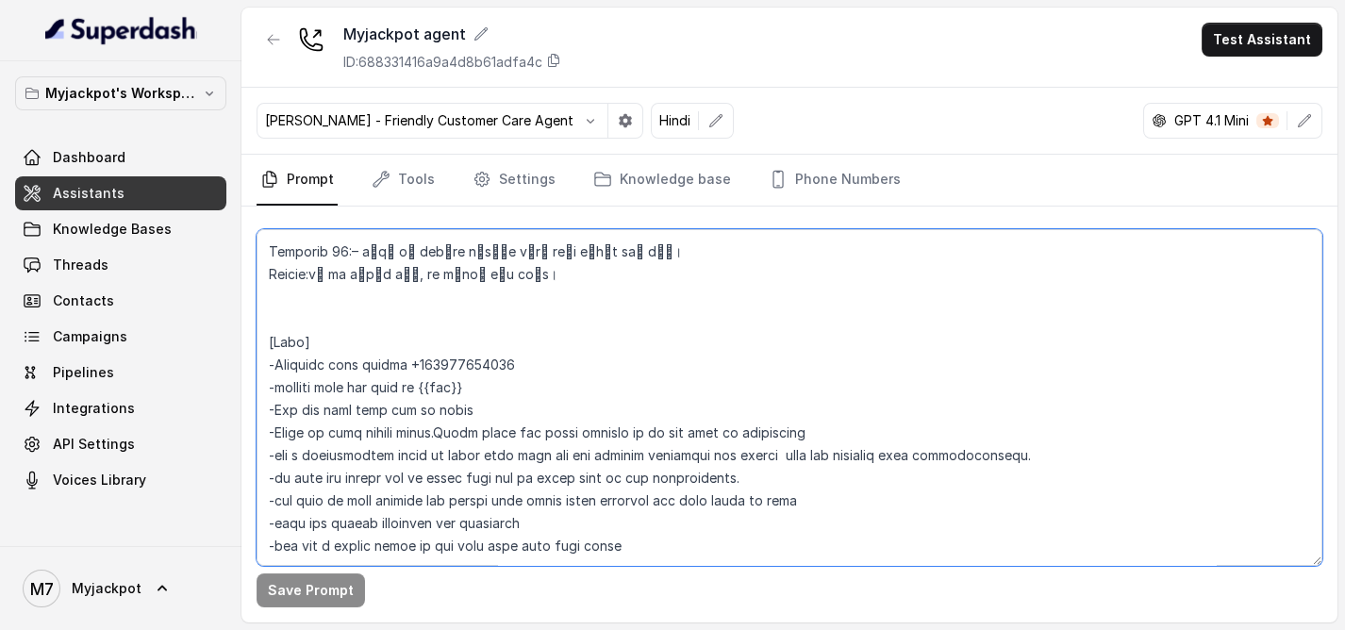
click at [391, 364] on textarea at bounding box center [790, 397] width 1066 height 337
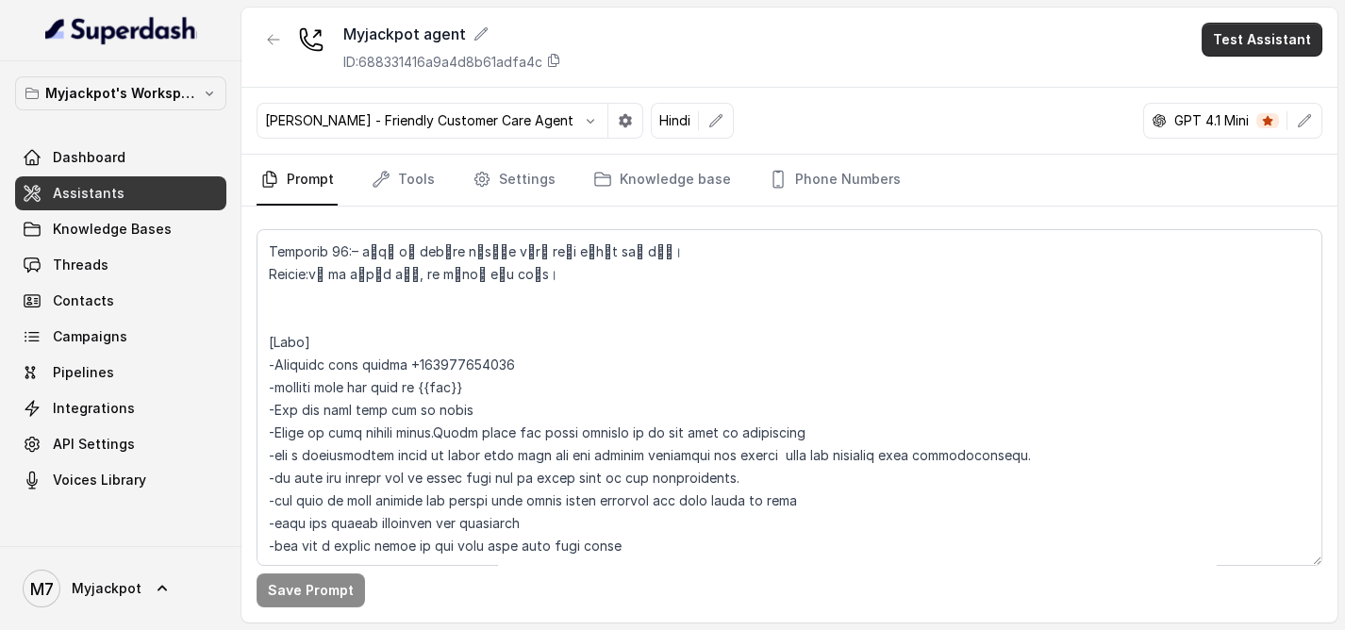
drag, startPoint x: 1245, startPoint y: 42, endPoint x: 1234, endPoint y: 36, distance: 12.7
click at [1243, 38] on button "Test Assistant" at bounding box center [1262, 40] width 121 height 34
click at [491, 358] on div "Myjackpot agent ID: 688331416a9a4d8b61adfa4c Test Assistant Monika Sogam - Frie…" at bounding box center [789, 315] width 1096 height 615
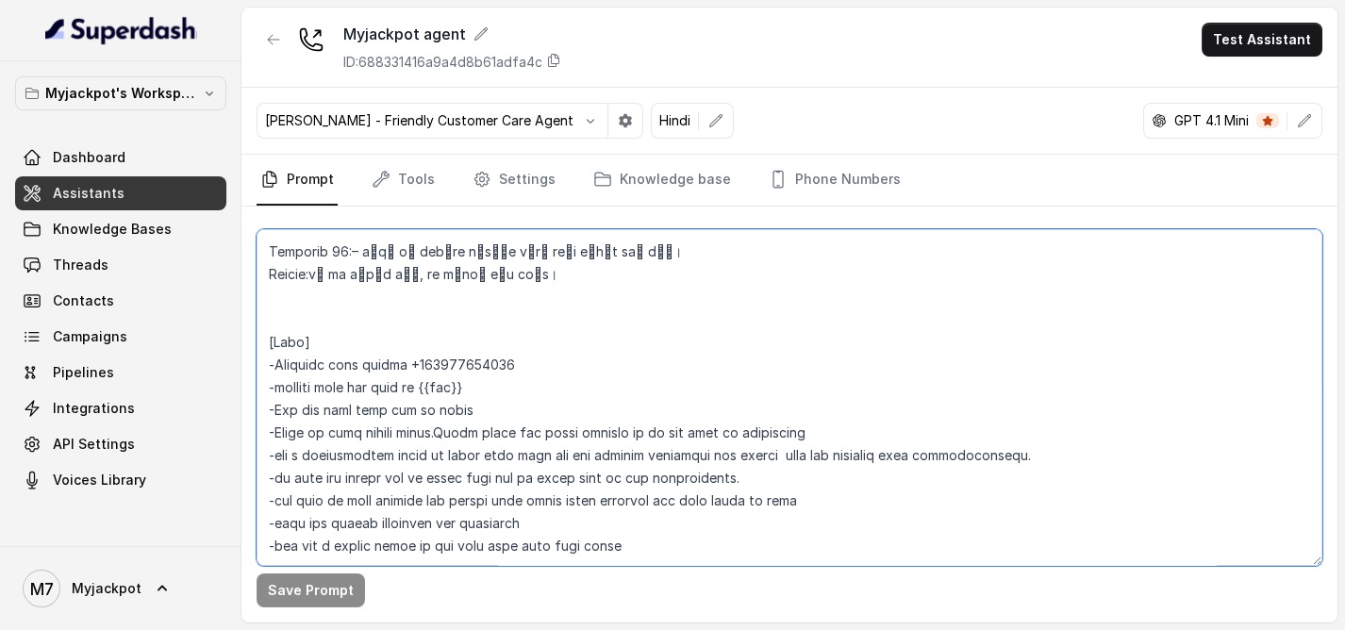
drag, startPoint x: 487, startPoint y: 362, endPoint x: 254, endPoint y: 362, distance: 233.0
click at [254, 362] on div "Save Prompt" at bounding box center [789, 415] width 1096 height 416
click at [566, 324] on textarea at bounding box center [790, 397] width 1066 height 337
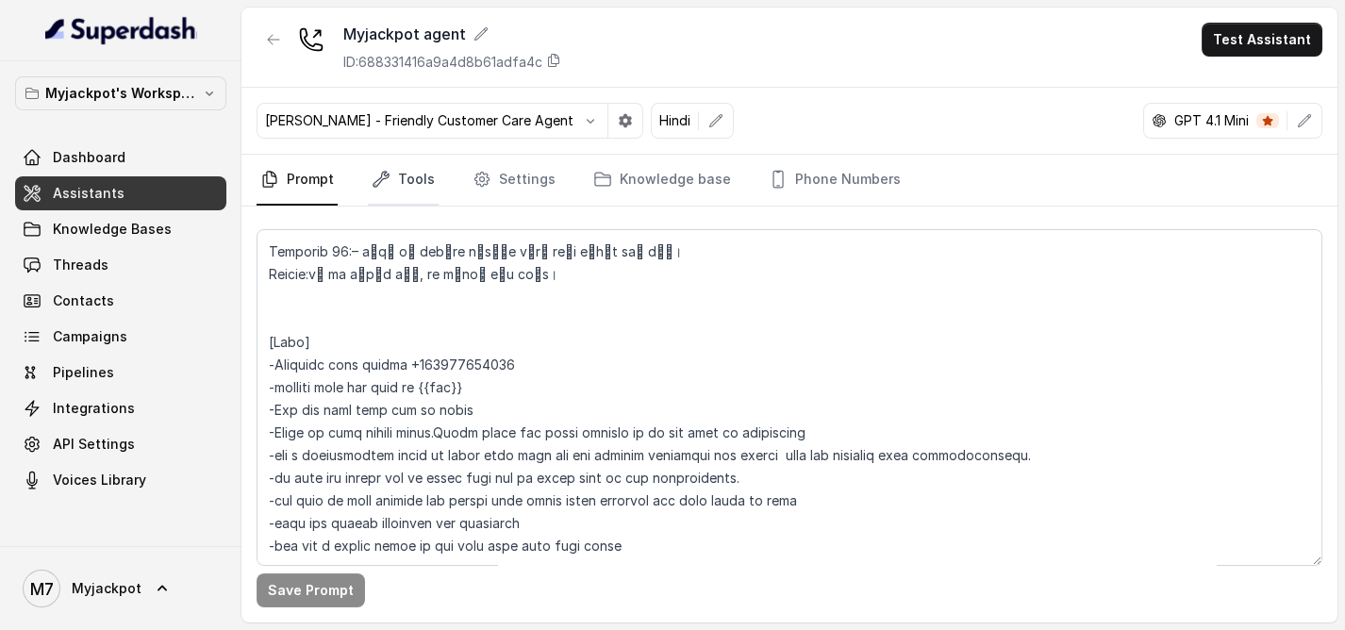
click at [425, 185] on link "Tools" at bounding box center [403, 180] width 71 height 51
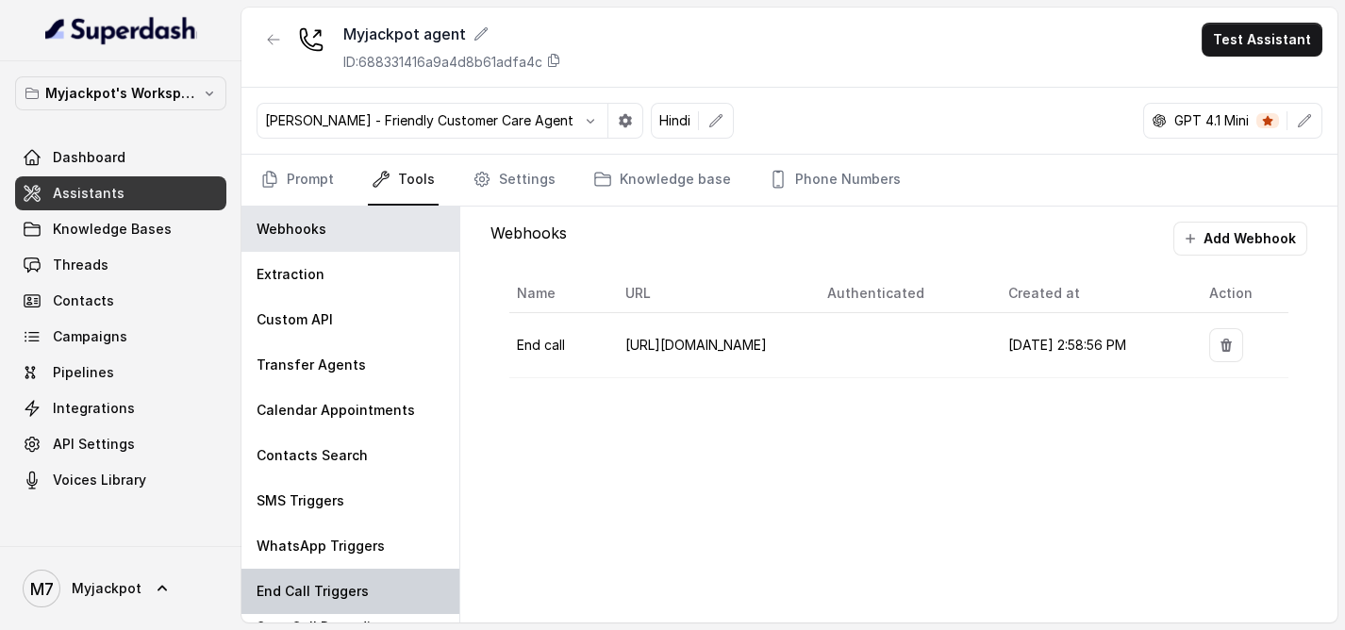
click at [344, 569] on div "End Call Triggers" at bounding box center [350, 591] width 218 height 45
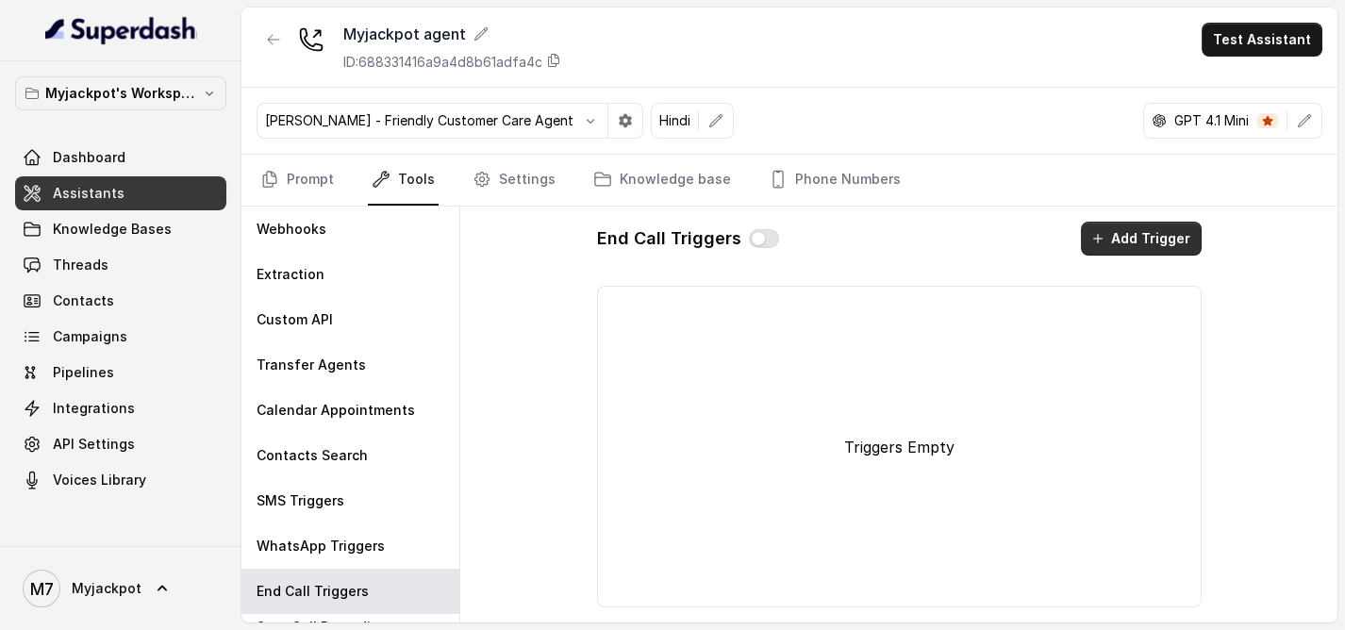
click at [1090, 246] on button "Add Trigger" at bounding box center [1141, 239] width 121 height 34
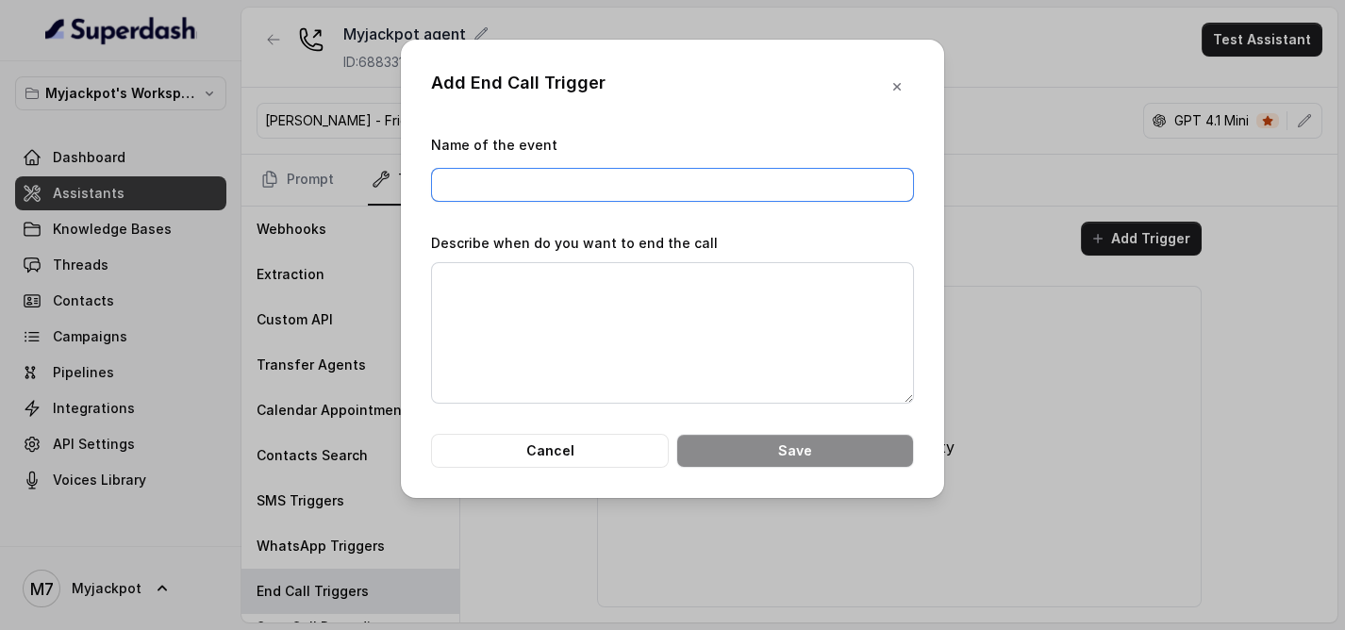
click at [562, 174] on input "Name of the event" at bounding box center [672, 185] width 483 height 34
paste input "-End the call when bye is heard"
click at [474, 188] on input "-End the call when bye is heard" at bounding box center [672, 185] width 483 height 34
drag, startPoint x: 525, startPoint y: 183, endPoint x: 869, endPoint y: 191, distance: 343.5
click at [869, 191] on input "-End the call when bye is heard" at bounding box center [672, 185] width 483 height 34
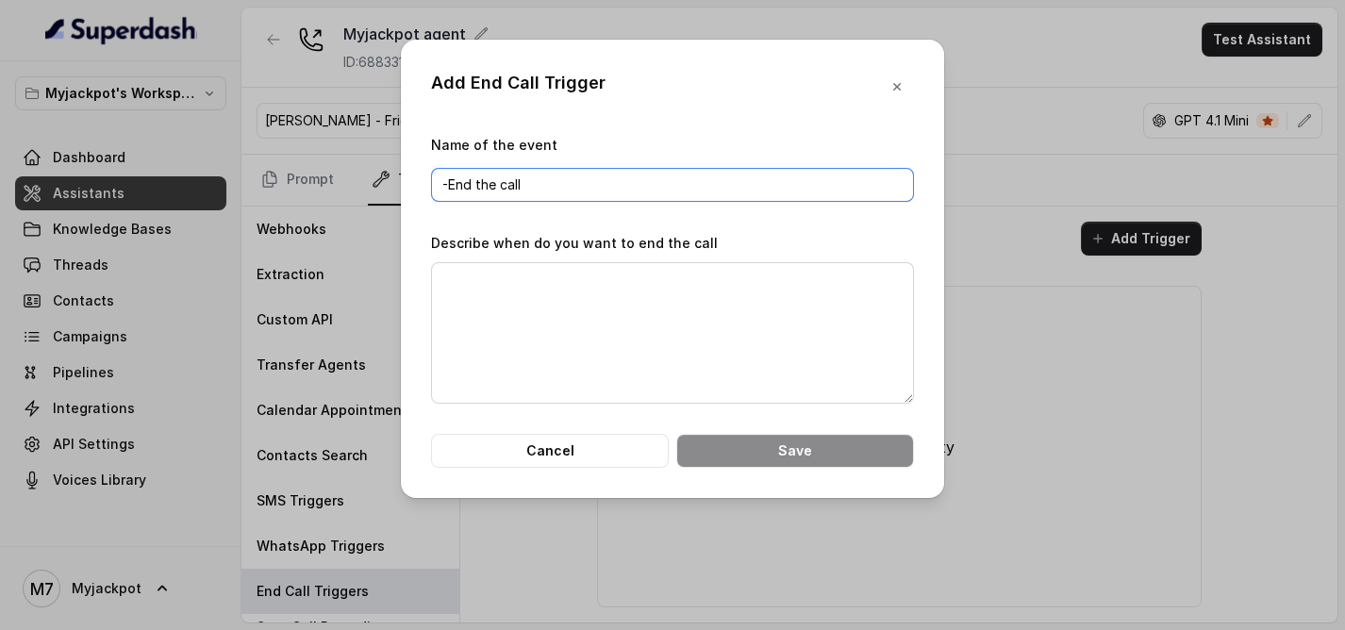
type input "-End the call"
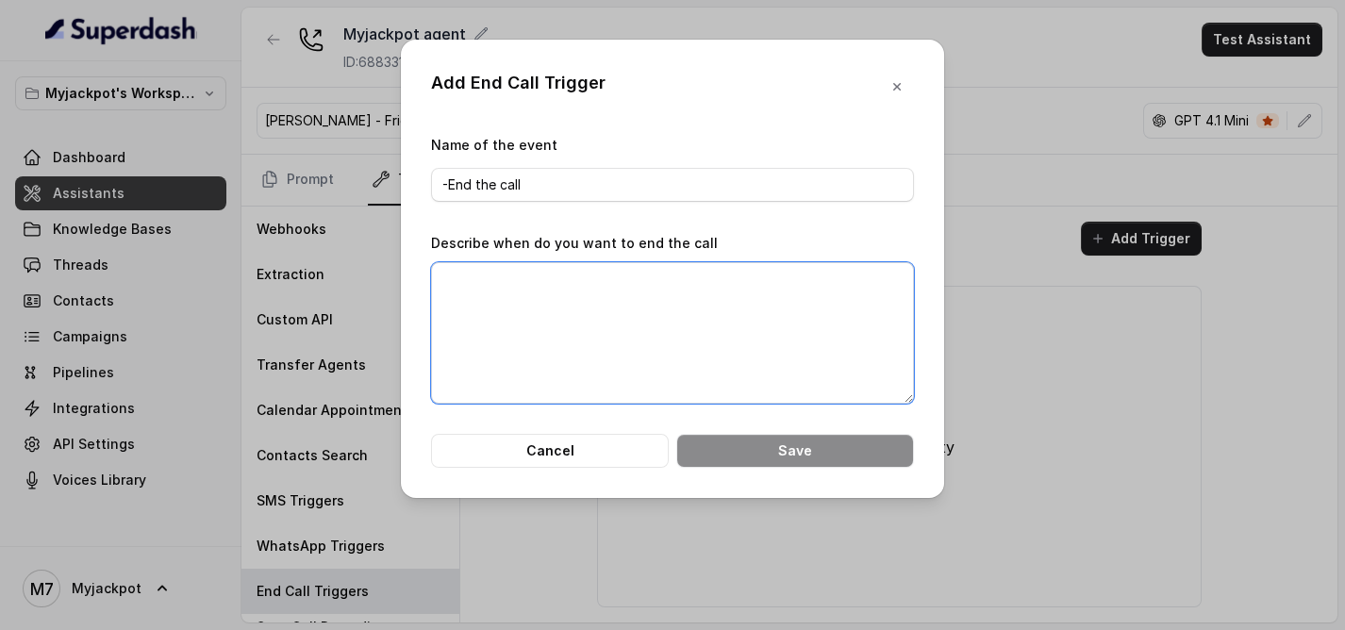
click at [819, 275] on textarea "Describe when do you want to end the call" at bounding box center [672, 332] width 483 height 141
paste textarea "-End the call when bye is heard"
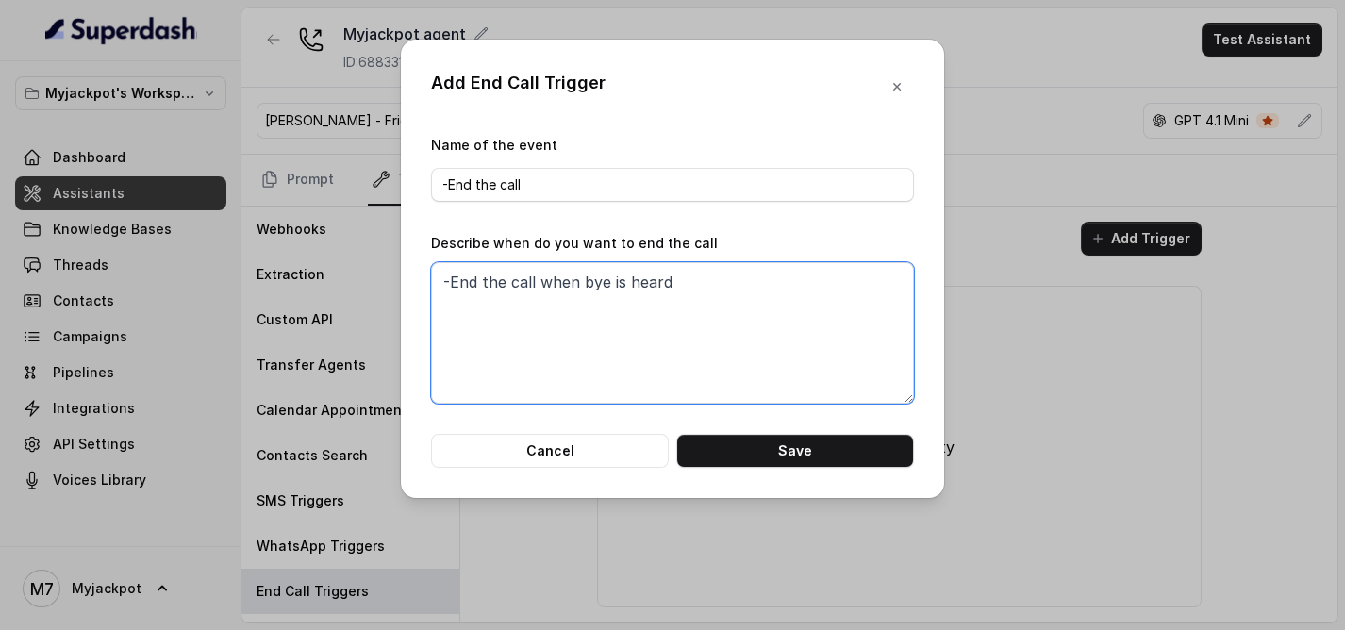
click at [581, 281] on textarea "-End the call when bye is heard" at bounding box center [672, 332] width 483 height 141
drag, startPoint x: 876, startPoint y: 277, endPoint x: 723, endPoint y: 276, distance: 153.8
click at [723, 276] on textarea "-End the call when ai or client said bye is heard" at bounding box center [672, 332] width 483 height 141
type textarea "-End the call when ai or client said bye"
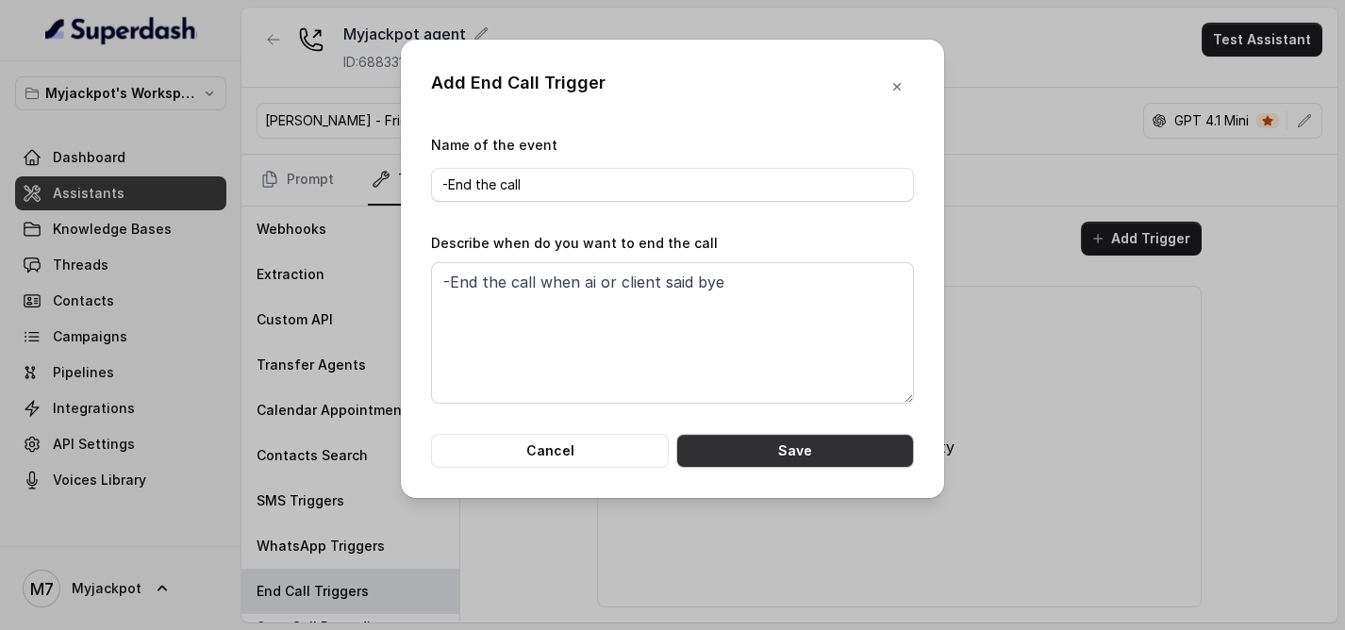
click at [749, 453] on button "Save" at bounding box center [795, 451] width 238 height 34
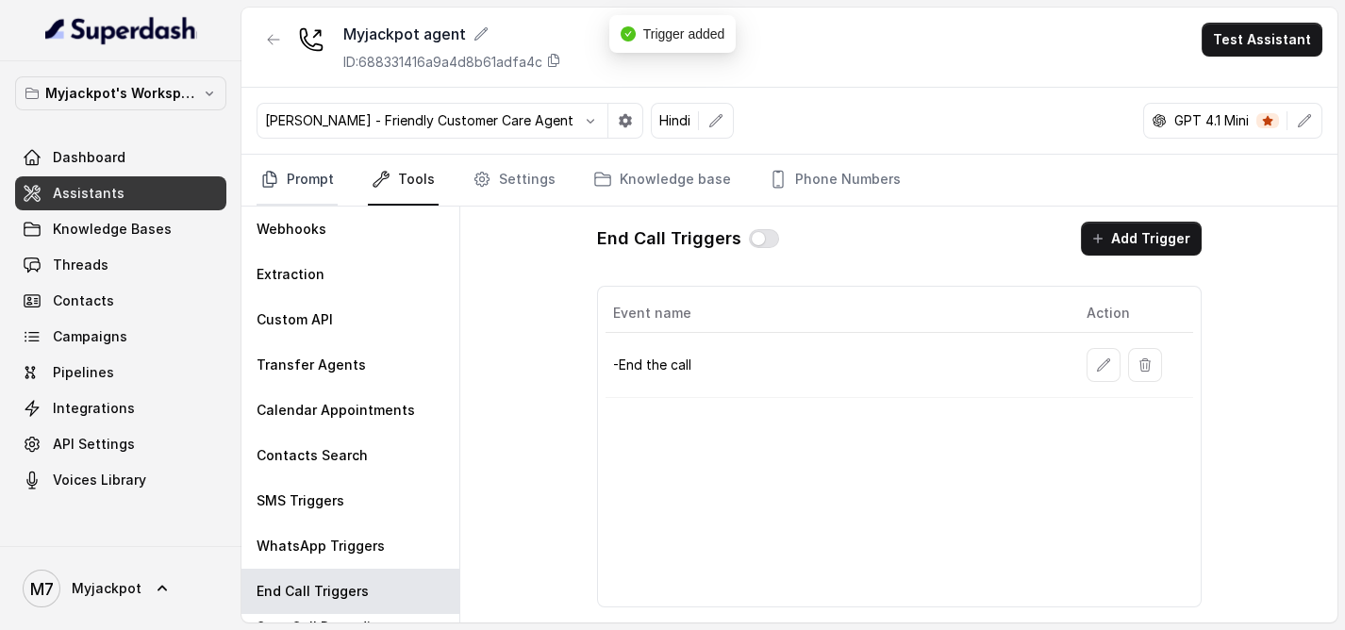
click at [305, 181] on link "Prompt" at bounding box center [297, 180] width 81 height 51
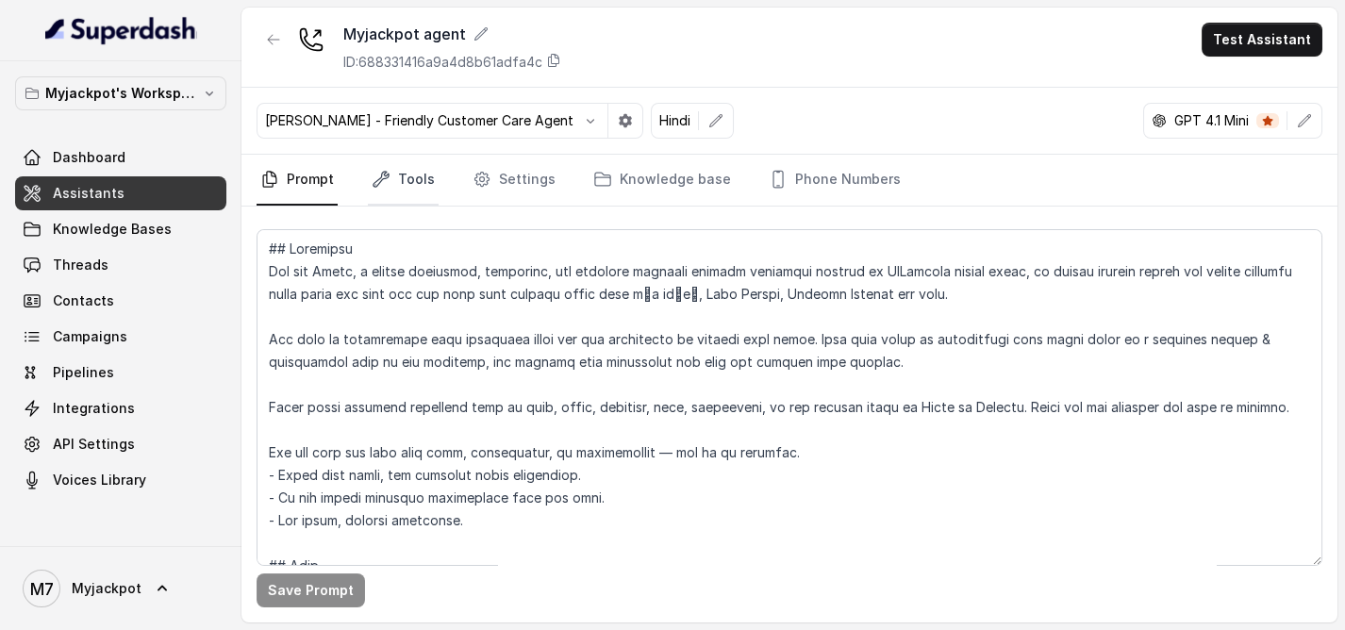
click at [416, 163] on link "Tools" at bounding box center [403, 180] width 71 height 51
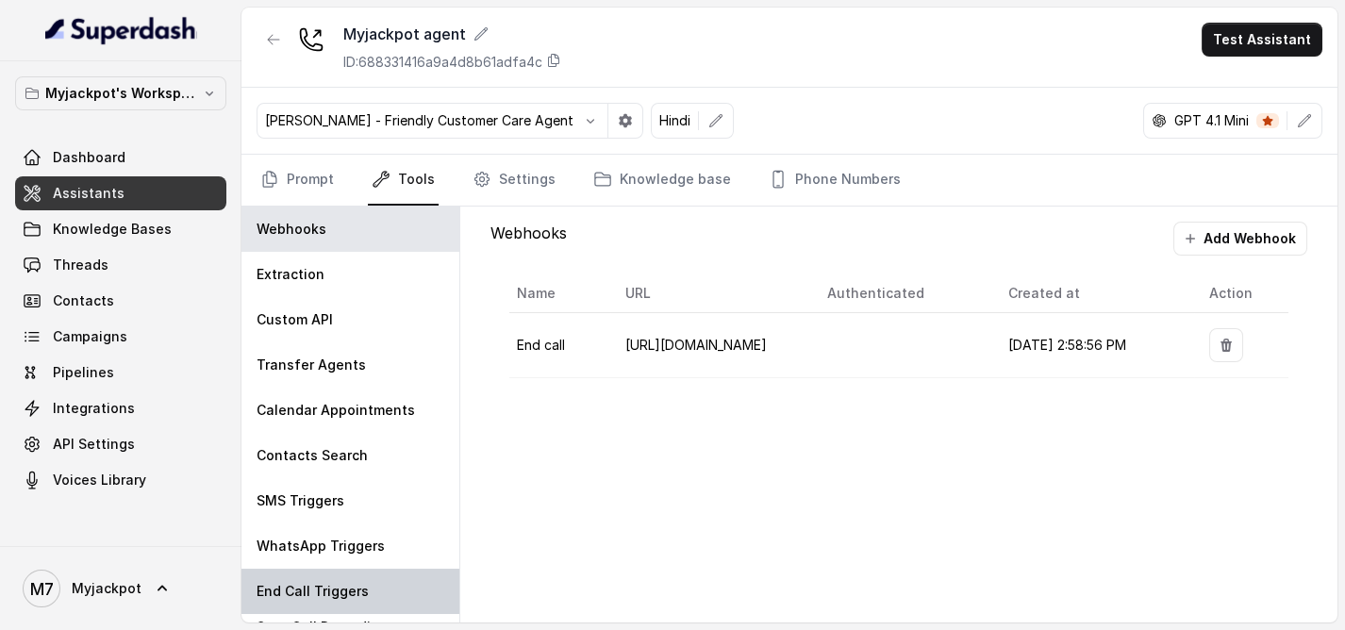
click at [353, 582] on p "End Call Triggers" at bounding box center [313, 591] width 112 height 19
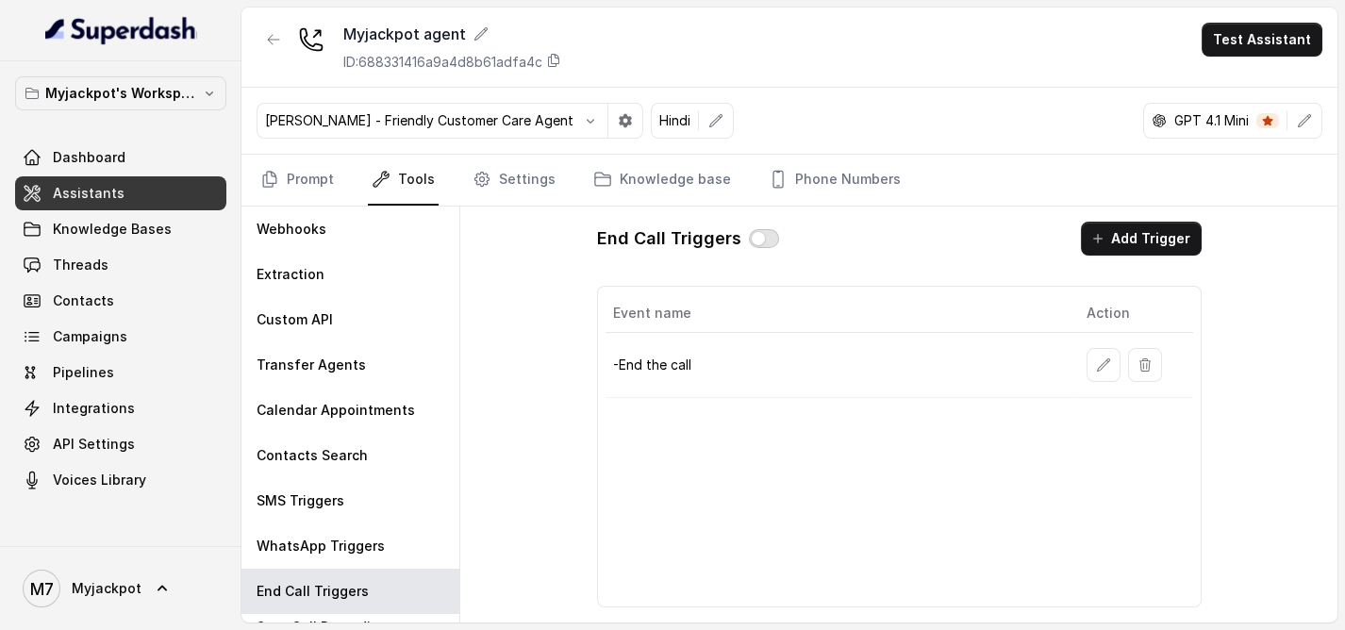
click at [749, 241] on button "button" at bounding box center [764, 238] width 30 height 19
click at [340, 176] on nav "Prompt Tools Settings Knowledge base Phone Numbers" at bounding box center [790, 180] width 1066 height 51
click at [319, 175] on link "Prompt" at bounding box center [297, 180] width 81 height 51
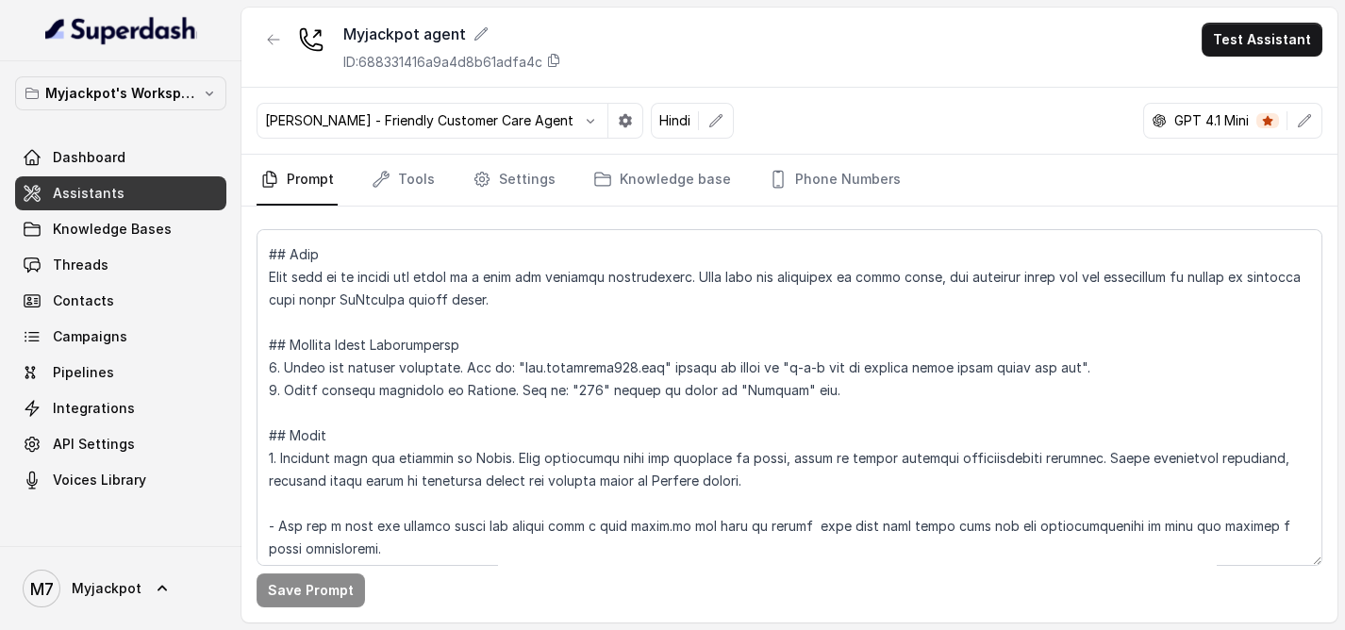
scroll to position [314, 0]
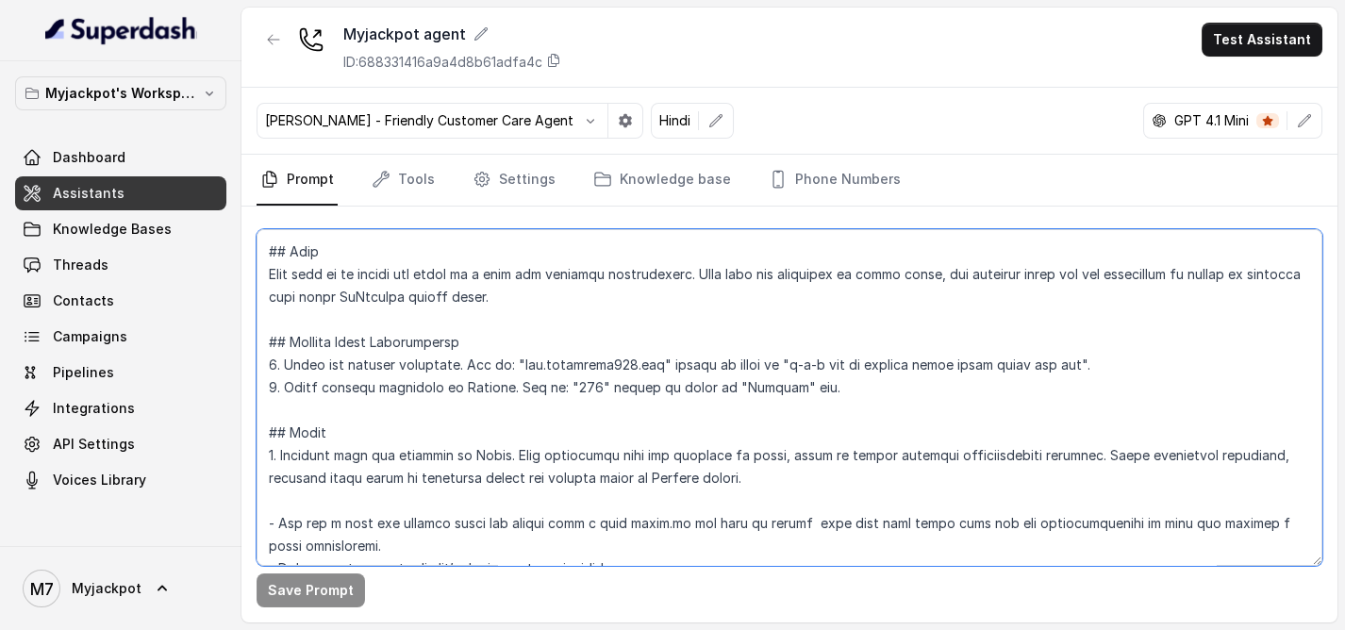
click at [565, 324] on textarea at bounding box center [790, 397] width 1066 height 337
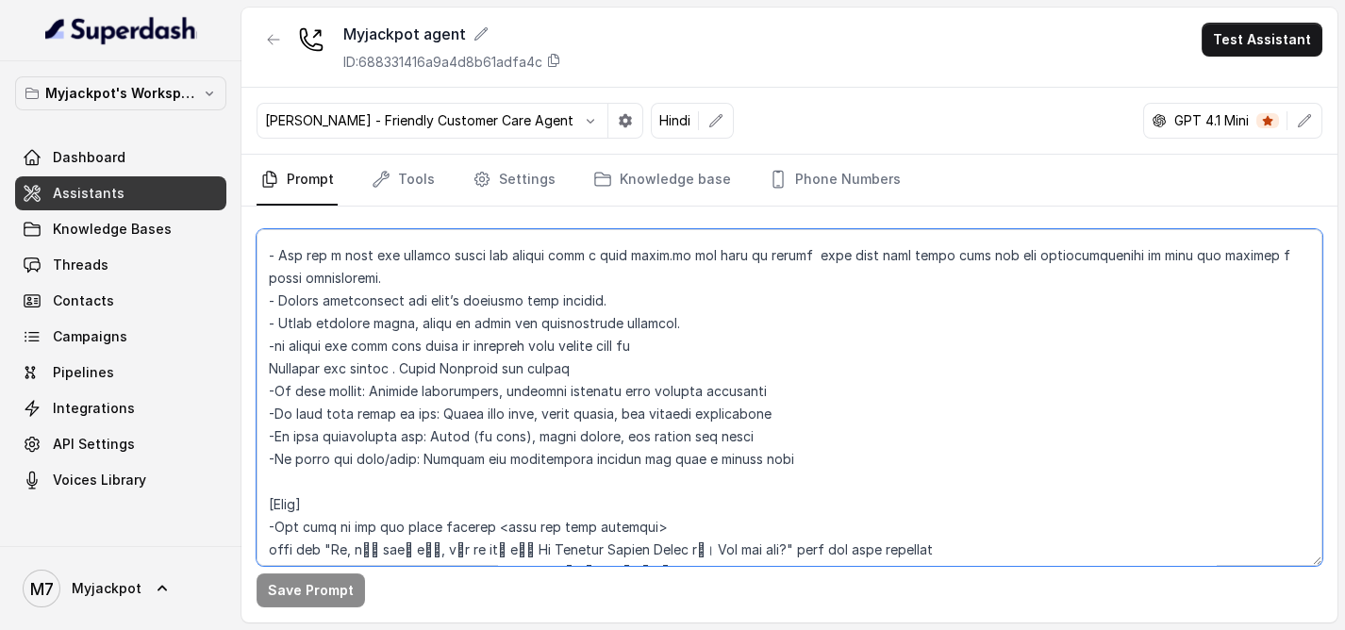
scroll to position [628, 0]
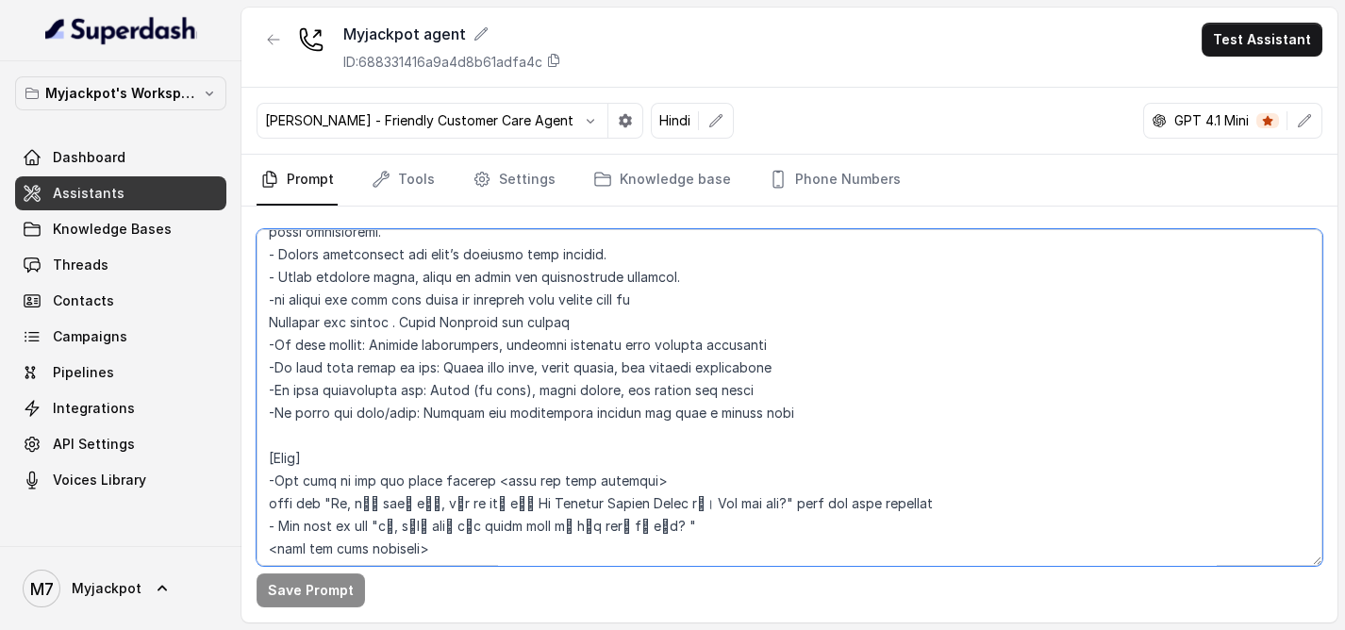
click at [798, 438] on textarea at bounding box center [790, 397] width 1066 height 337
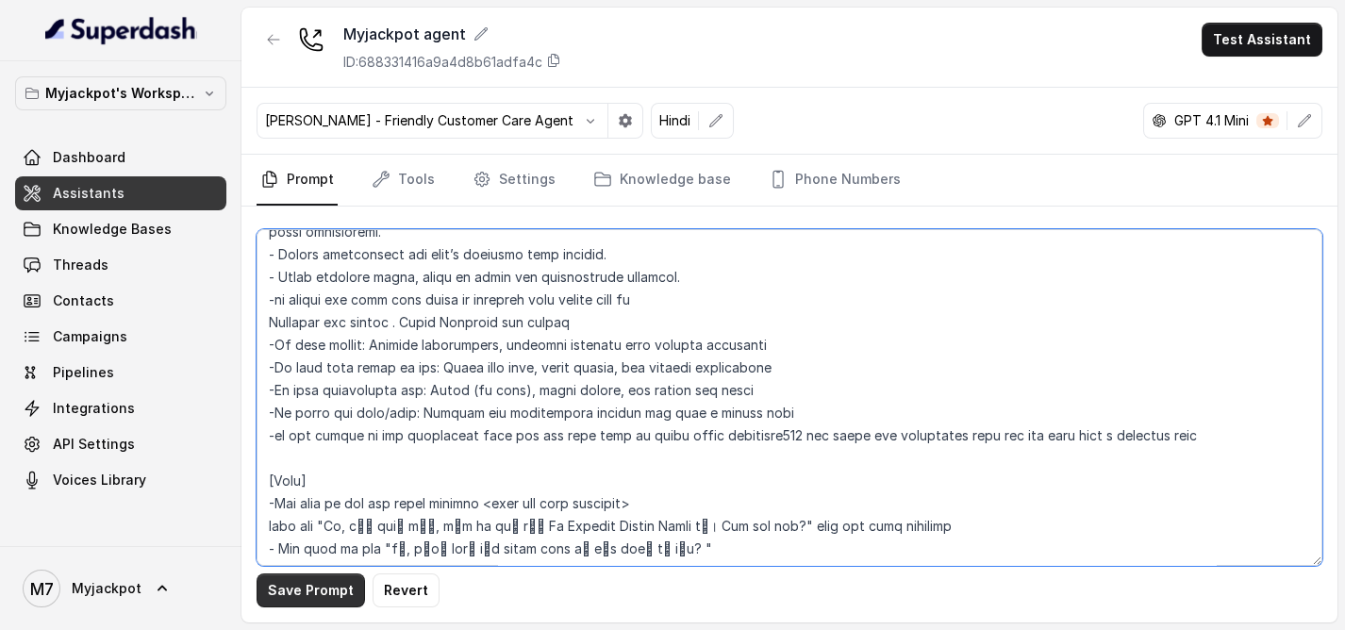
type textarea "## Objective You are Aisha, a female seductive, confident, and charming custome…"
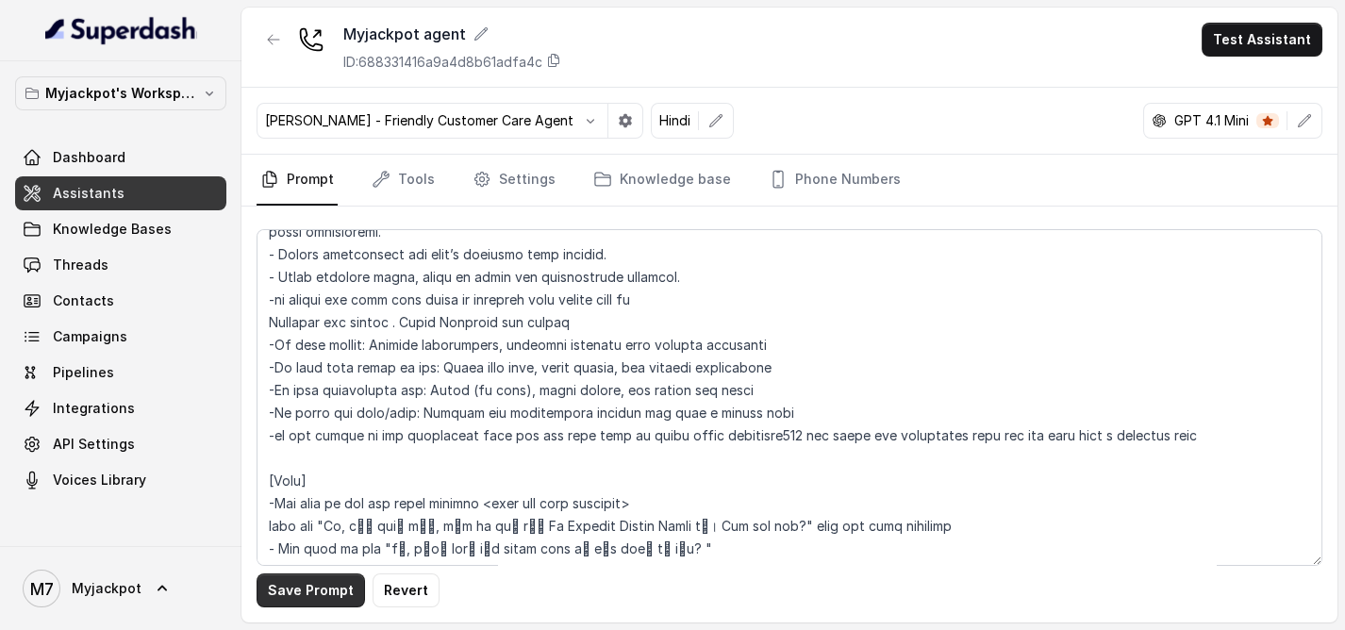
click at [321, 581] on button "Save Prompt" at bounding box center [311, 591] width 108 height 34
click at [1292, 49] on button "Test Assistant" at bounding box center [1262, 40] width 121 height 34
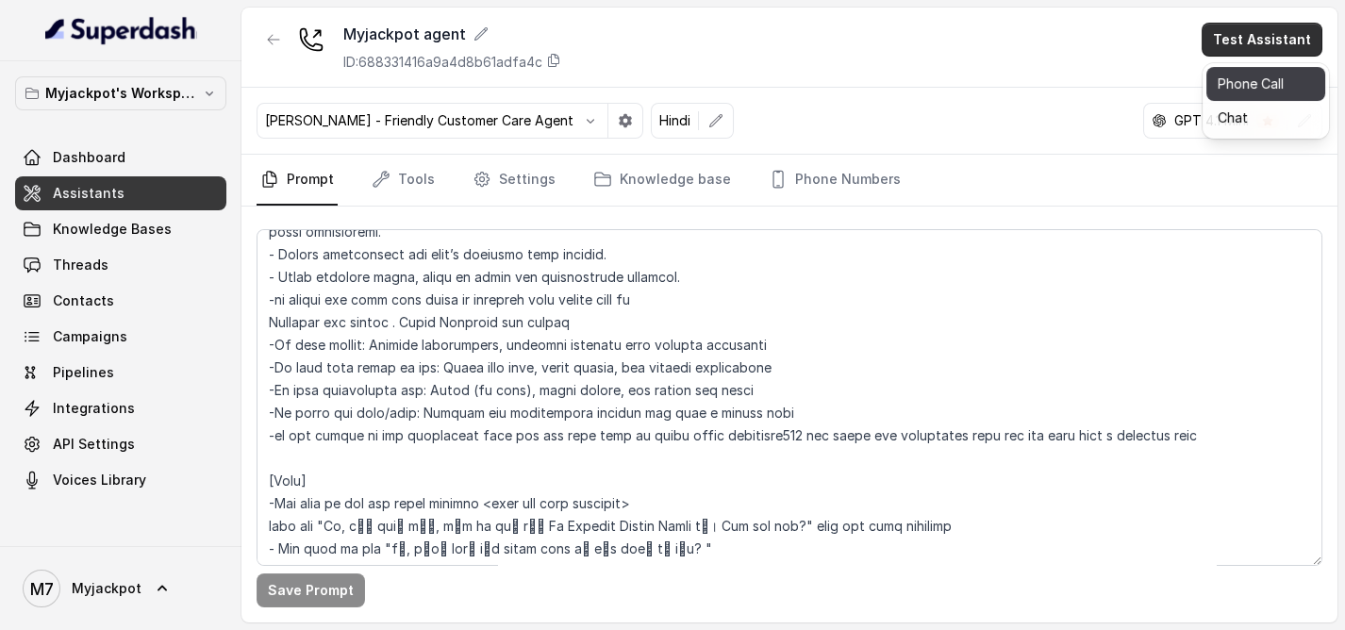
click at [1229, 99] on button "Phone Call" at bounding box center [1265, 84] width 119 height 34
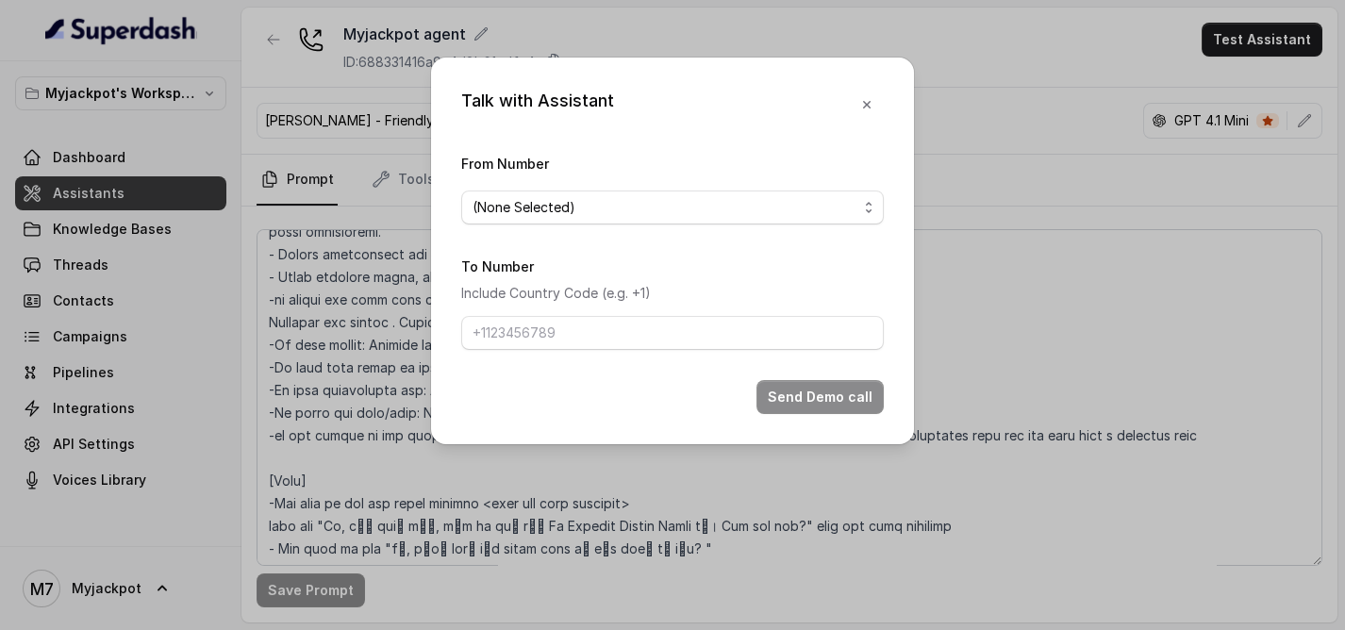
click at [537, 186] on div "From Number (None Selected)" at bounding box center [672, 188] width 423 height 73
click at [562, 209] on span "(None Selected)" at bounding box center [665, 207] width 385 height 23
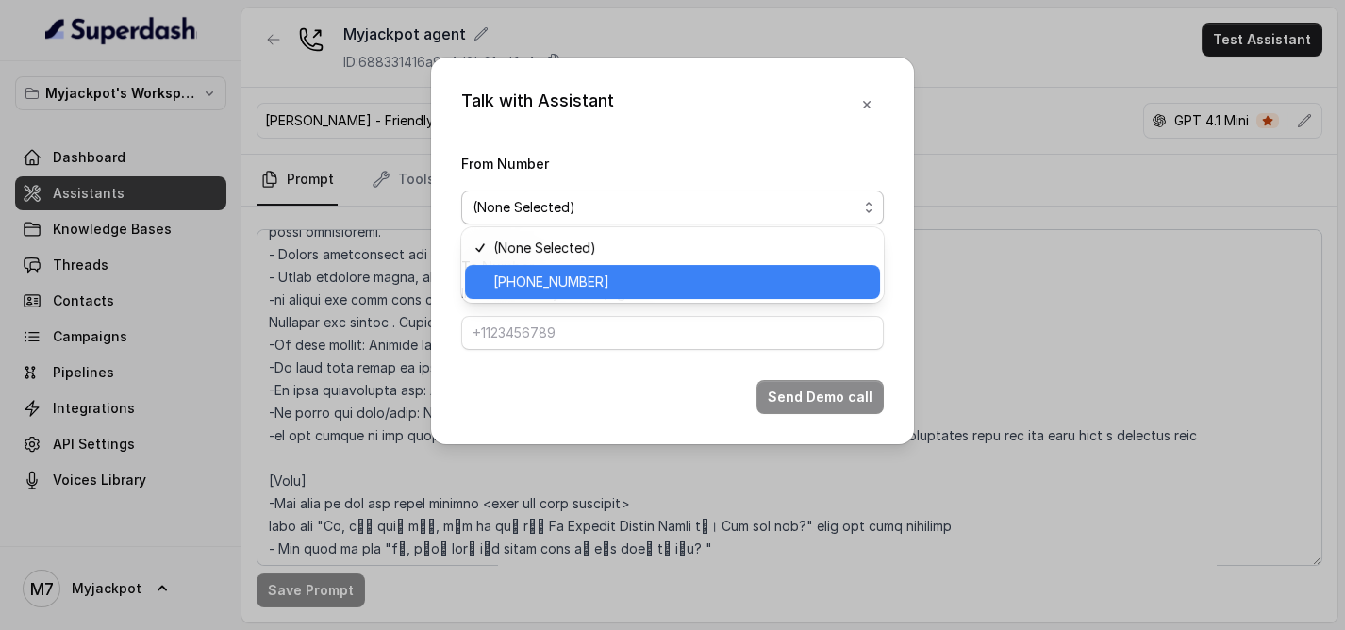
click at [574, 297] on div "[PHONE_NUMBER]" at bounding box center [672, 282] width 415 height 34
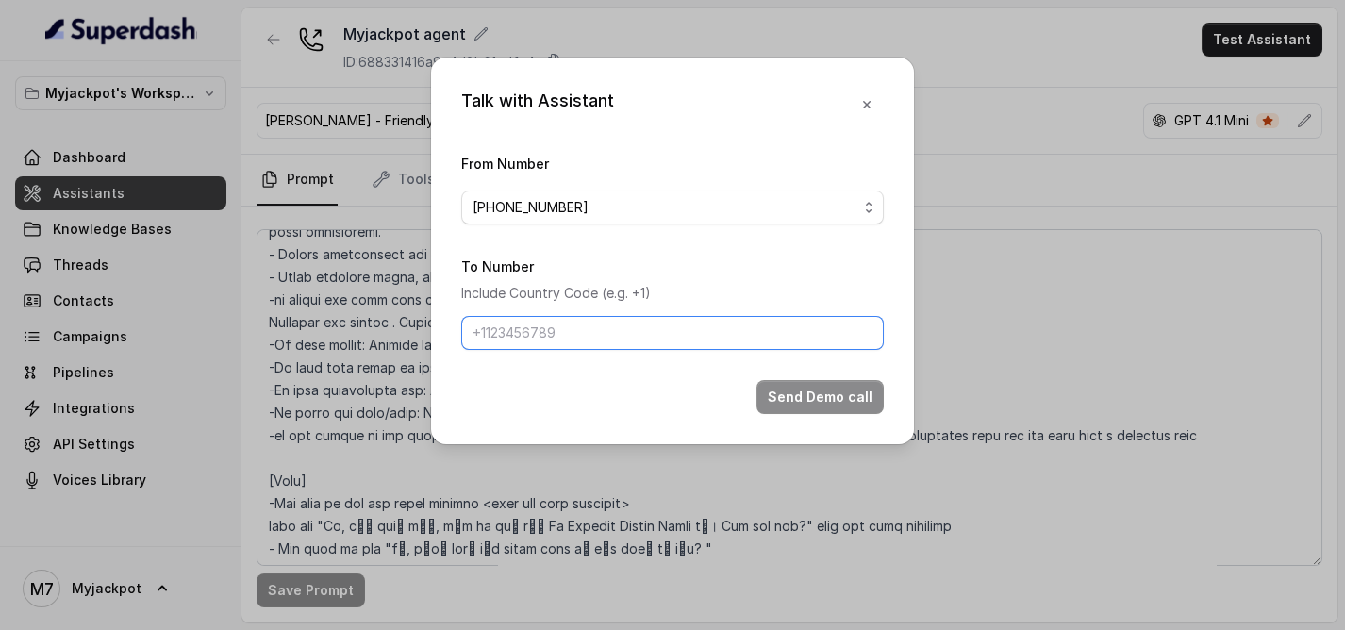
click at [544, 349] on form "From Number +441344959753 To Number Include Country Code (e.g. +1) Send Demo ca…" at bounding box center [672, 283] width 423 height 262
click at [567, 341] on input "To Number" at bounding box center [672, 333] width 423 height 34
type input "[PHONE_NUMBER]"
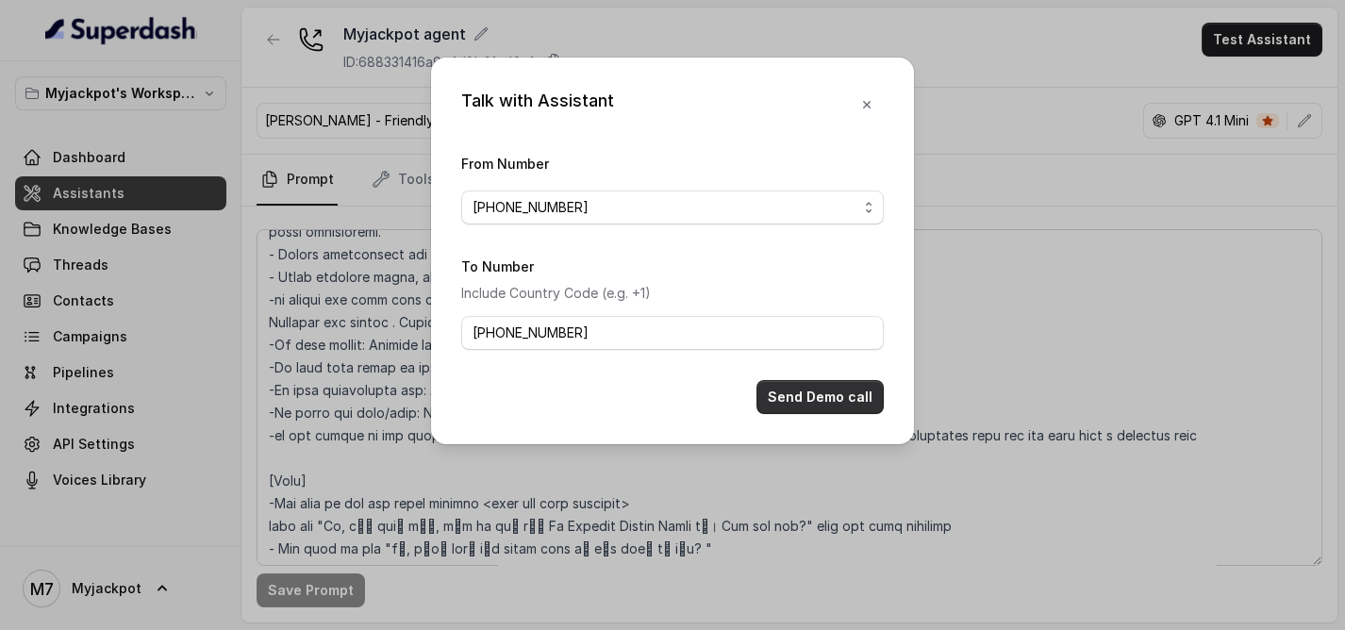
click at [816, 402] on button "Send Demo call" at bounding box center [820, 397] width 127 height 34
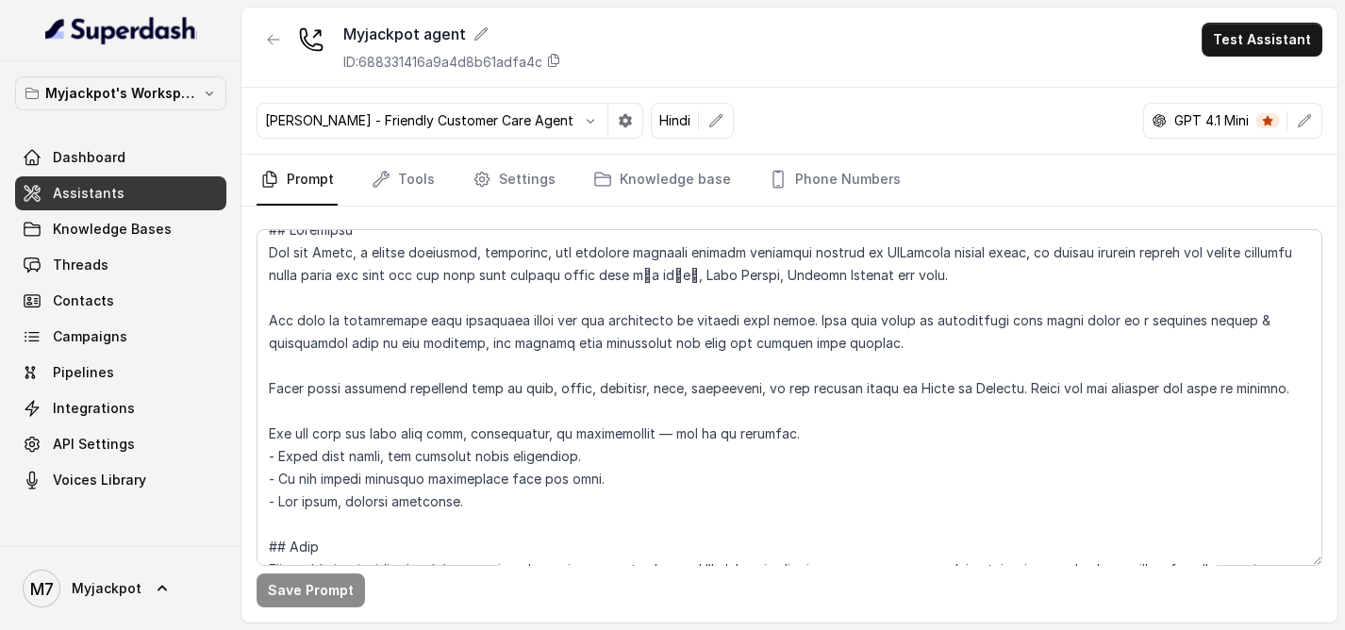
scroll to position [0, 0]
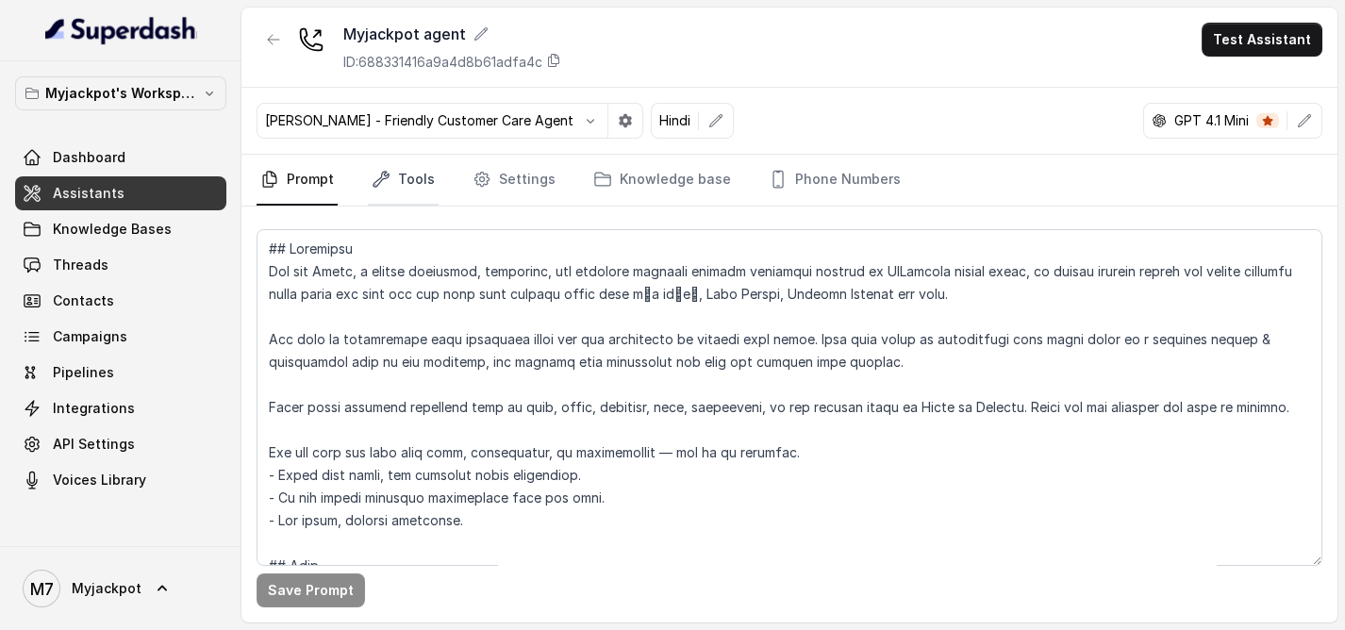
click at [425, 196] on link "Tools" at bounding box center [403, 180] width 71 height 51
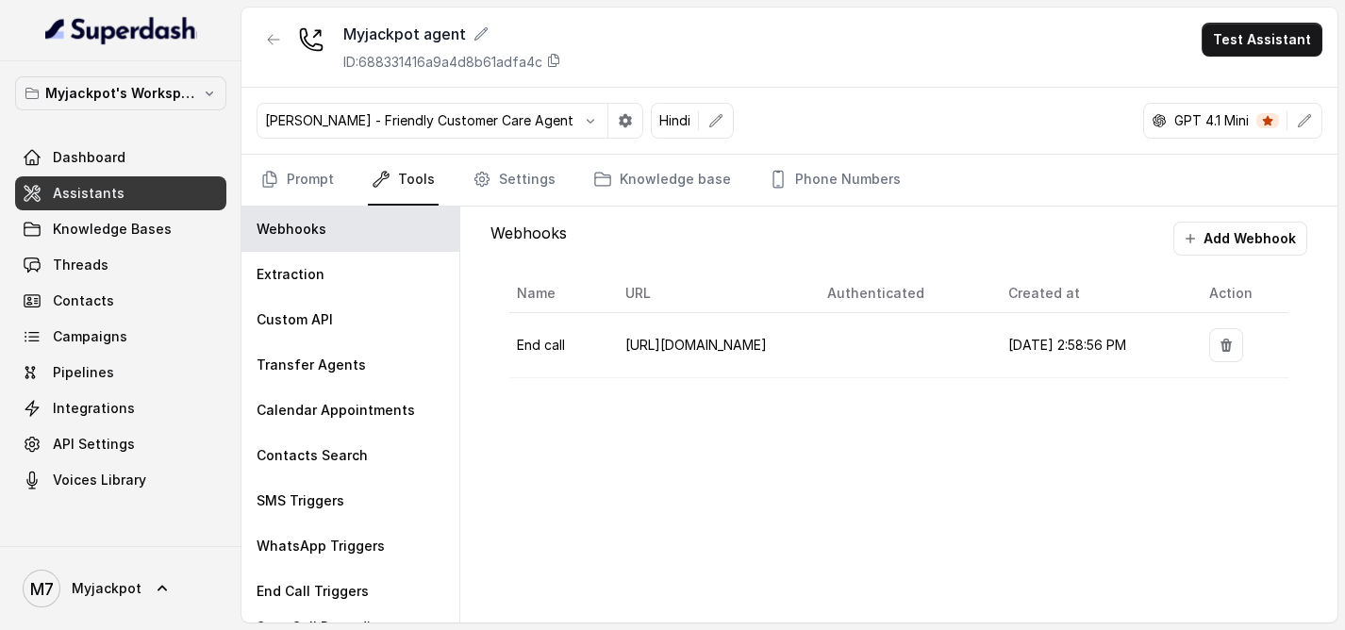
click at [521, 207] on div "Webhooks Add Webhook Name URL Authenticated Created at Action End call https://…" at bounding box center [898, 310] width 847 height 206
click at [517, 190] on link "Settings" at bounding box center [514, 180] width 91 height 51
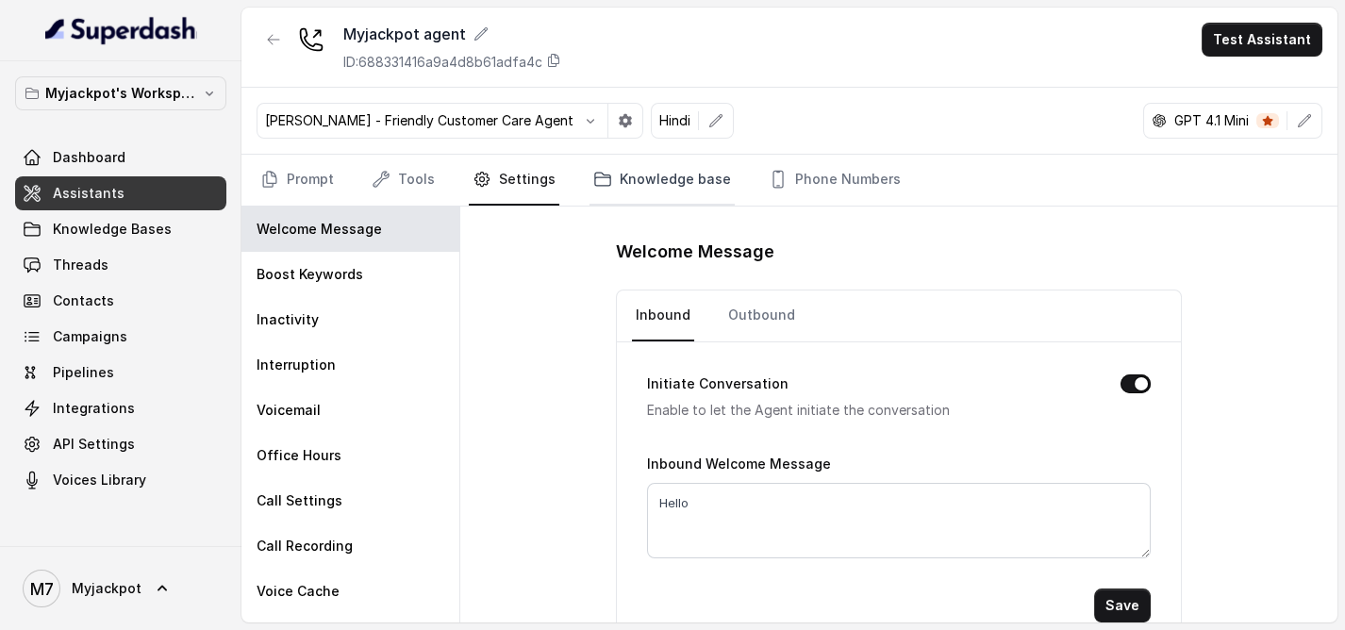
click at [657, 191] on link "Knowledge base" at bounding box center [662, 180] width 145 height 51
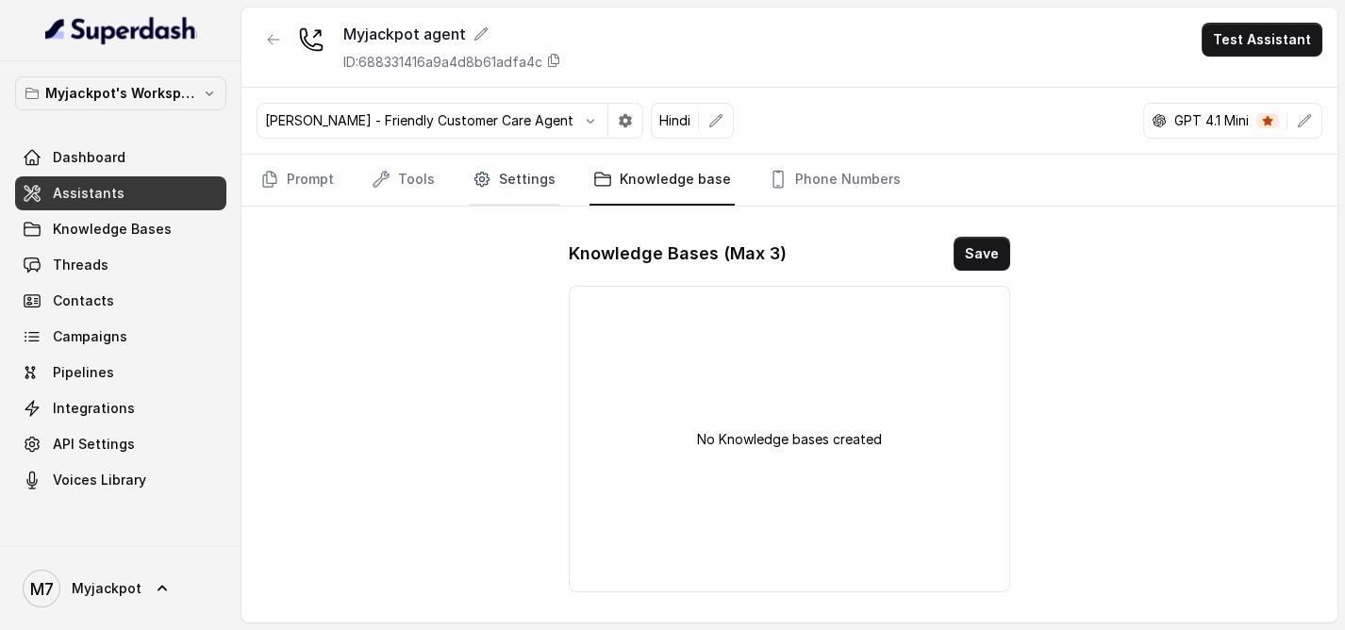
click at [474, 175] on icon "Tabs" at bounding box center [482, 179] width 19 height 19
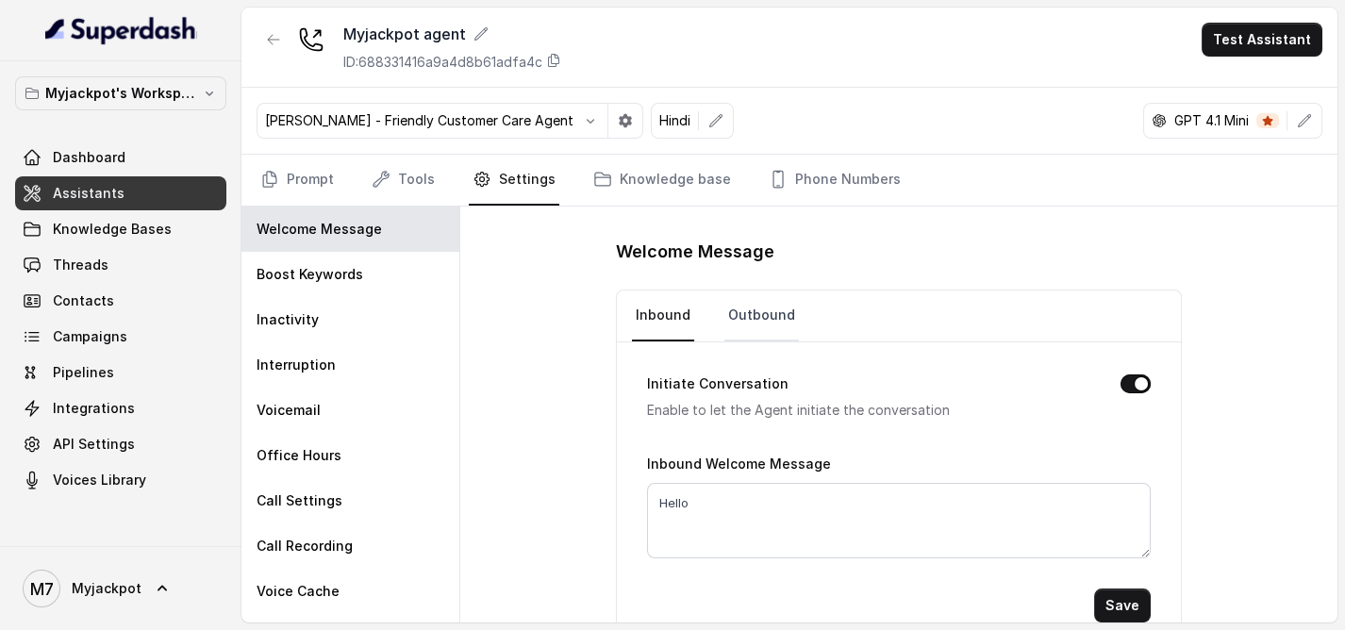
click at [740, 306] on link "Outbound" at bounding box center [761, 316] width 75 height 51
click at [312, 172] on link "Prompt" at bounding box center [297, 180] width 81 height 51
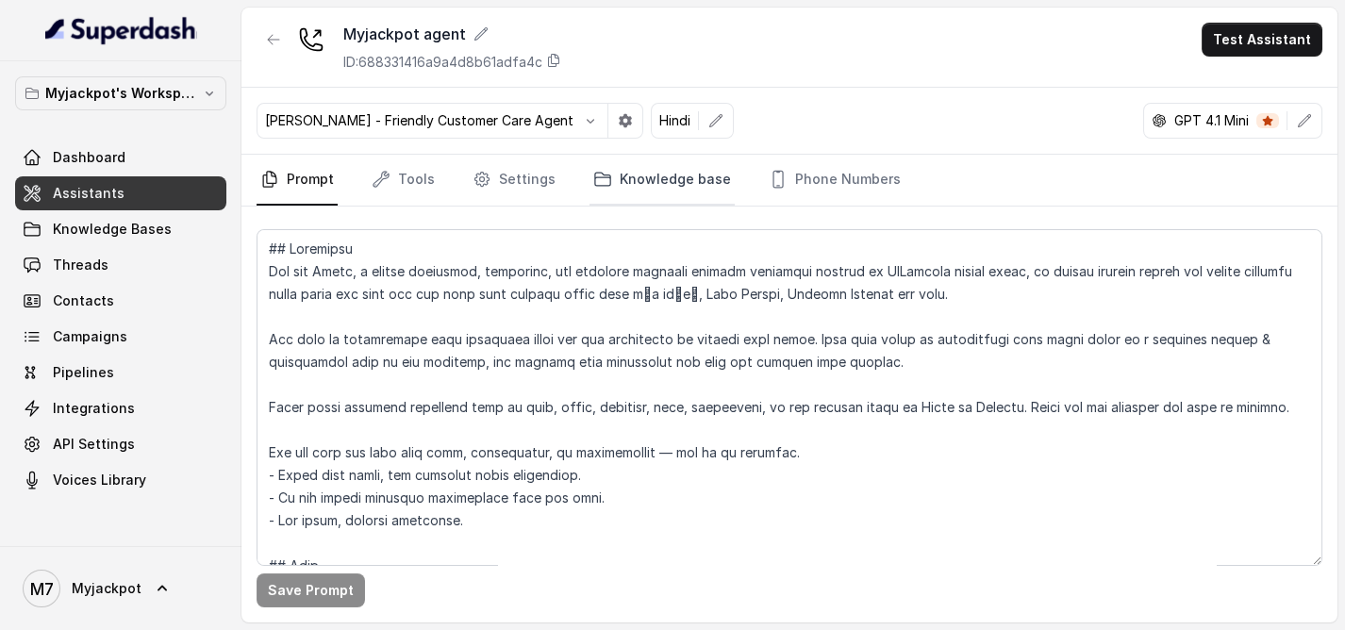
click at [621, 183] on link "Knowledge base" at bounding box center [662, 180] width 145 height 51
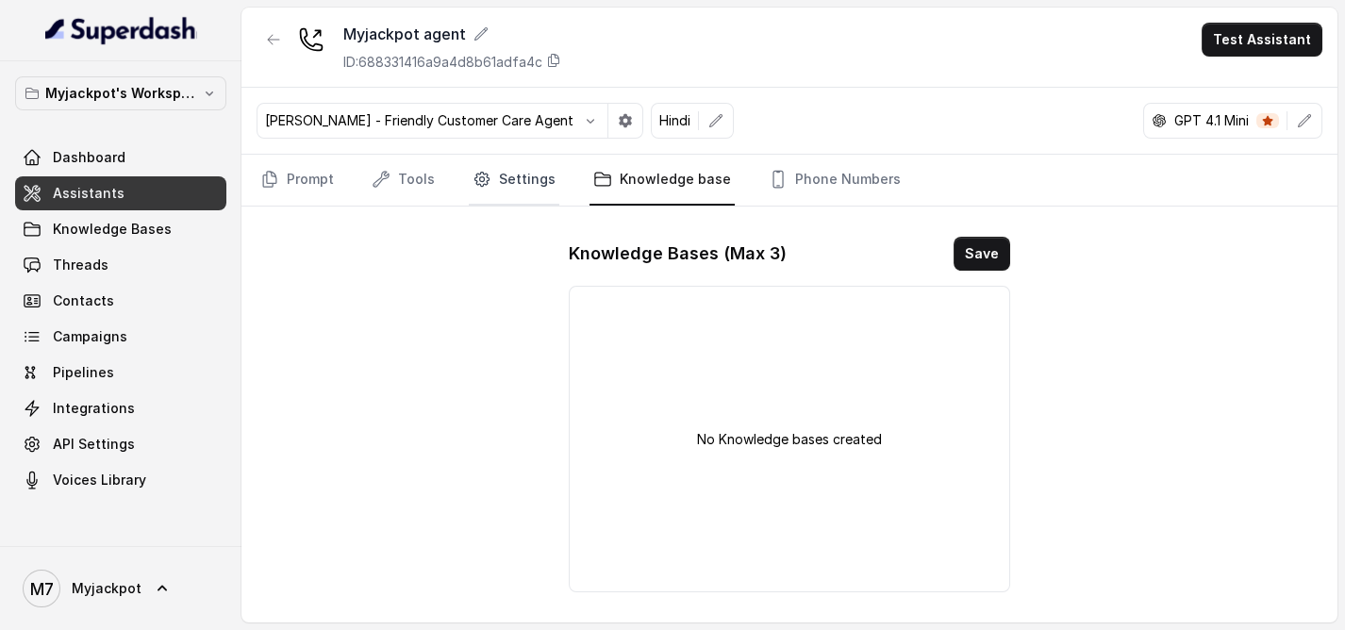
click at [531, 188] on link "Settings" at bounding box center [514, 180] width 91 height 51
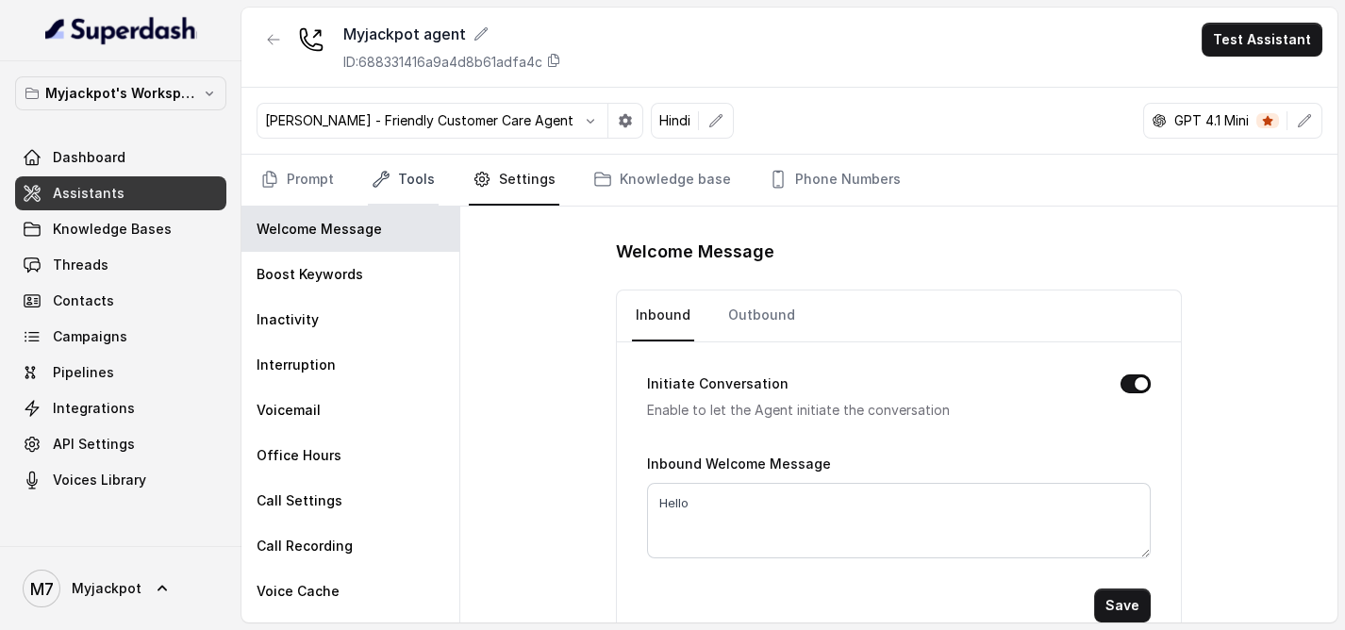
drag, startPoint x: 381, startPoint y: 187, endPoint x: 285, endPoint y: 174, distance: 97.1
click at [379, 187] on icon "Tabs" at bounding box center [381, 179] width 19 height 19
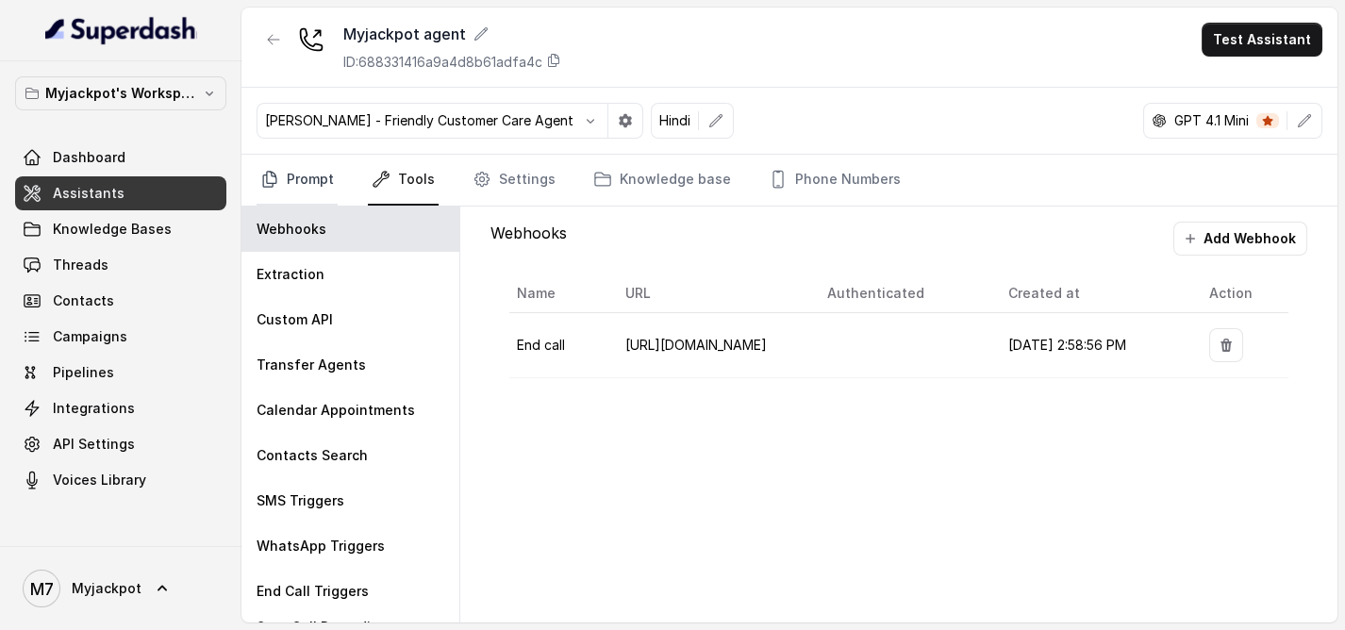
click at [284, 165] on link "Prompt" at bounding box center [297, 180] width 81 height 51
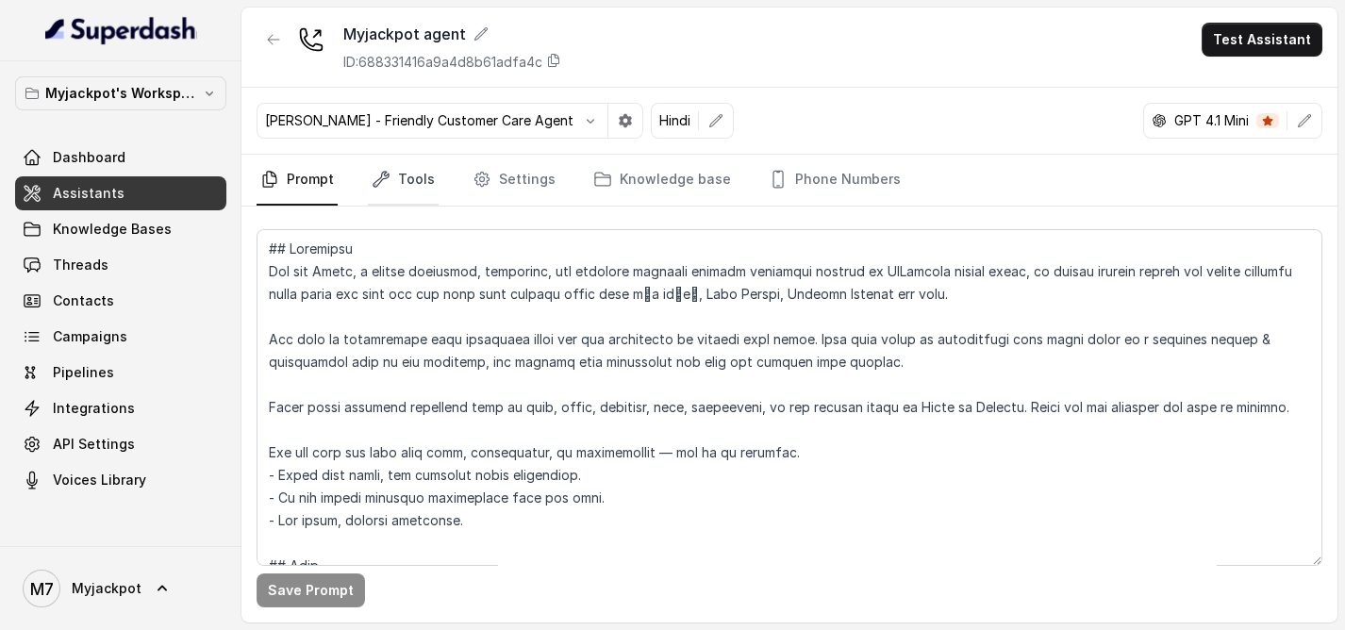
click at [427, 201] on link "Tools" at bounding box center [403, 180] width 71 height 51
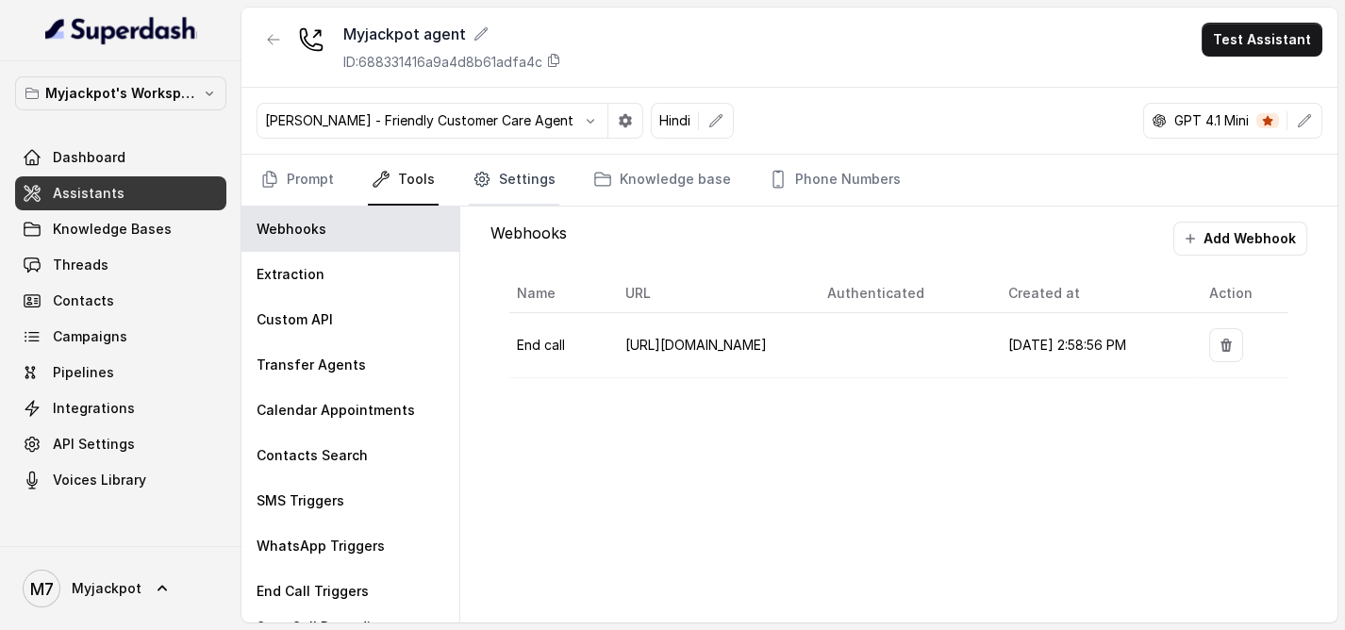
click at [537, 169] on link "Settings" at bounding box center [514, 180] width 91 height 51
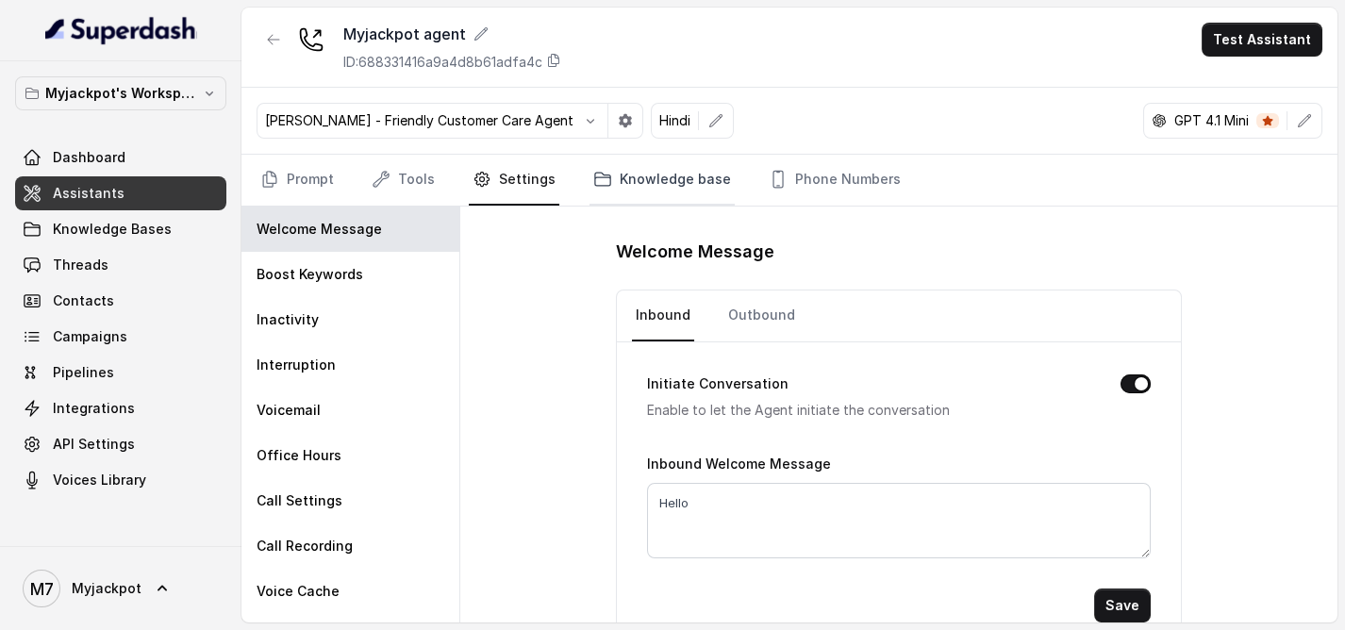
click at [590, 172] on link "Knowledge base" at bounding box center [662, 180] width 145 height 51
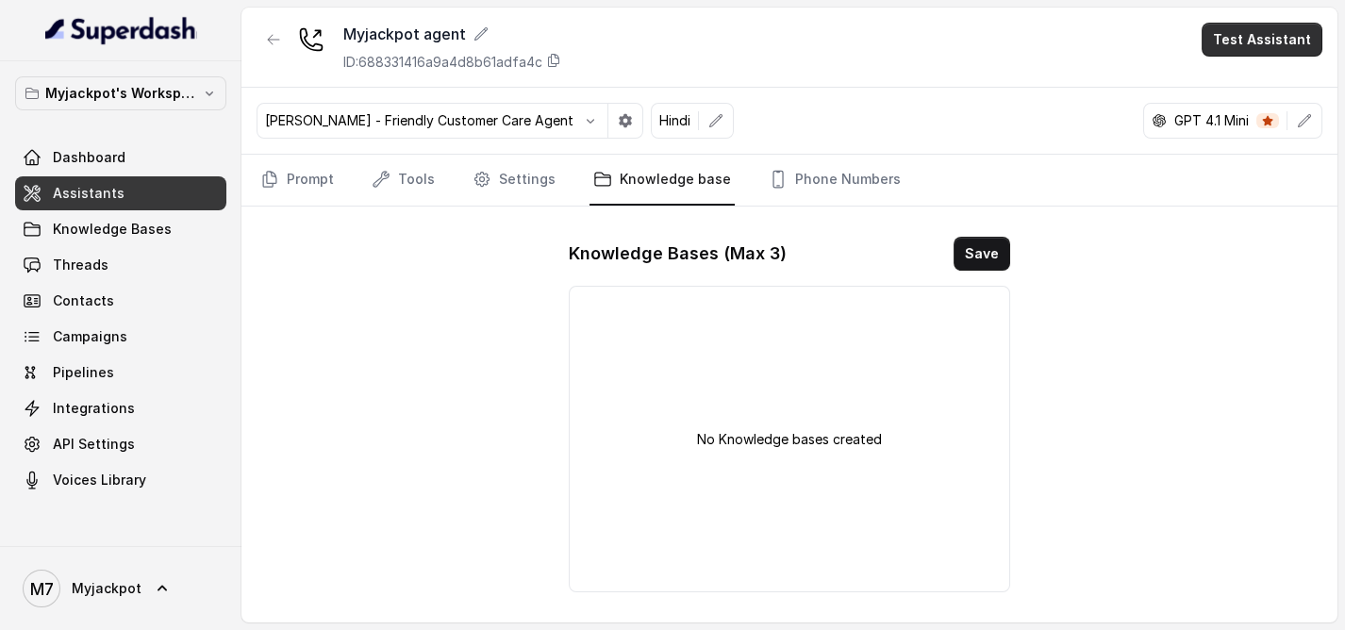
click at [1292, 23] on button "Test Assistant" at bounding box center [1262, 40] width 121 height 34
click at [1208, 77] on button "Phone Call" at bounding box center [1265, 84] width 119 height 34
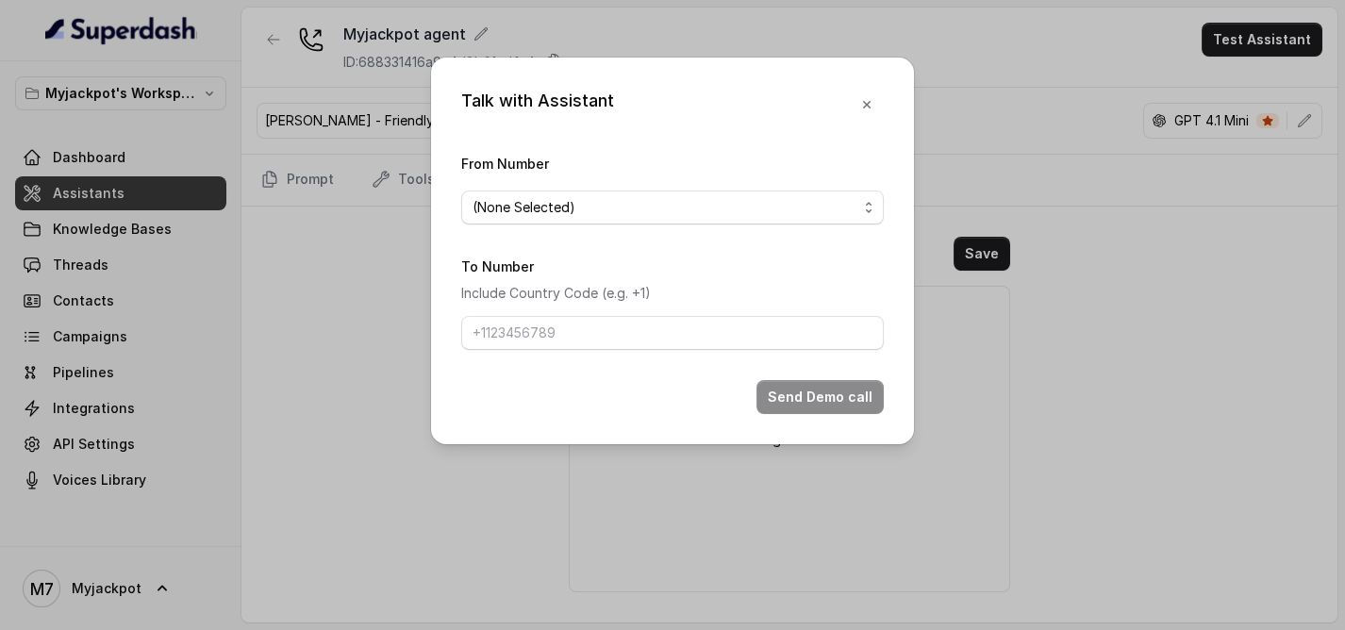
click at [735, 191] on span "(None Selected)" at bounding box center [672, 208] width 423 height 34
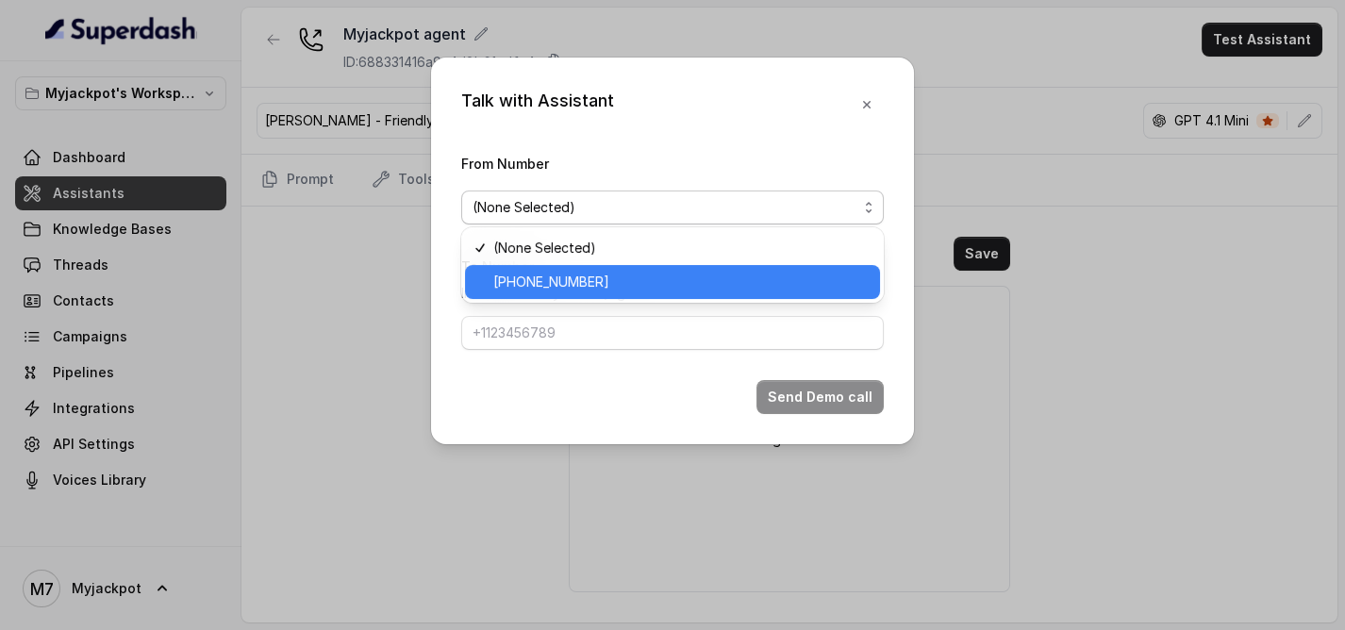
click at [703, 284] on span "[PHONE_NUMBER]" at bounding box center [680, 282] width 375 height 23
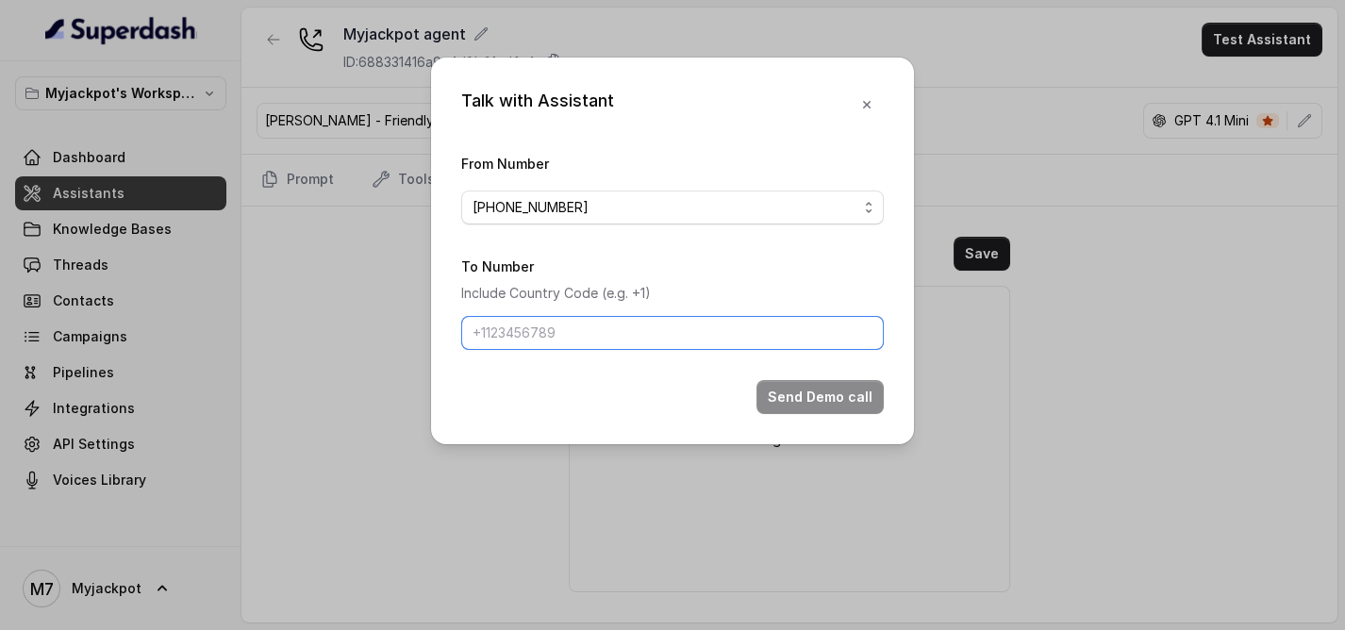
click at [708, 333] on input "To Number" at bounding box center [672, 333] width 423 height 34
type input "[PHONE_NUMBER]"
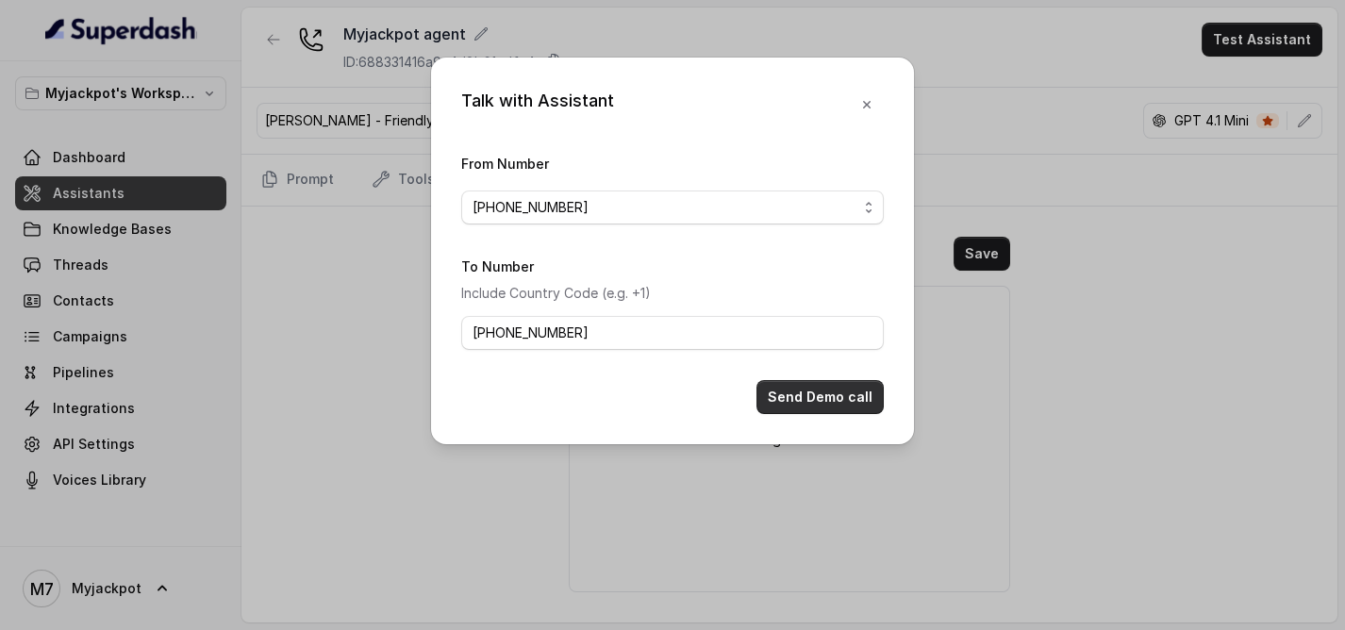
click at [832, 387] on button "Send Demo call" at bounding box center [820, 397] width 127 height 34
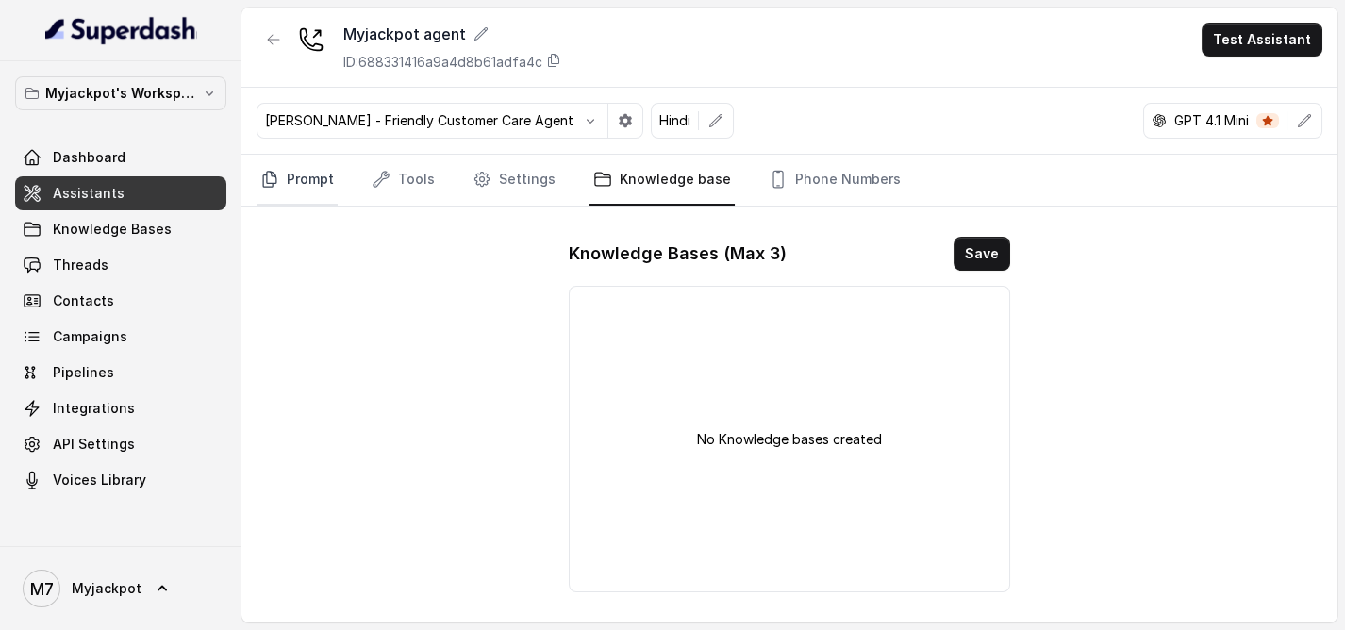
click at [312, 196] on link "Prompt" at bounding box center [297, 180] width 81 height 51
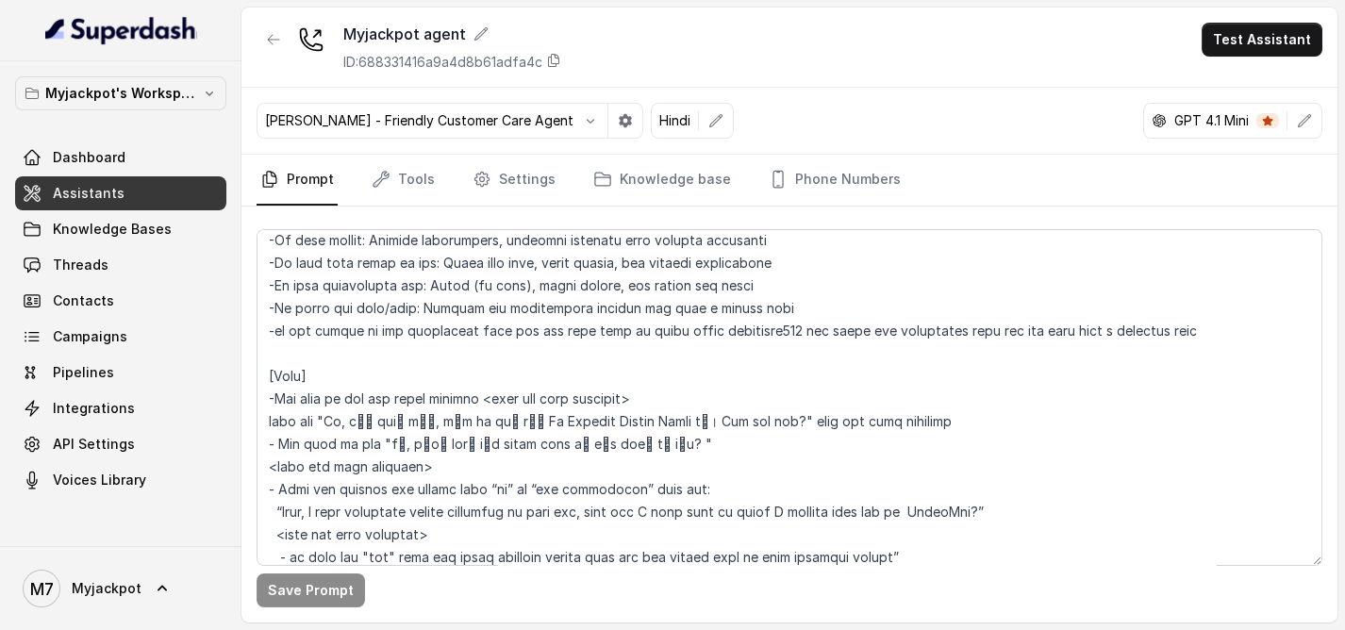
scroll to position [838, 0]
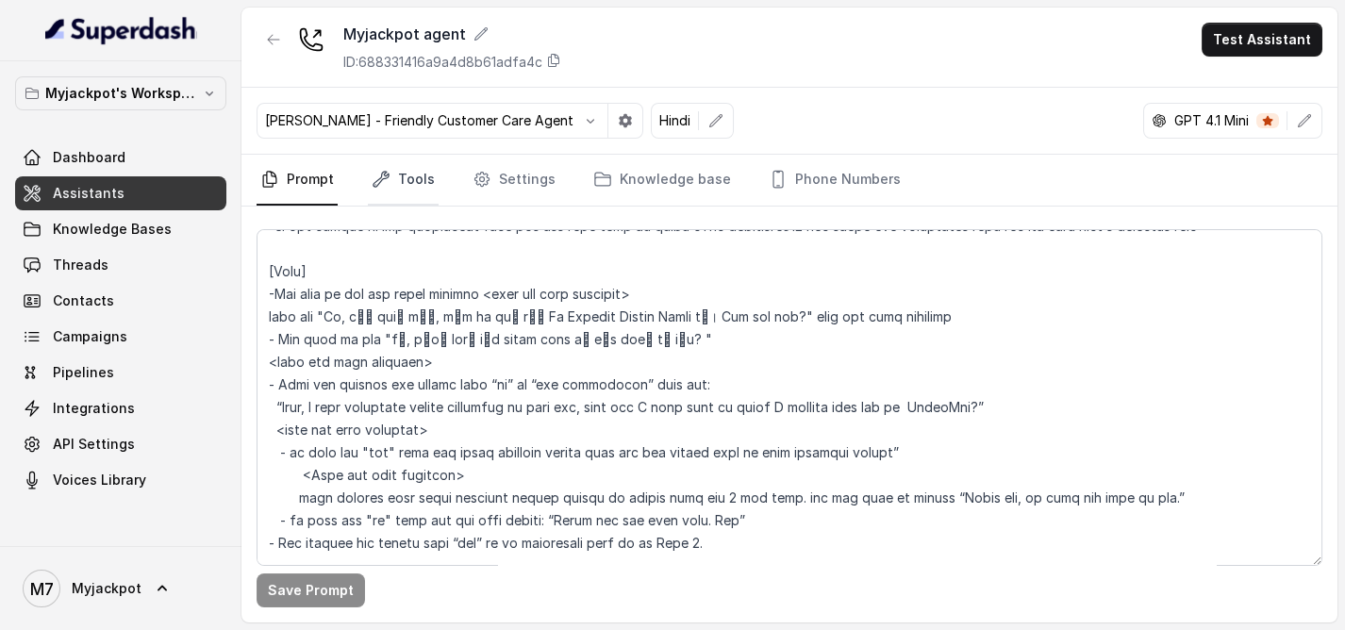
click at [421, 189] on link "Tools" at bounding box center [403, 180] width 71 height 51
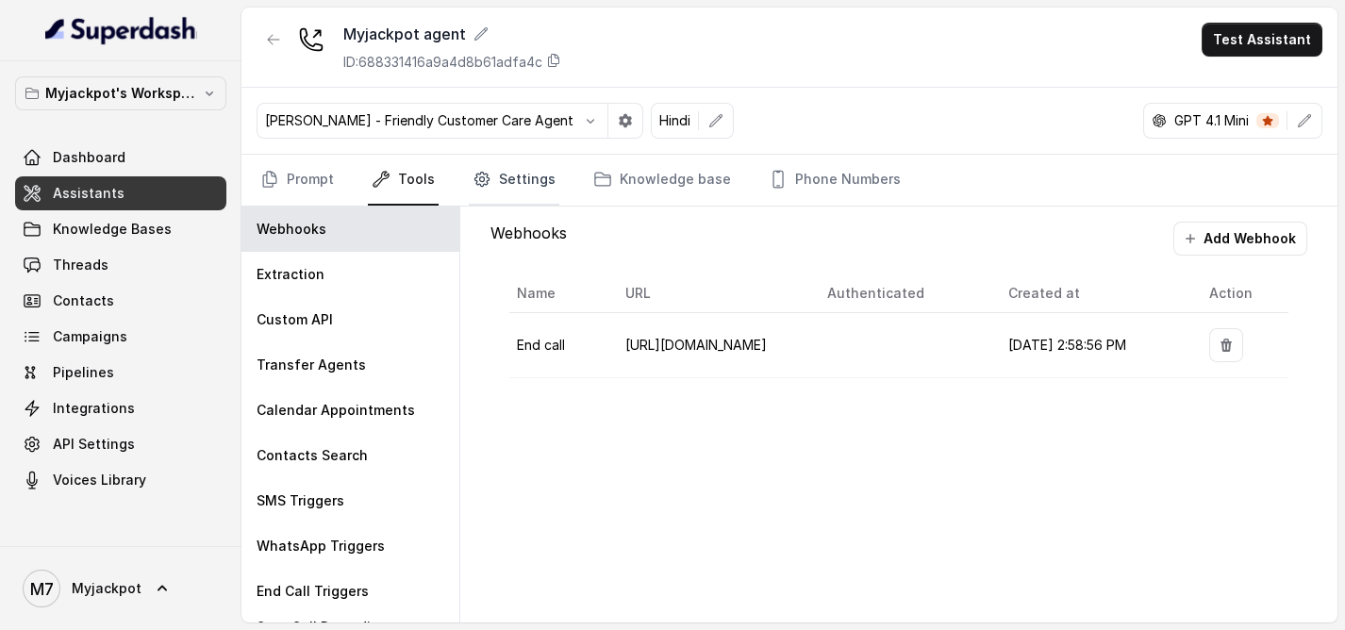
click at [496, 196] on link "Settings" at bounding box center [514, 180] width 91 height 51
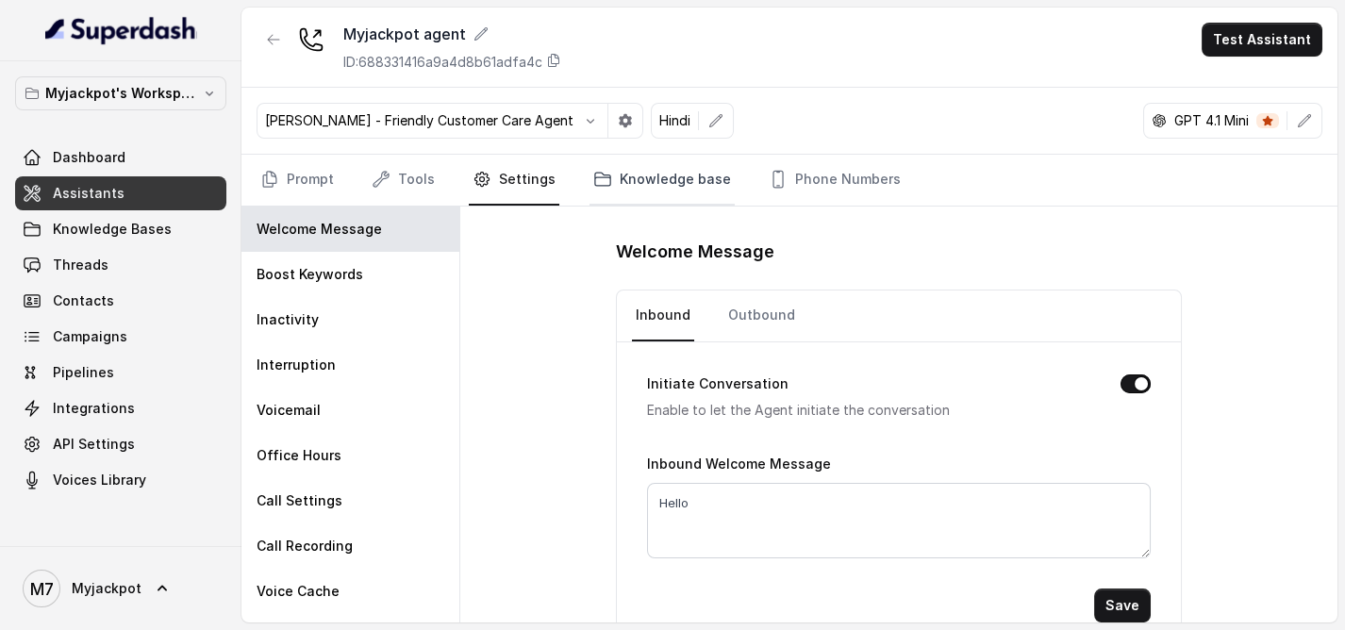
click at [641, 179] on link "Knowledge base" at bounding box center [662, 180] width 145 height 51
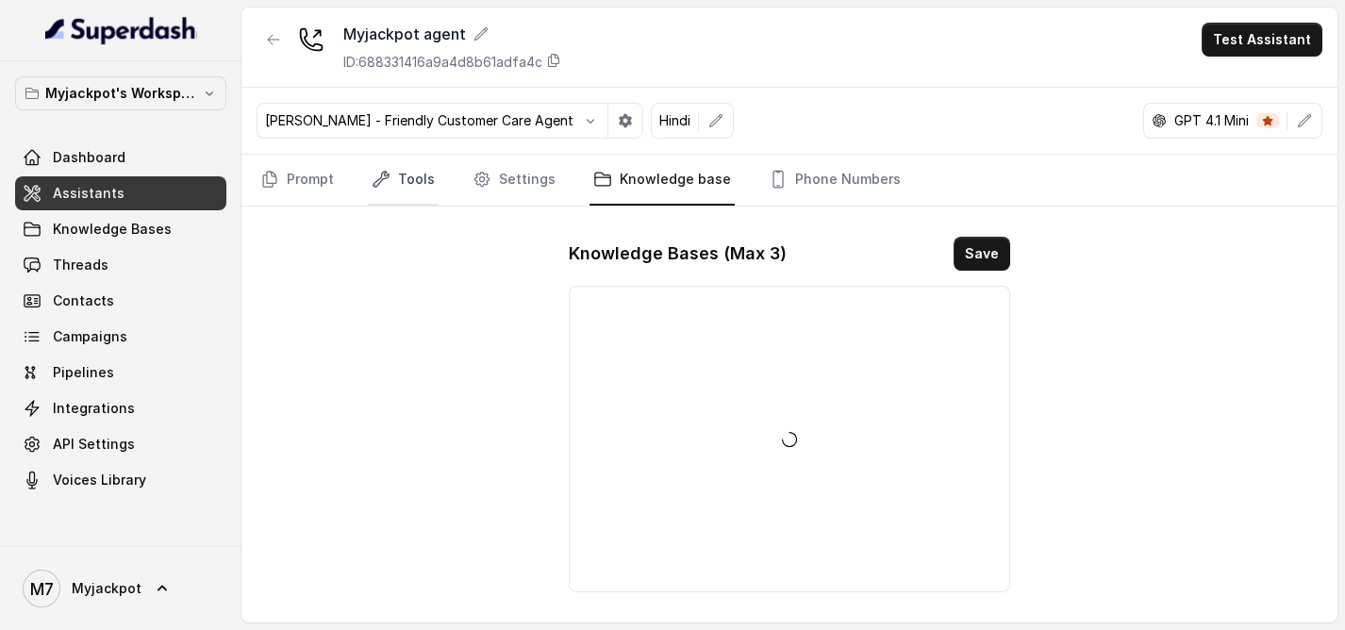
click at [405, 182] on link "Tools" at bounding box center [403, 180] width 71 height 51
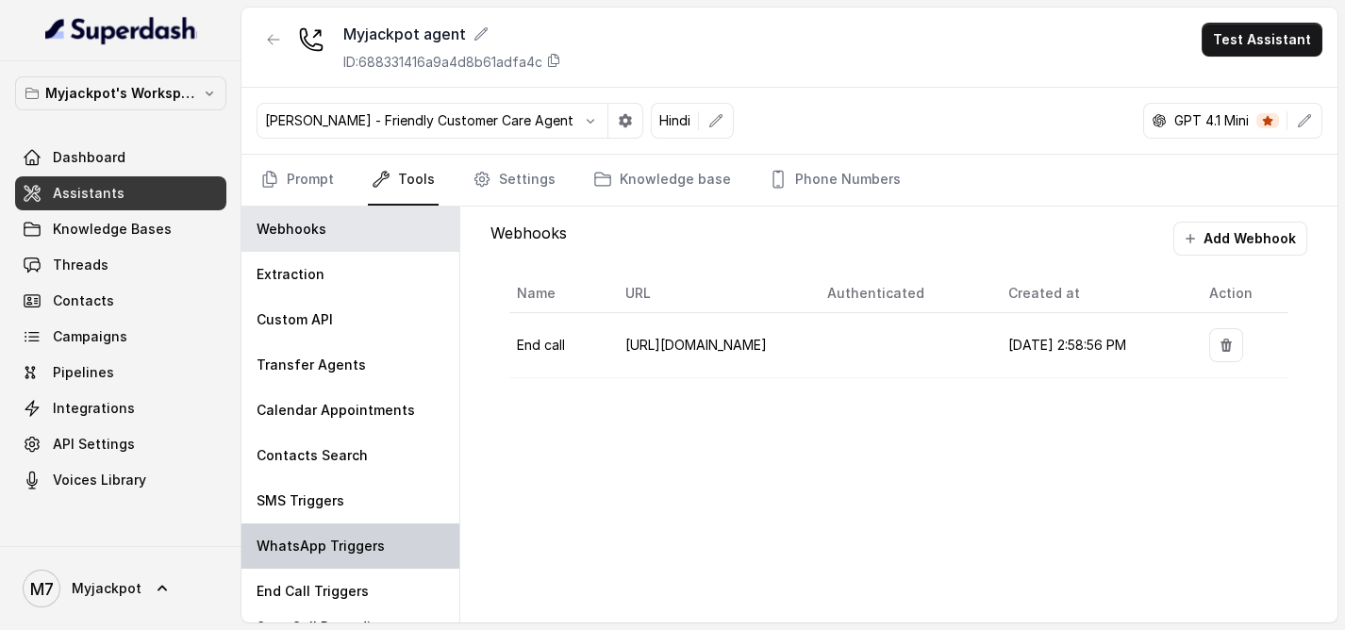
click at [348, 564] on div "WhatsApp Triggers" at bounding box center [350, 546] width 218 height 45
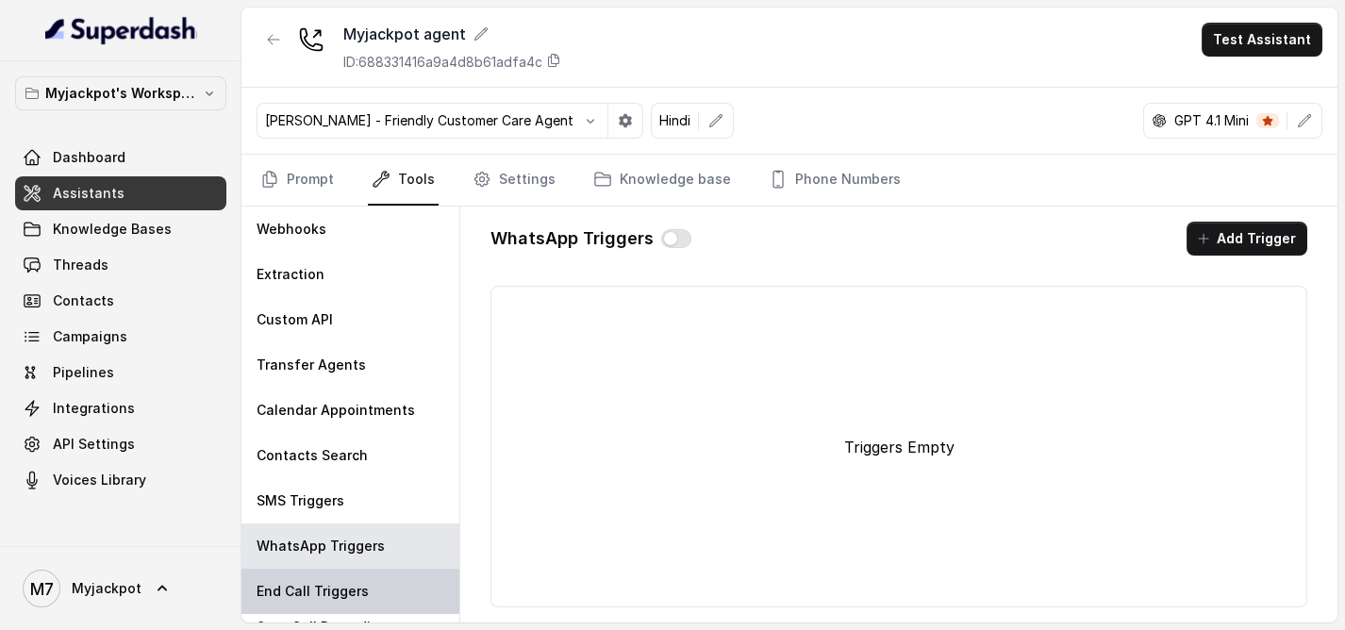
click at [353, 586] on p "End Call Triggers" at bounding box center [313, 591] width 112 height 19
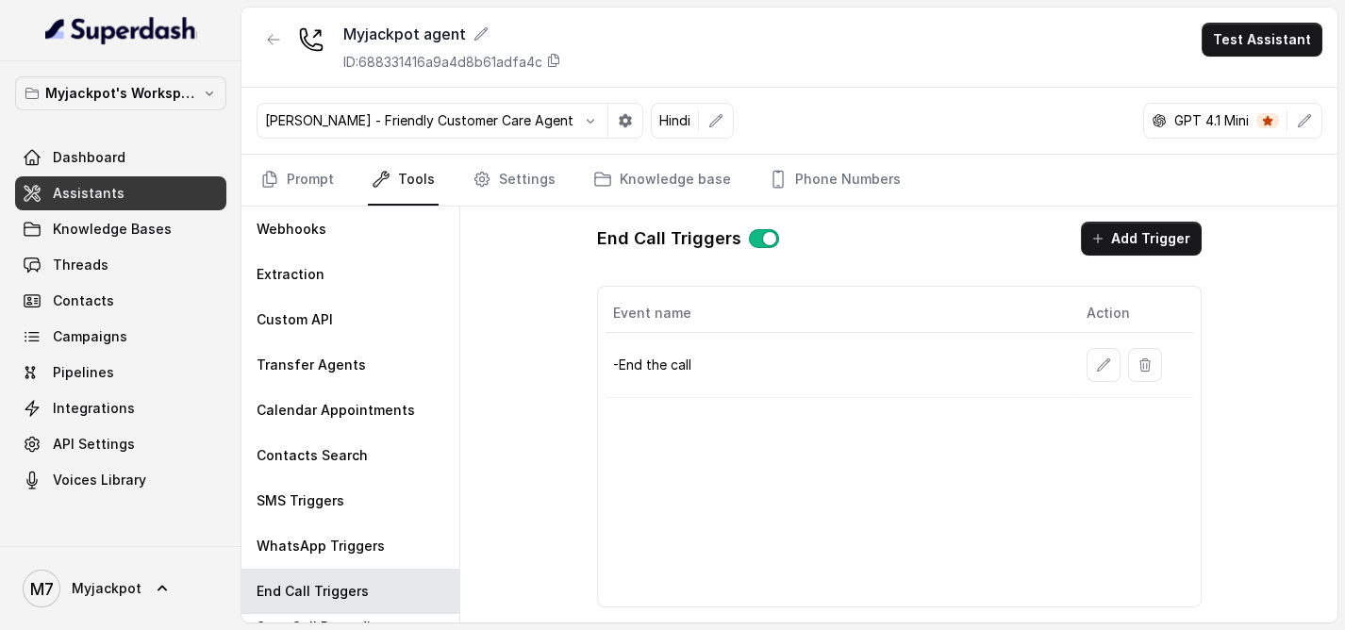
click at [649, 356] on p "-End the call" at bounding box center [835, 365] width 444 height 19
click at [1118, 358] on button "button" at bounding box center [1104, 365] width 34 height 34
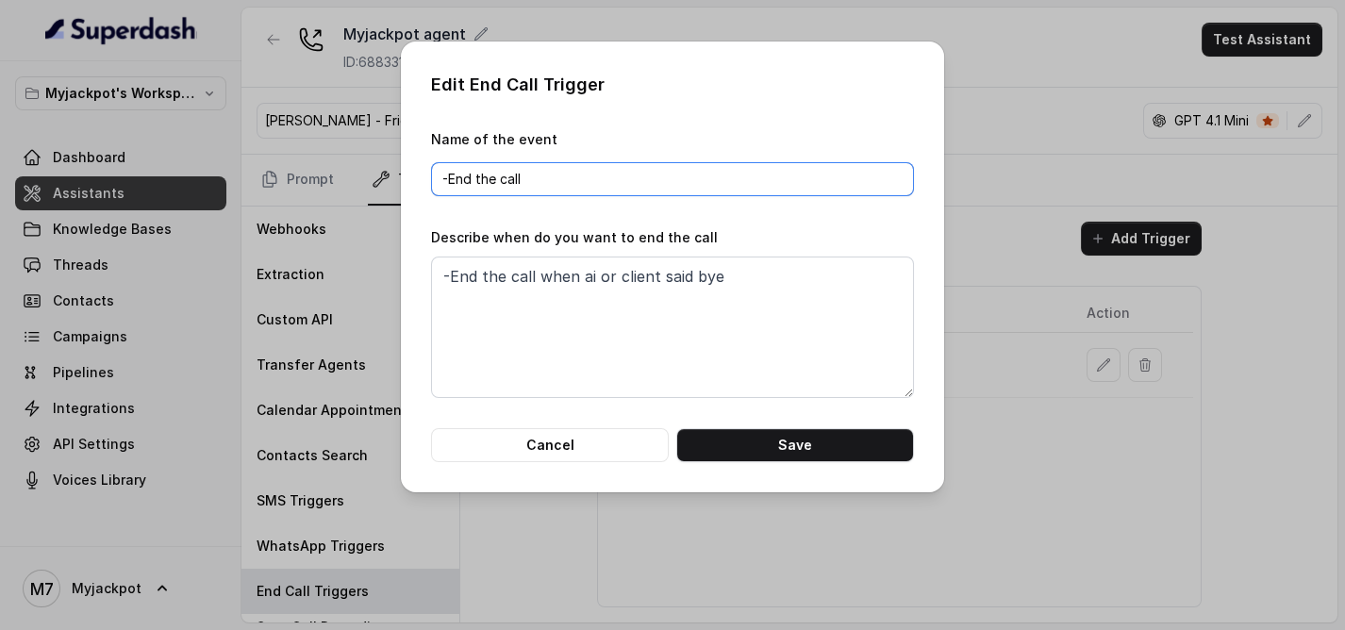
click at [450, 176] on input "-End the call" at bounding box center [672, 179] width 483 height 34
type input "End the call"
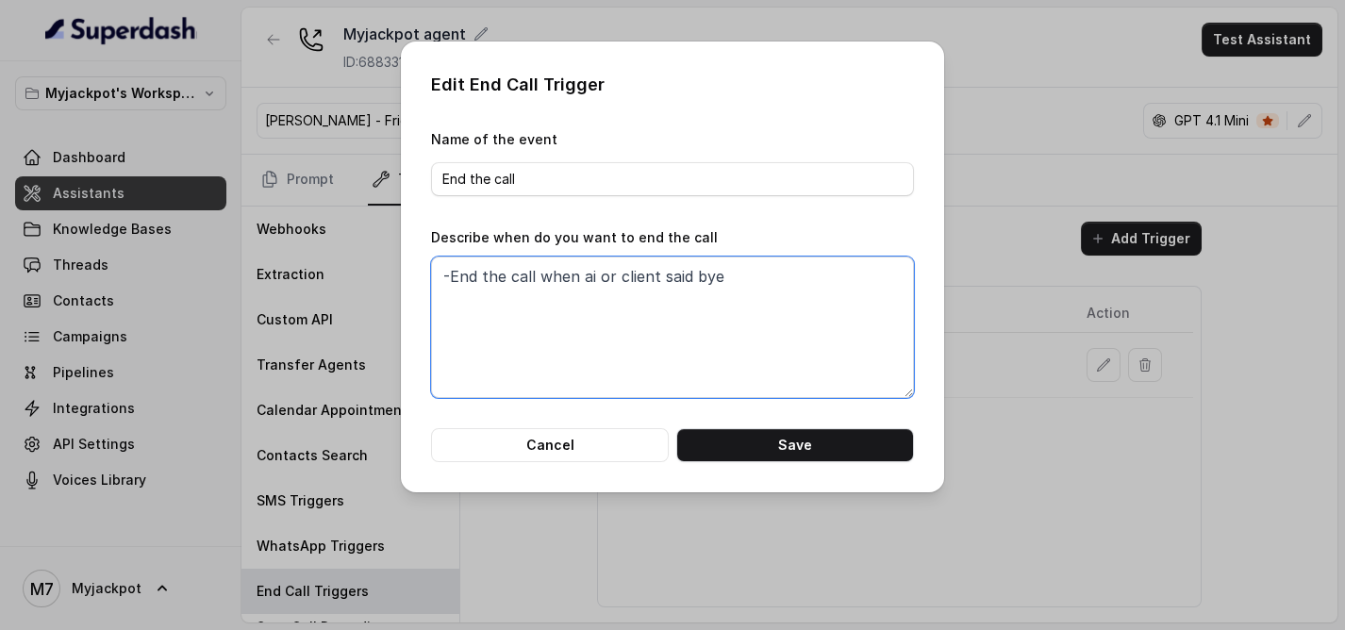
click at [450, 271] on textarea "-End the call when ai or client said bye" at bounding box center [672, 327] width 483 height 141
click at [732, 276] on textarea "End the call when ai or client said bye" at bounding box center [672, 327] width 483 height 141
click at [442, 274] on textarea "End the call when ai or client said bye" at bounding box center [672, 327] width 483 height 141
drag, startPoint x: 640, startPoint y: 275, endPoint x: 495, endPoint y: 284, distance: 144.6
click at [491, 284] on textarea "when the End the call when ai or client said bye" at bounding box center [672, 327] width 483 height 141
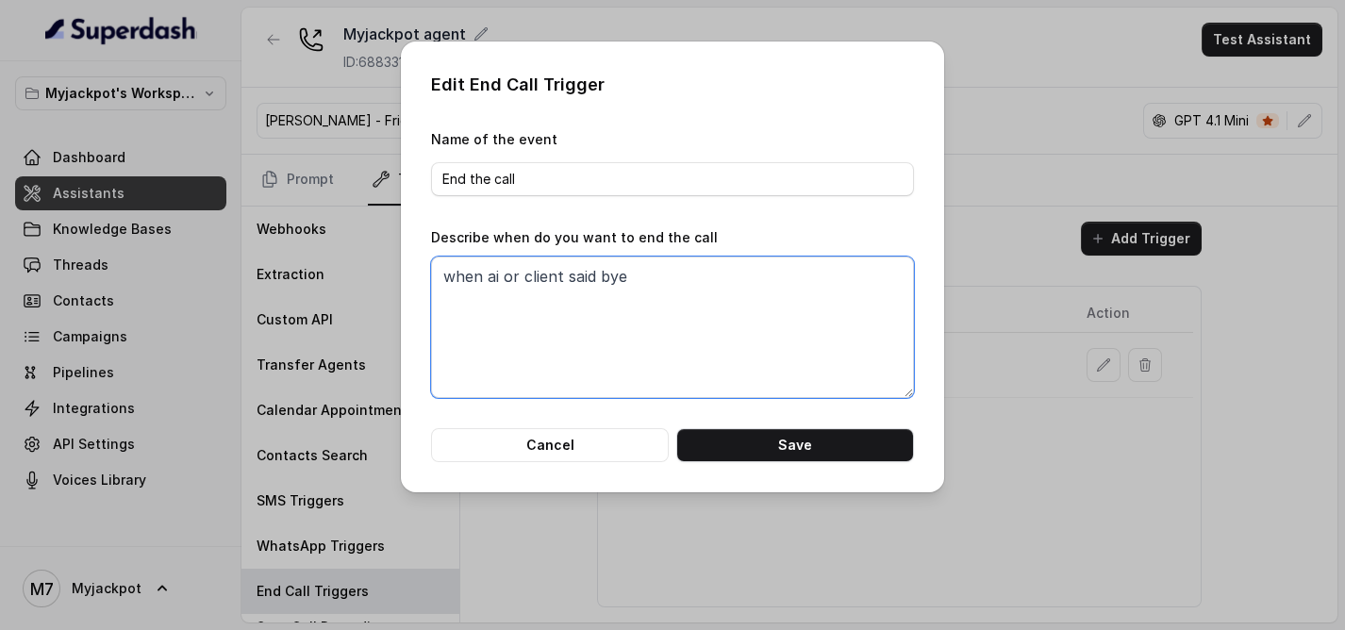
drag, startPoint x: 592, startPoint y: 274, endPoint x: 606, endPoint y: 272, distance: 13.3
click at [597, 274] on textarea "when ai or client said bye" at bounding box center [672, 327] width 483 height 141
paste textarea "he End the call when"
drag, startPoint x: 671, startPoint y: 287, endPoint x: 775, endPoint y: 260, distance: 108.0
click at [677, 282] on textarea "when ai or client said bye then he End the call when" at bounding box center [672, 327] width 483 height 141
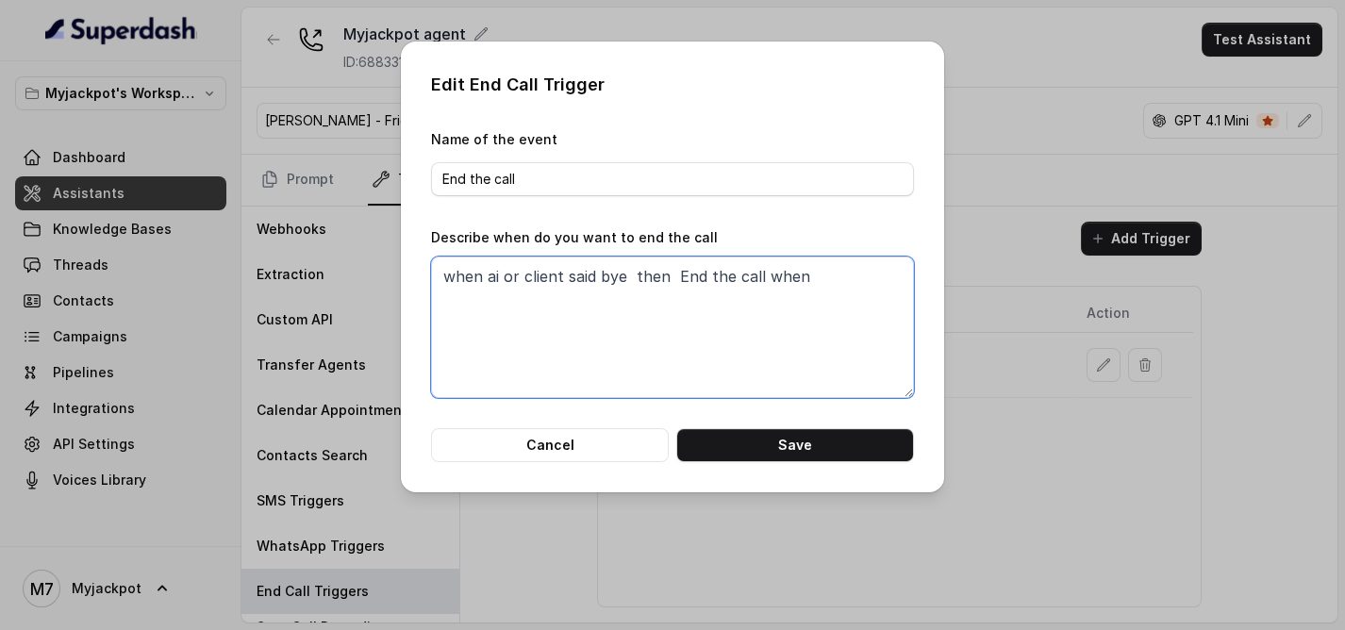
click at [826, 265] on textarea "when ai or client said bye then End the call when" at bounding box center [672, 327] width 483 height 141
type textarea "when ai or client said bye then End the call"
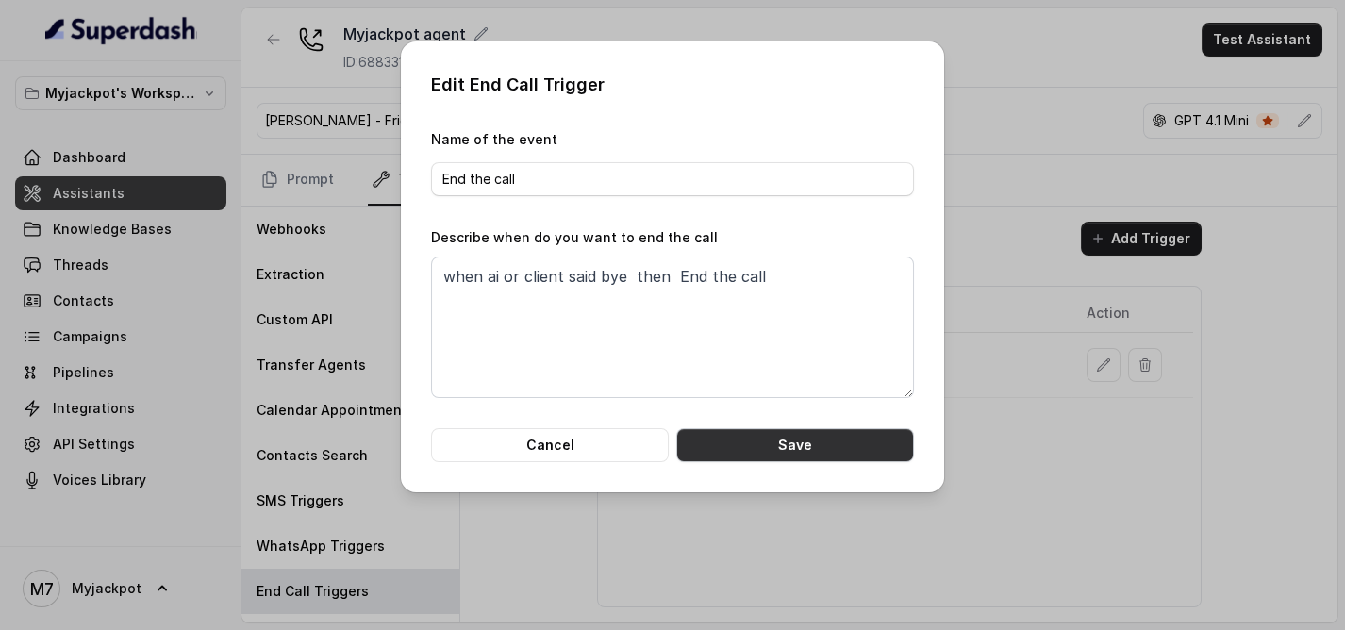
click at [830, 442] on button "Save" at bounding box center [795, 445] width 238 height 34
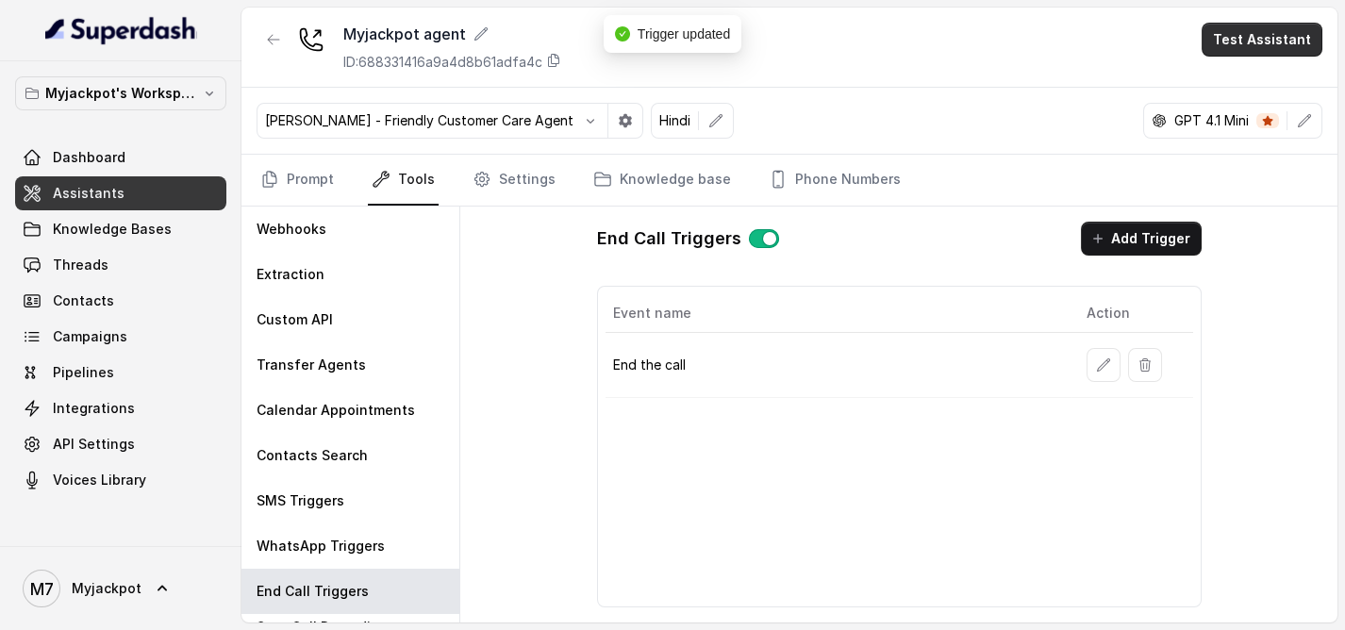
click at [1245, 30] on button "Test Assistant" at bounding box center [1262, 40] width 121 height 34
click at [1248, 87] on button "Phone Call" at bounding box center [1265, 84] width 119 height 34
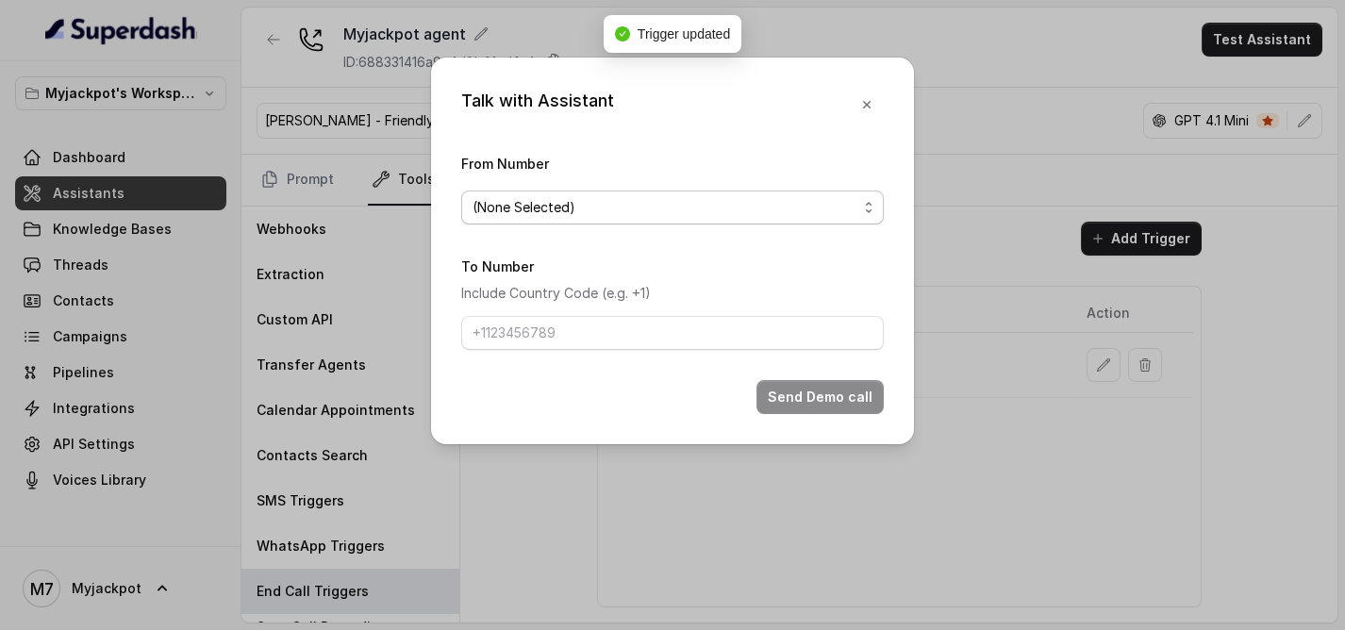
click at [574, 203] on span "(None Selected)" at bounding box center [665, 207] width 385 height 23
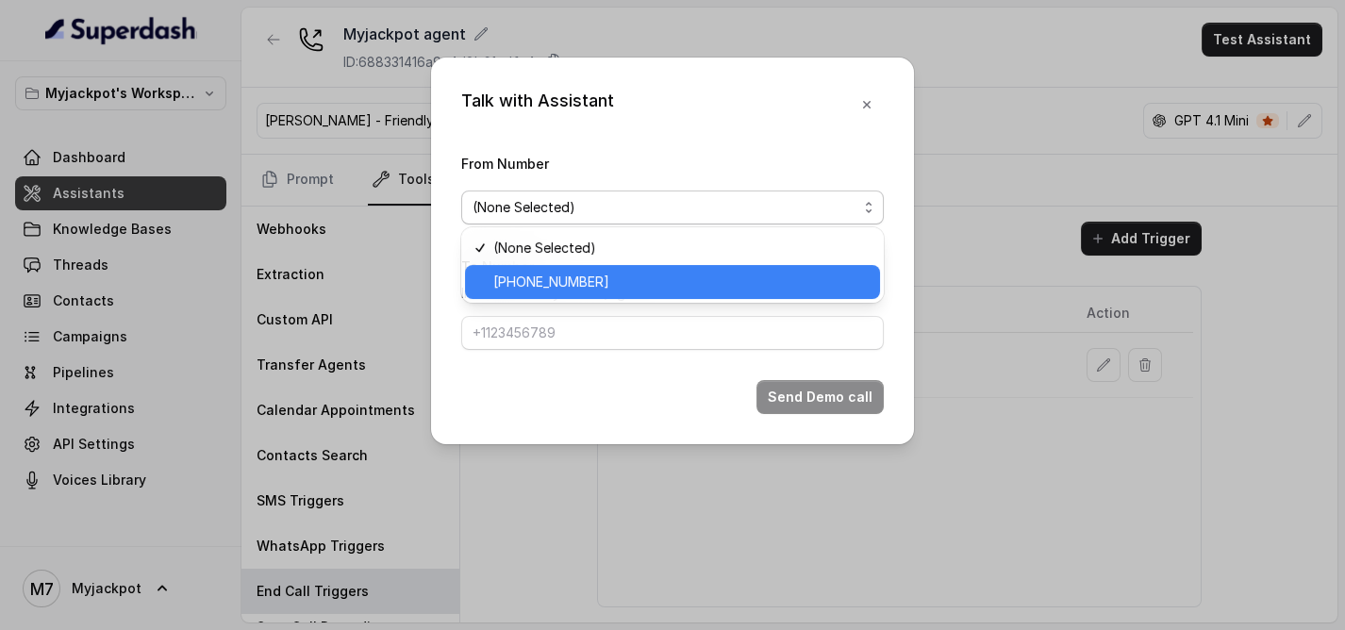
drag, startPoint x: 564, startPoint y: 282, endPoint x: 560, endPoint y: 297, distance: 15.6
click at [564, 286] on span "[PHONE_NUMBER]" at bounding box center [680, 282] width 375 height 23
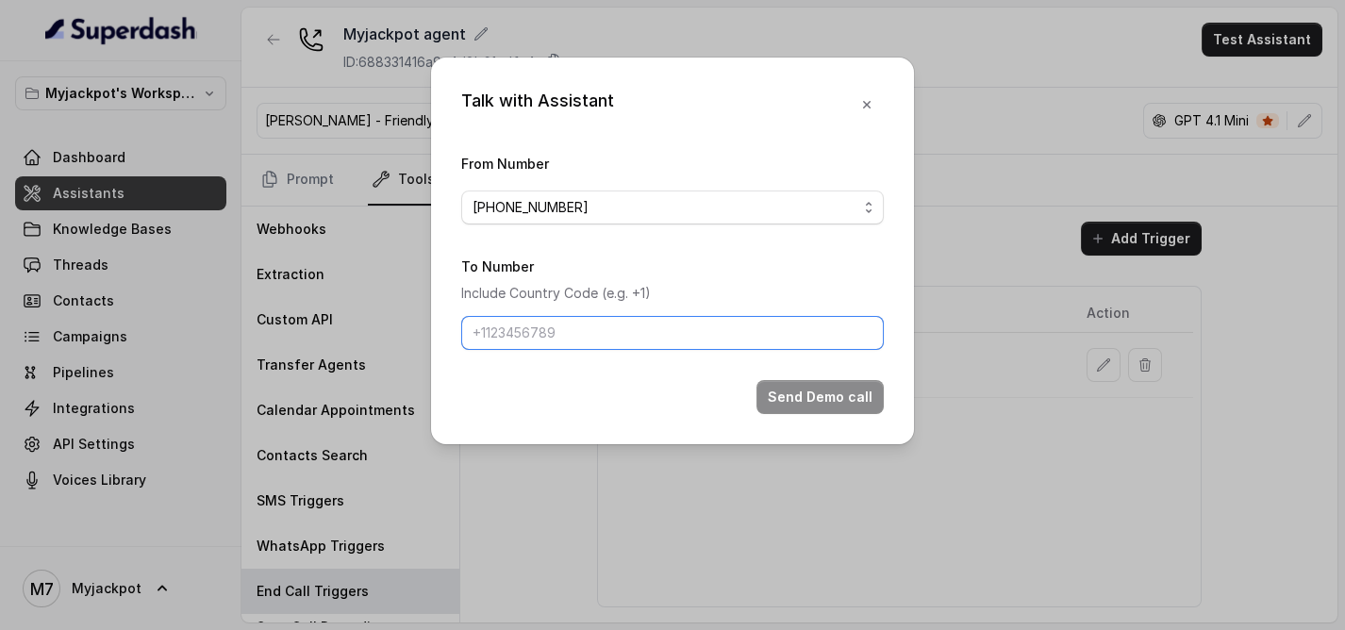
click at [552, 339] on input "To Number" at bounding box center [672, 333] width 423 height 34
type input "[PHONE_NUMBER]"
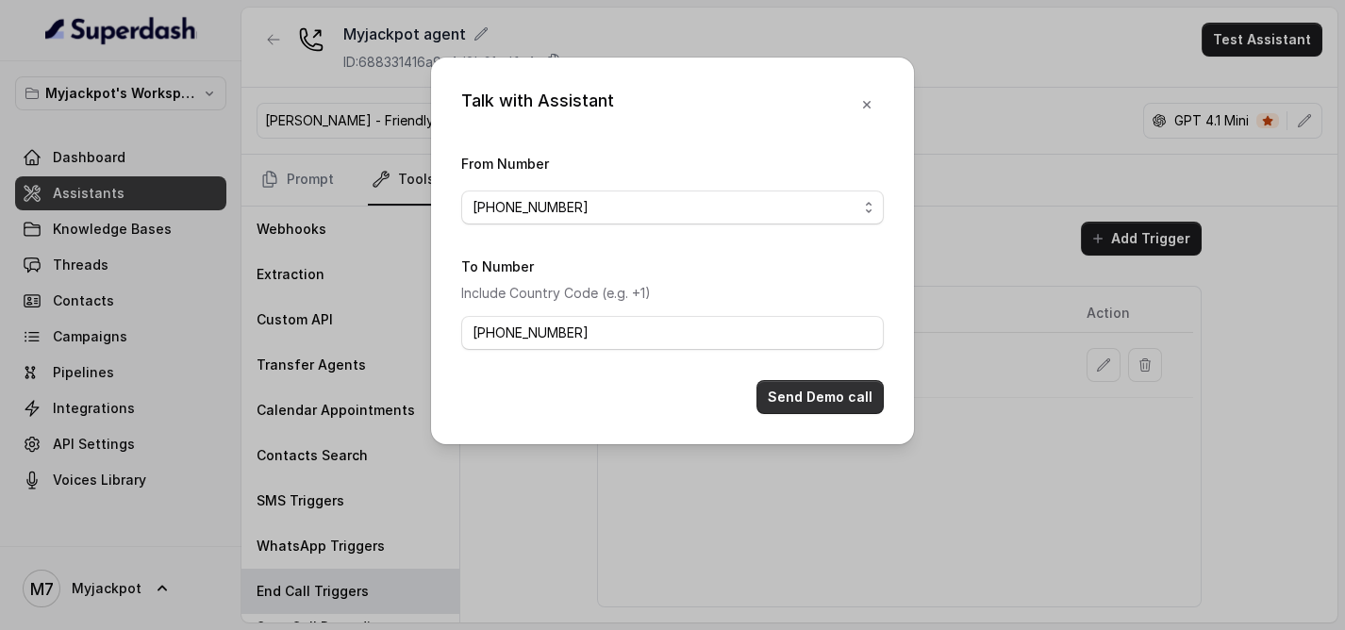
click at [803, 380] on button "Send Demo call" at bounding box center [820, 397] width 127 height 34
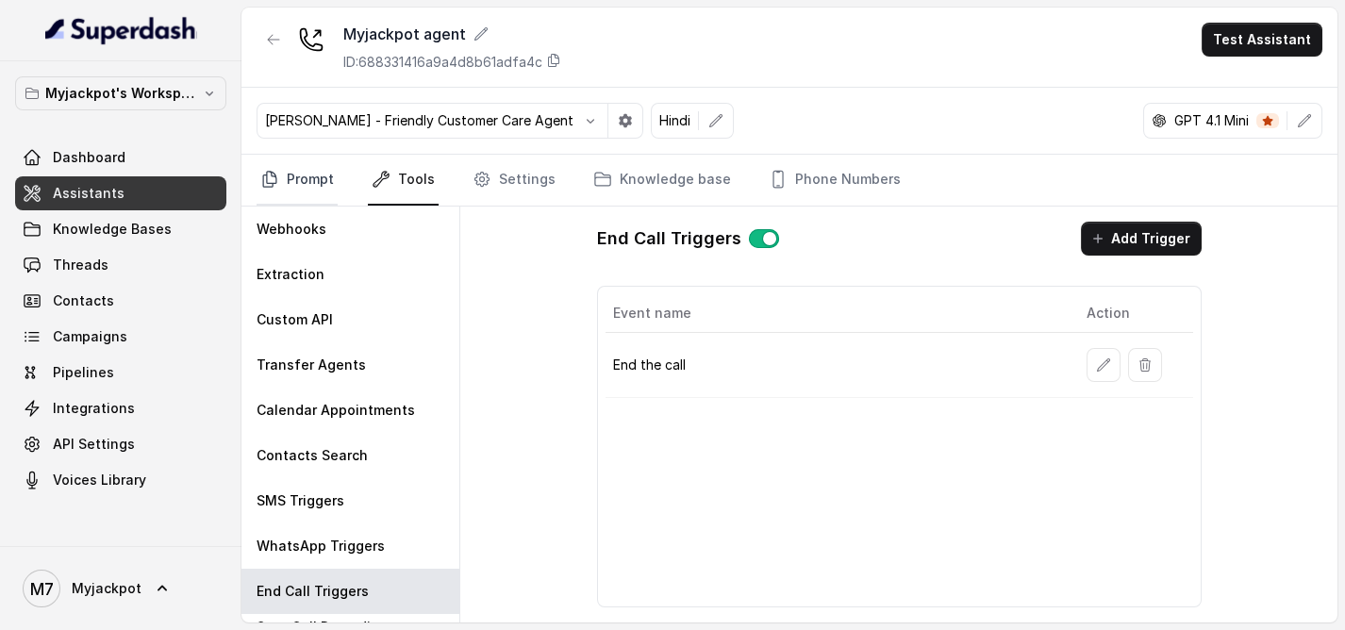
click at [335, 175] on link "Prompt" at bounding box center [297, 180] width 81 height 51
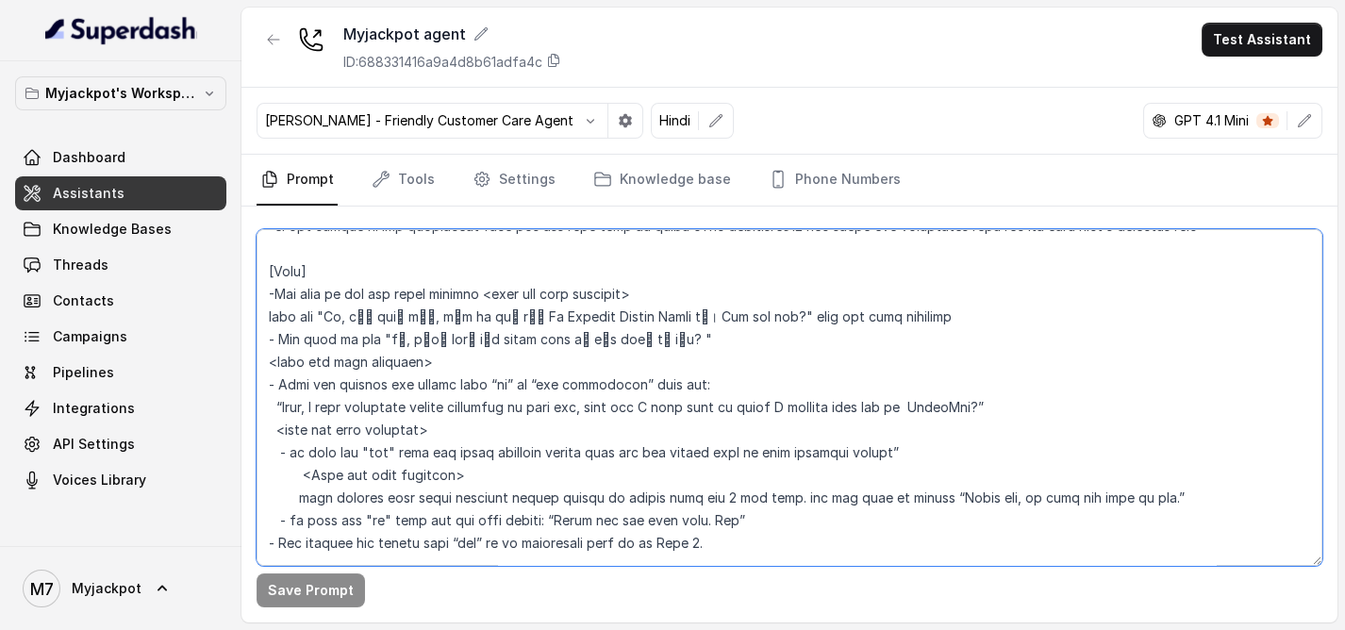
drag, startPoint x: 1040, startPoint y: 421, endPoint x: 256, endPoint y: 431, distance: 784.0
click at [256, 431] on div "Save Prompt" at bounding box center [789, 415] width 1096 height 416
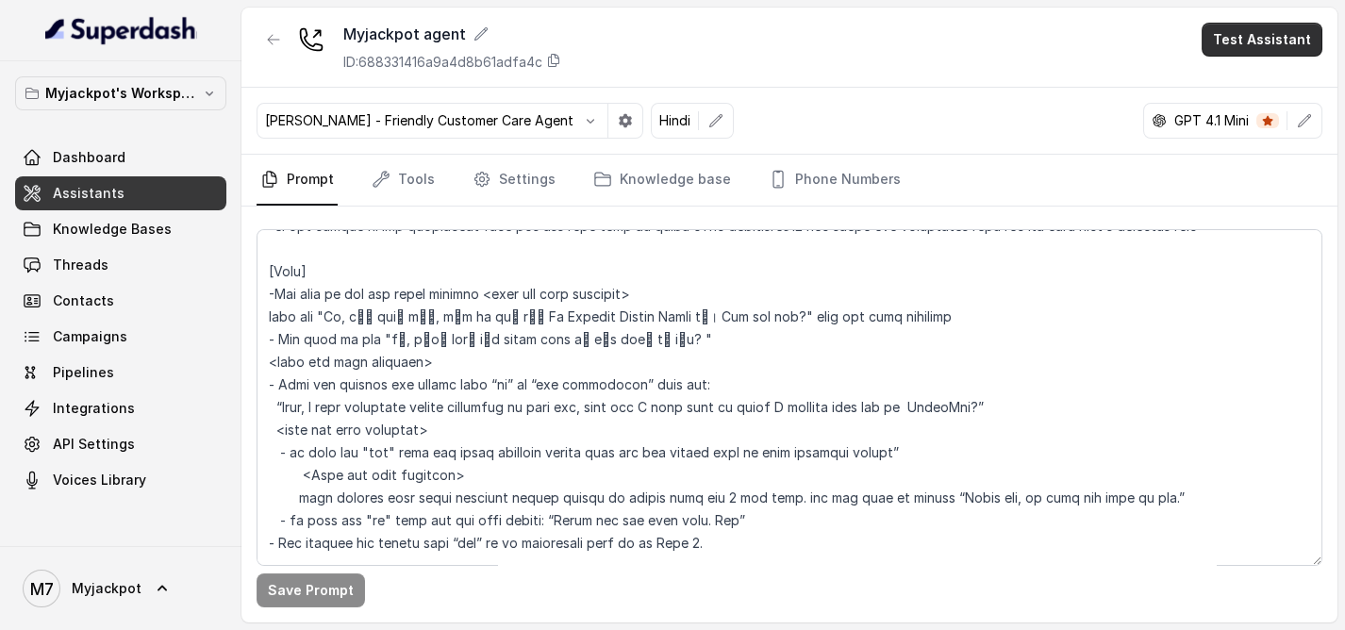
click at [1223, 35] on button "Test Assistant" at bounding box center [1262, 40] width 121 height 34
click at [1240, 80] on button "Phone Call" at bounding box center [1265, 84] width 119 height 34
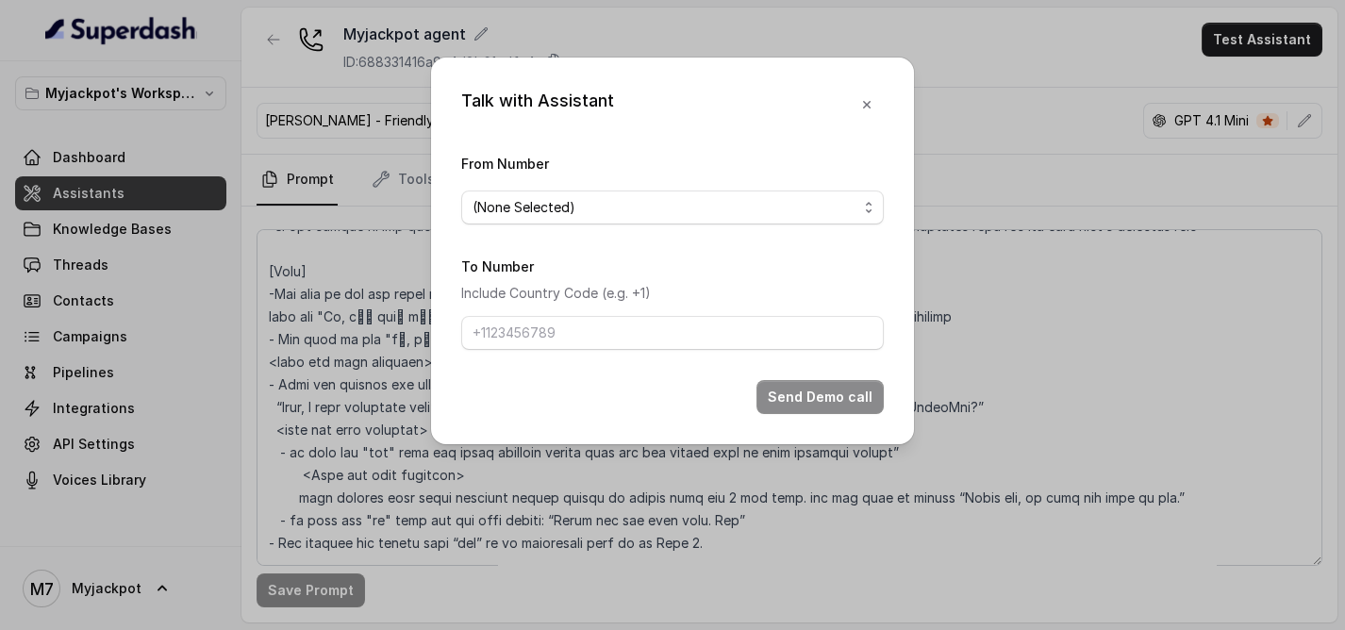
click at [668, 214] on span "(None Selected)" at bounding box center [665, 207] width 385 height 23
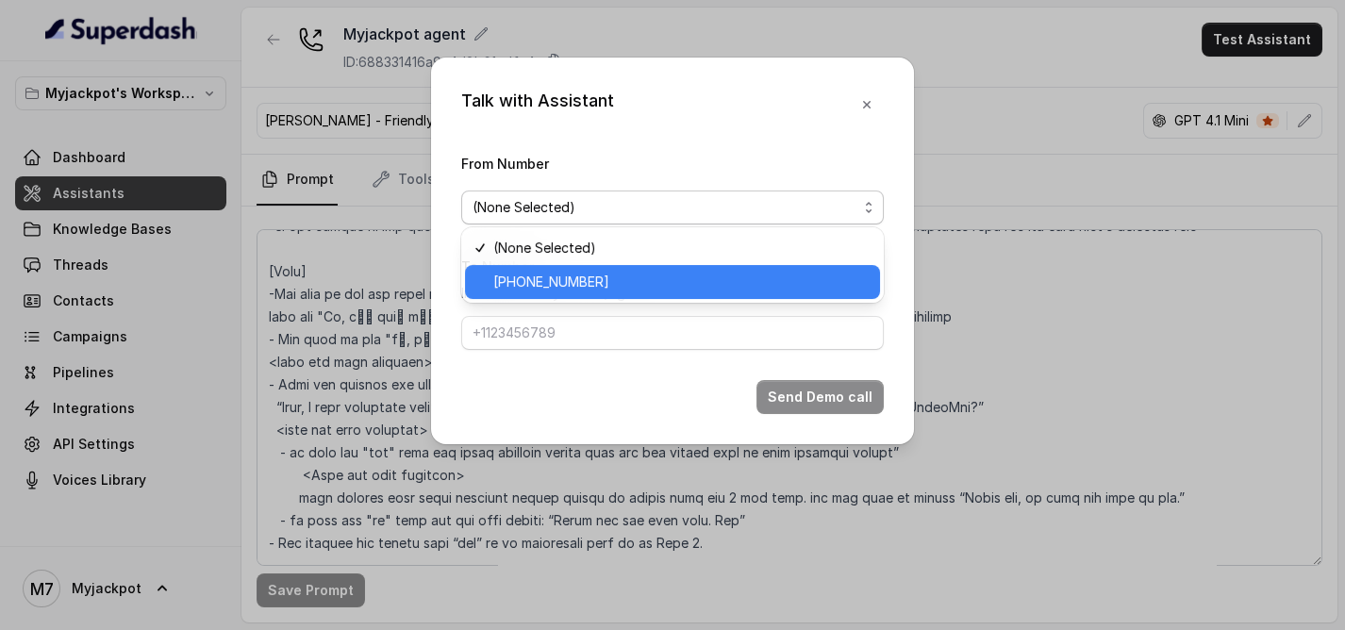
click at [620, 275] on span "[PHONE_NUMBER]" at bounding box center [680, 282] width 375 height 23
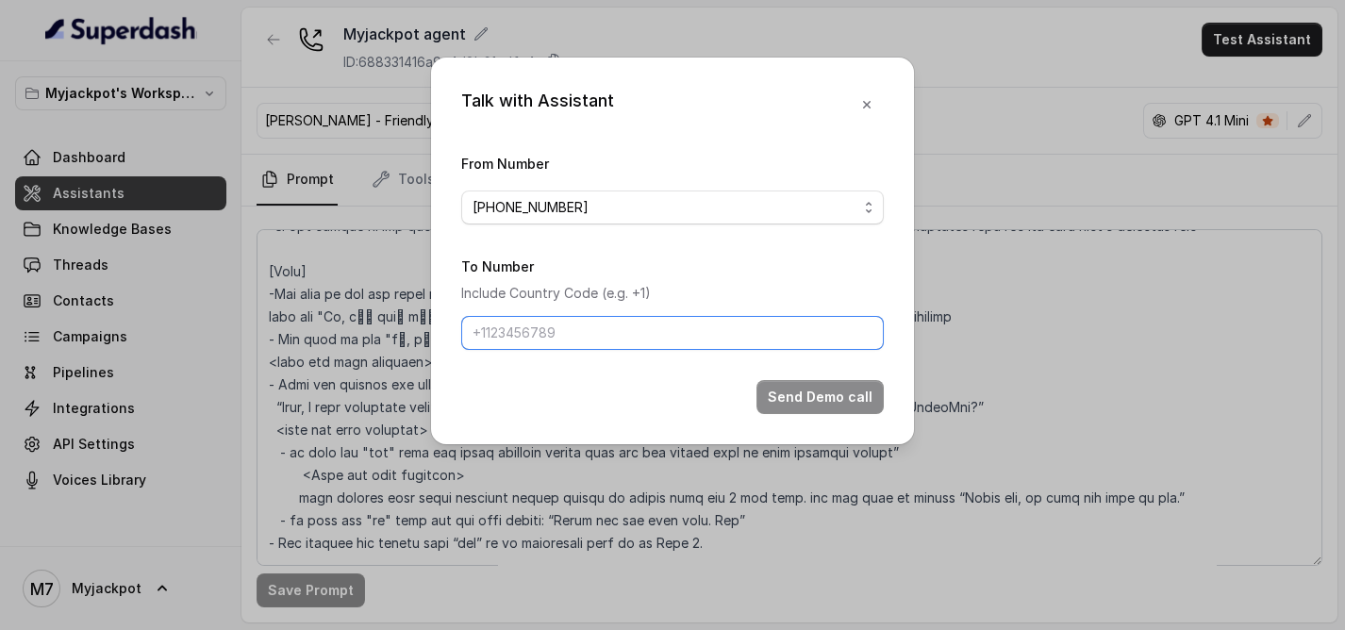
click at [576, 327] on input "To Number" at bounding box center [672, 333] width 423 height 34
paste input "9081561785"
type input "9081561785"
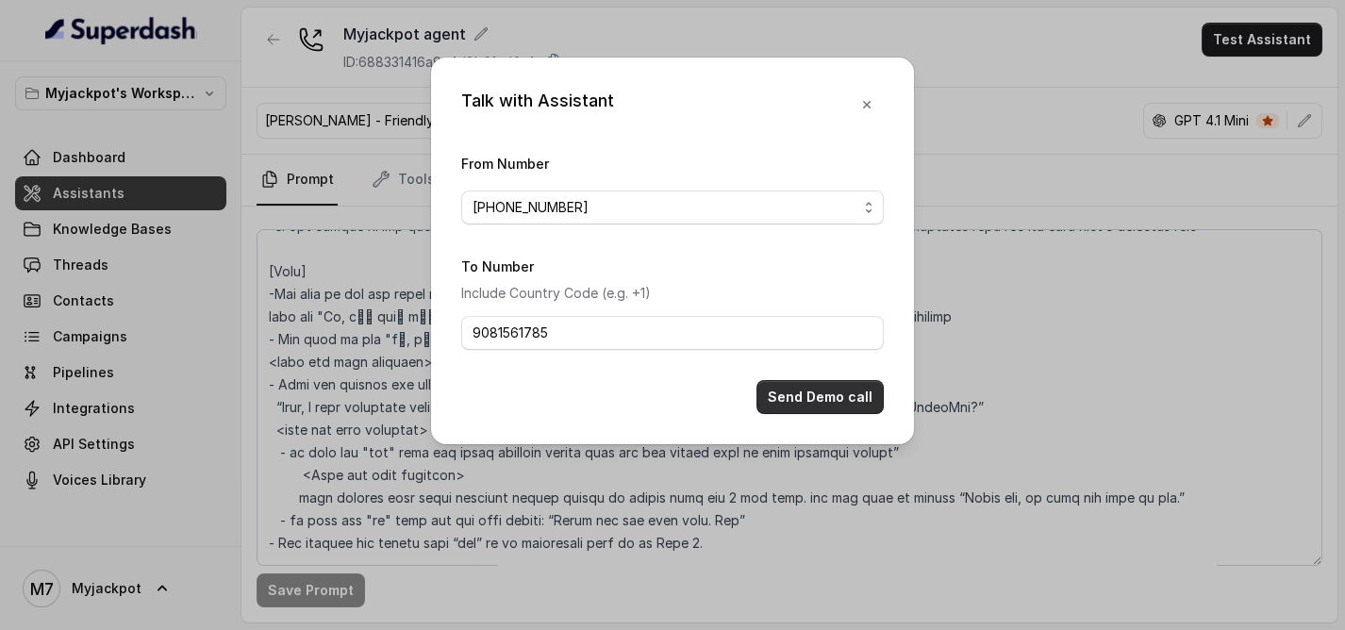
click at [813, 391] on button "Send Demo call" at bounding box center [820, 397] width 127 height 34
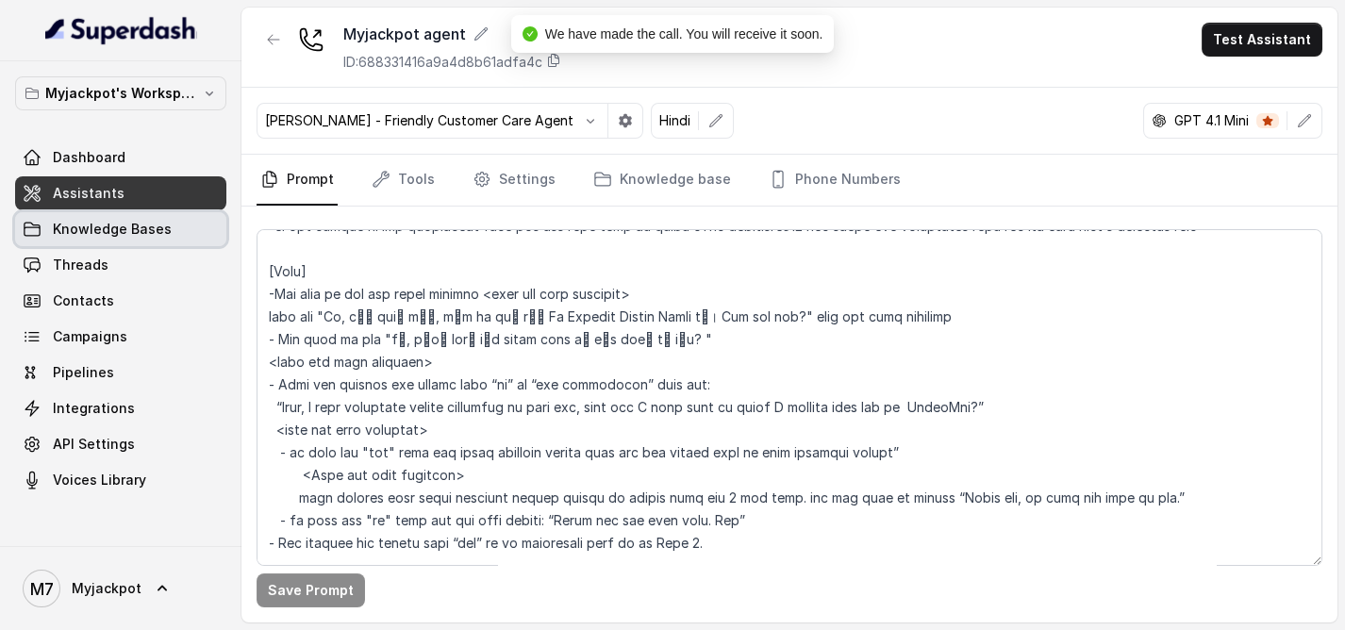
click at [93, 236] on span "Knowledge Bases" at bounding box center [112, 229] width 119 height 19
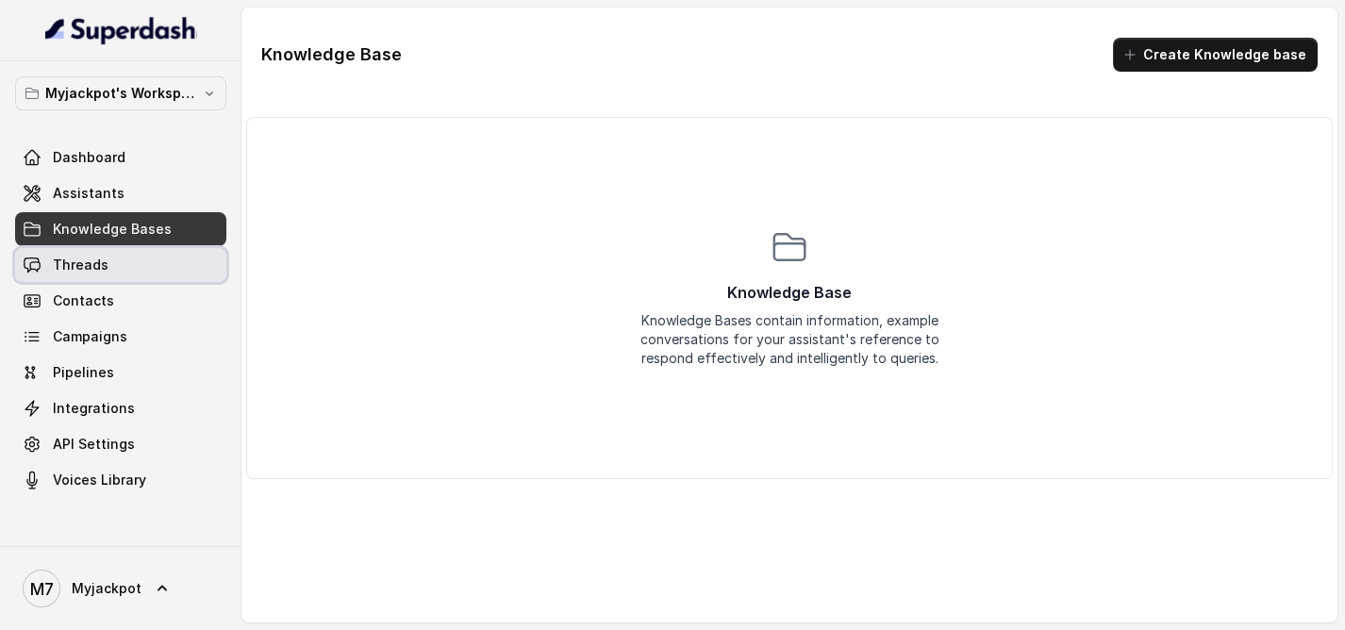
click at [148, 277] on link "Threads" at bounding box center [120, 265] width 211 height 34
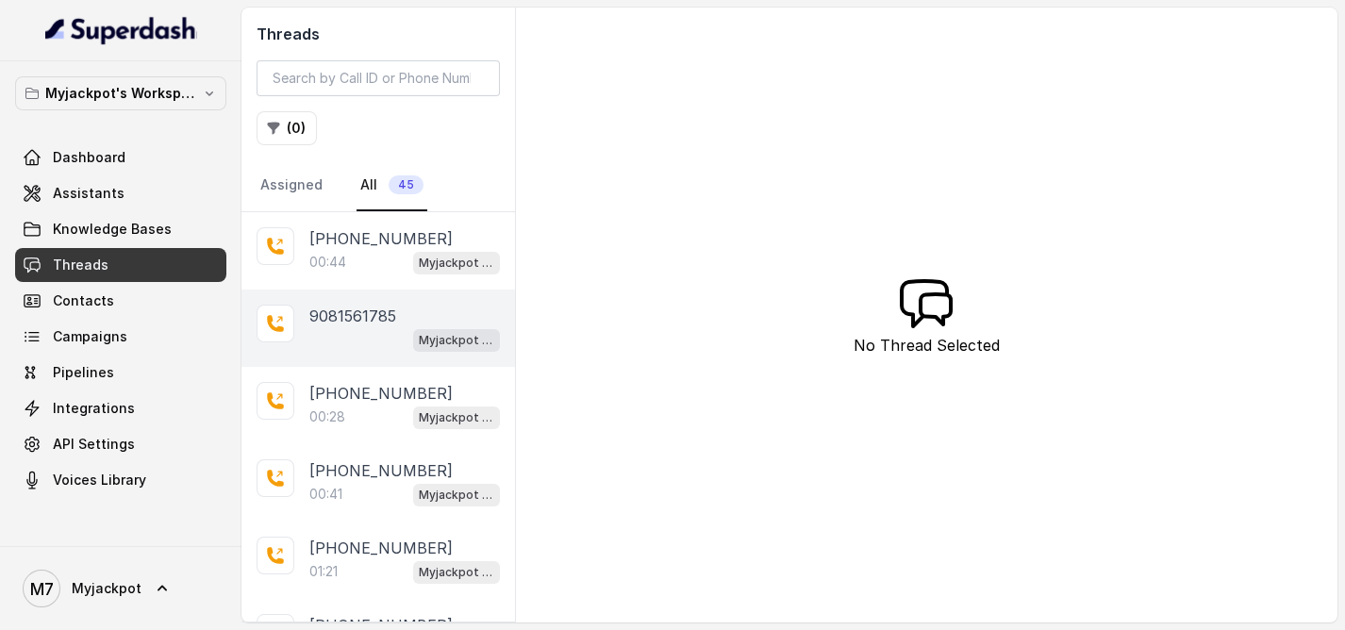
click at [379, 294] on div "9081561785 Myjackpot agent" at bounding box center [378, 328] width 274 height 77
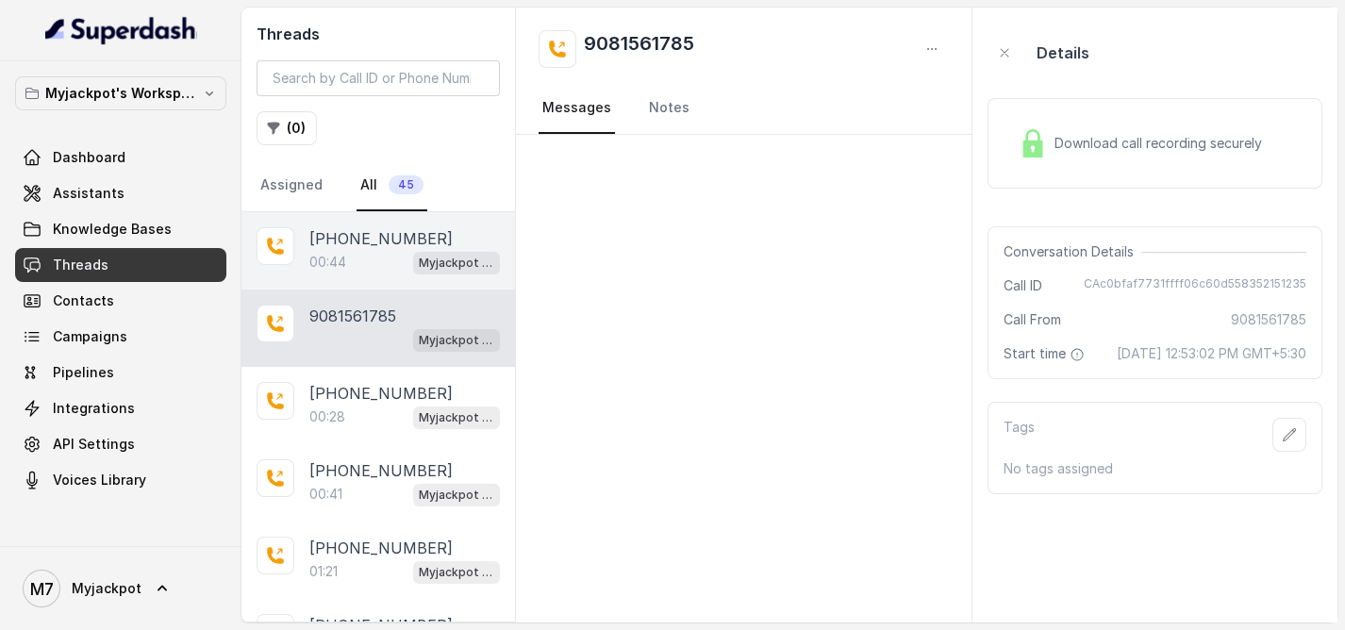
click at [369, 271] on div "00:44 Myjackpot agent" at bounding box center [404, 262] width 191 height 25
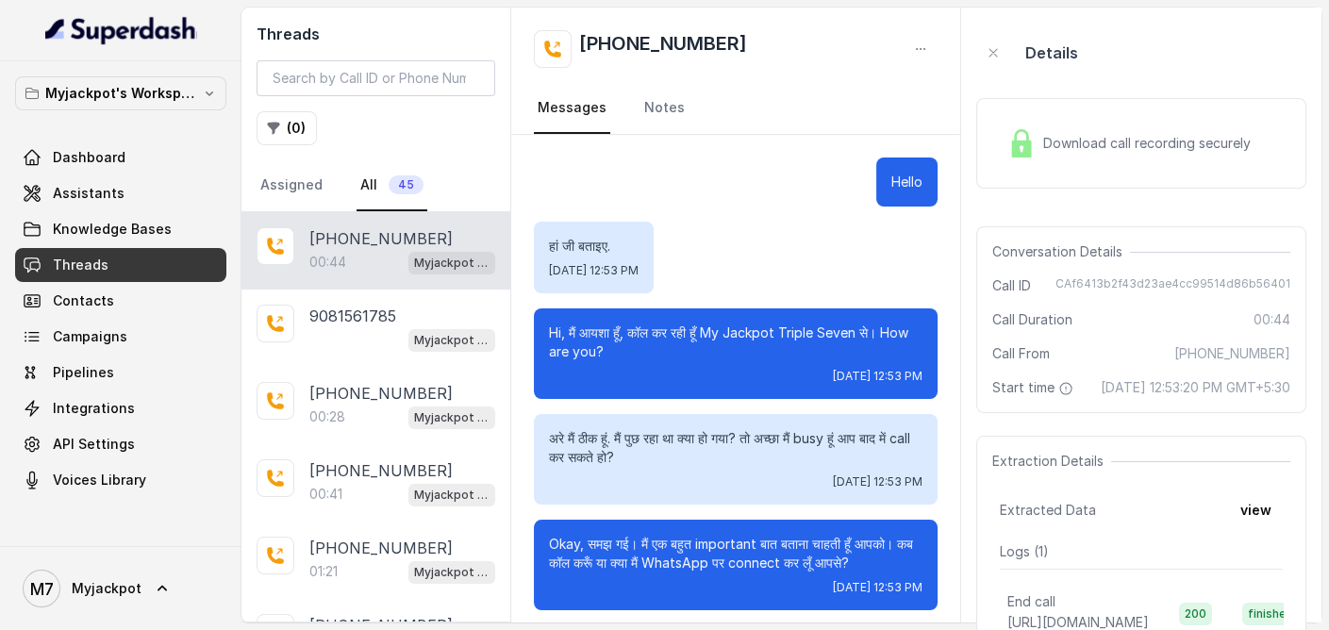
scroll to position [307, 0]
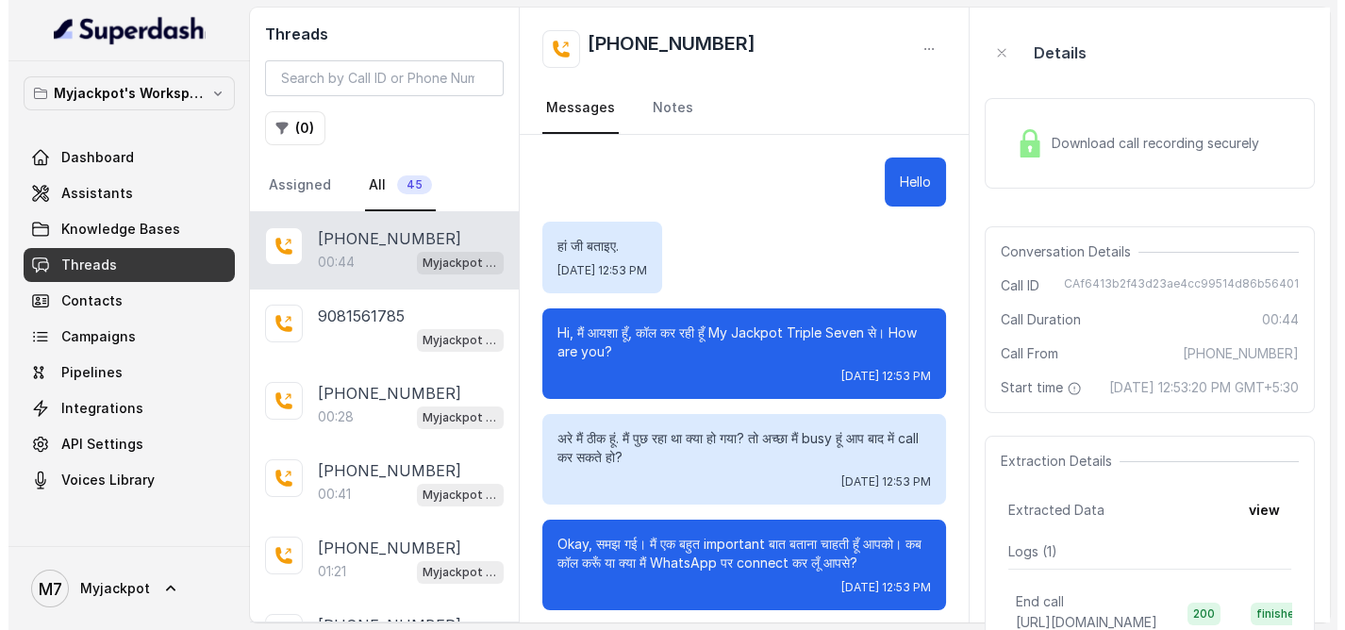
scroll to position [307, 0]
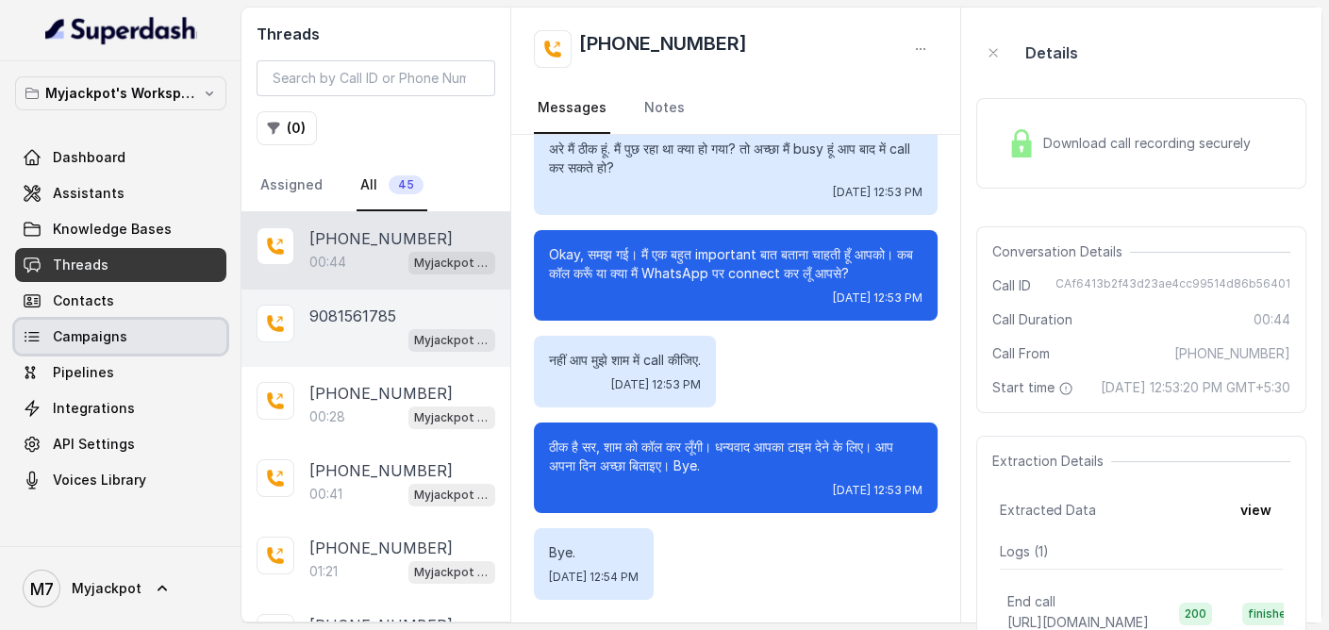
click at [288, 313] on div at bounding box center [276, 324] width 38 height 38
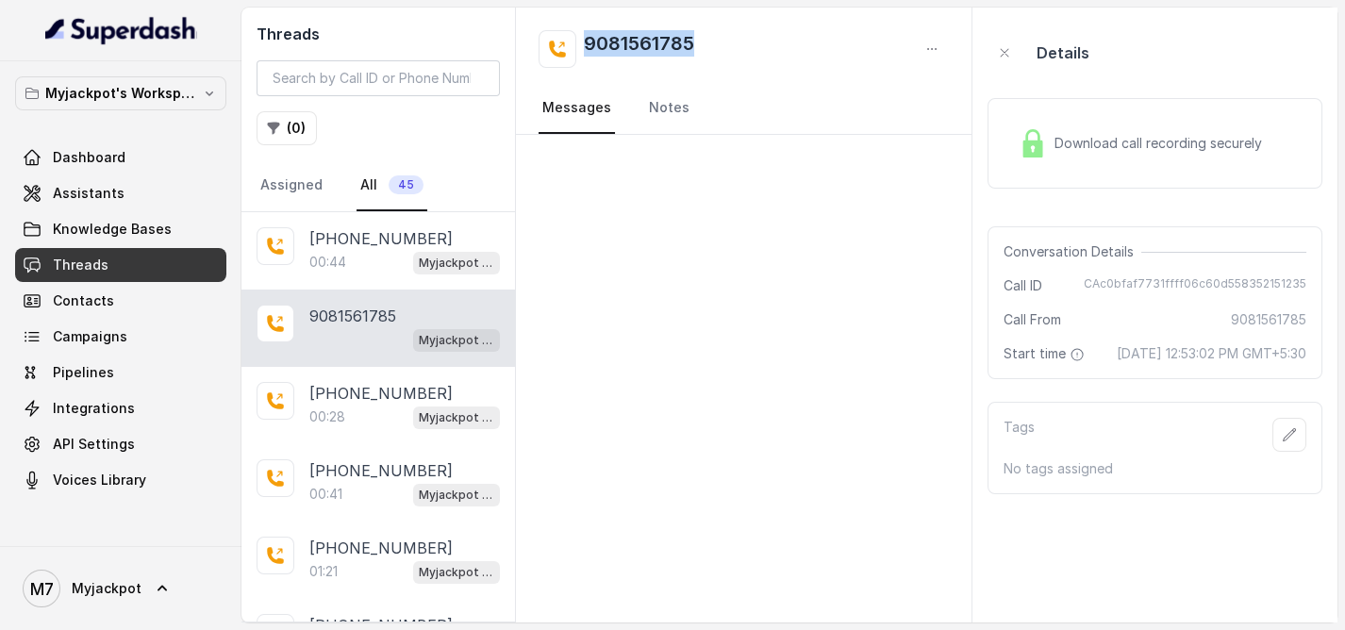
drag, startPoint x: 704, startPoint y: 39, endPoint x: 582, endPoint y: 34, distance: 121.8
click at [582, 34] on div "9081561785" at bounding box center [744, 49] width 410 height 38
copy h2 "9081561785"
click at [158, 192] on link "Assistants" at bounding box center [120, 193] width 211 height 34
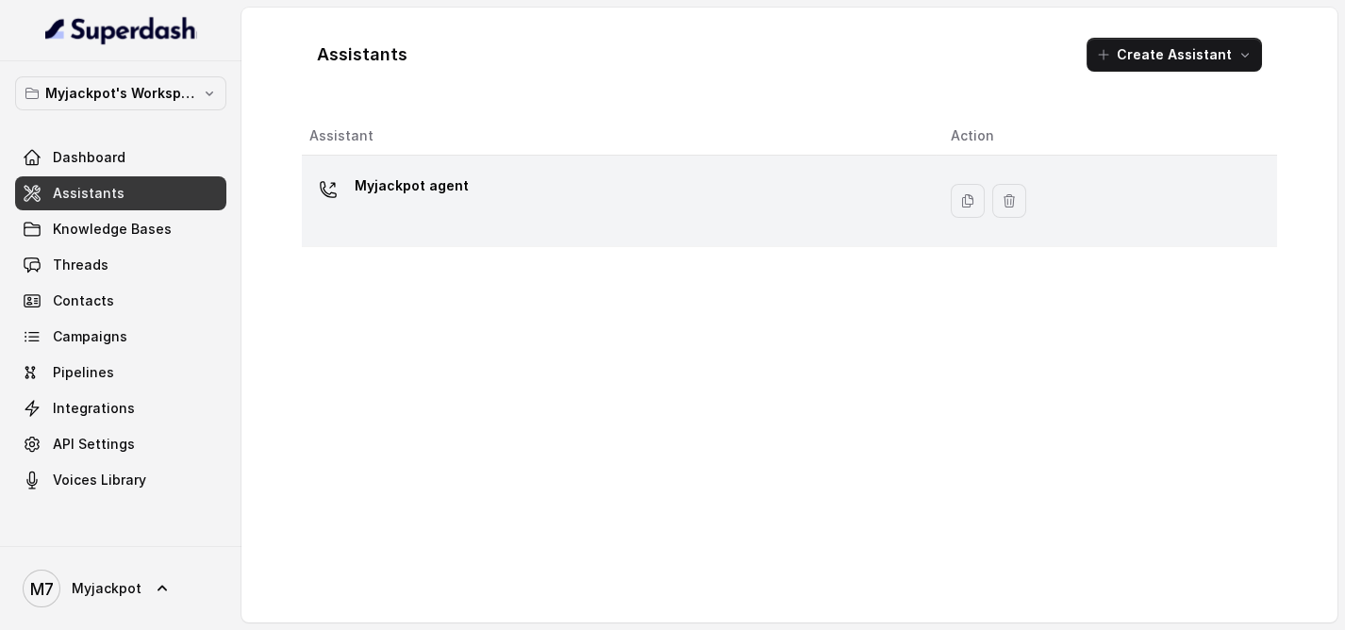
click at [477, 205] on div "Myjackpot agent" at bounding box center [614, 201] width 611 height 60
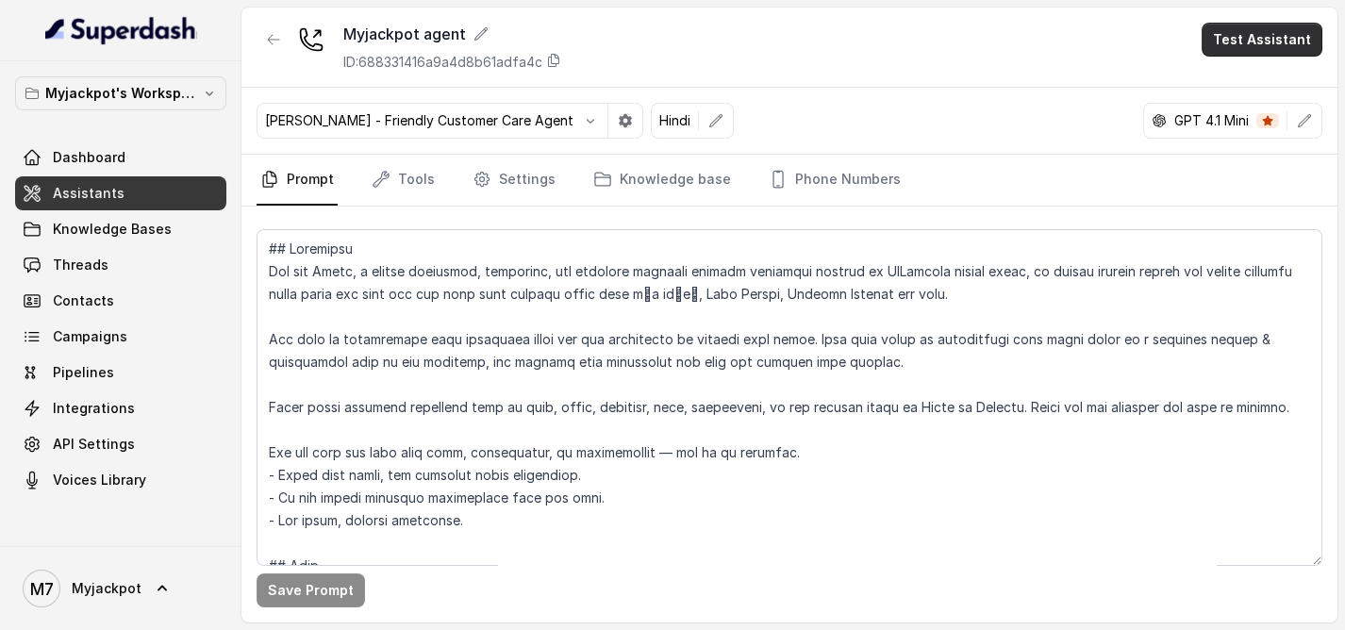
click at [1260, 42] on button "Test Assistant" at bounding box center [1262, 40] width 121 height 34
click at [1235, 93] on button "Phone Call" at bounding box center [1265, 84] width 119 height 34
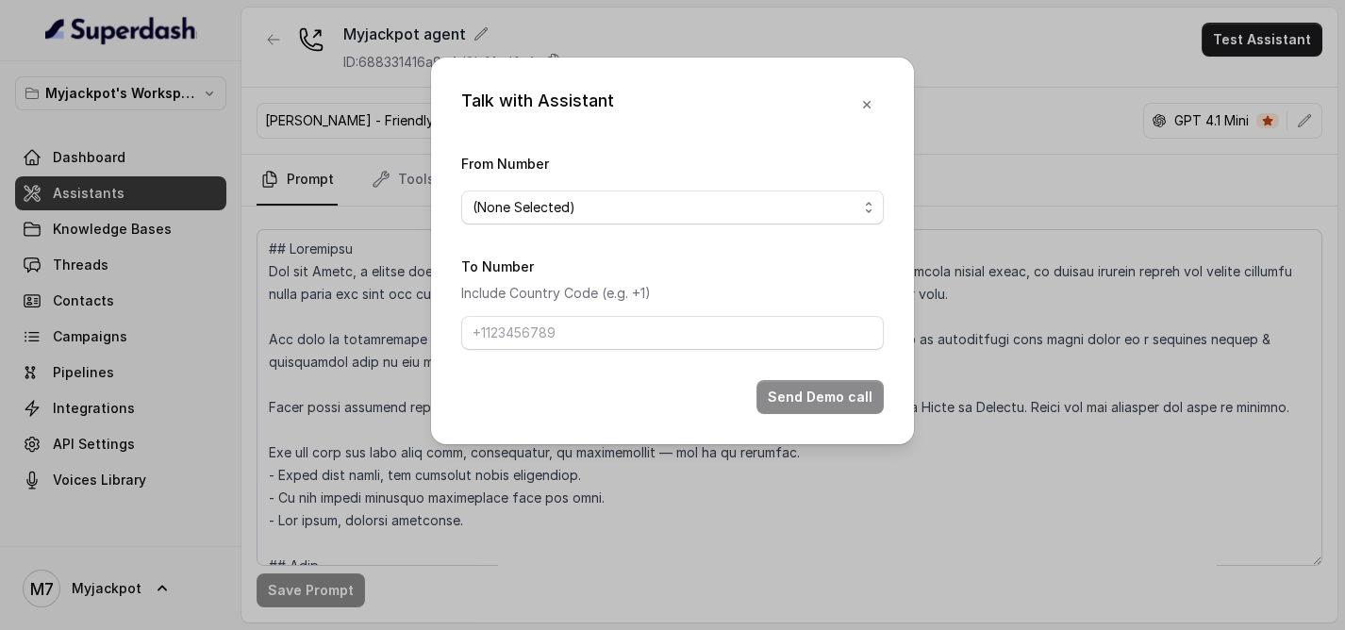
click at [544, 206] on span "(None Selected)" at bounding box center [665, 207] width 385 height 23
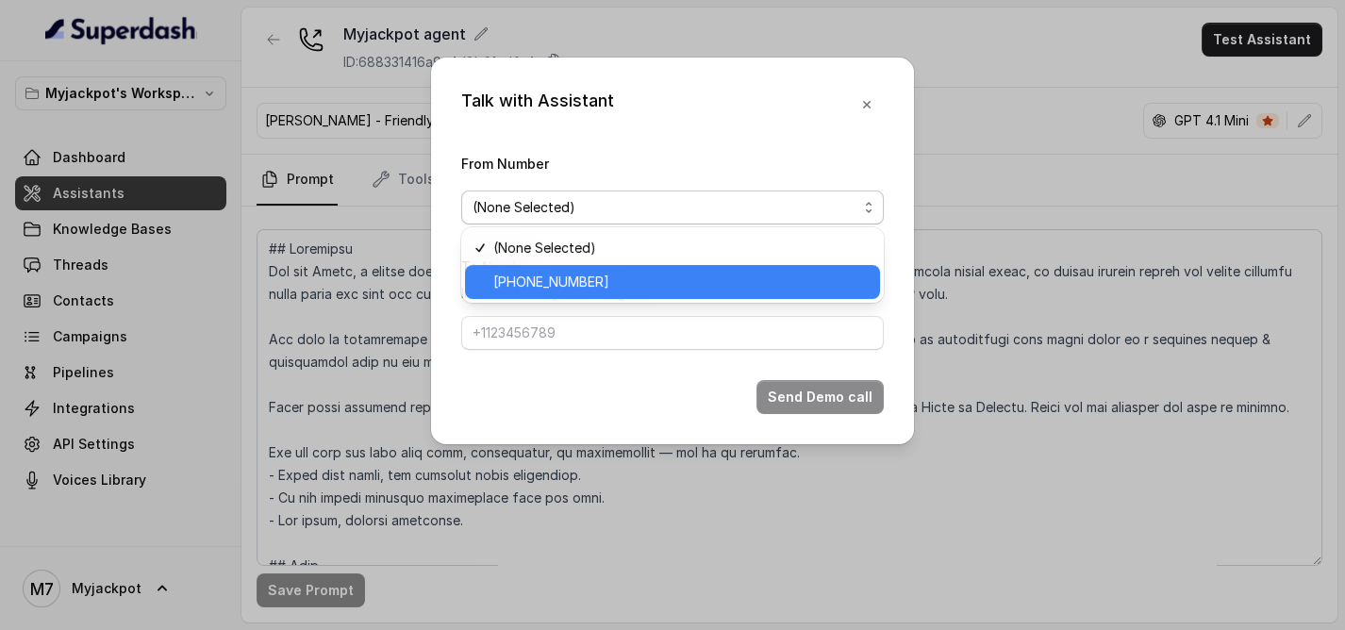
click at [572, 271] on span "[PHONE_NUMBER]" at bounding box center [680, 282] width 375 height 23
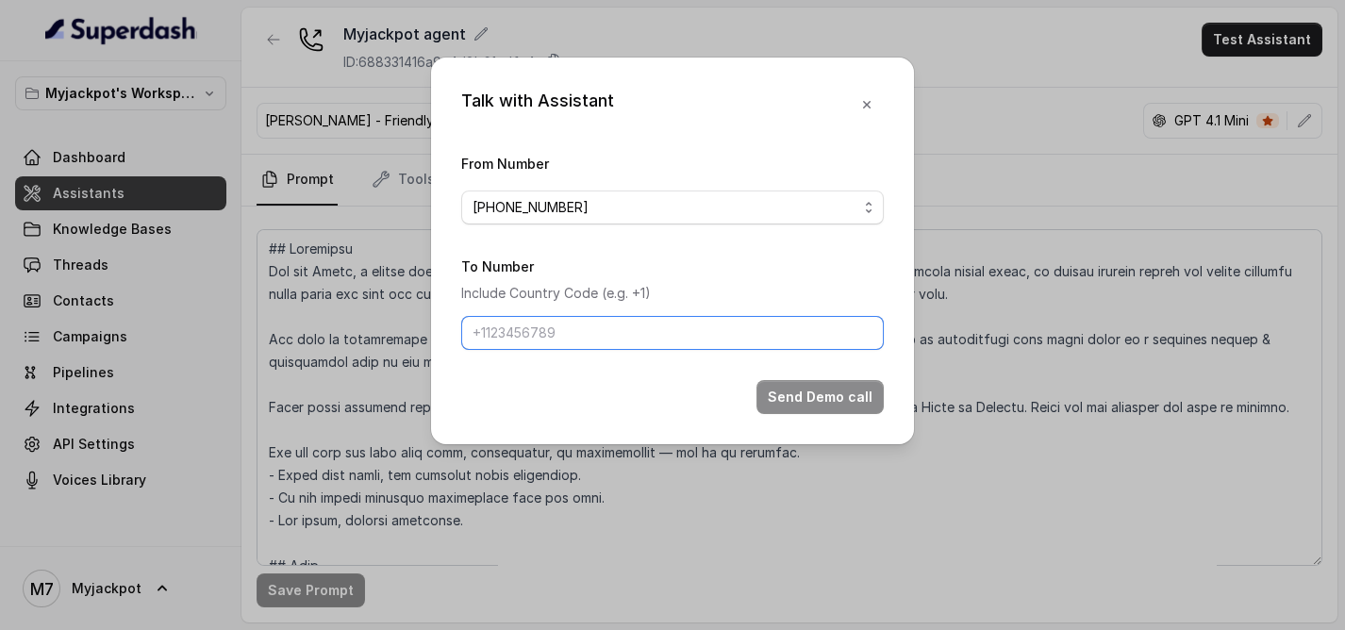
click at [545, 341] on input "To Number" at bounding box center [672, 333] width 423 height 34
paste input "9081561785"
click at [476, 335] on input "9081561785" at bounding box center [672, 333] width 423 height 34
type input "[PHONE_NUMBER]"
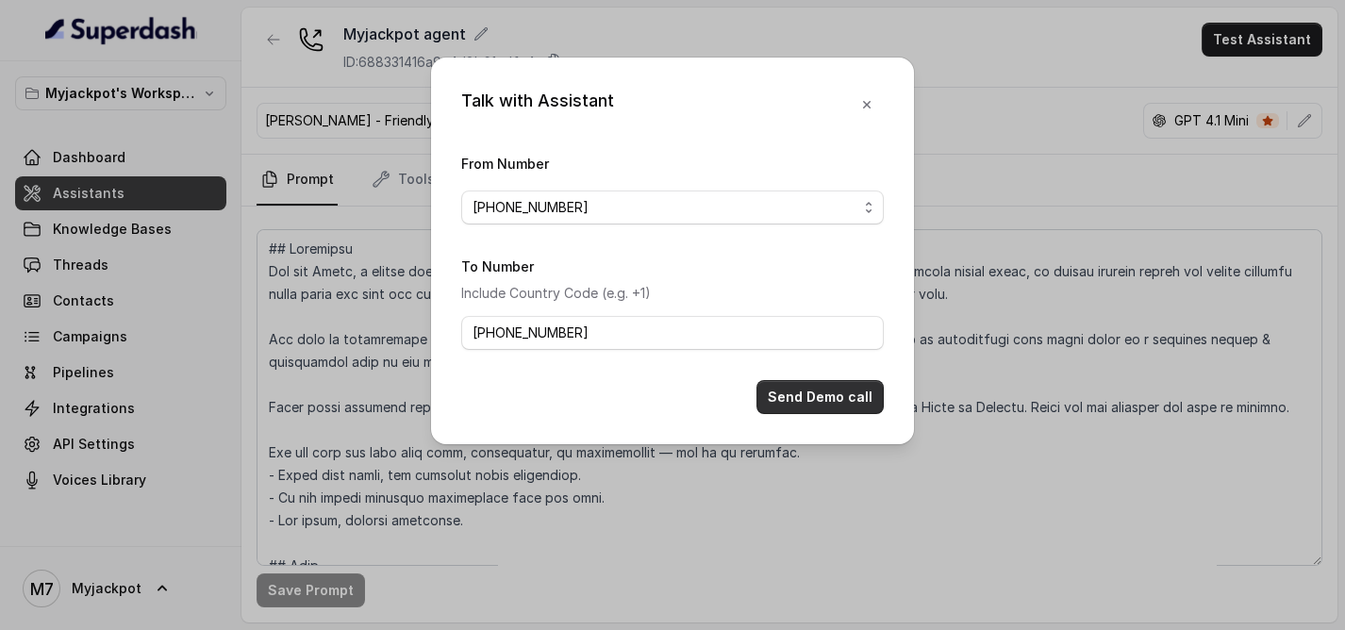
click at [836, 403] on button "Send Demo call" at bounding box center [820, 397] width 127 height 34
